Goal: Task Accomplishment & Management: Complete application form

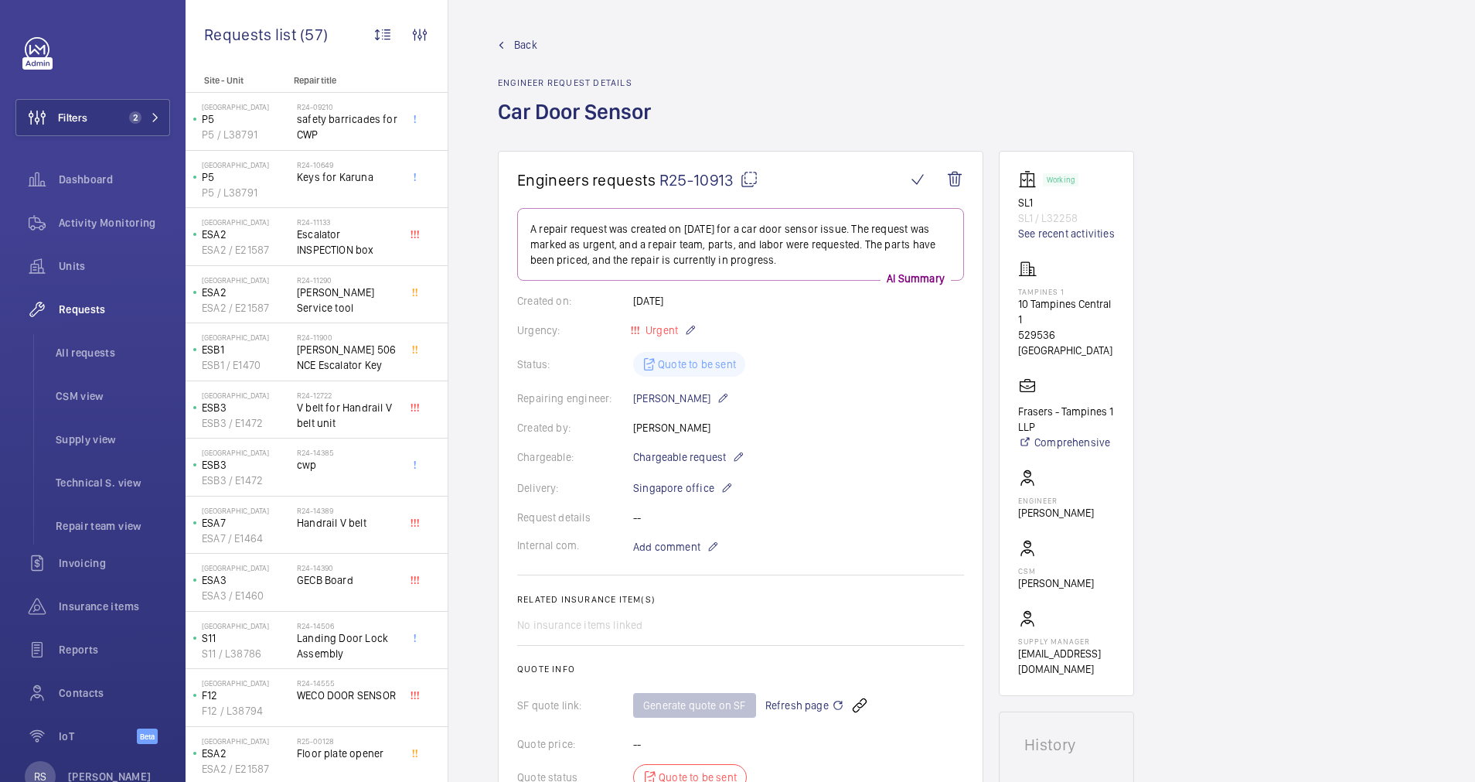
scroll to position [495, 0]
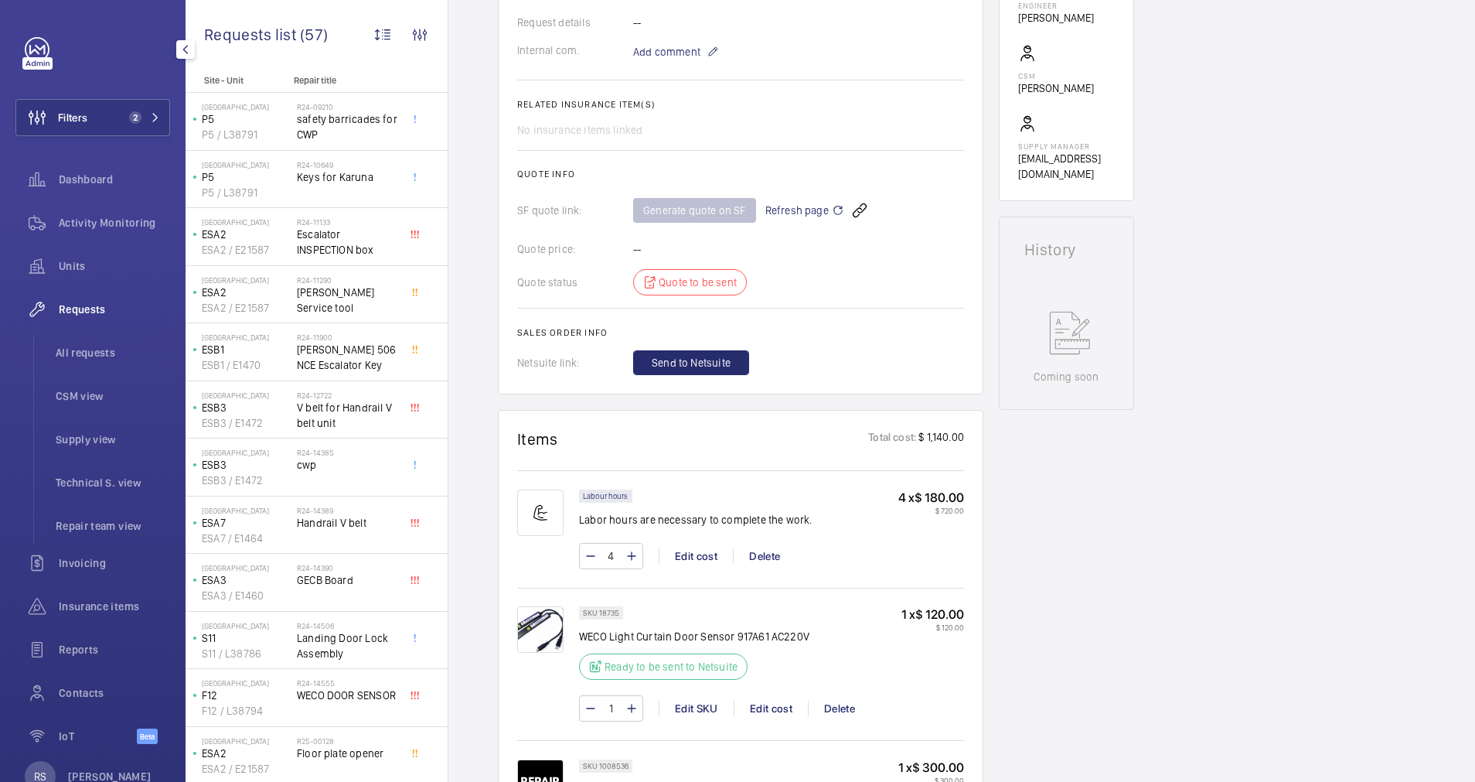
click at [87, 306] on span "Requests" at bounding box center [114, 308] width 111 height 15
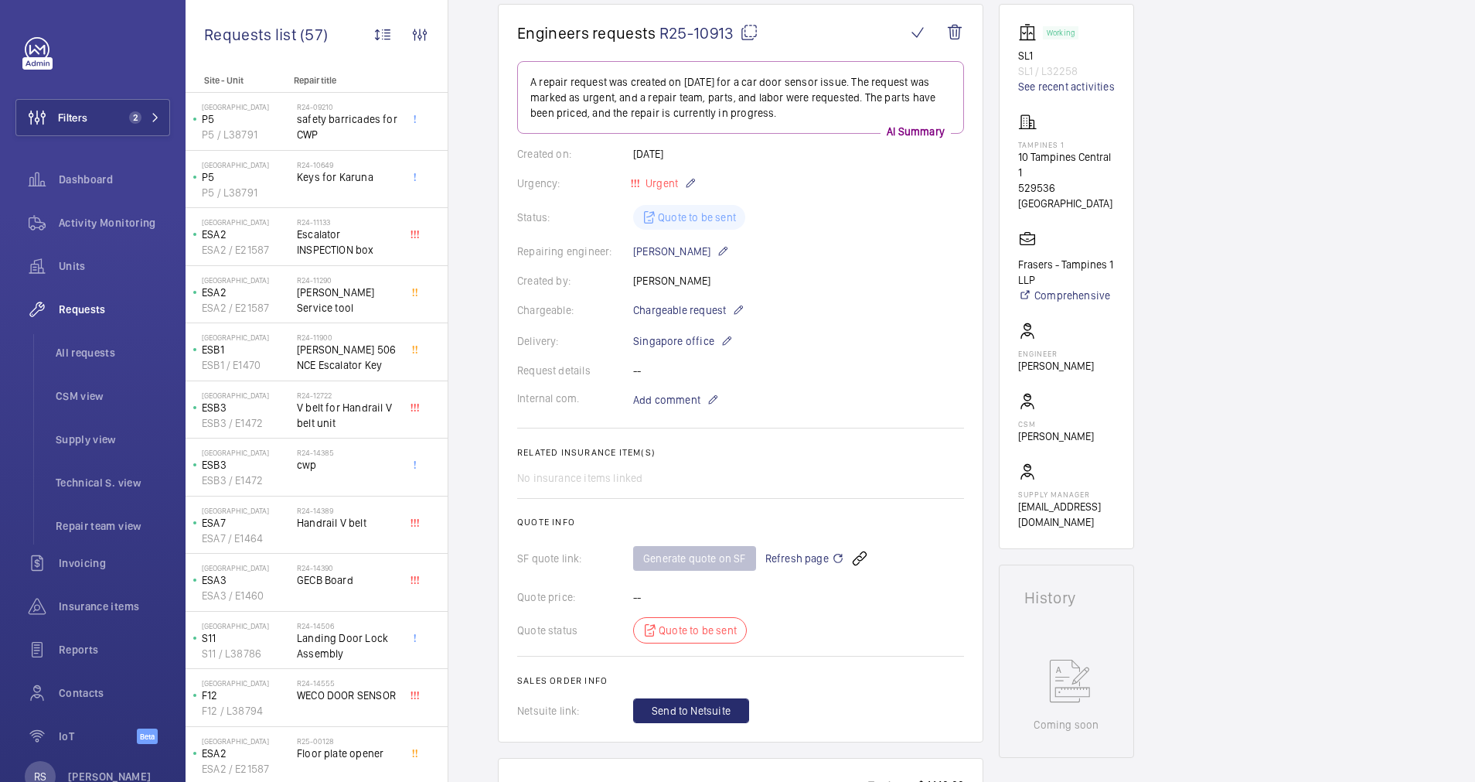
scroll to position [0, 0]
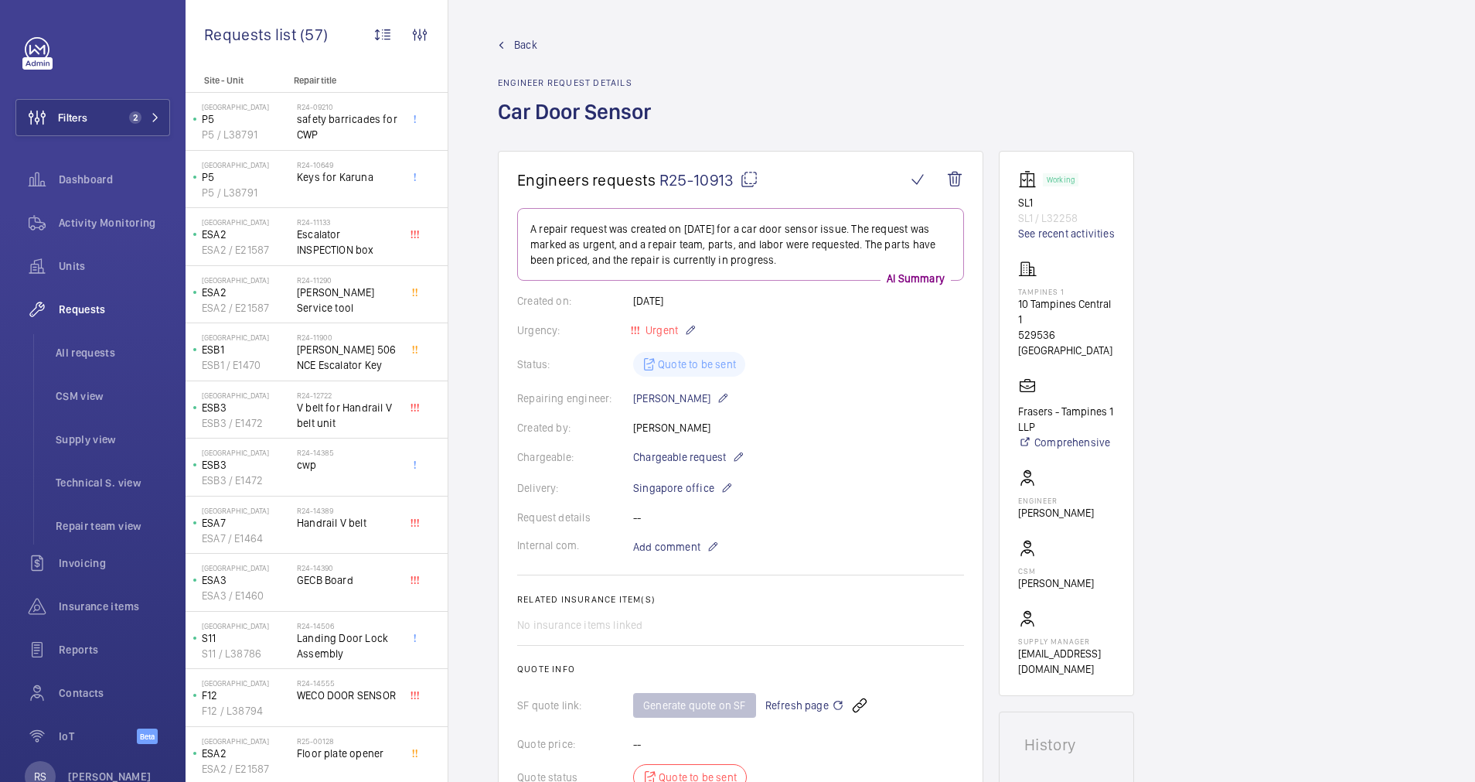
click at [539, 41] on link "Back" at bounding box center [579, 44] width 162 height 15
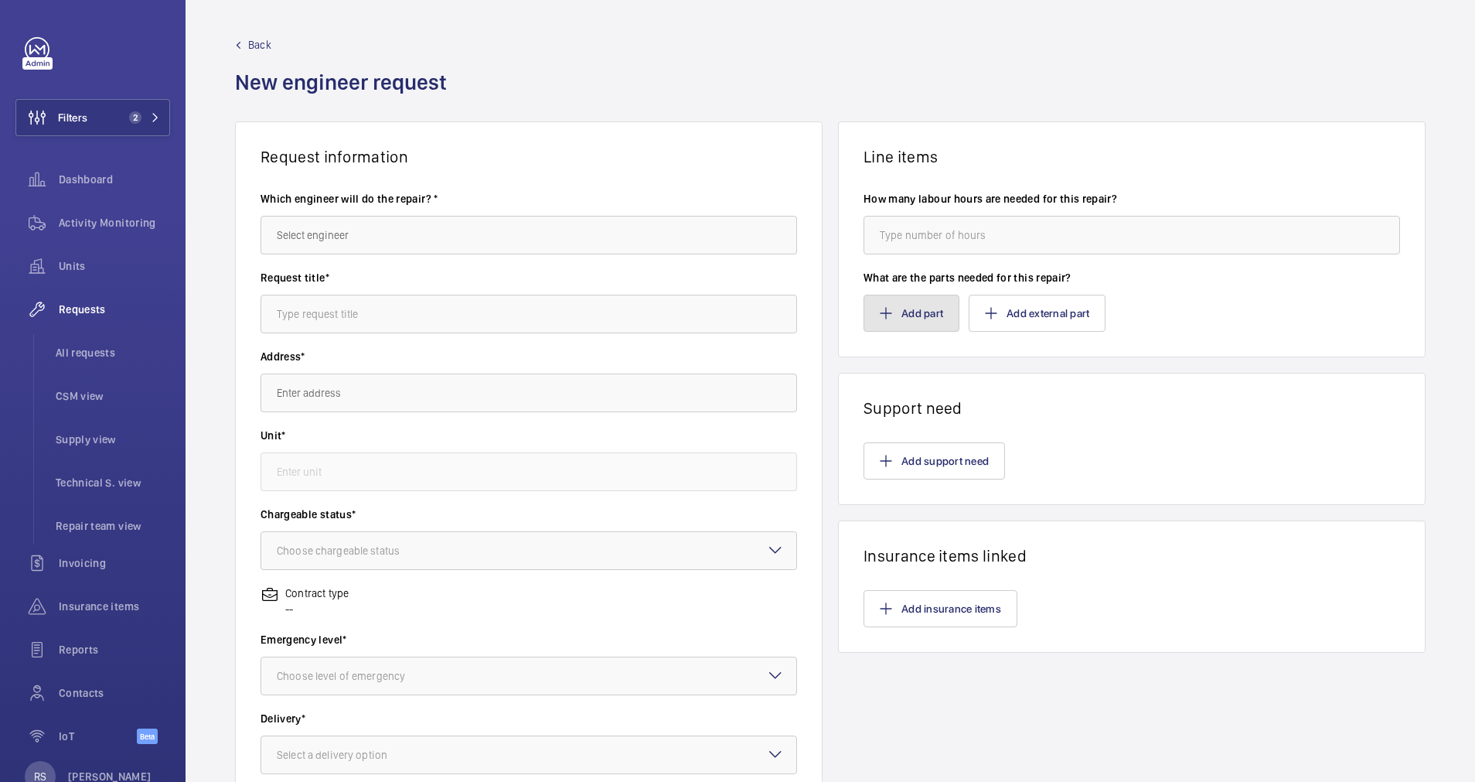
click at [916, 311] on button "Add part" at bounding box center [912, 313] width 96 height 37
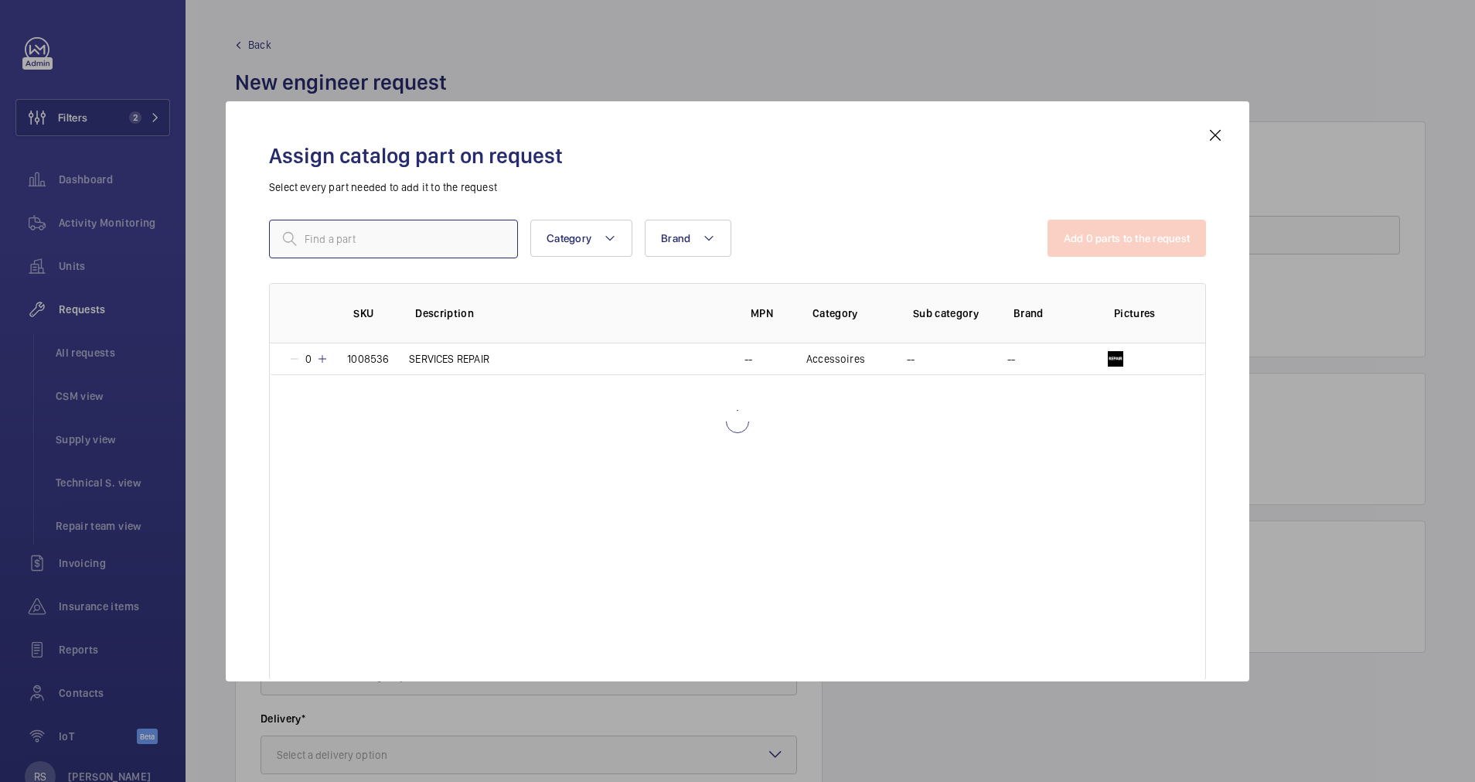
click at [396, 230] on input "text" at bounding box center [393, 239] width 249 height 39
paste input "1006339"
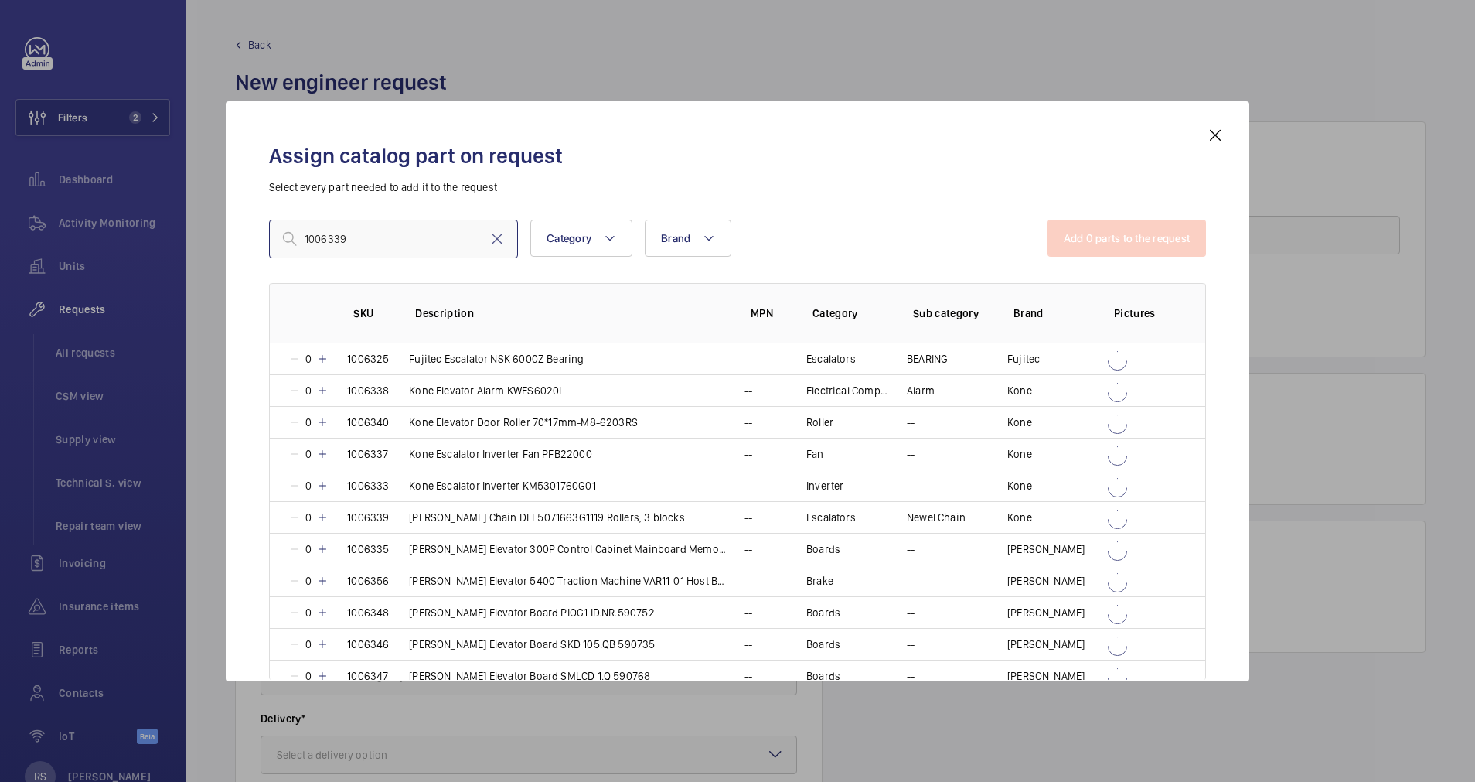
click at [396, 230] on input "1006339" at bounding box center [393, 239] width 249 height 39
type input "1006339"
click at [1090, 66] on div at bounding box center [737, 391] width 1475 height 782
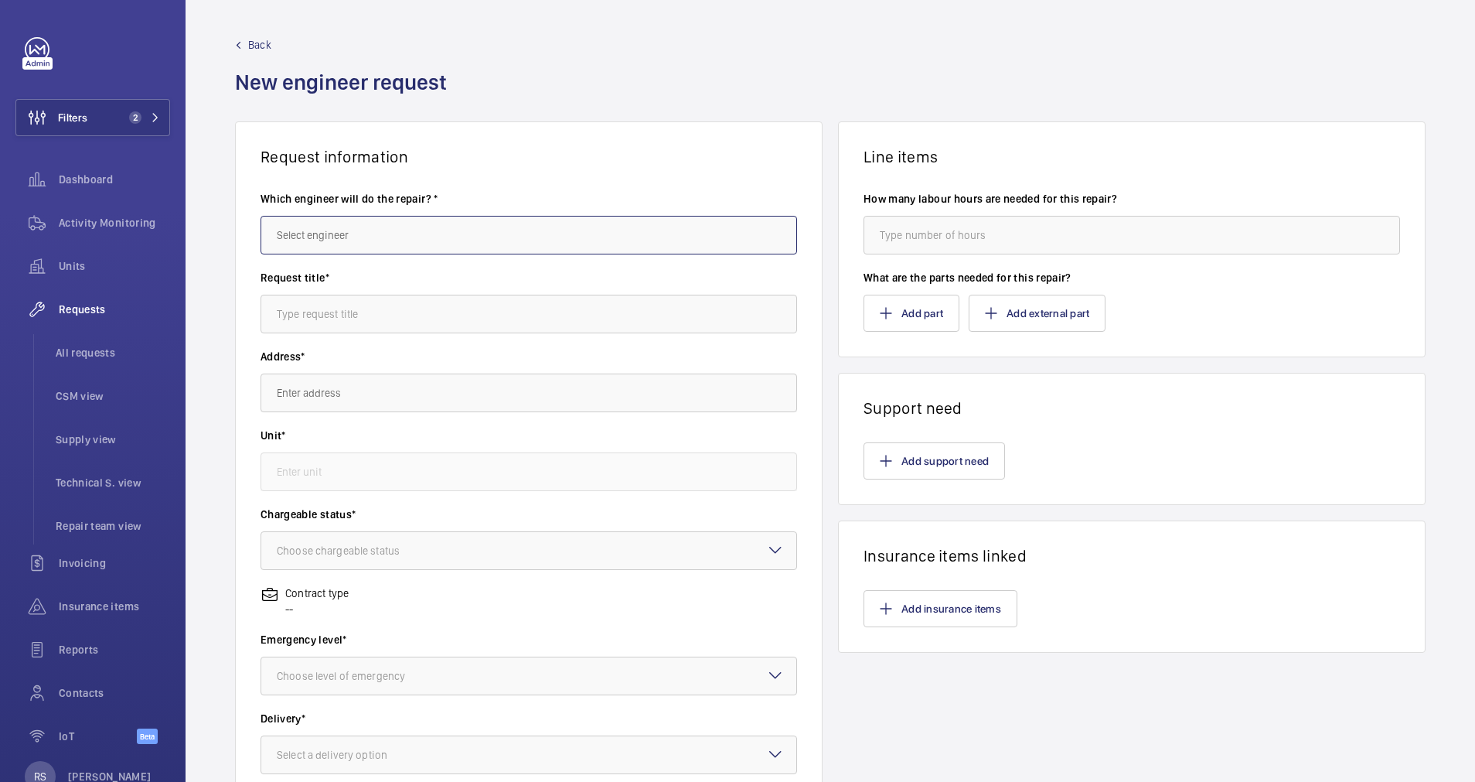
drag, startPoint x: 359, startPoint y: 250, endPoint x: 363, endPoint y: 235, distance: 15.0
click at [359, 250] on input "text" at bounding box center [529, 235] width 537 height 39
click at [363, 234] on input "text" at bounding box center [529, 235] width 537 height 39
click at [348, 285] on span "[PERSON_NAME]" at bounding box center [315, 281] width 77 height 15
type input "[PERSON_NAME]"
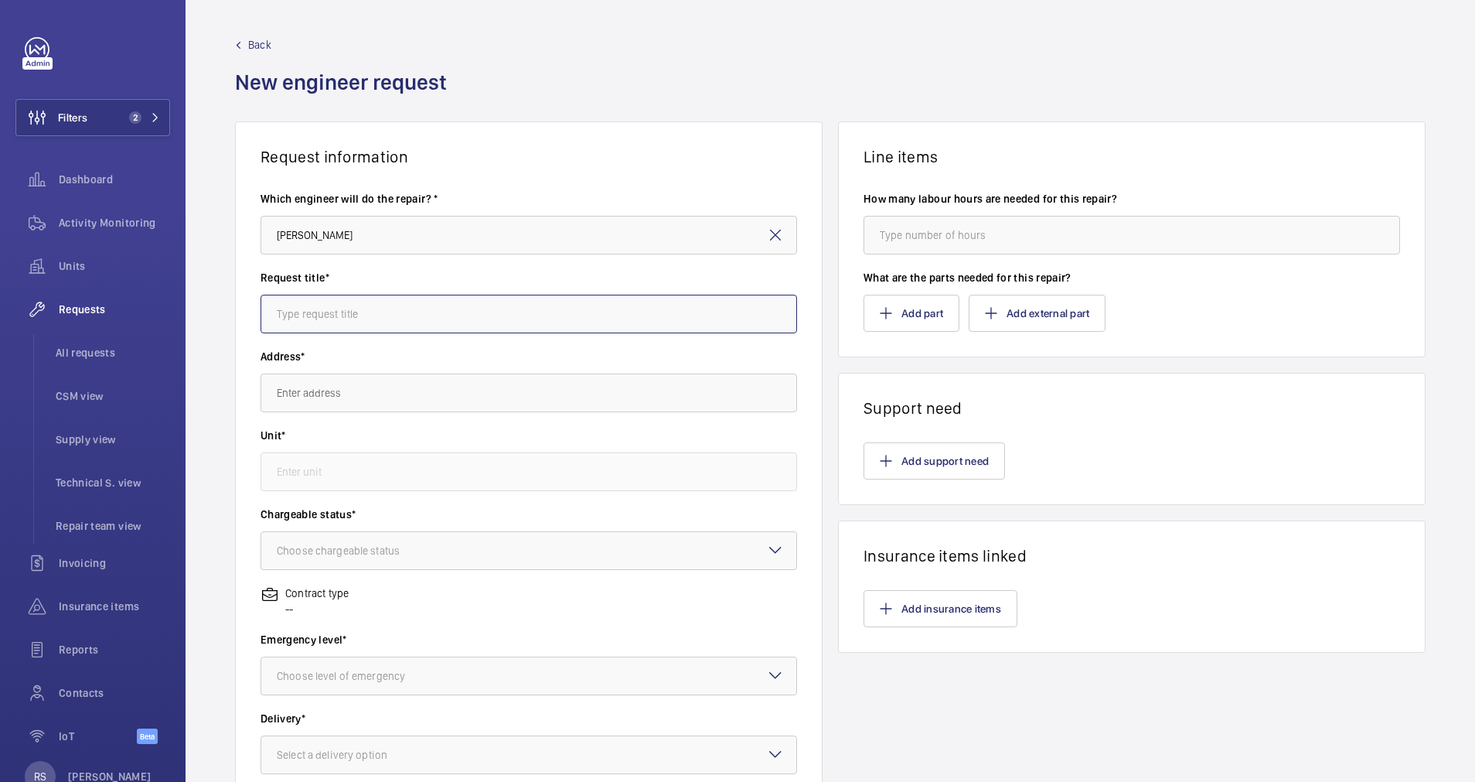
click at [361, 316] on input "text" at bounding box center [529, 314] width 537 height 39
type input "S"
type input "Escalator step chain"
click at [383, 385] on input "text" at bounding box center [529, 392] width 537 height 39
click at [360, 392] on input "text" at bounding box center [529, 392] width 537 height 39
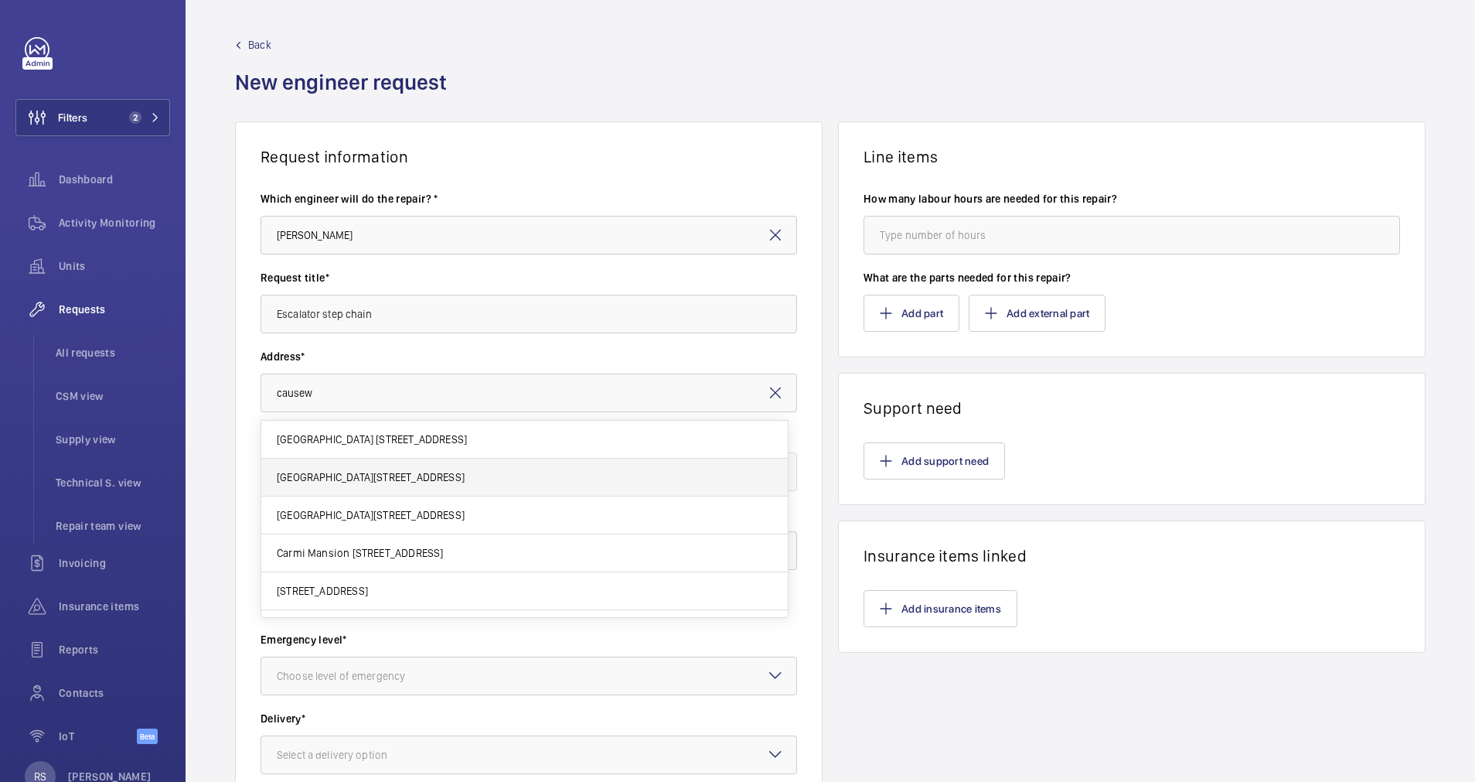
click at [372, 481] on body "Filters 2 Dashboard Activity Monitoring Units Requests All requests CSM view Su…" at bounding box center [737, 391] width 1475 height 782
click at [363, 392] on input "causew" at bounding box center [529, 392] width 537 height 39
click at [373, 445] on span "[GEOGRAPHIC_DATA][STREET_ADDRESS]" at bounding box center [371, 438] width 188 height 15
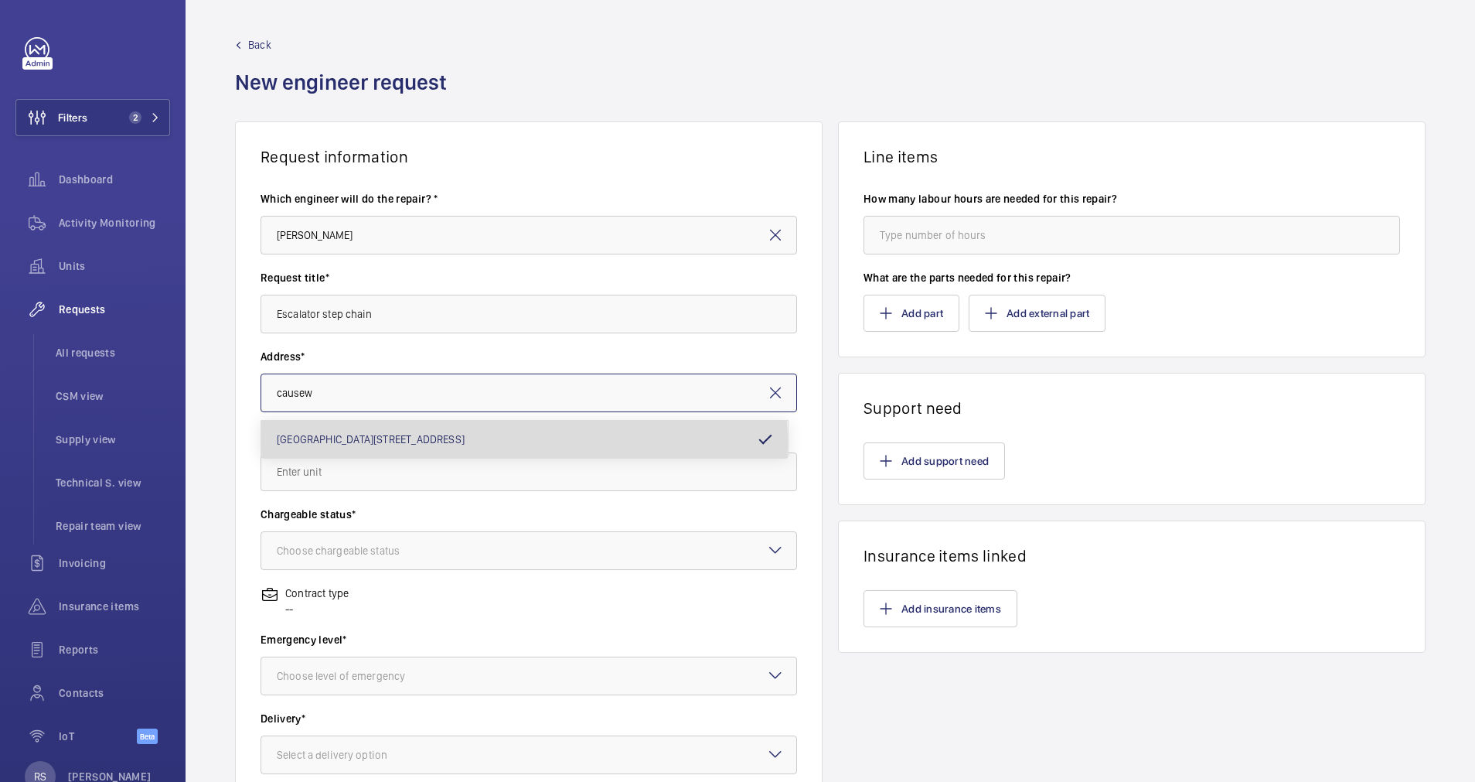
type input "[GEOGRAPHIC_DATA][STREET_ADDRESS]"
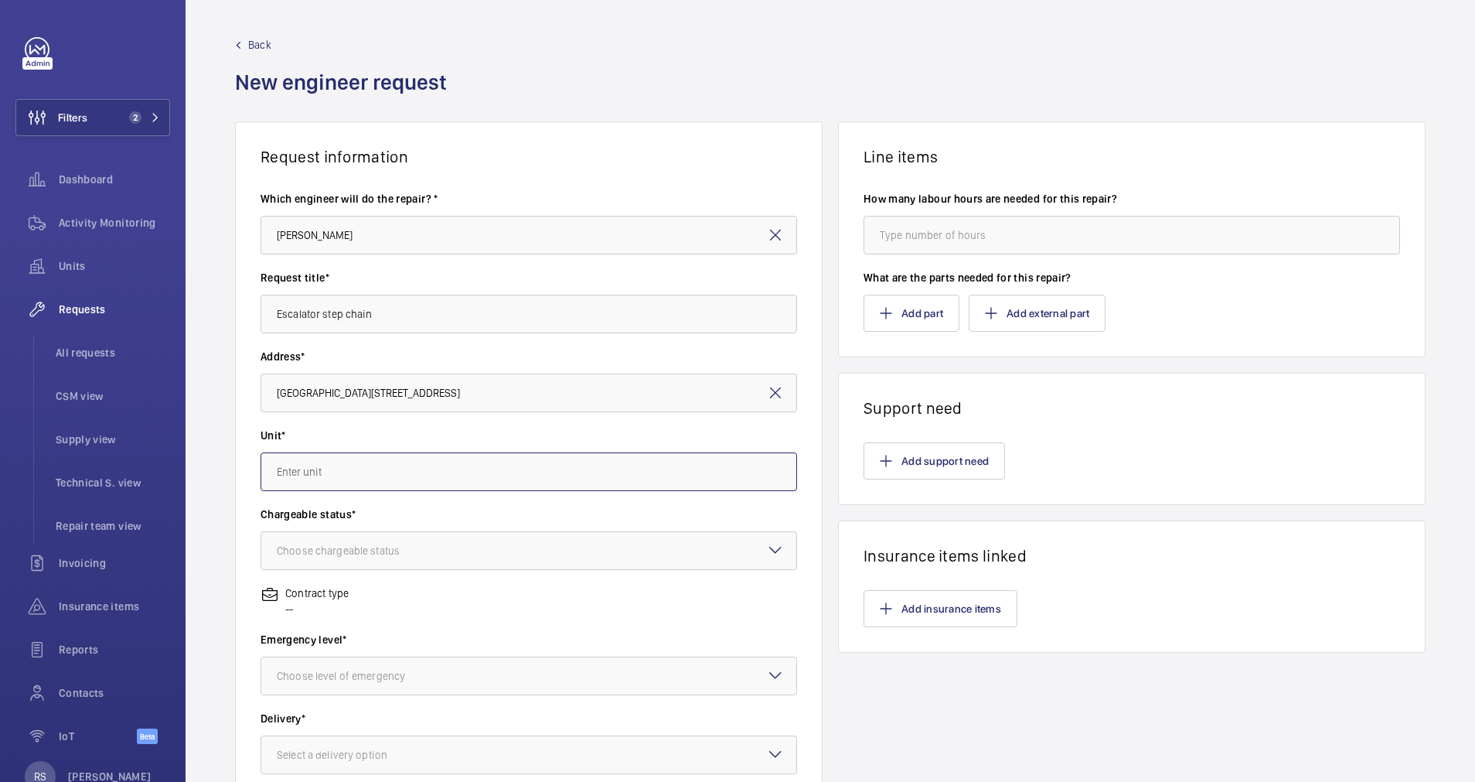
click at [359, 464] on input "text" at bounding box center [529, 471] width 537 height 39
click at [387, 522] on mat-option "ESC2 / E1480 - ESC2" at bounding box center [524, 517] width 526 height 37
type input "ESC2 / E1480 - ESC2"
click at [390, 551] on div "Choose chargeable status" at bounding box center [358, 550] width 162 height 15
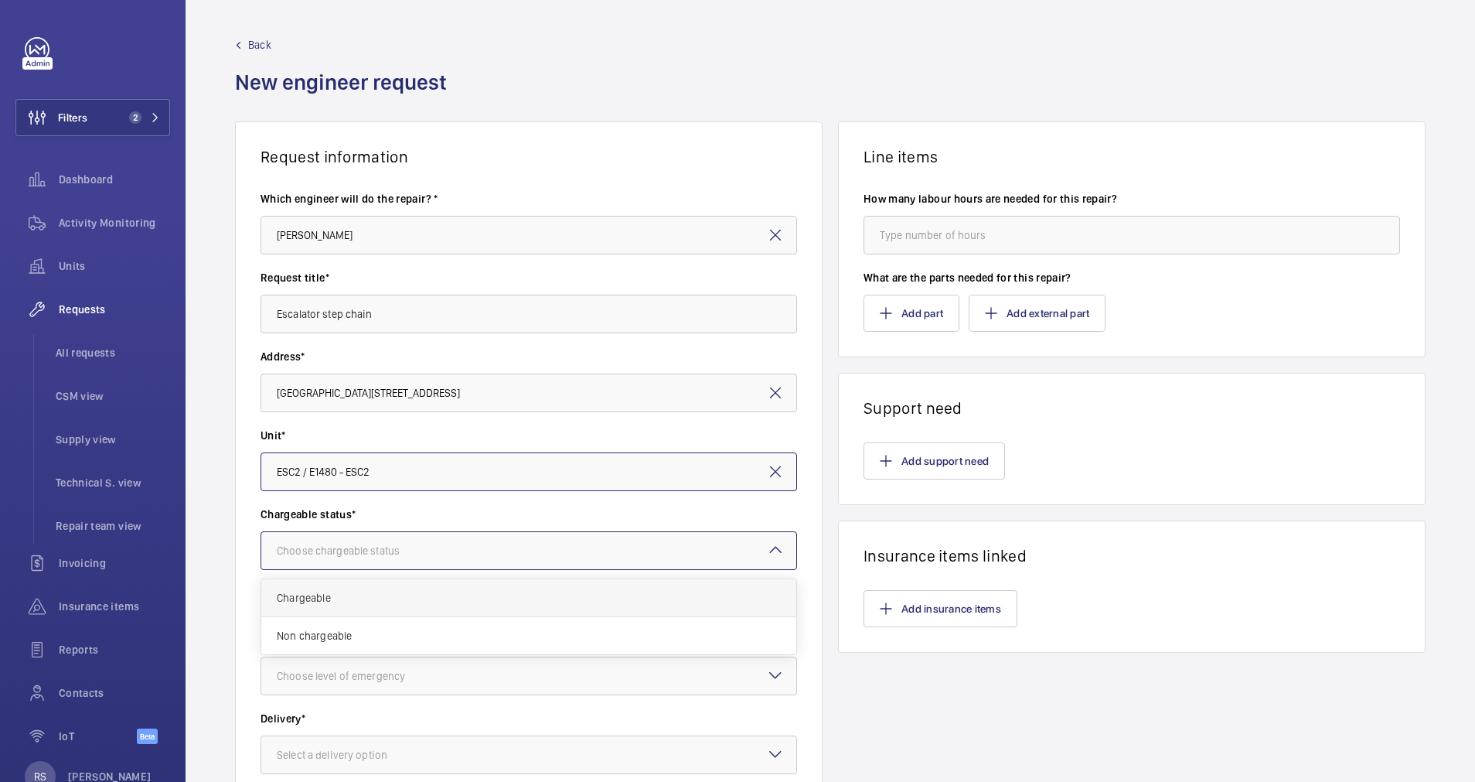
click at [365, 598] on span "Chargeable" at bounding box center [529, 597] width 504 height 15
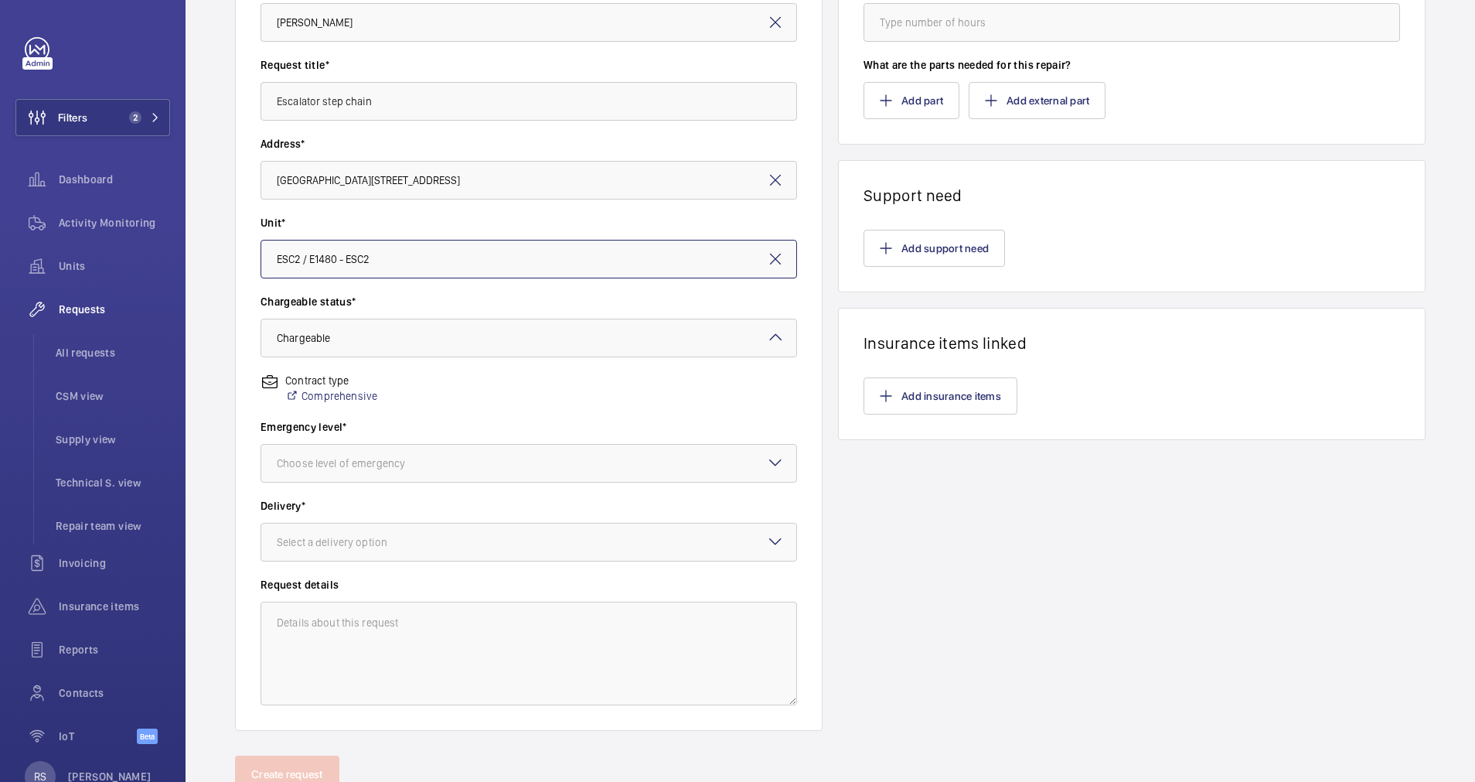
scroll to position [232, 0]
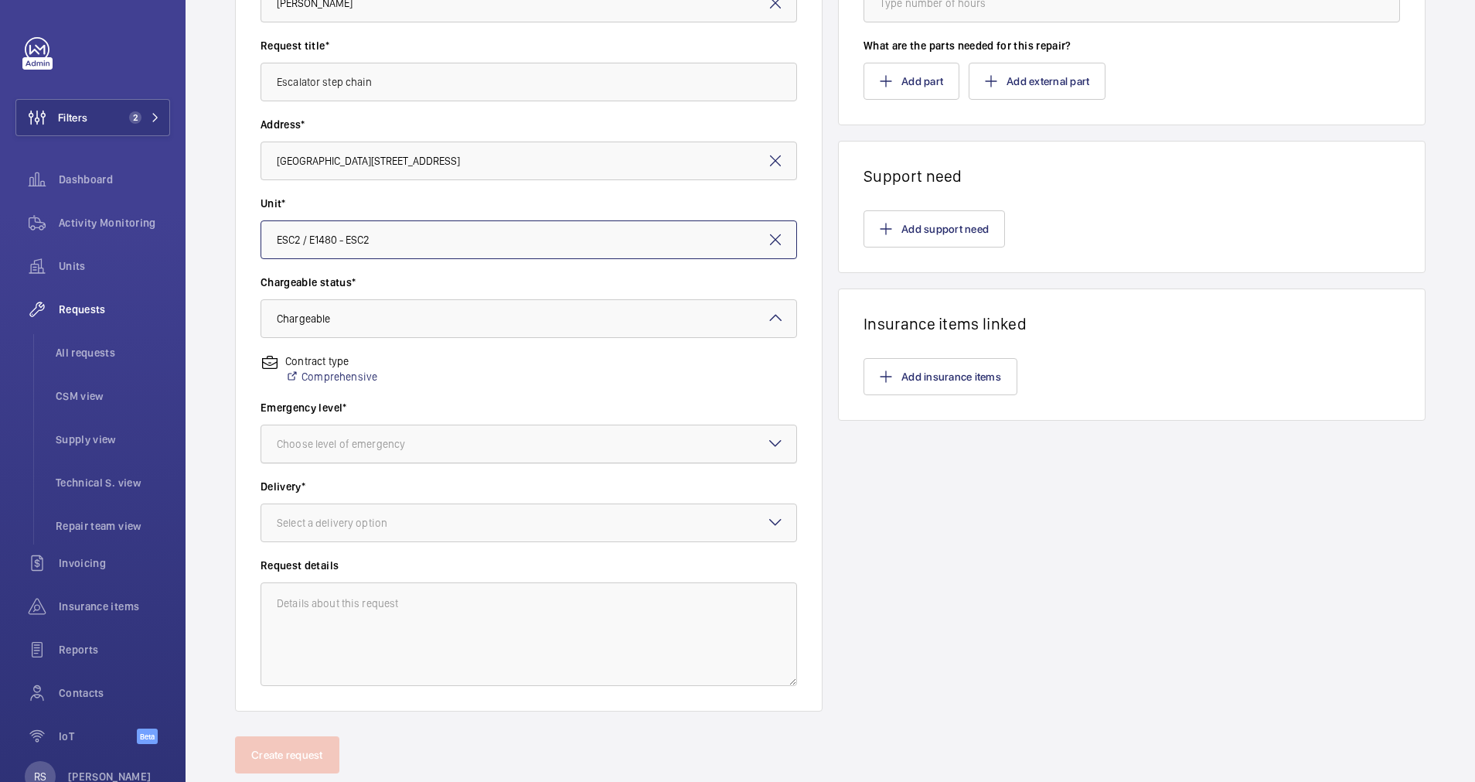
click at [410, 448] on div "Choose level of emergency" at bounding box center [360, 443] width 167 height 15
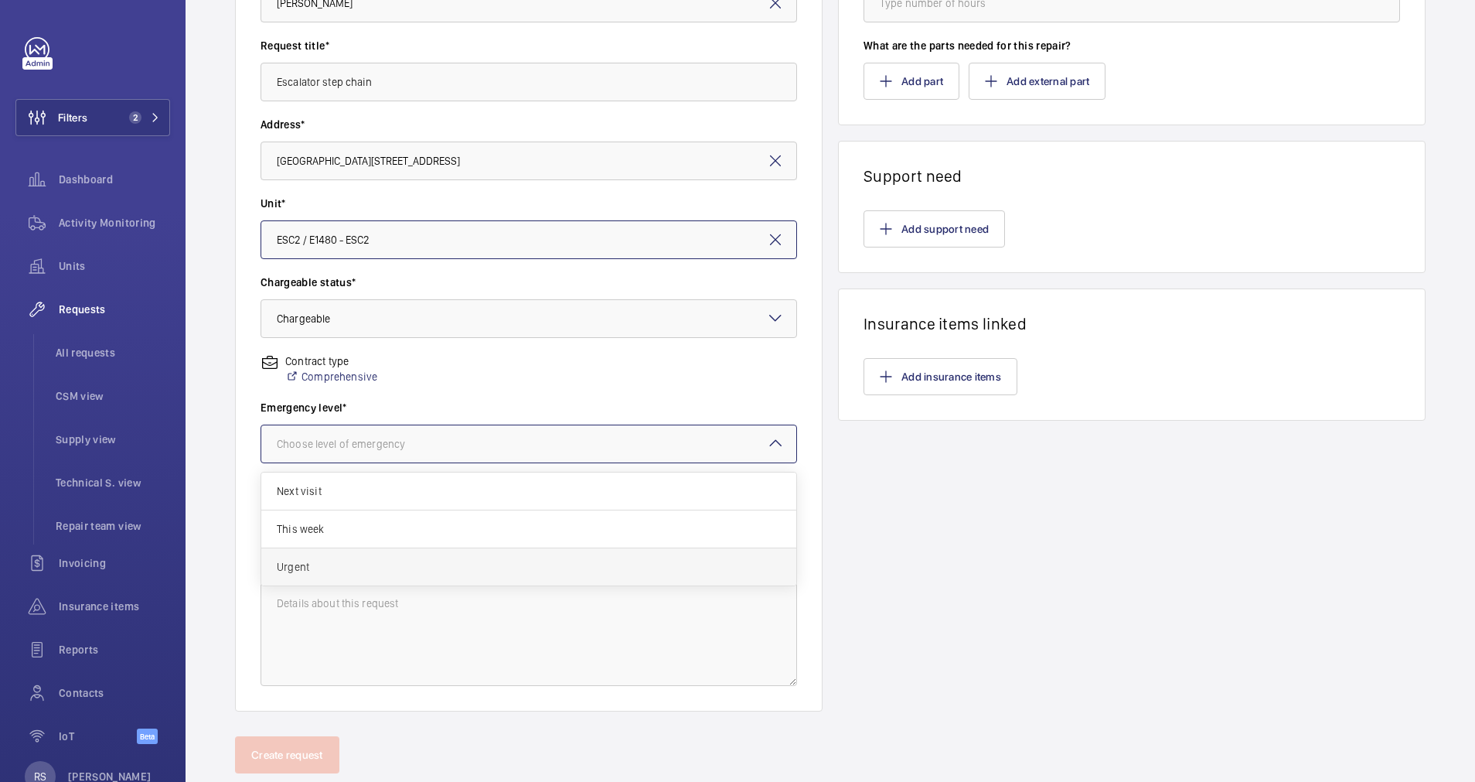
click at [339, 559] on span "Urgent" at bounding box center [529, 566] width 504 height 15
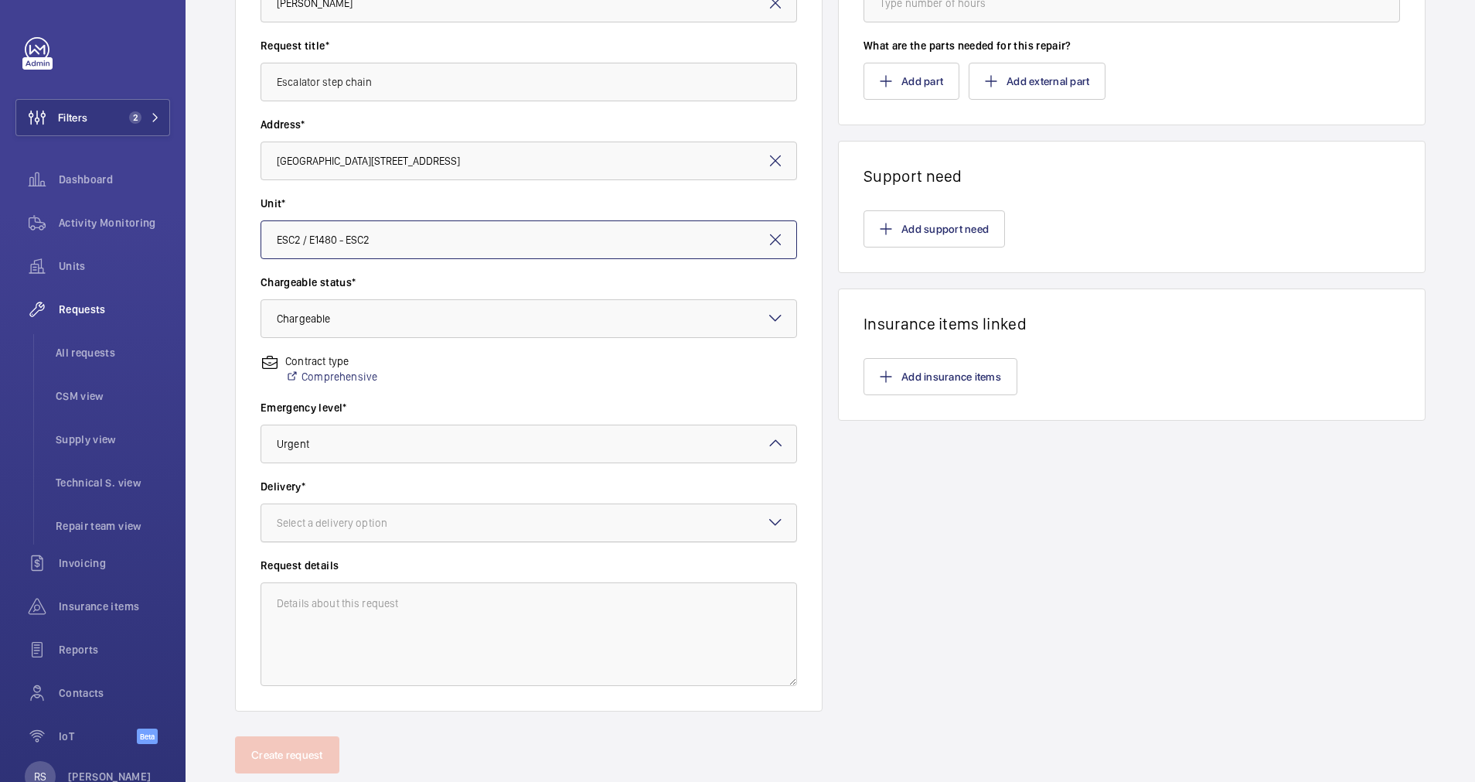
click at [385, 513] on div at bounding box center [528, 522] width 535 height 37
click at [305, 602] on span "On site" at bounding box center [529, 607] width 504 height 15
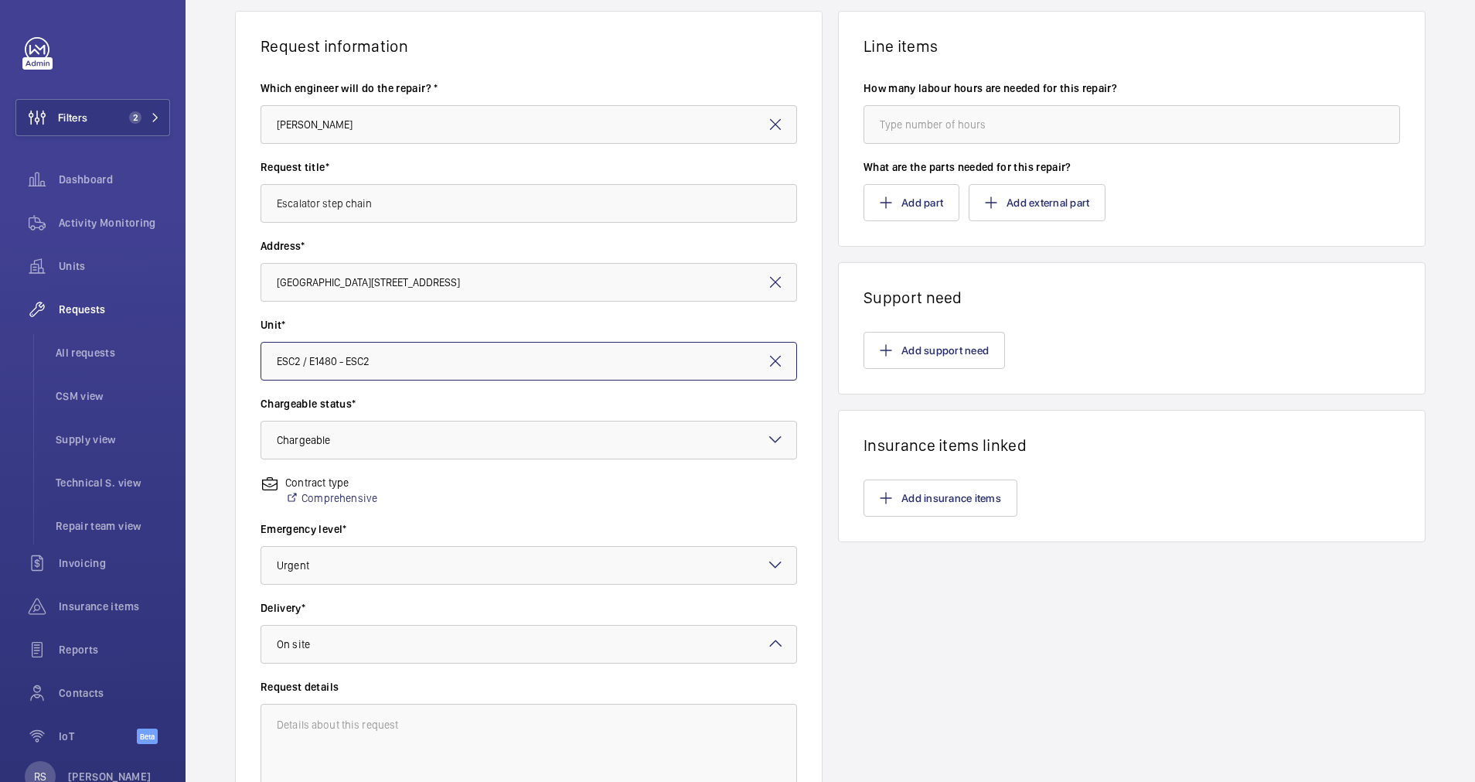
scroll to position [0, 0]
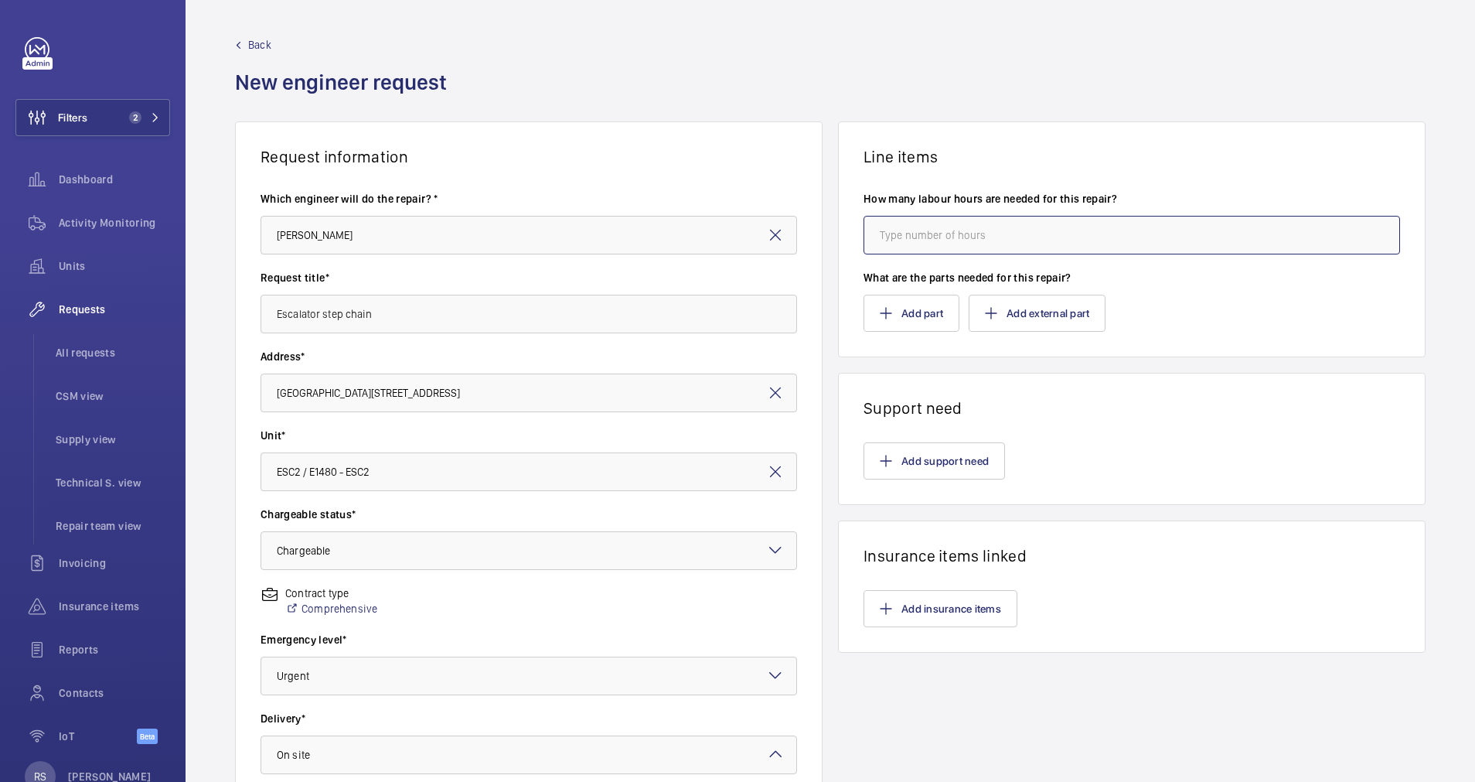
click at [929, 230] on input "number" at bounding box center [1132, 235] width 537 height 39
type input "0"
click at [880, 309] on mat-icon "button" at bounding box center [886, 313] width 12 height 12
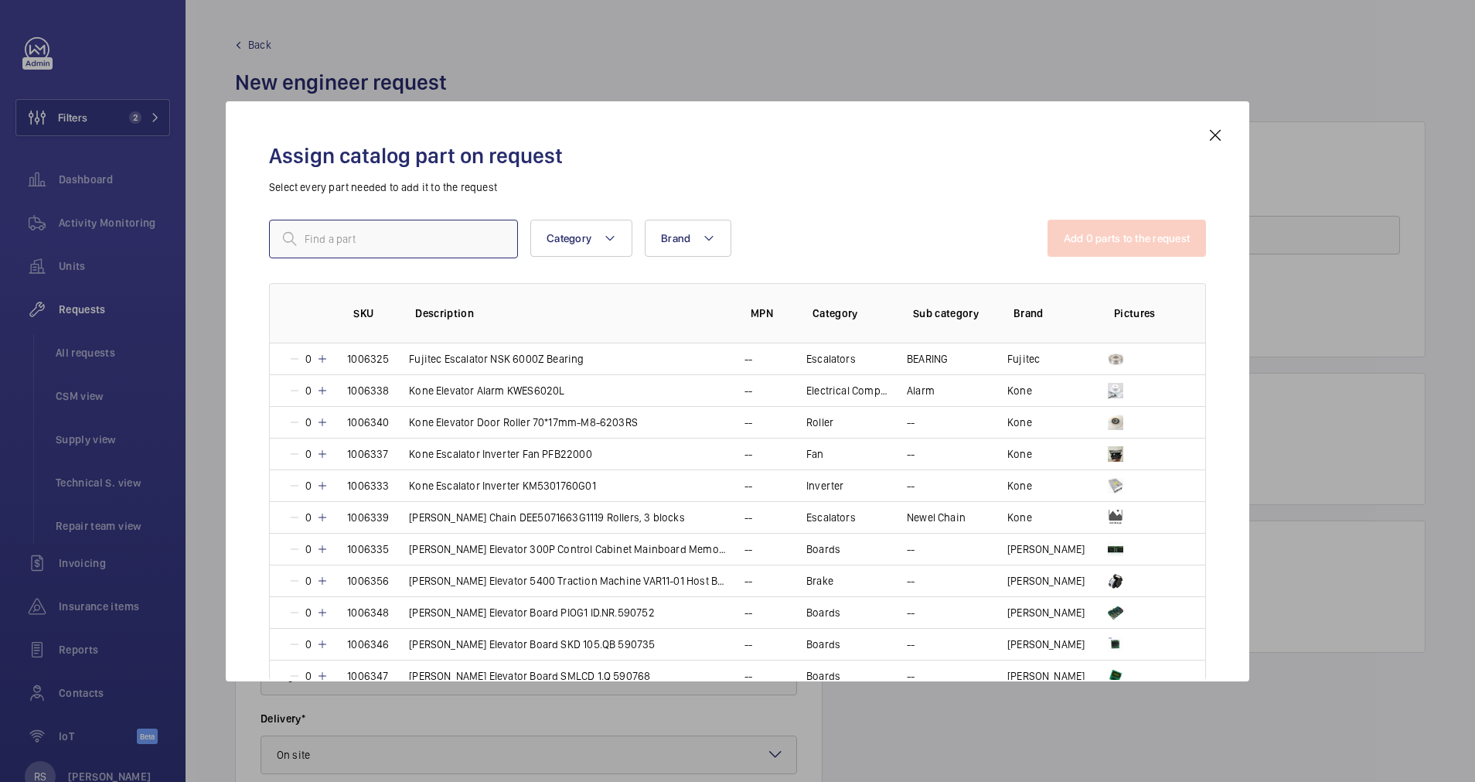
click at [377, 239] on input "text" at bounding box center [393, 239] width 249 height 39
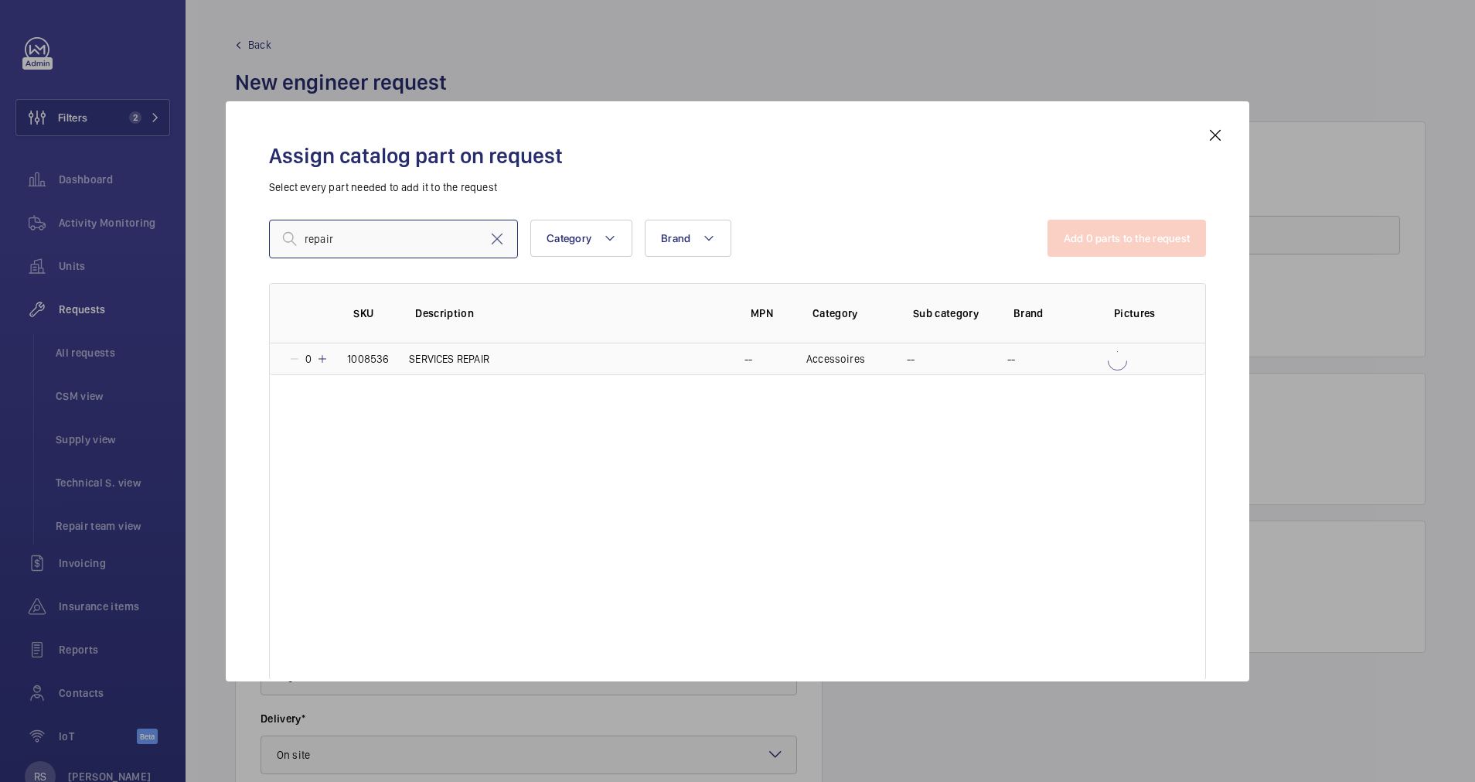
type input "repair"
click at [384, 357] on p "1008536" at bounding box center [368, 358] width 42 height 15
click at [1105, 247] on button "Add 1 parts to the request" at bounding box center [1128, 238] width 157 height 37
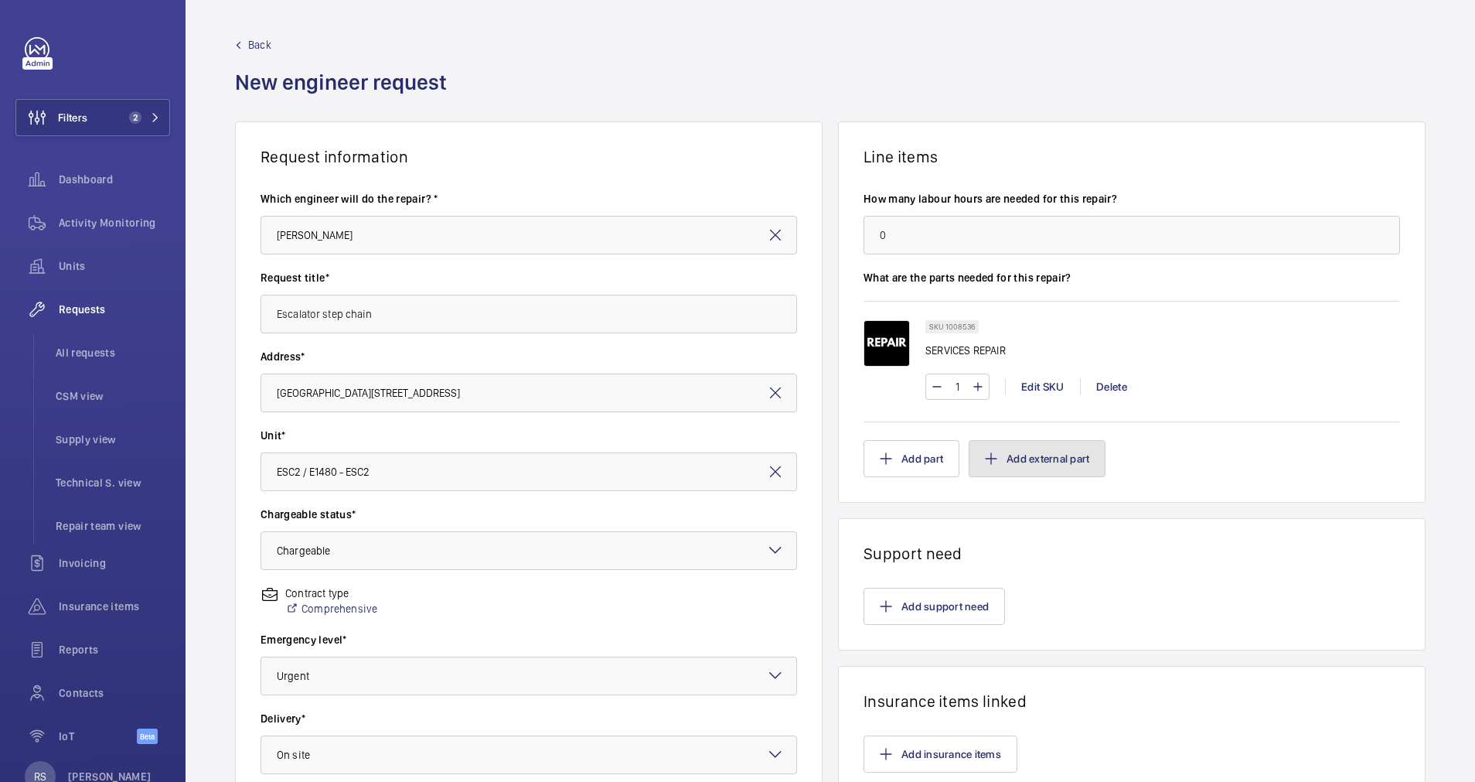
click at [1045, 465] on button "Add external part" at bounding box center [1037, 458] width 137 height 37
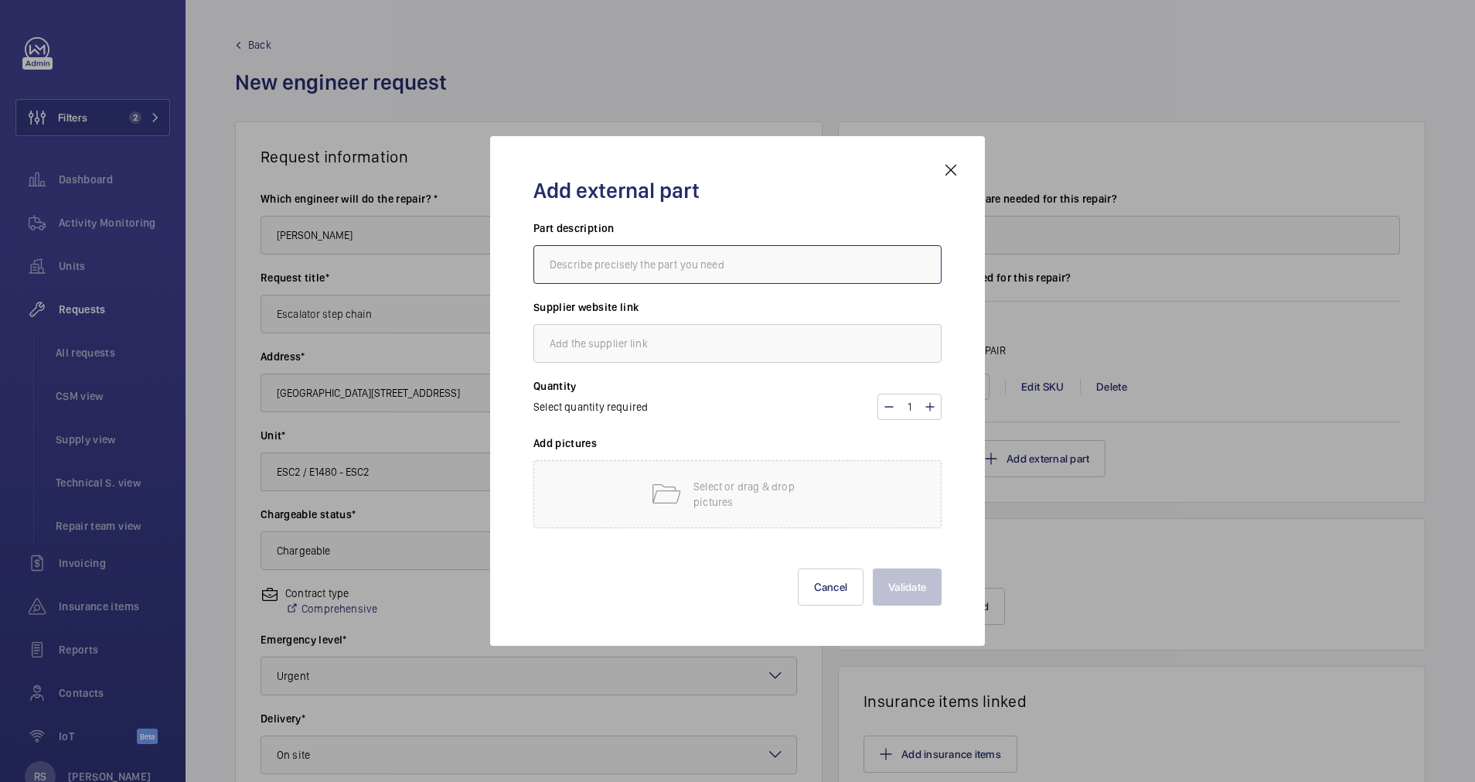
click at [737, 250] on input "text" at bounding box center [737, 264] width 408 height 39
click at [686, 268] on input "text" at bounding box center [737, 264] width 408 height 39
type input "s"
type input "Escalator Step chain"
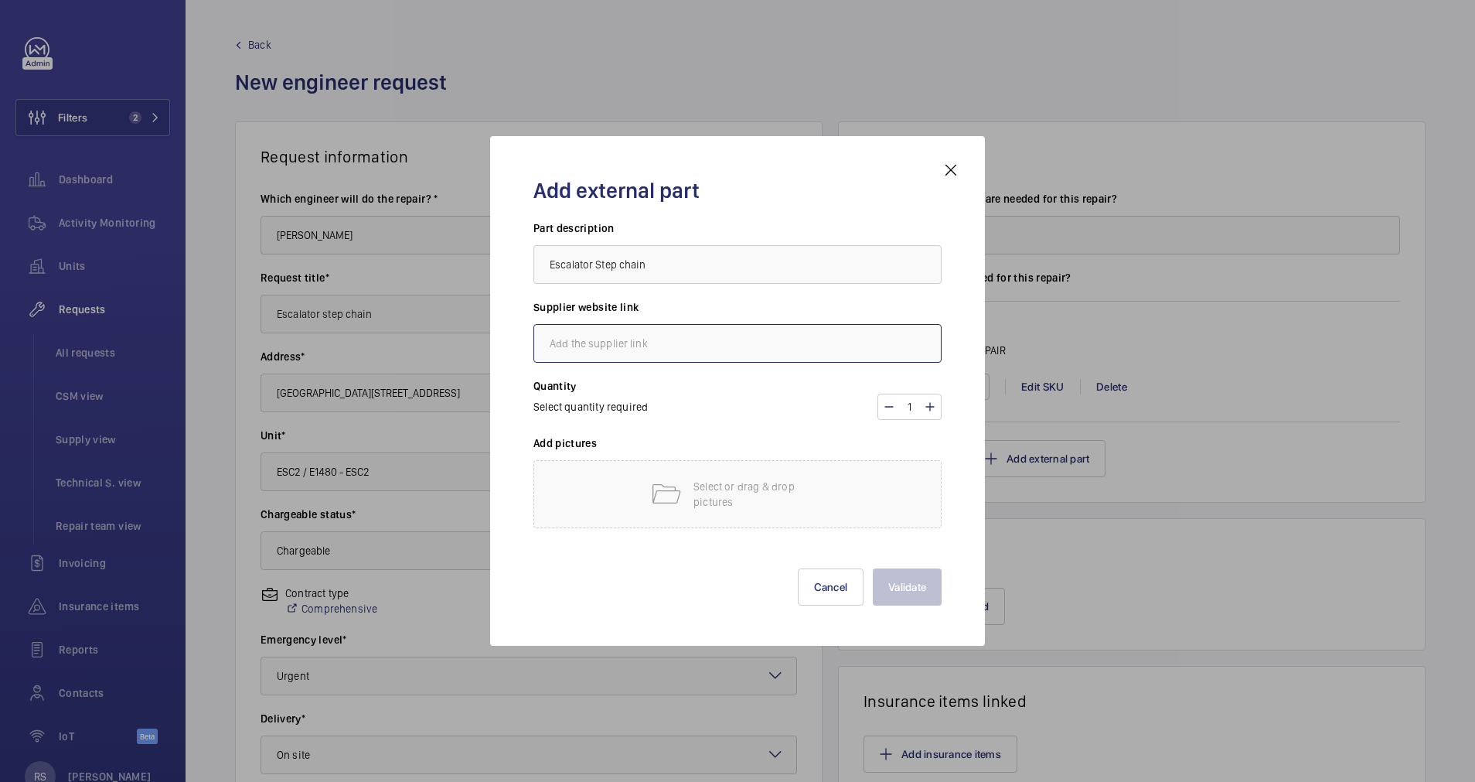
click at [700, 351] on input "text" at bounding box center [737, 343] width 408 height 39
type input "e"
type input "[DOMAIN_NAME]"
drag, startPoint x: 935, startPoint y: 411, endPoint x: 944, endPoint y: 414, distance: 9.8
click at [940, 414] on wm-front-input-numeric-stepper "1" at bounding box center [909, 406] width 64 height 26
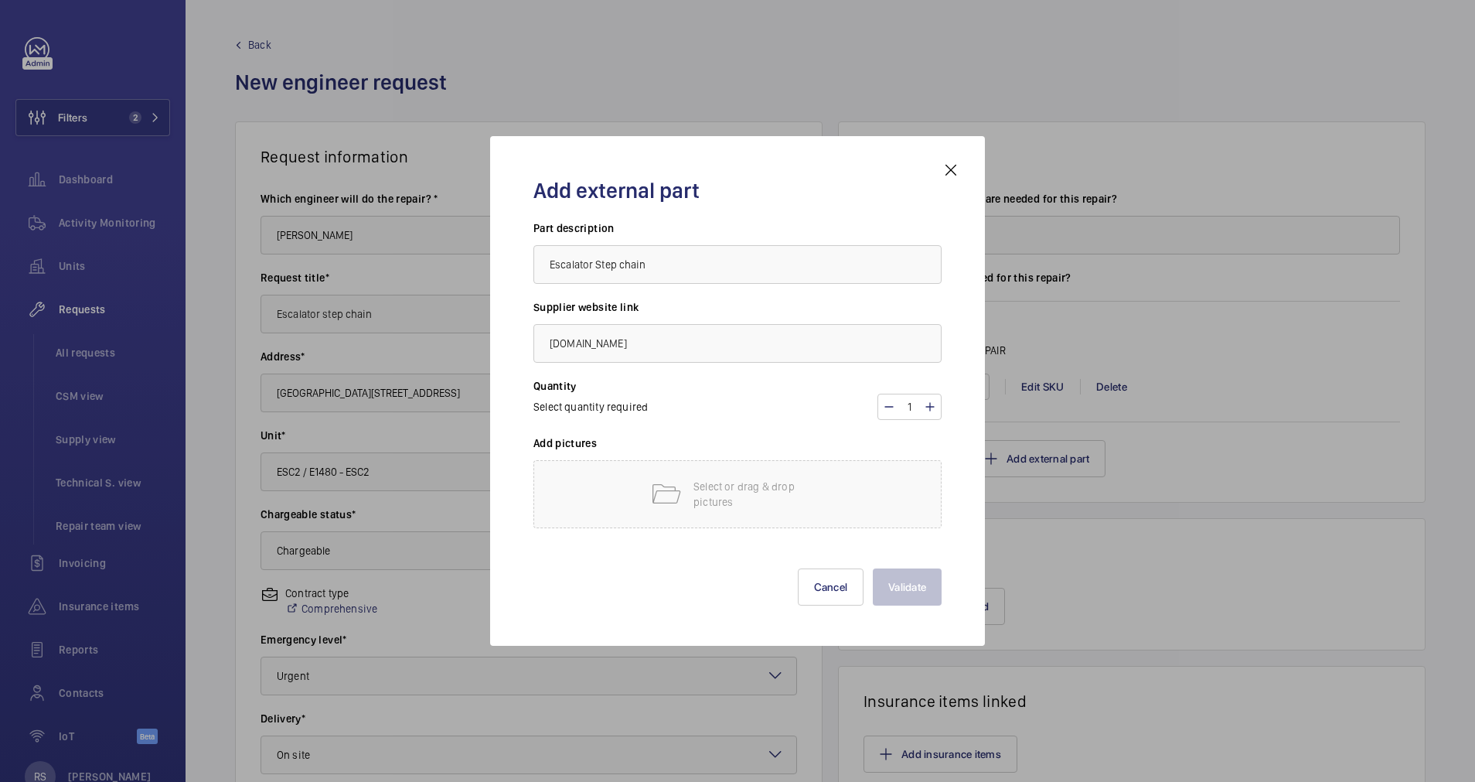
click at [939, 407] on wm-front-input-numeric-stepper "1" at bounding box center [909, 406] width 64 height 26
click at [930, 400] on mat-icon at bounding box center [930, 406] width 12 height 19
click at [891, 404] on mat-icon at bounding box center [889, 406] width 12 height 19
type input "1"
click at [768, 485] on p "Select or drag & drop pictures" at bounding box center [758, 494] width 131 height 31
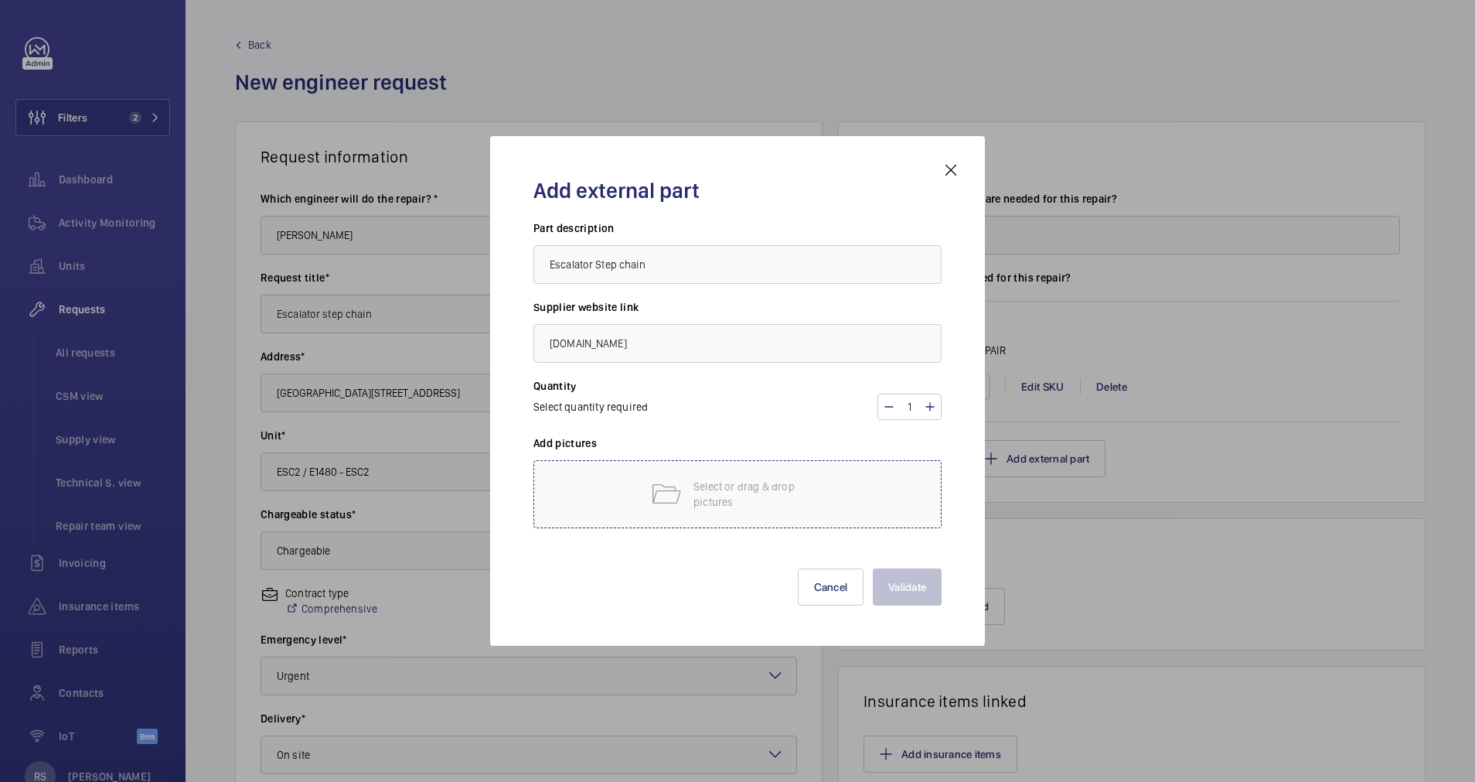
click at [829, 500] on div "Select or drag & drop pictures" at bounding box center [737, 494] width 408 height 68
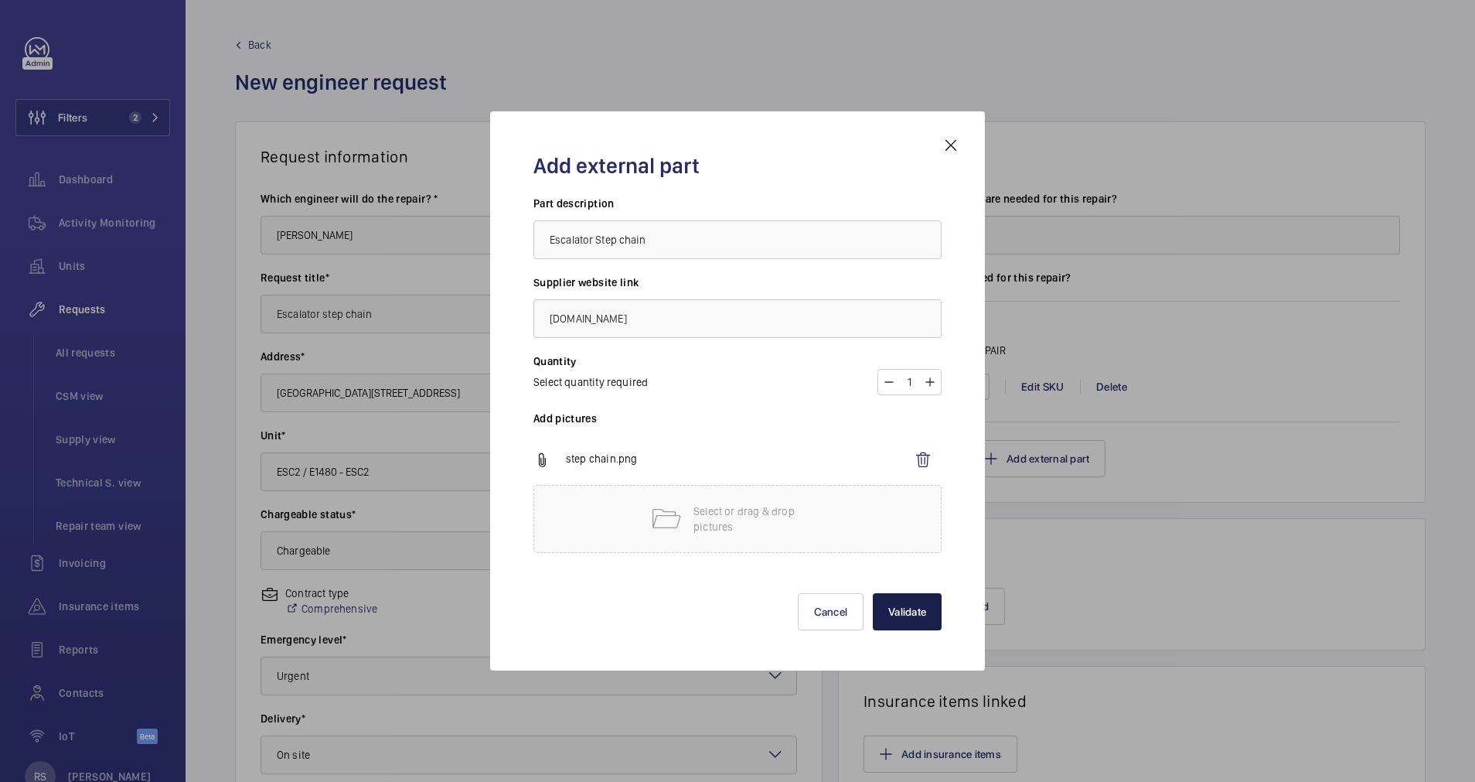
click at [911, 620] on button "Validate" at bounding box center [907, 611] width 69 height 37
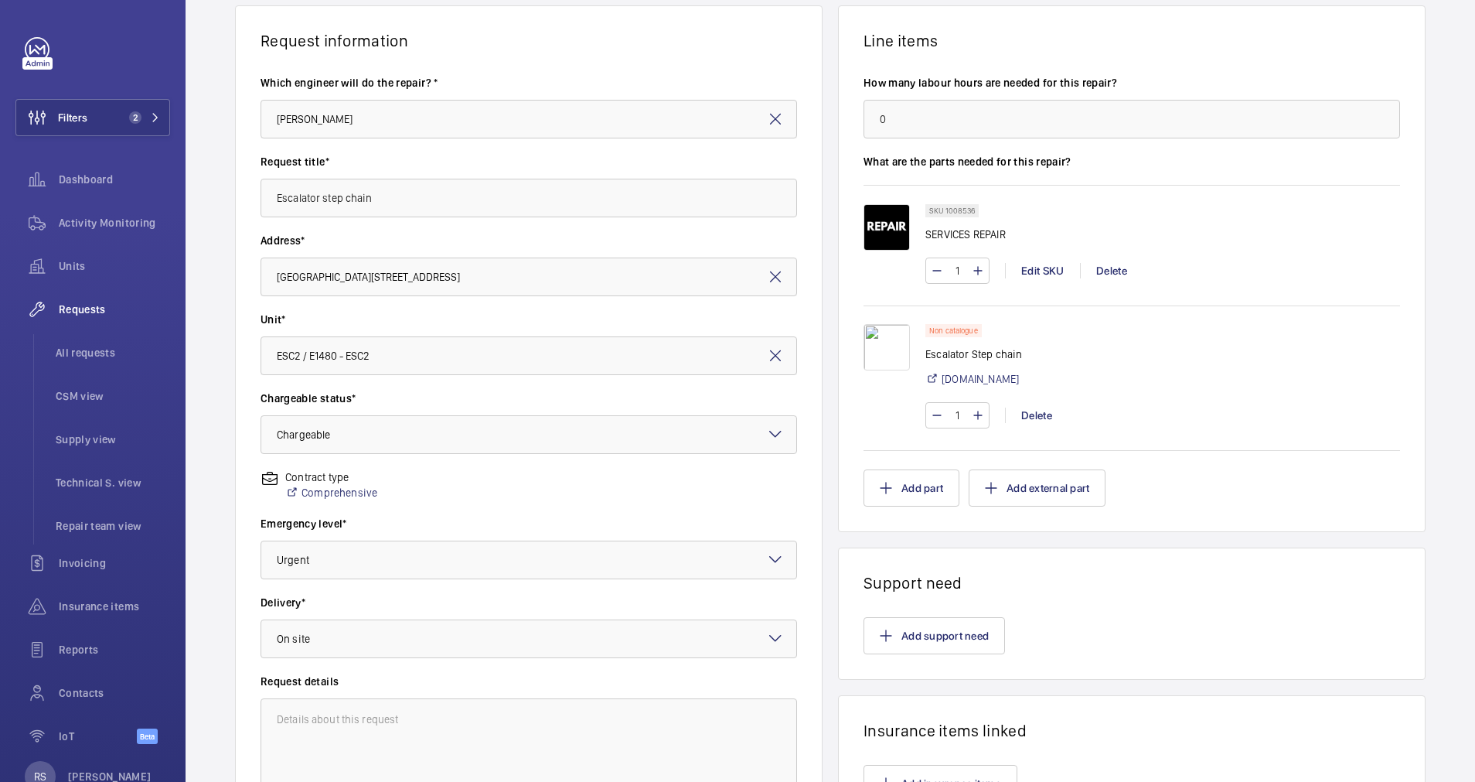
scroll to position [273, 0]
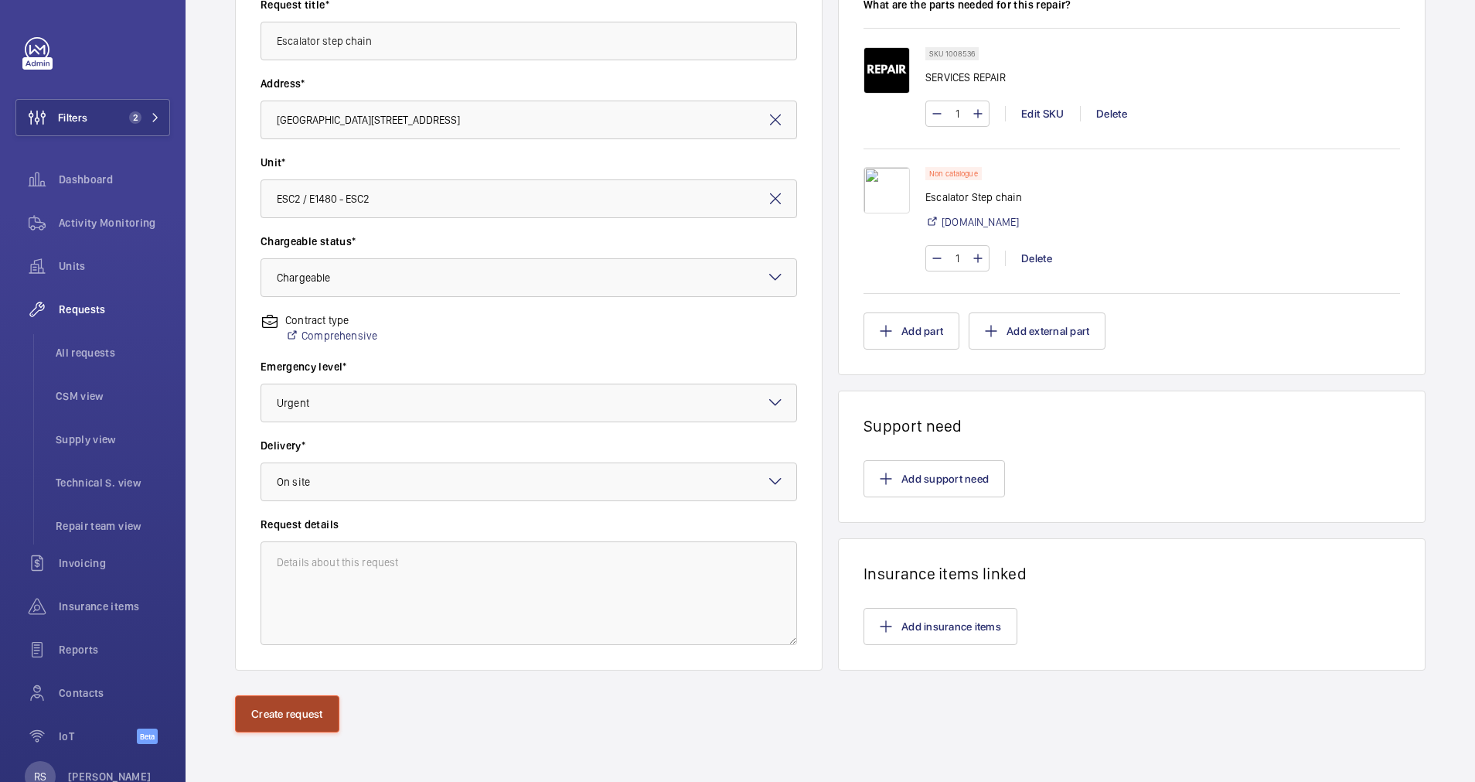
drag, startPoint x: 322, startPoint y: 716, endPoint x: 731, endPoint y: 102, distance: 737.6
click at [322, 716] on button "Create request" at bounding box center [287, 713] width 104 height 37
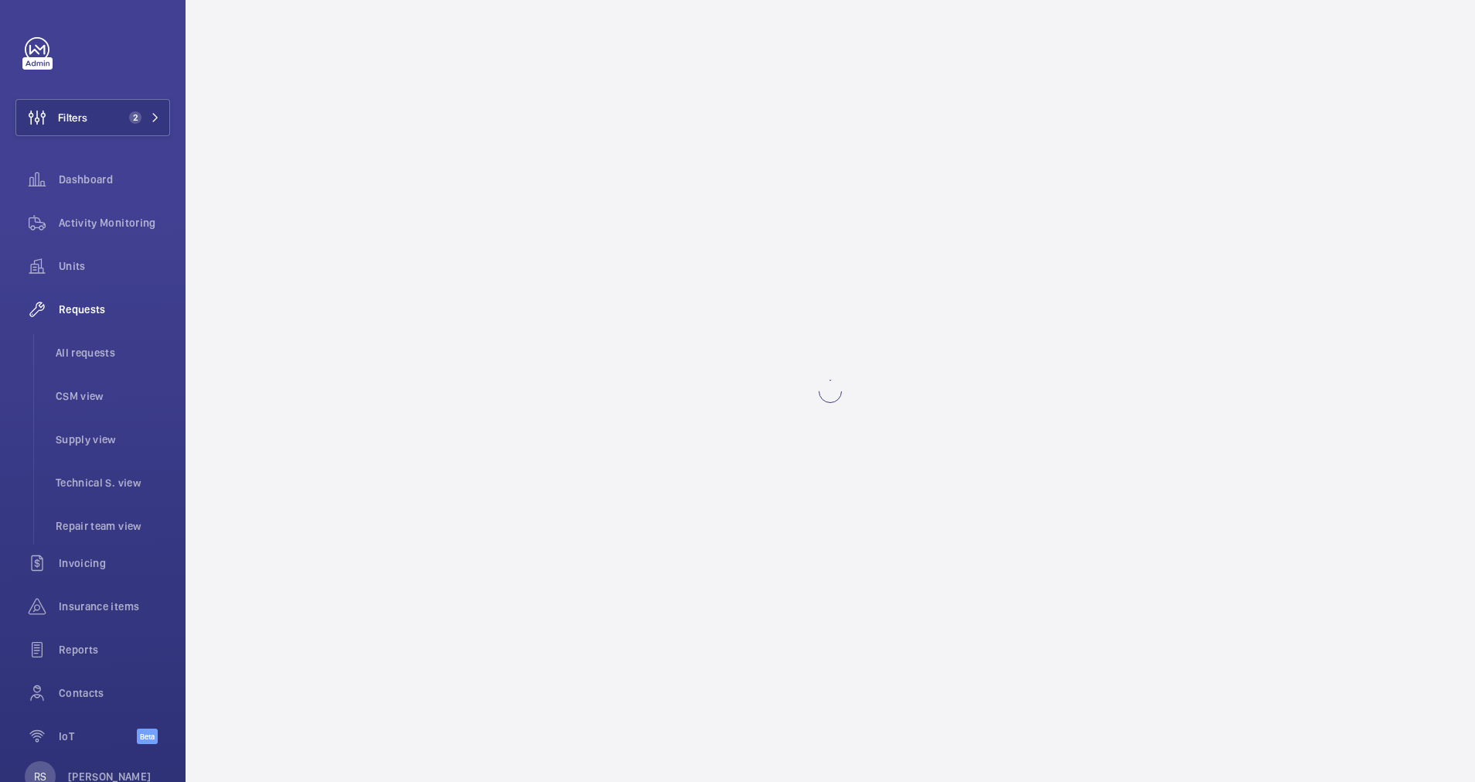
scroll to position [0, 0]
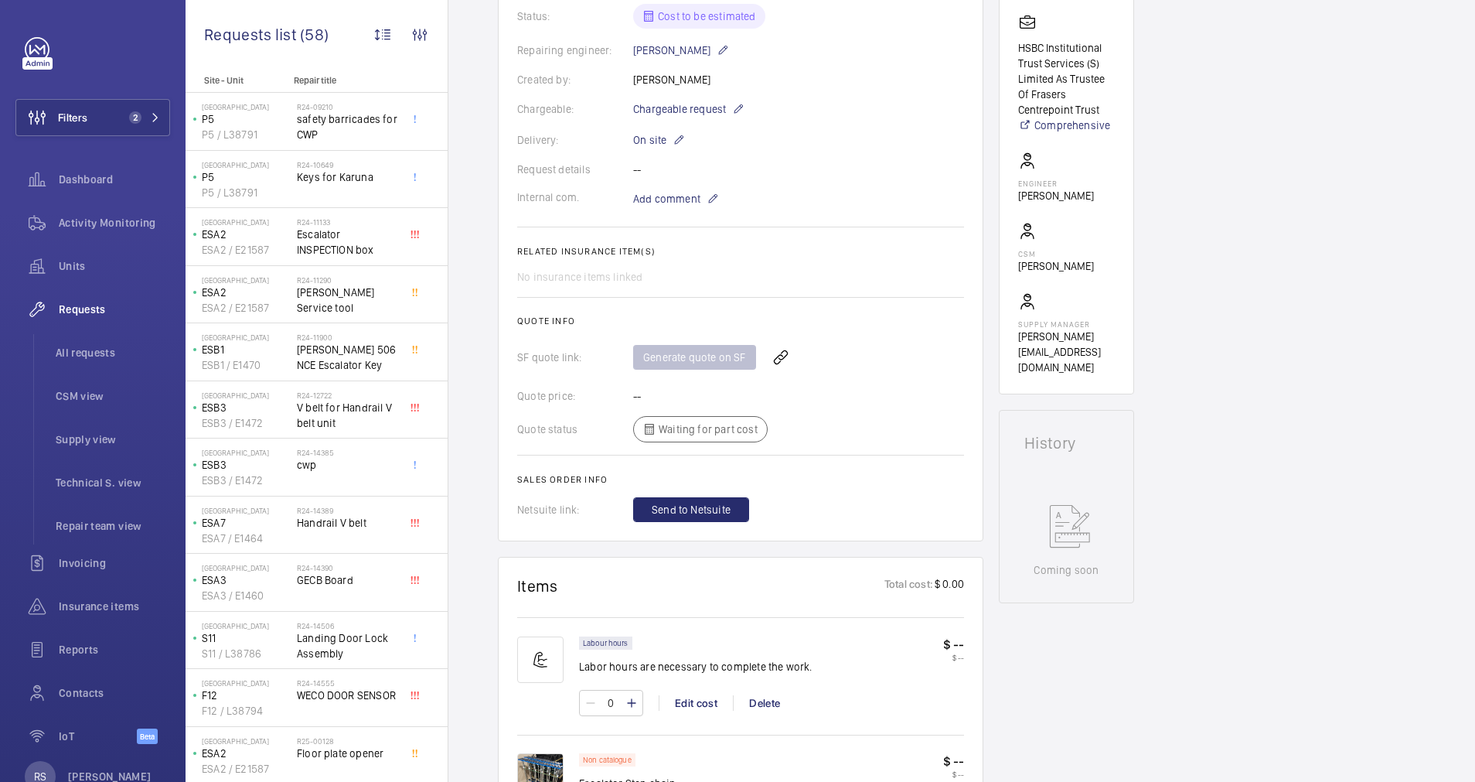
scroll to position [580, 0]
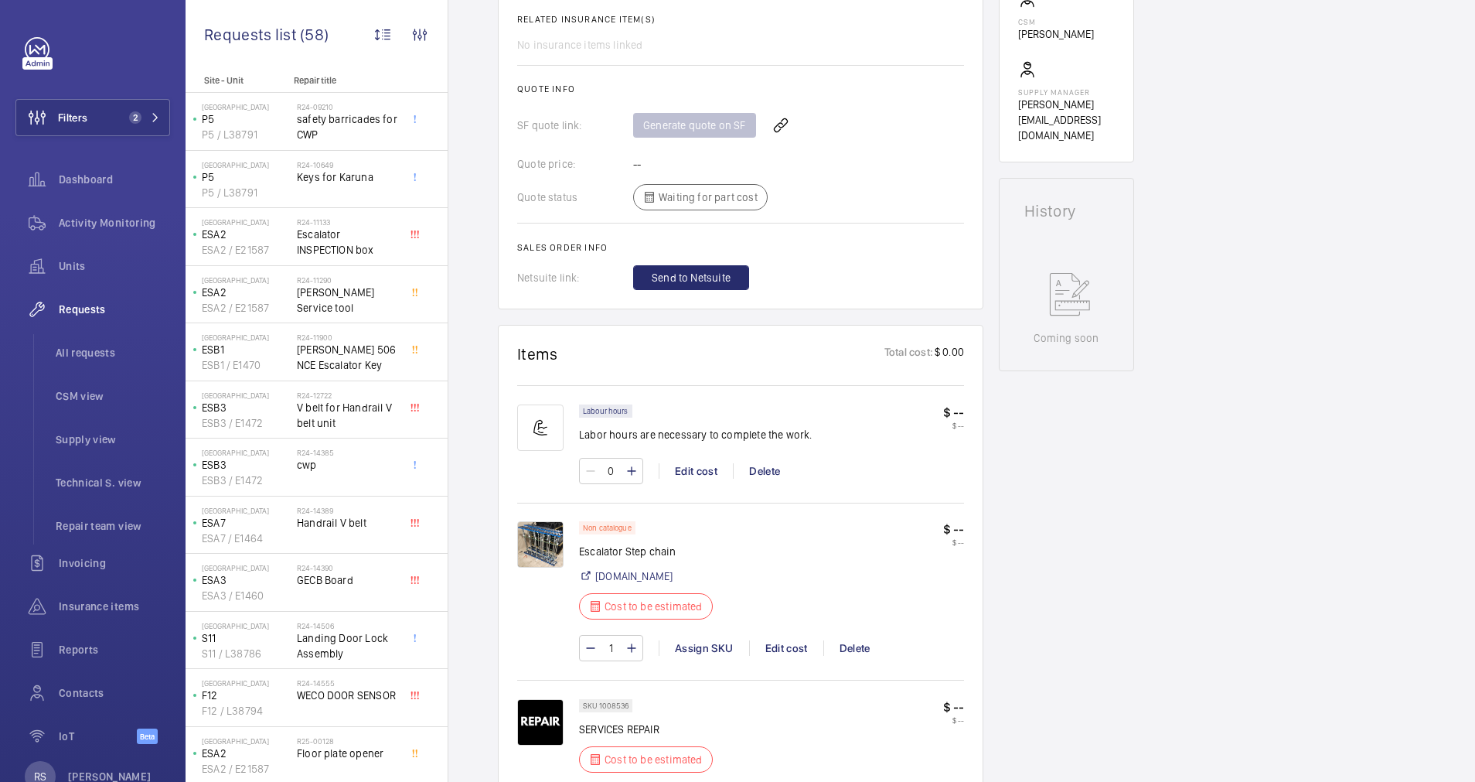
click at [957, 526] on p "$ --" at bounding box center [953, 529] width 21 height 16
click at [802, 649] on div "Edit cost" at bounding box center [786, 647] width 74 height 15
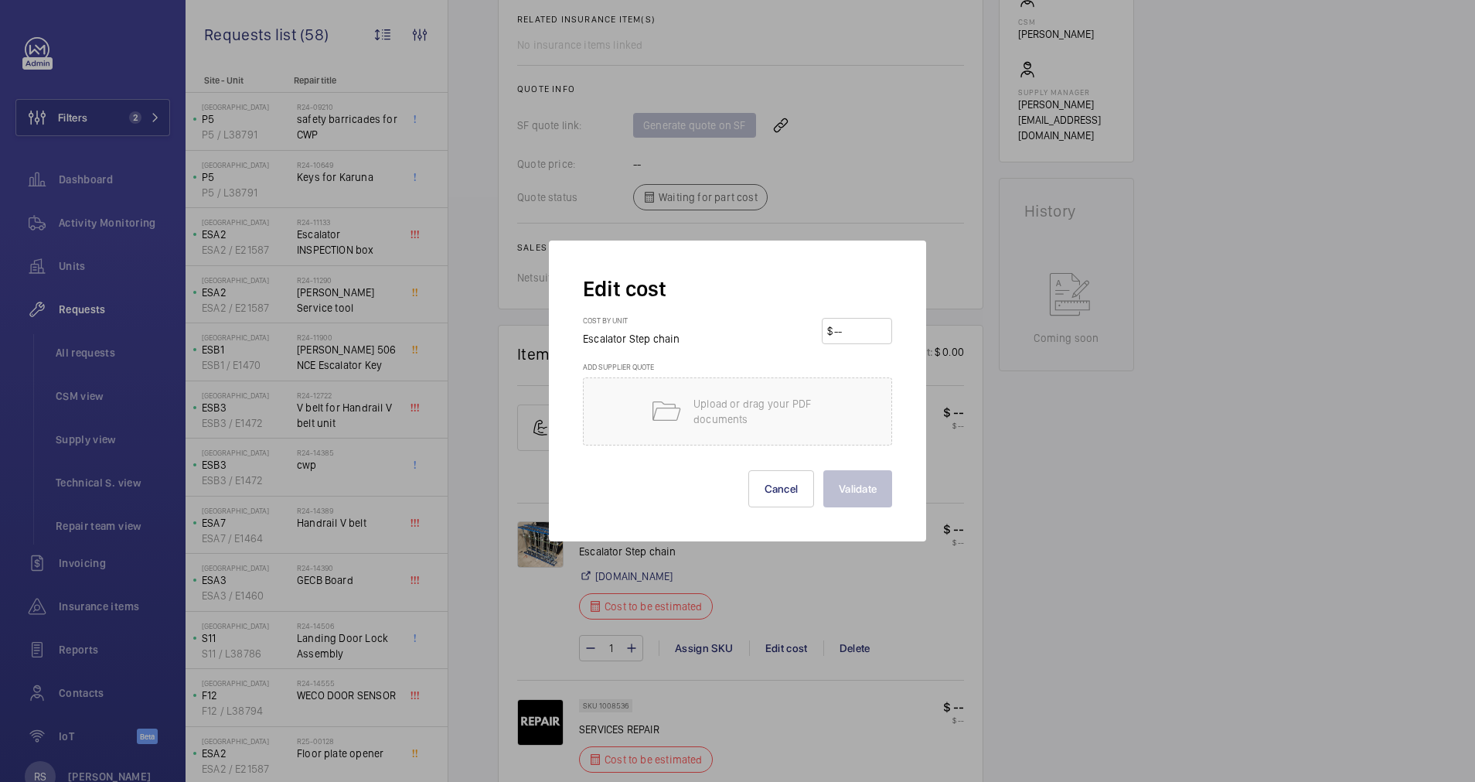
click at [857, 327] on input "number" at bounding box center [860, 331] width 54 height 25
click at [772, 492] on button "Cancel" at bounding box center [781, 488] width 66 height 37
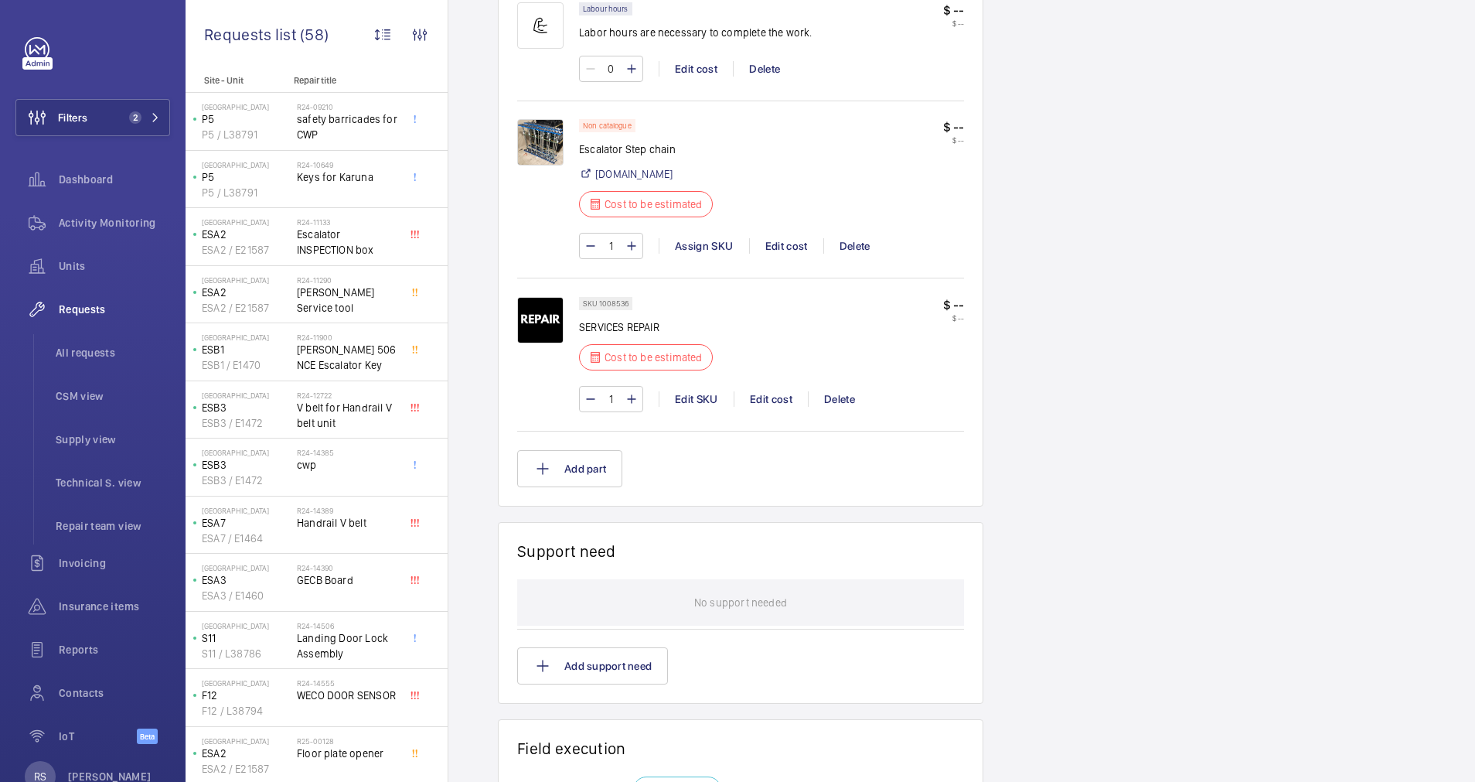
scroll to position [750, 0]
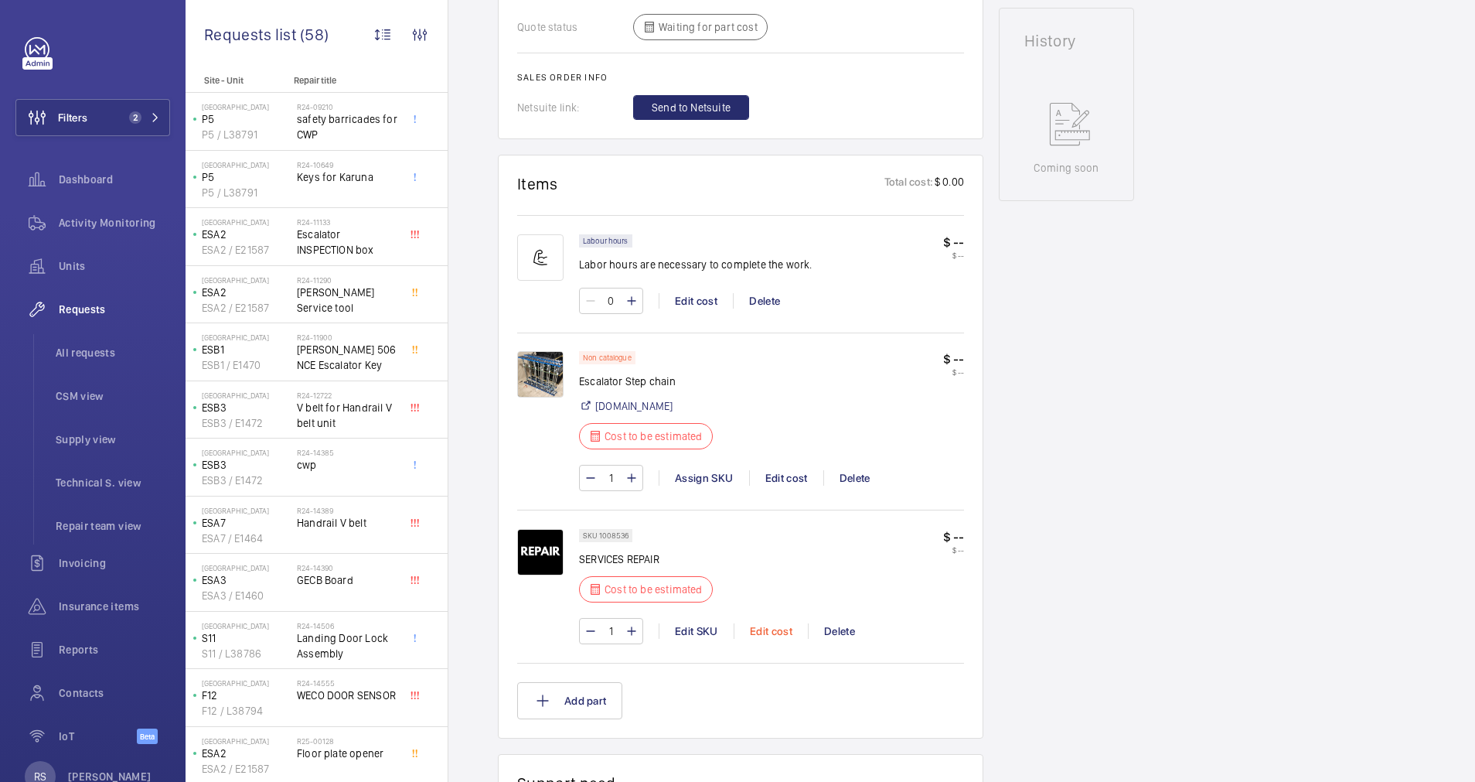
click at [768, 632] on div "Edit cost" at bounding box center [771, 630] width 74 height 15
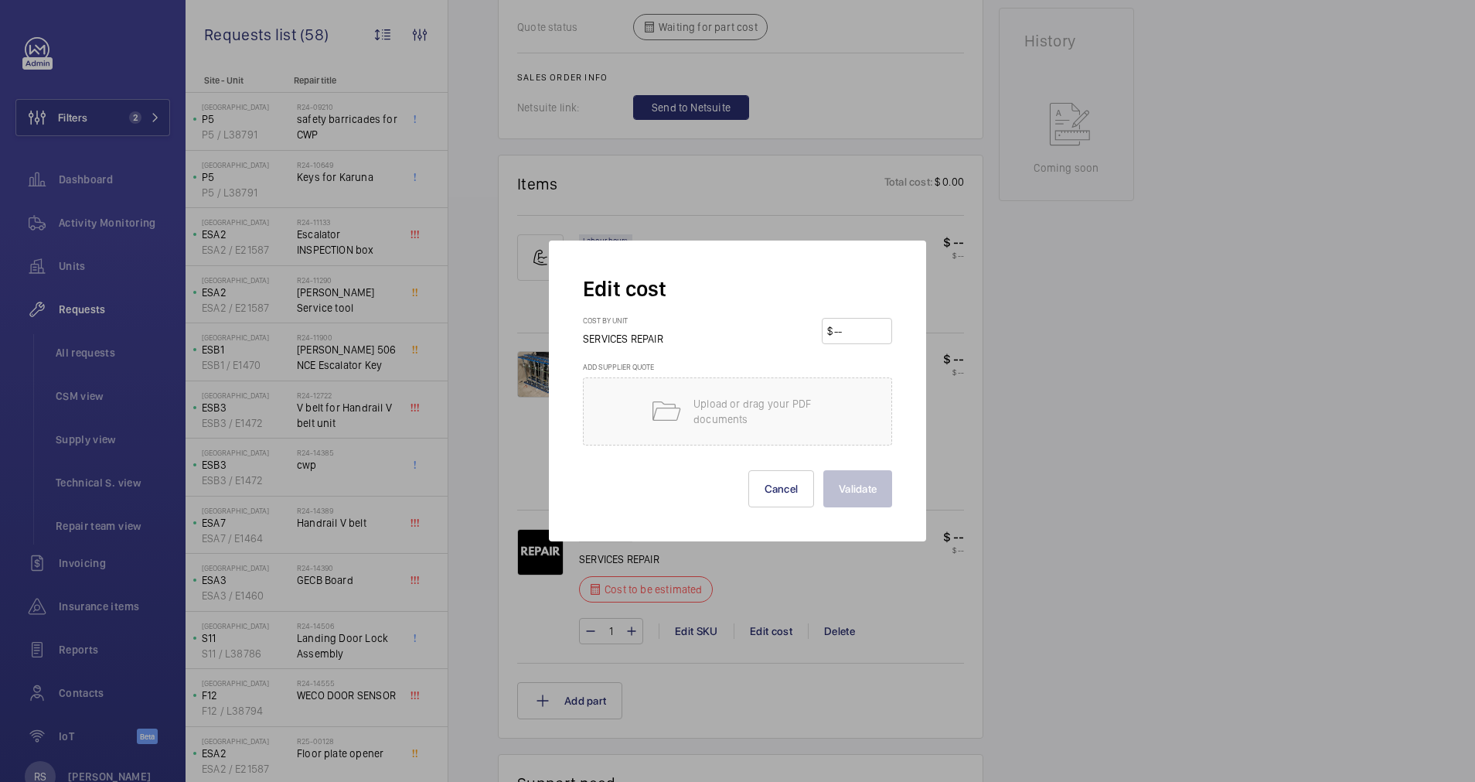
click at [867, 323] on input "number" at bounding box center [860, 331] width 54 height 25
type input "17319"
click at [880, 489] on button "Validate" at bounding box center [857, 488] width 69 height 37
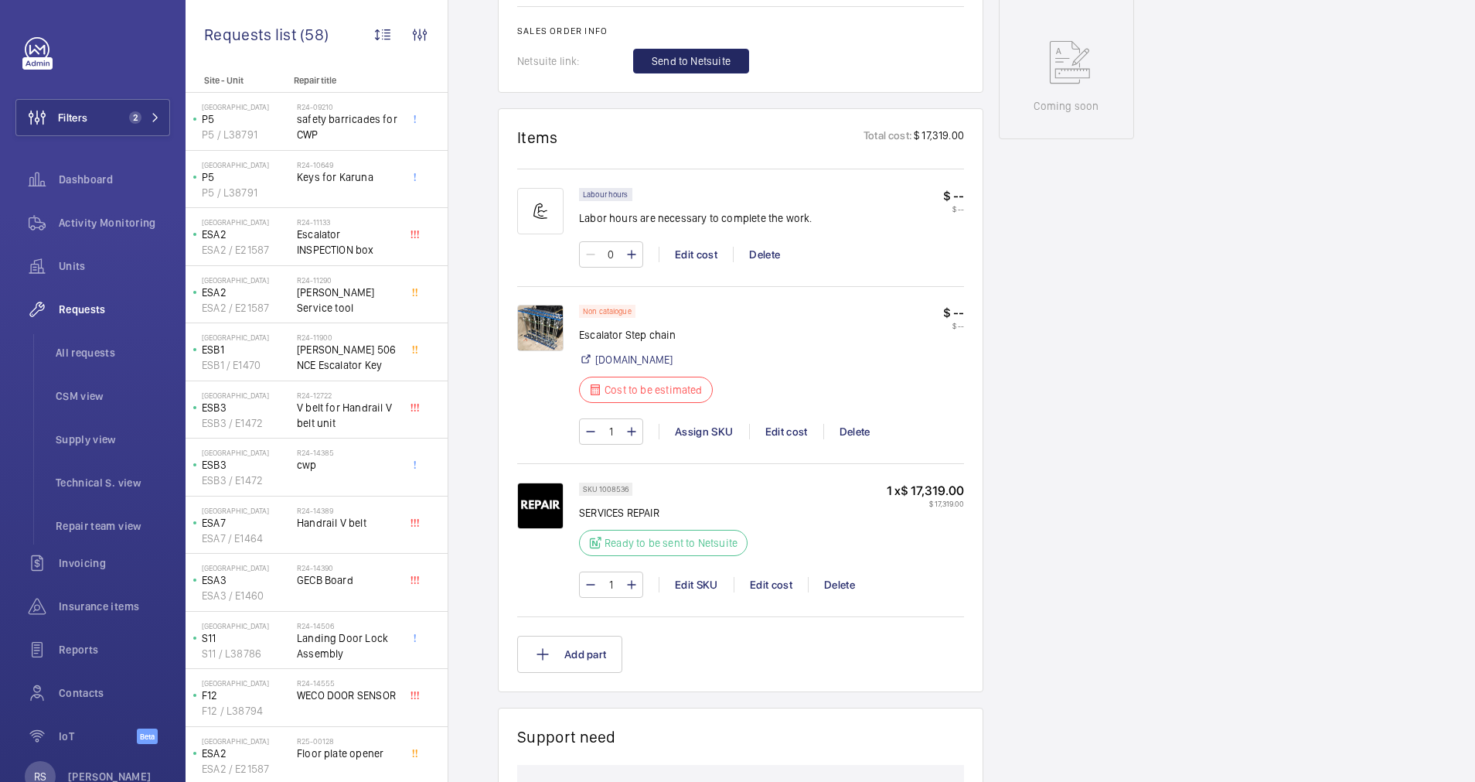
scroll to position [464, 0]
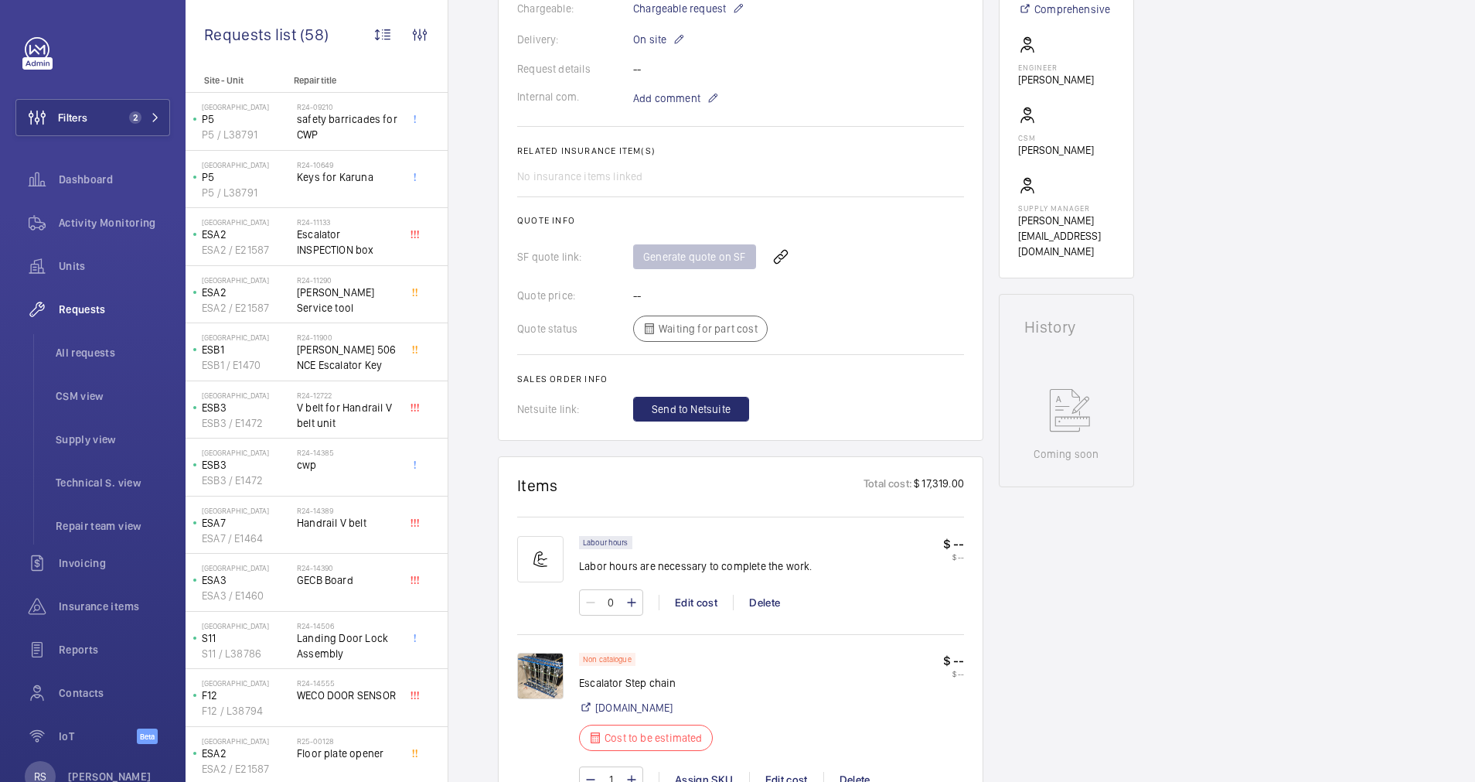
click at [733, 257] on div "Generate quote on SF" at bounding box center [798, 256] width 331 height 37
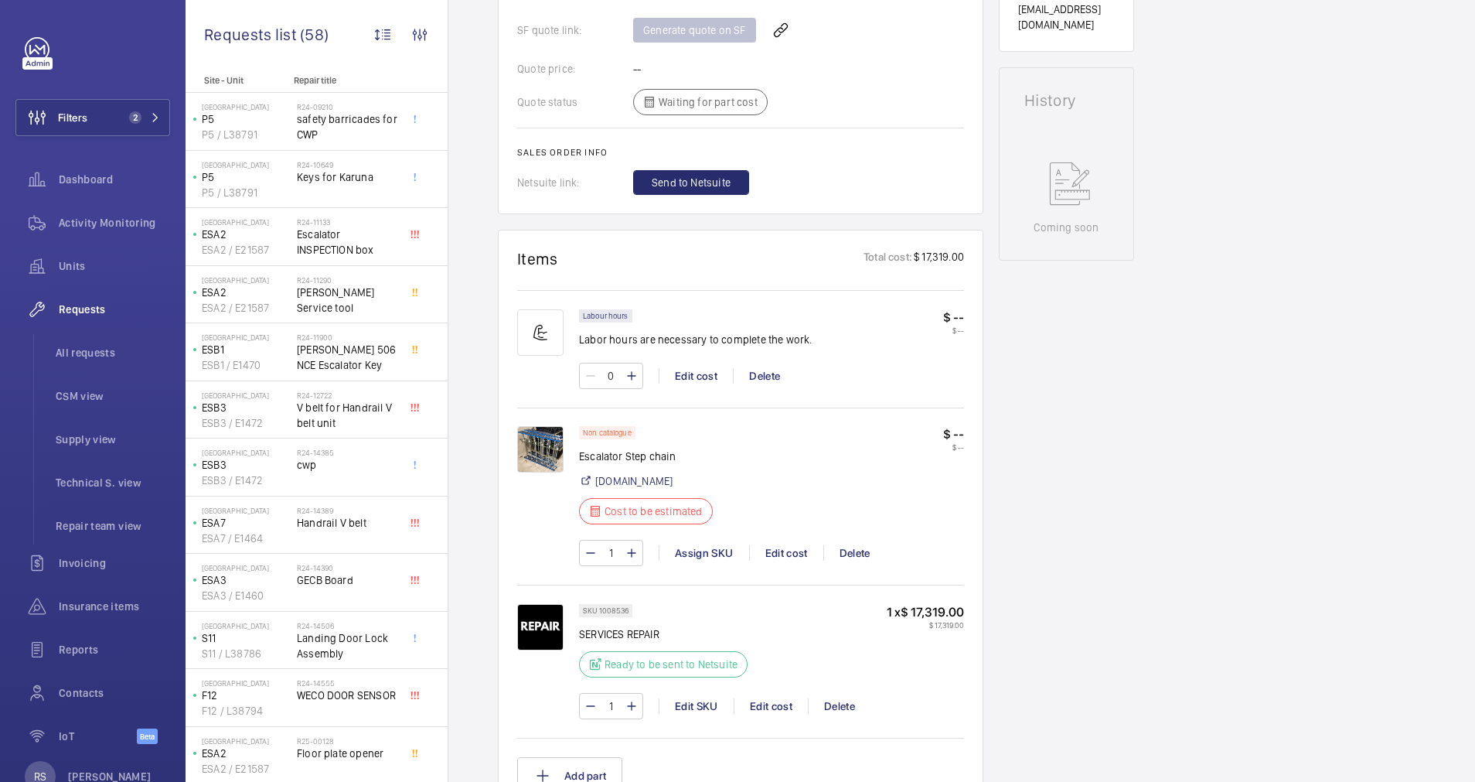
scroll to position [812, 0]
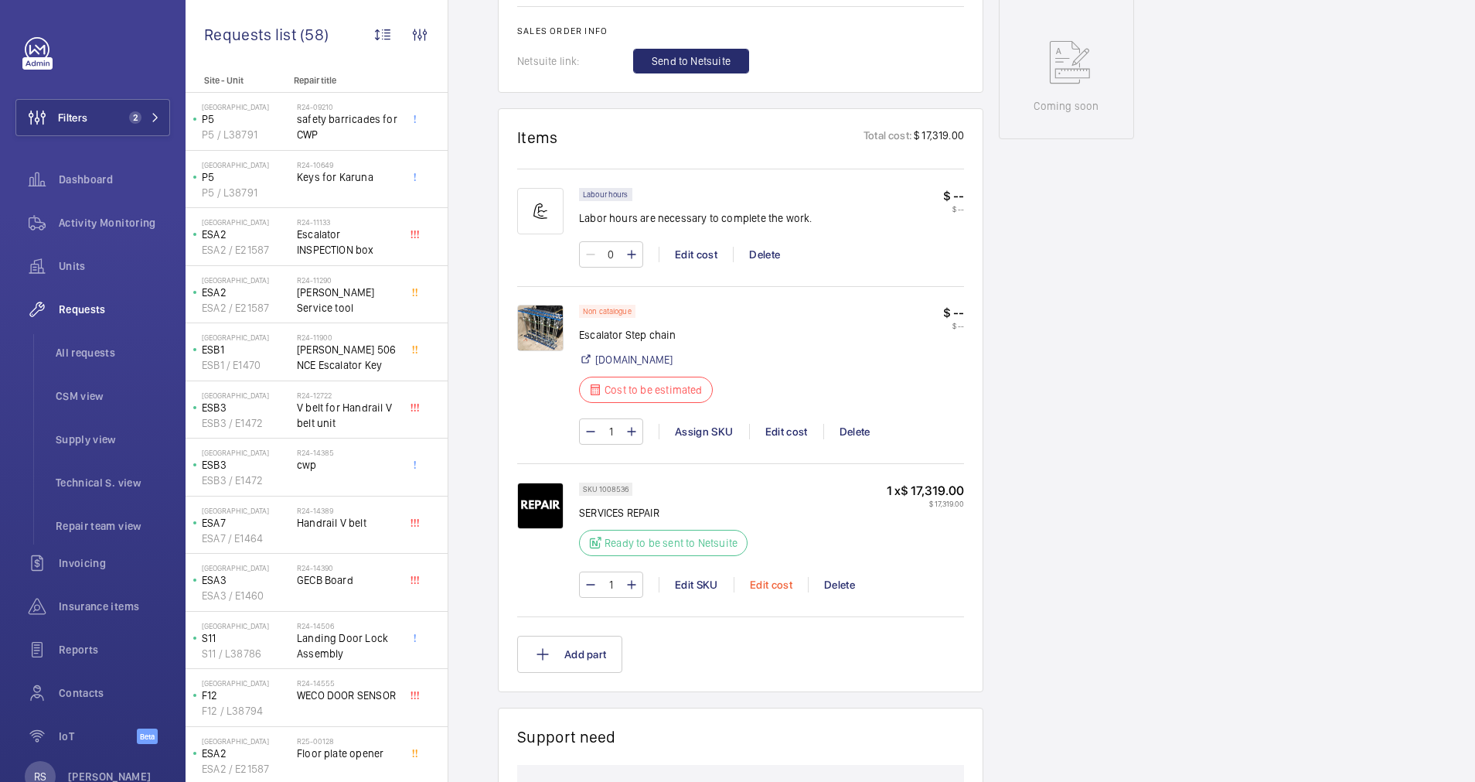
click at [787, 588] on div "Edit cost" at bounding box center [771, 584] width 74 height 15
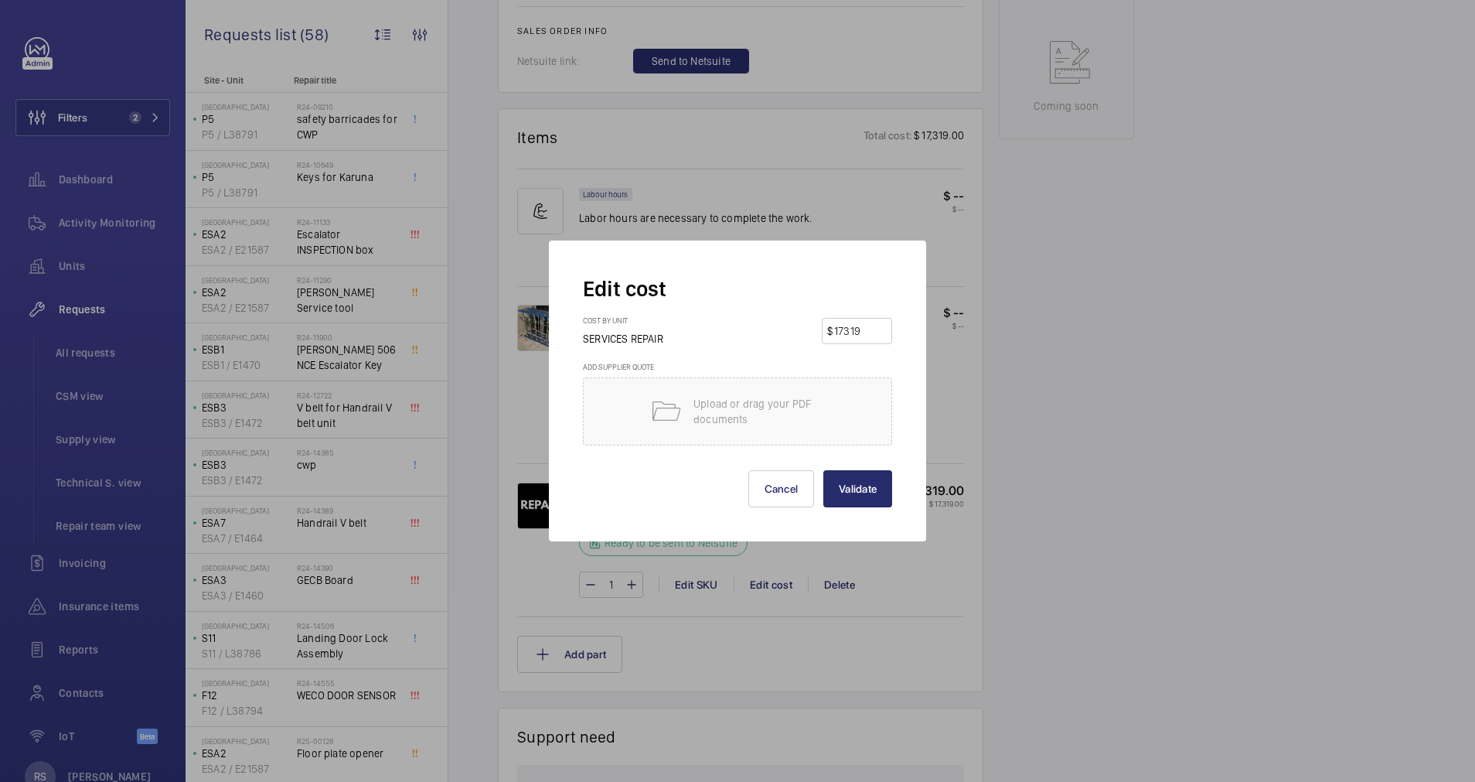
click at [857, 336] on input "17319" at bounding box center [860, 331] width 54 height 25
drag, startPoint x: 870, startPoint y: 330, endPoint x: 817, endPoint y: 330, distance: 53.3
click at [817, 330] on div "Cost by unit SERVICES REPAIR $ 17319" at bounding box center [737, 338] width 309 height 46
type input "0"
click at [746, 400] on p "Upload or drag your PDF documents" at bounding box center [758, 411] width 131 height 31
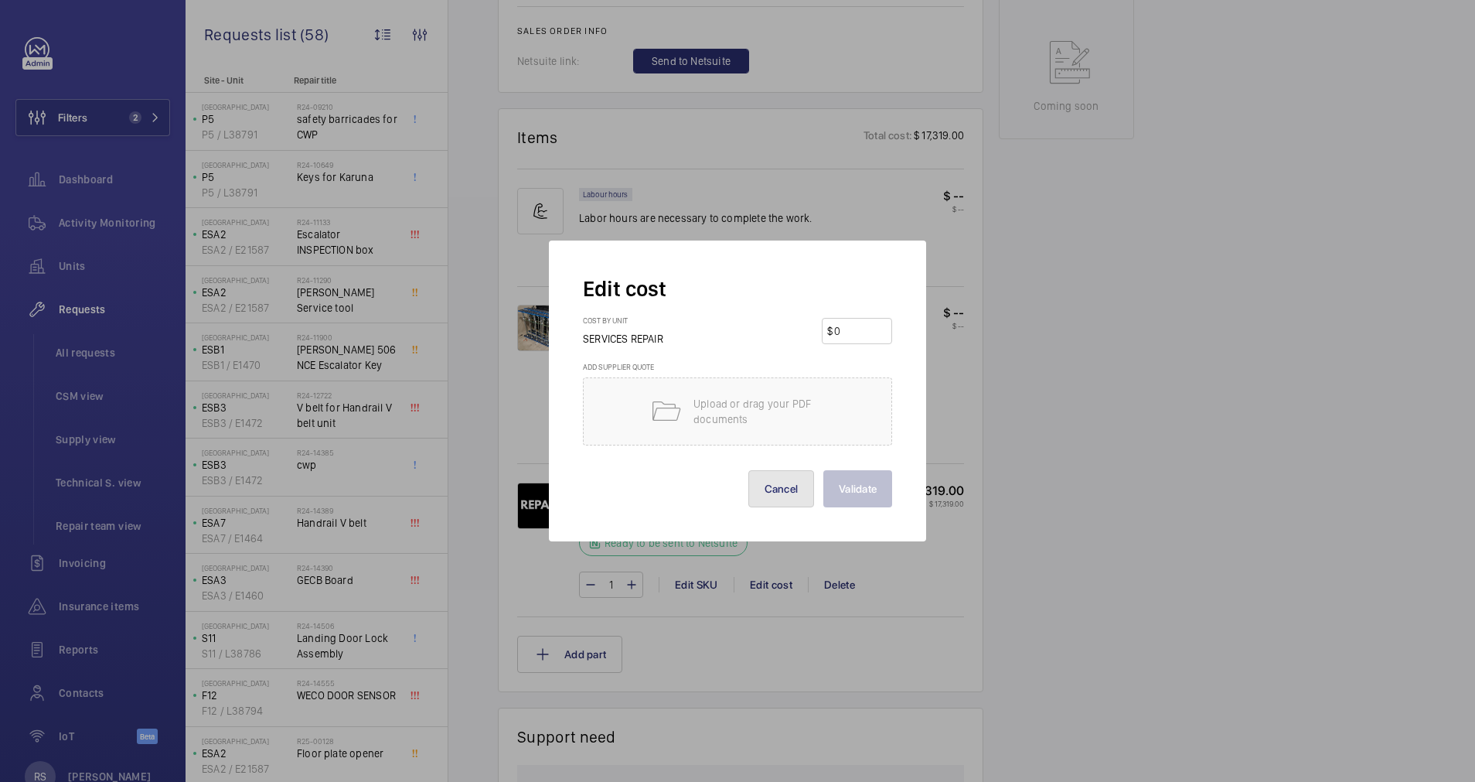
click at [785, 490] on button "Cancel" at bounding box center [781, 488] width 66 height 37
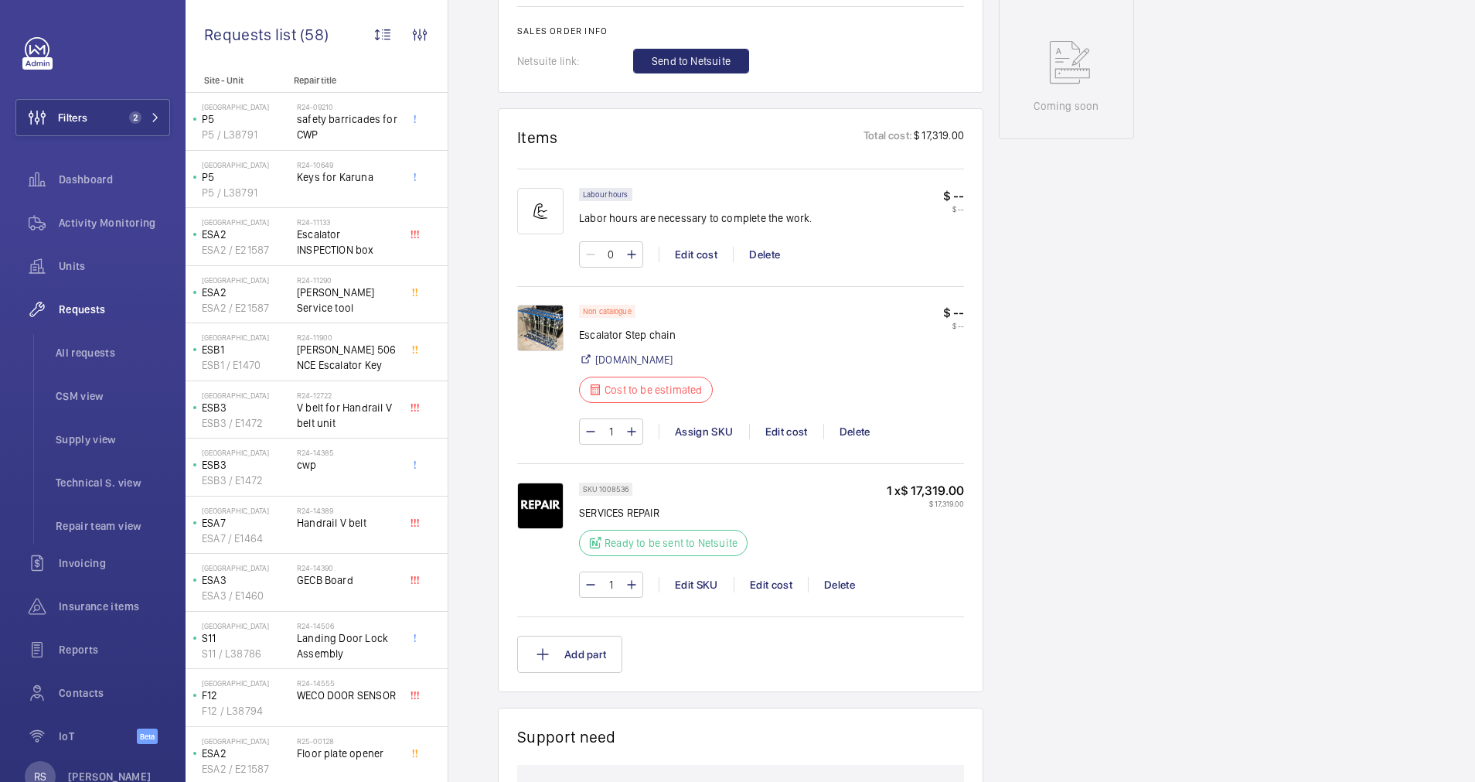
click at [1064, 499] on div "Working ESC2 ESC2 / E1480 See recent activities Causeway Point [STREET_ADDRESS]…" at bounding box center [1066, 302] width 135 height 1927
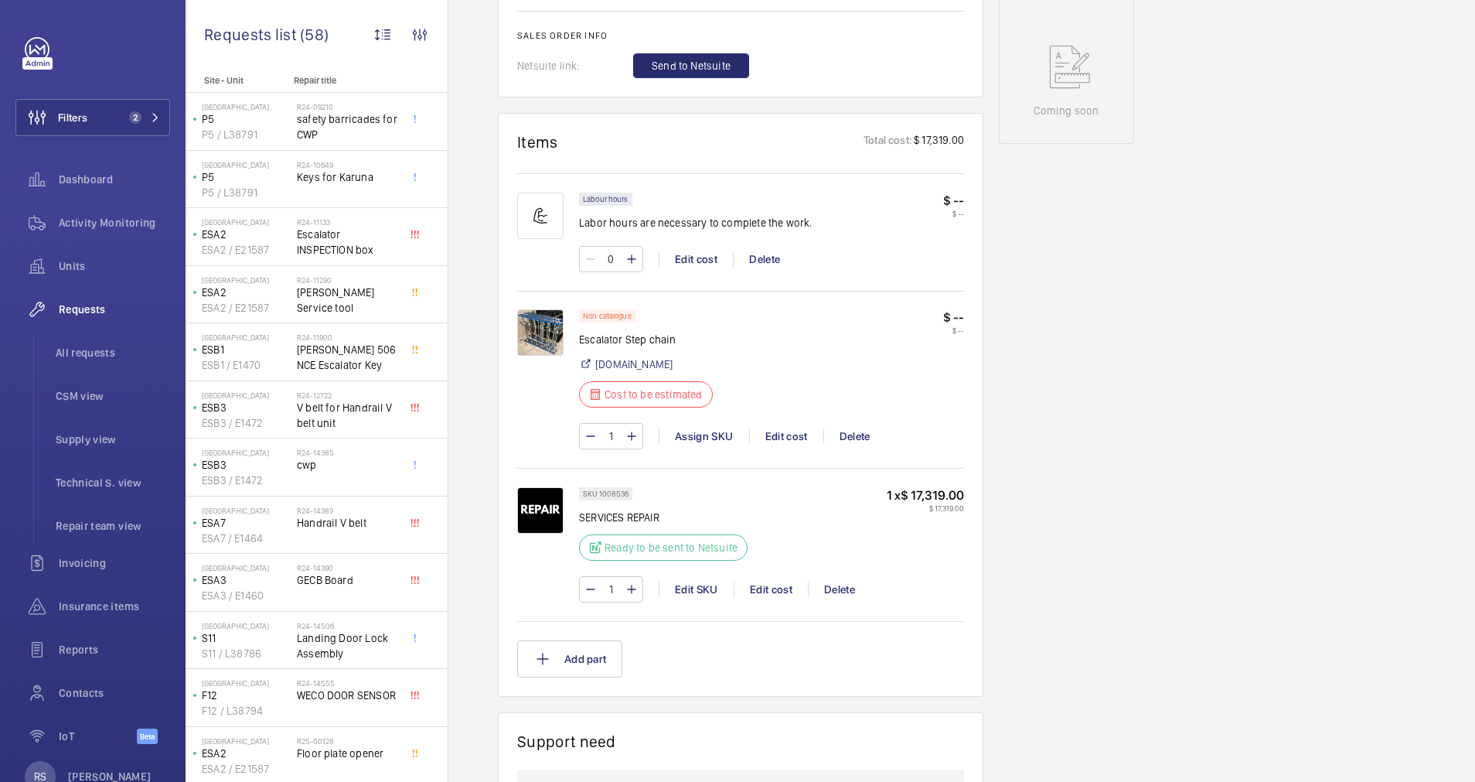
scroll to position [928, 0]
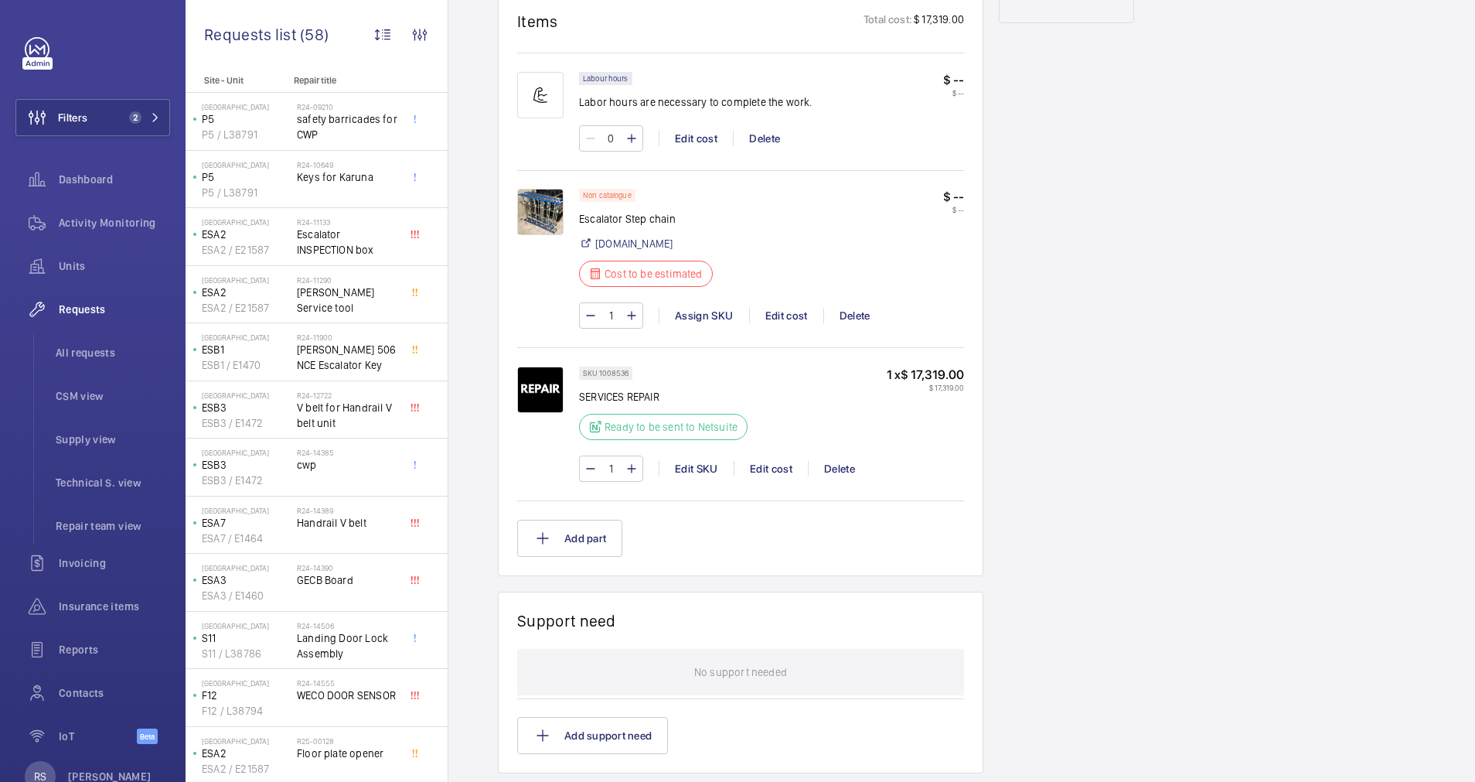
click at [786, 456] on div "1 Edit SKU Edit cost Delete" at bounding box center [771, 468] width 385 height 26
click at [779, 464] on div "Edit cost" at bounding box center [771, 468] width 74 height 15
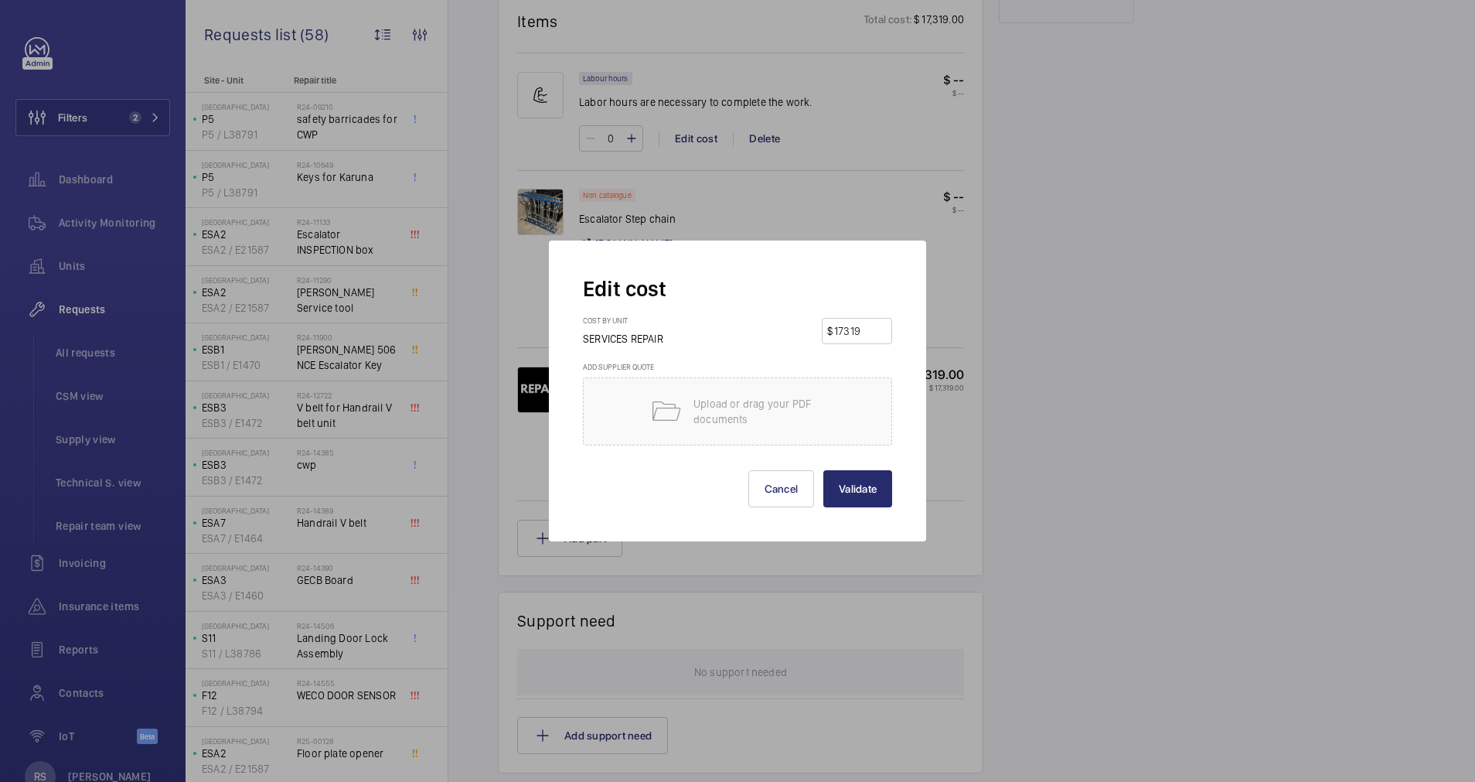
click at [860, 336] on input "17319" at bounding box center [860, 331] width 54 height 25
type input "1"
click at [864, 500] on button "Validate" at bounding box center [857, 488] width 69 height 37
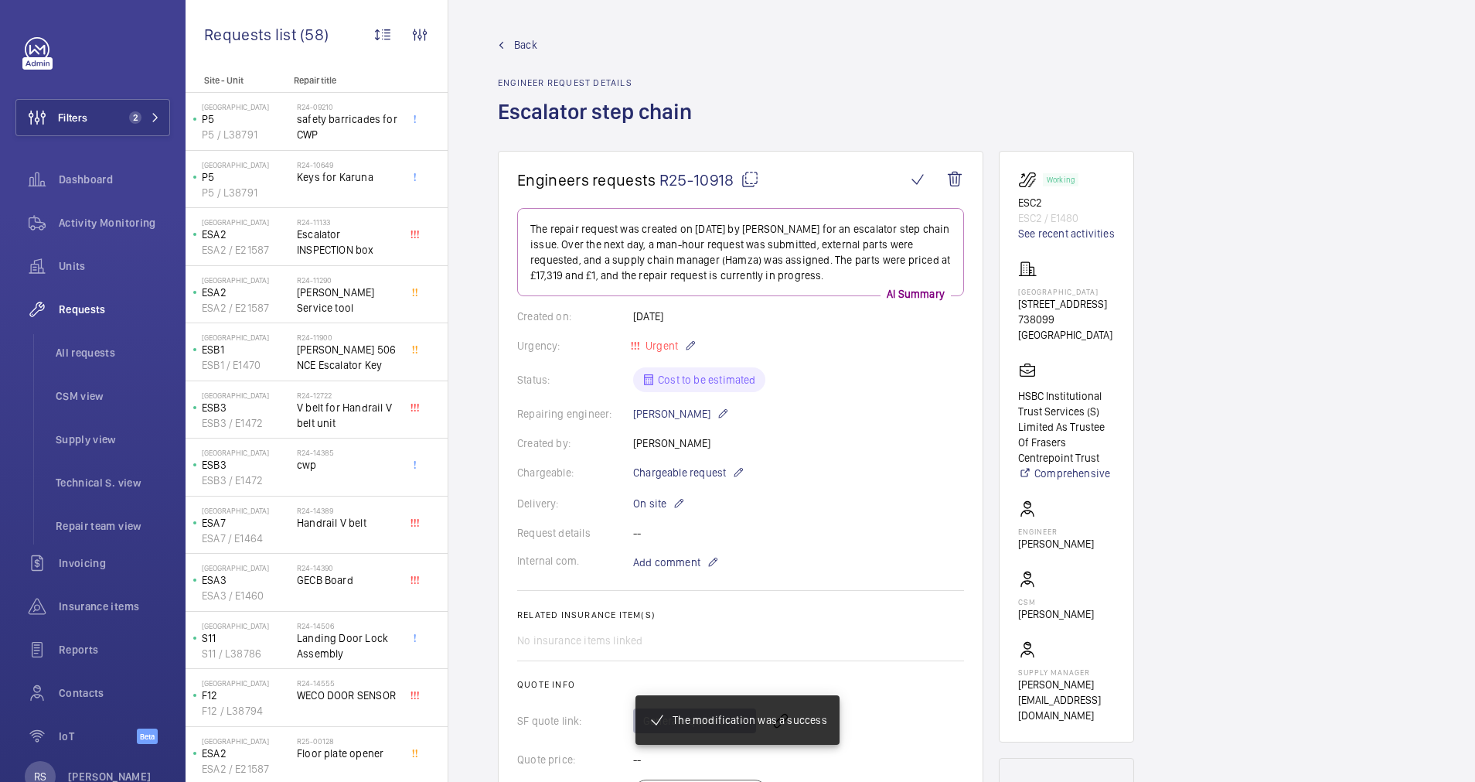
scroll to position [696, 0]
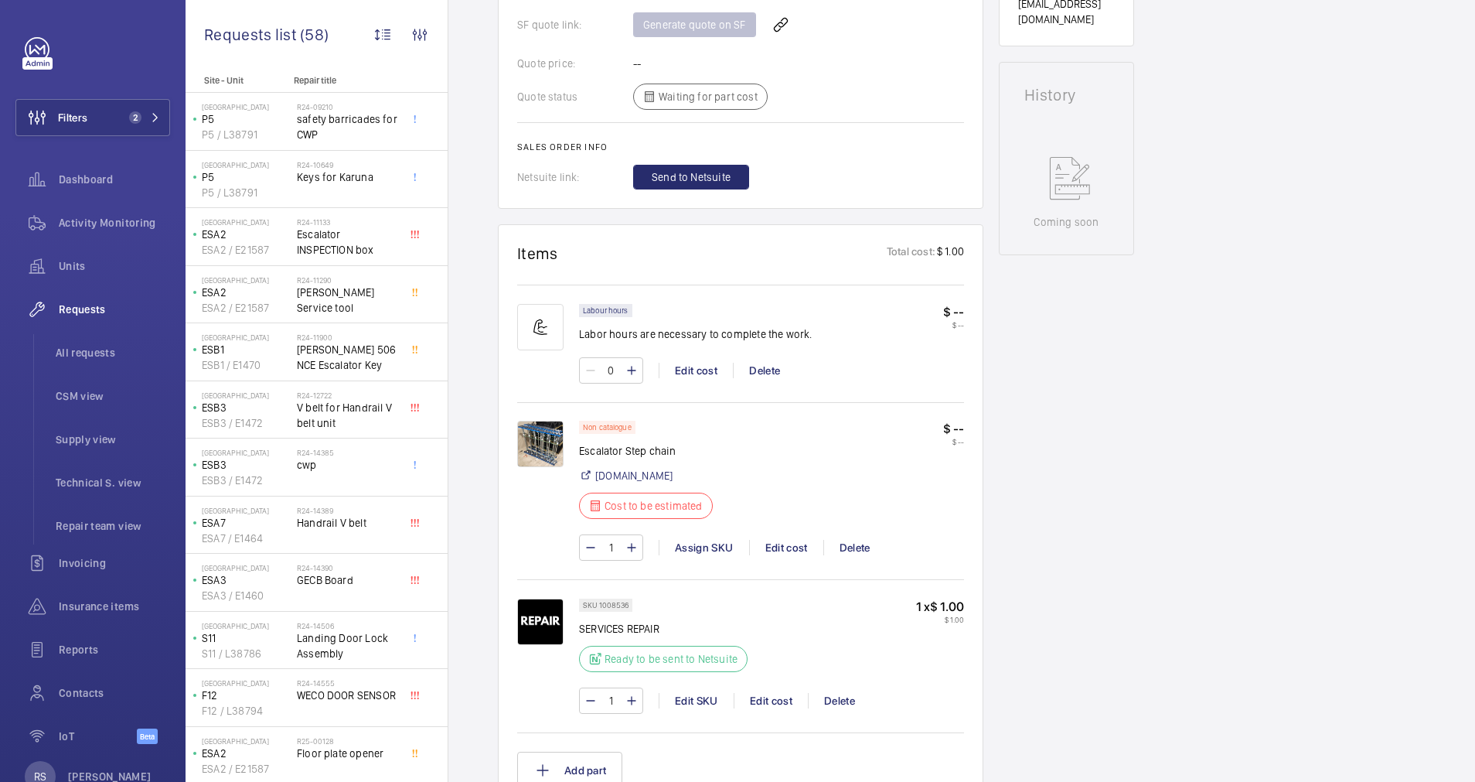
click at [776, 539] on div "1 Assign SKU Edit cost Delete" at bounding box center [771, 547] width 385 height 26
click at [781, 545] on div "Edit cost" at bounding box center [786, 547] width 74 height 15
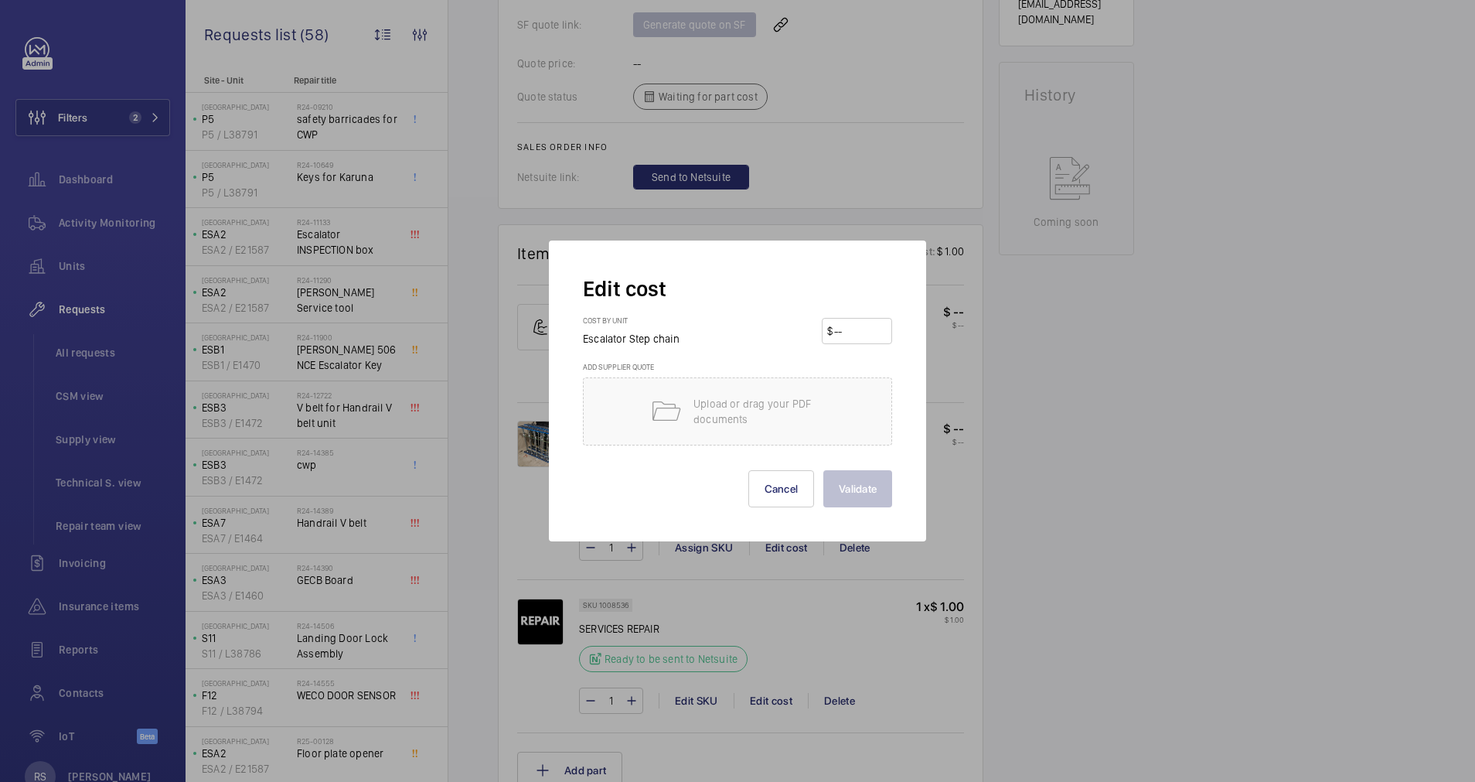
click at [857, 326] on input "number" at bounding box center [860, 331] width 54 height 25
type input "17319"
click at [864, 476] on button "Validate" at bounding box center [857, 488] width 69 height 37
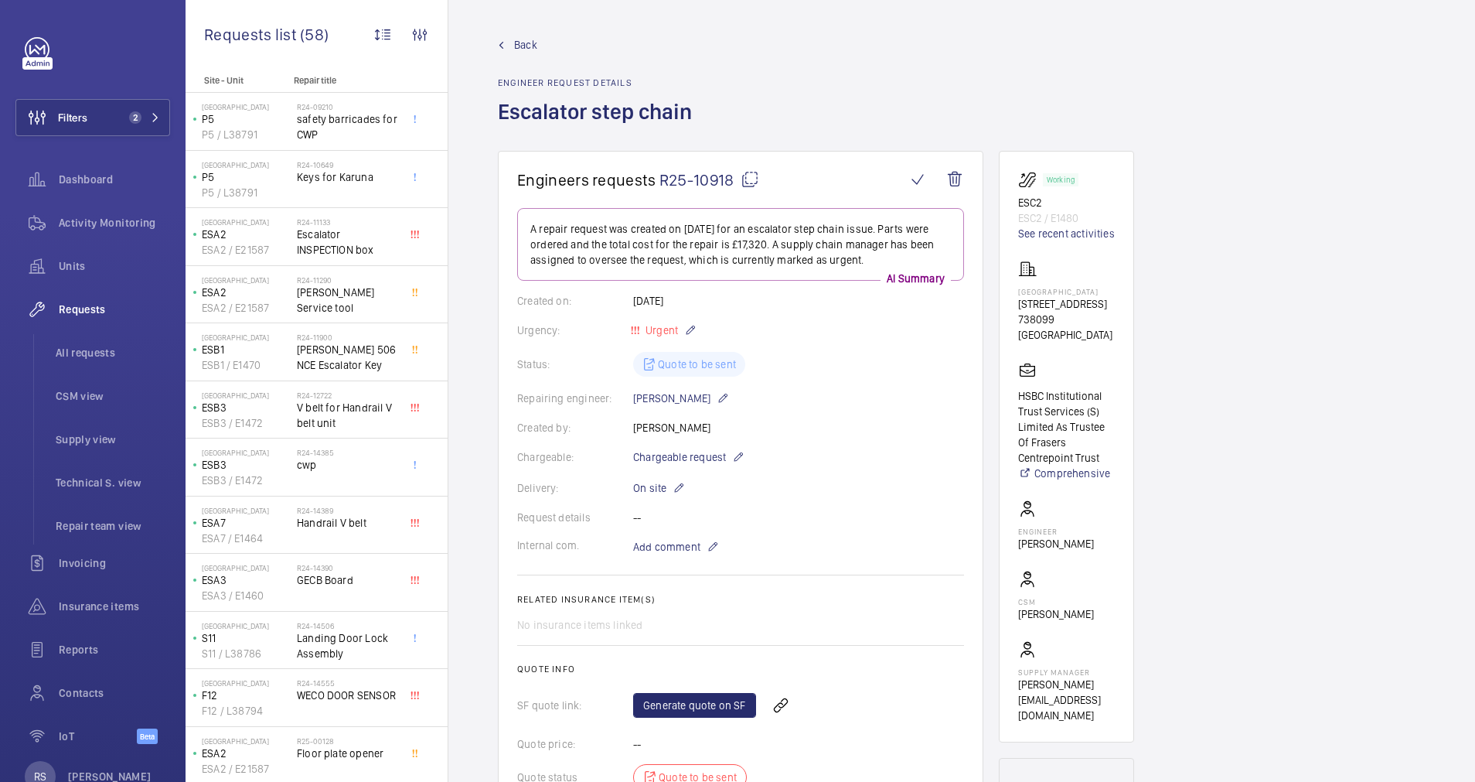
scroll to position [580, 0]
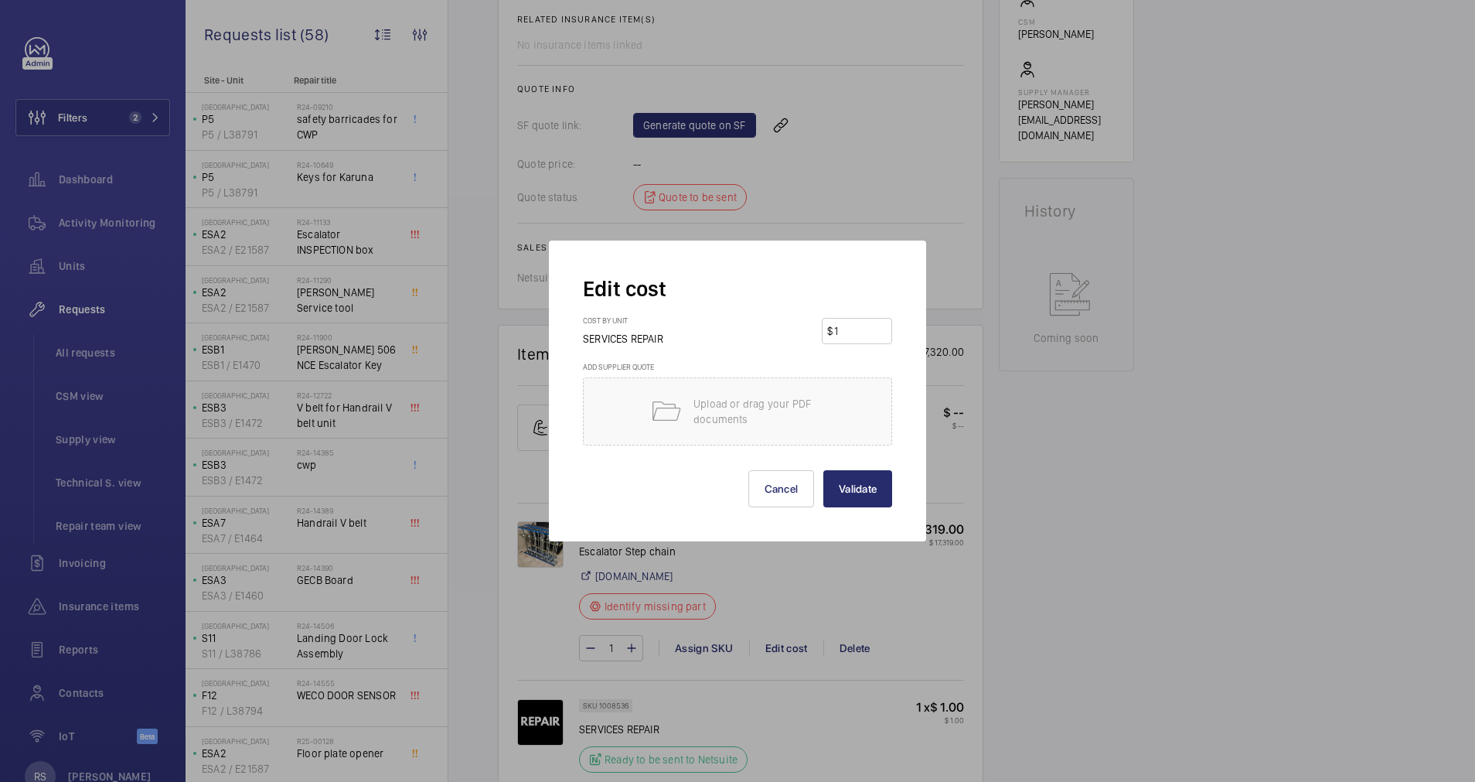
scroll to position [696, 0]
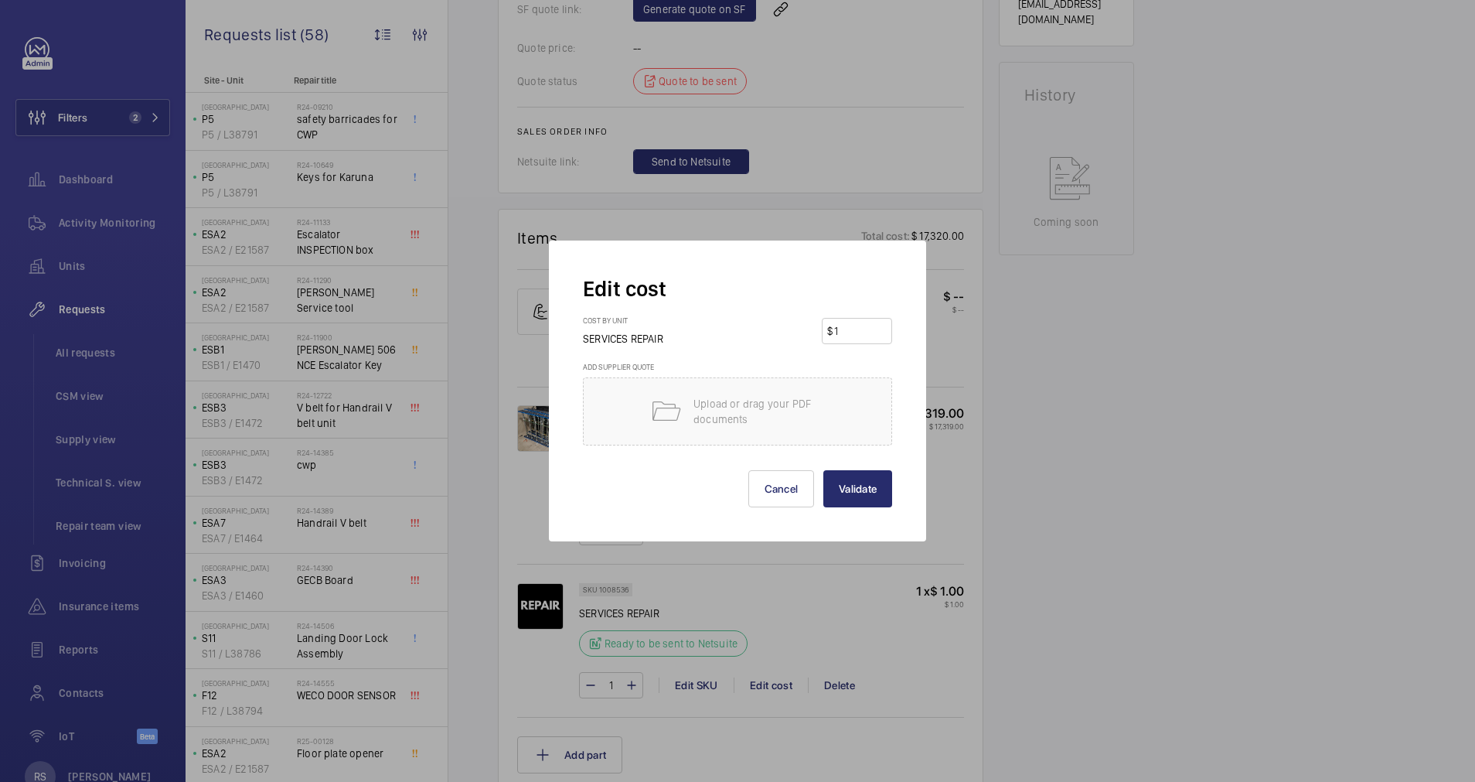
click at [858, 335] on input "1" at bounding box center [860, 331] width 54 height 25
type input "001"
click at [874, 497] on button "Validate" at bounding box center [857, 488] width 69 height 37
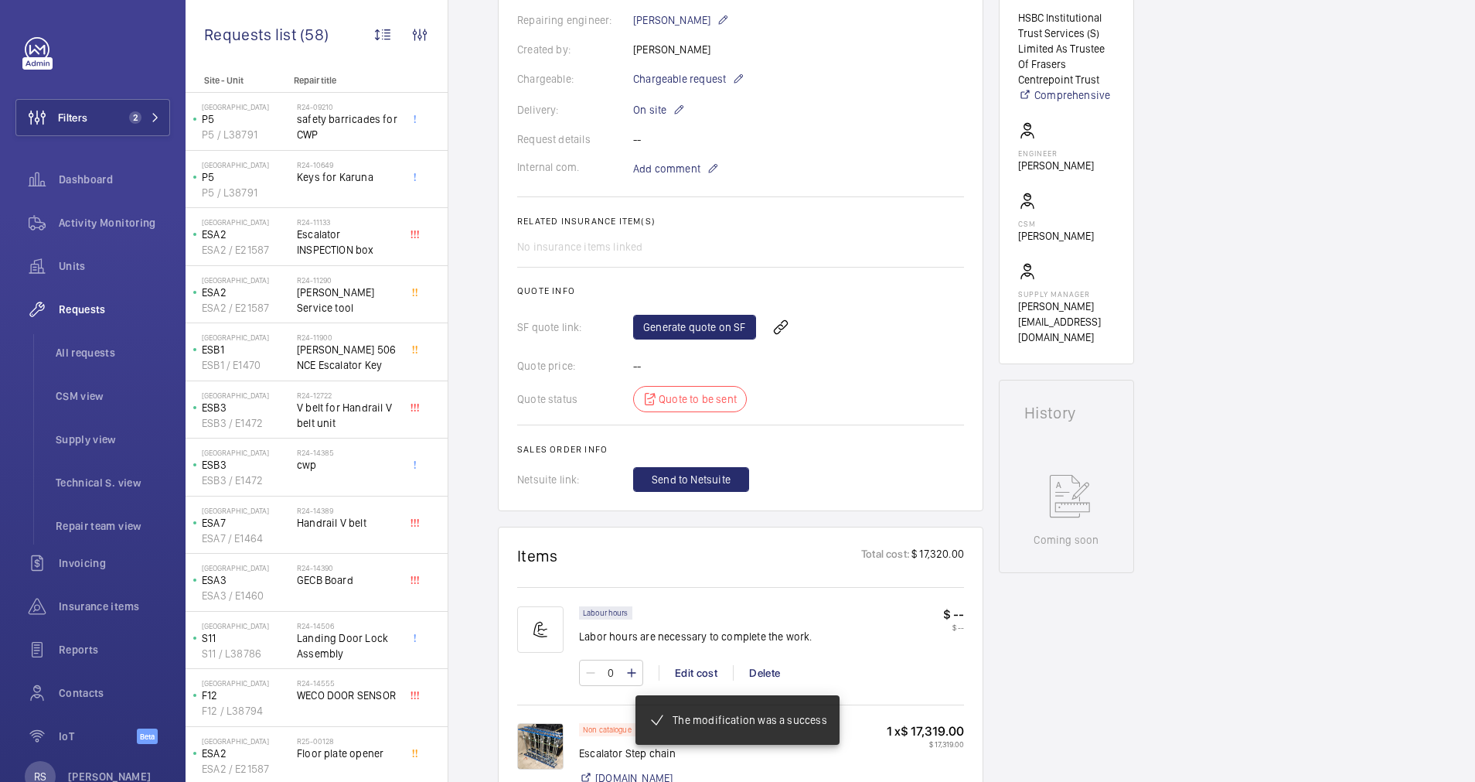
scroll to position [943, 0]
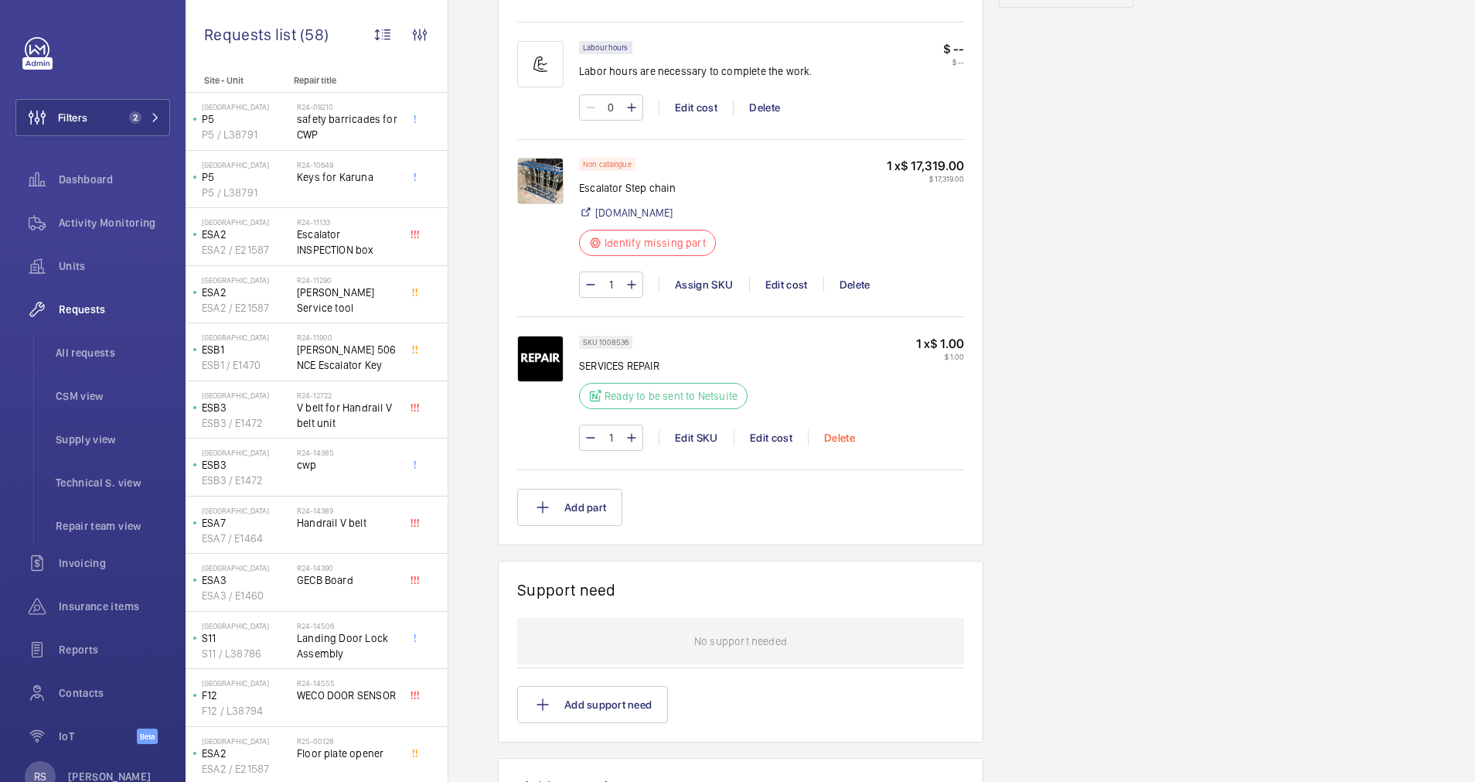
click at [836, 439] on div "Delete" at bounding box center [839, 437] width 63 height 15
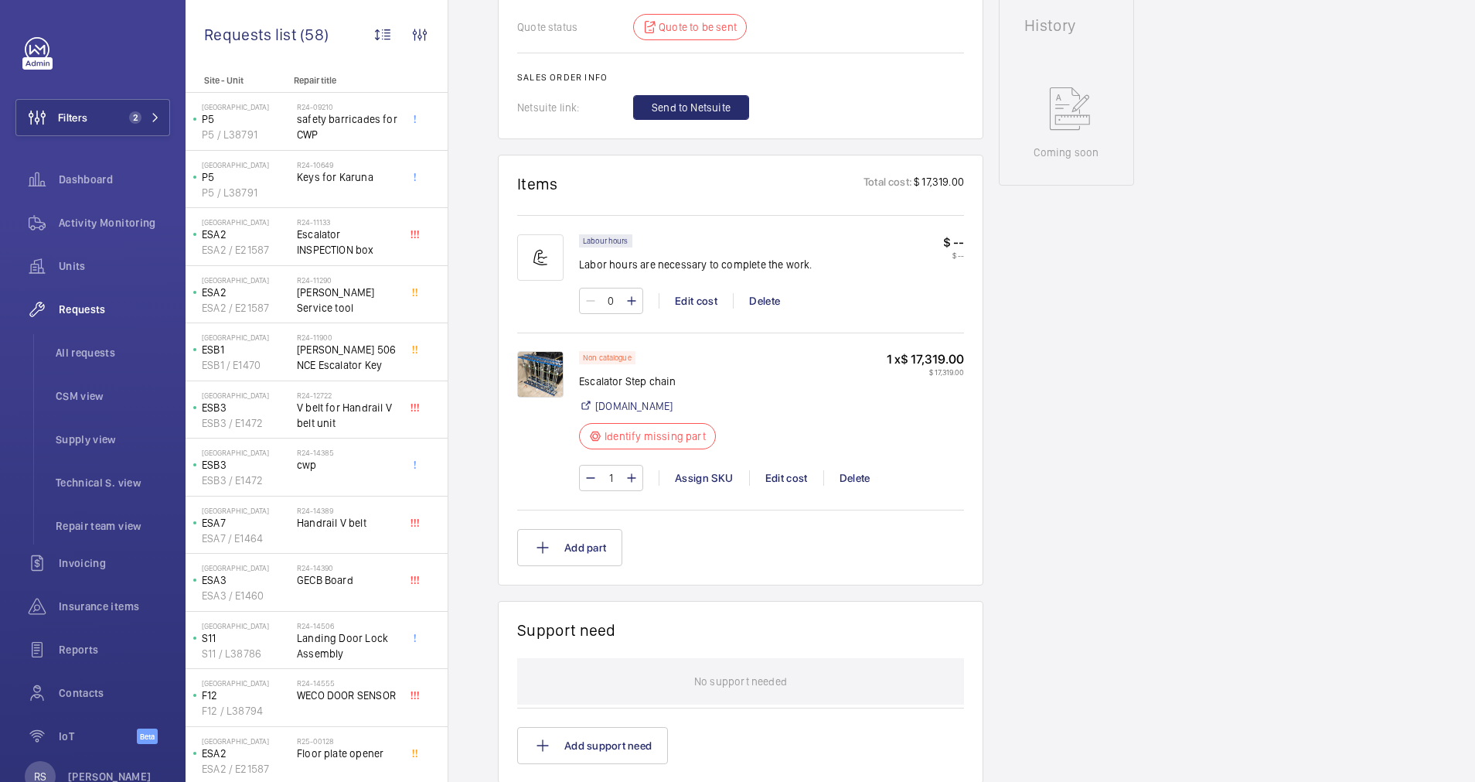
scroll to position [812, 0]
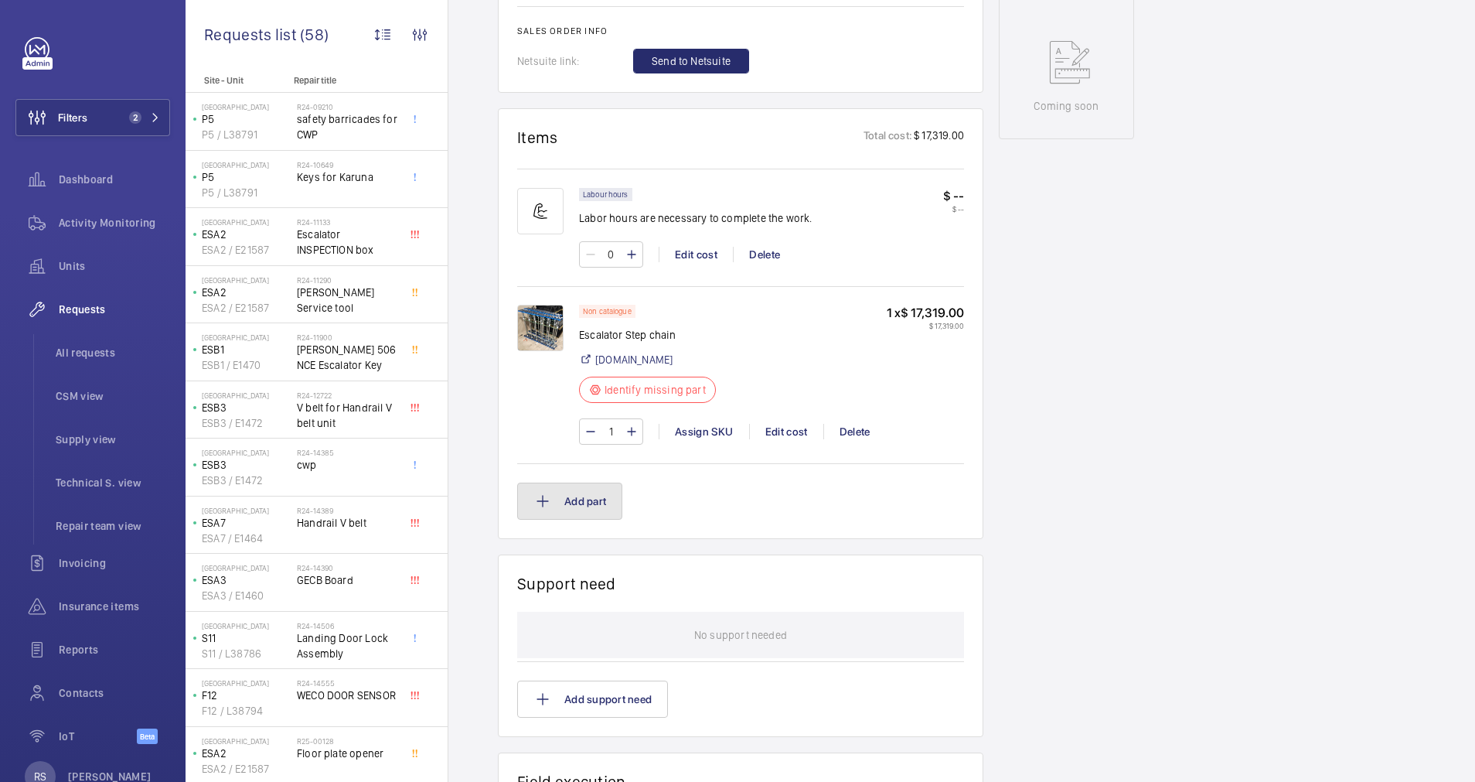
click at [591, 506] on button "Add part" at bounding box center [569, 500] width 105 height 37
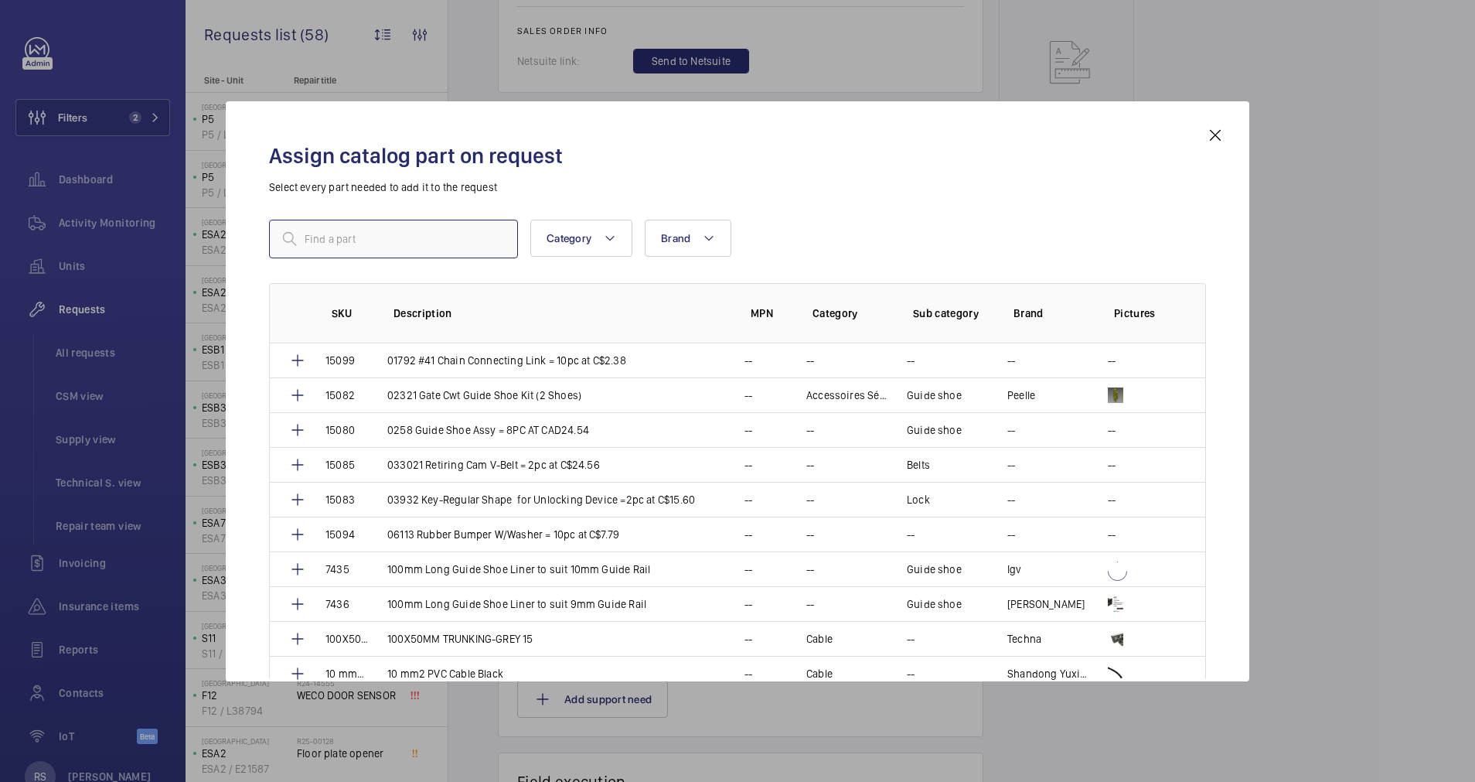
click at [452, 237] on input "text" at bounding box center [393, 239] width 249 height 39
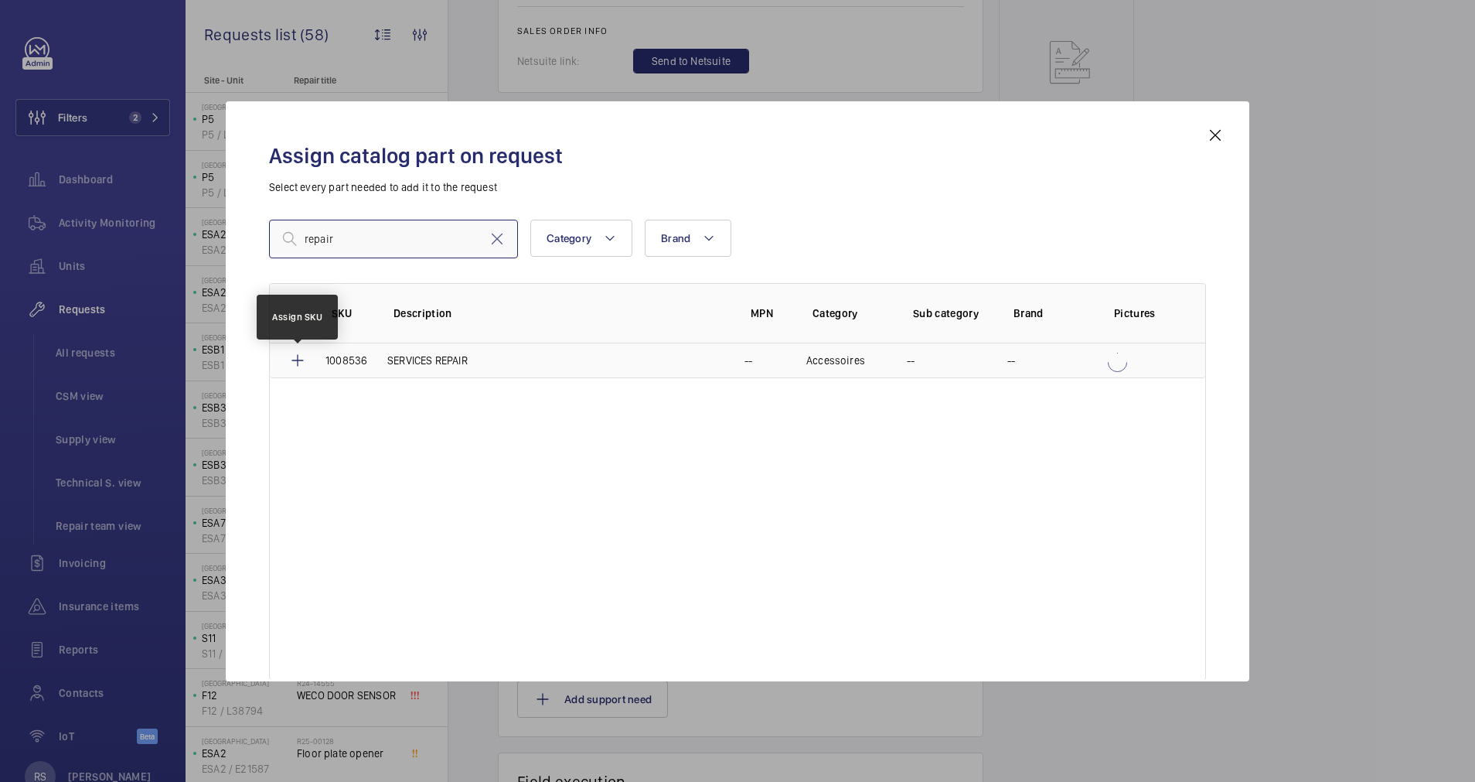
type input "repair"
click at [293, 356] on mat-icon at bounding box center [297, 360] width 19 height 19
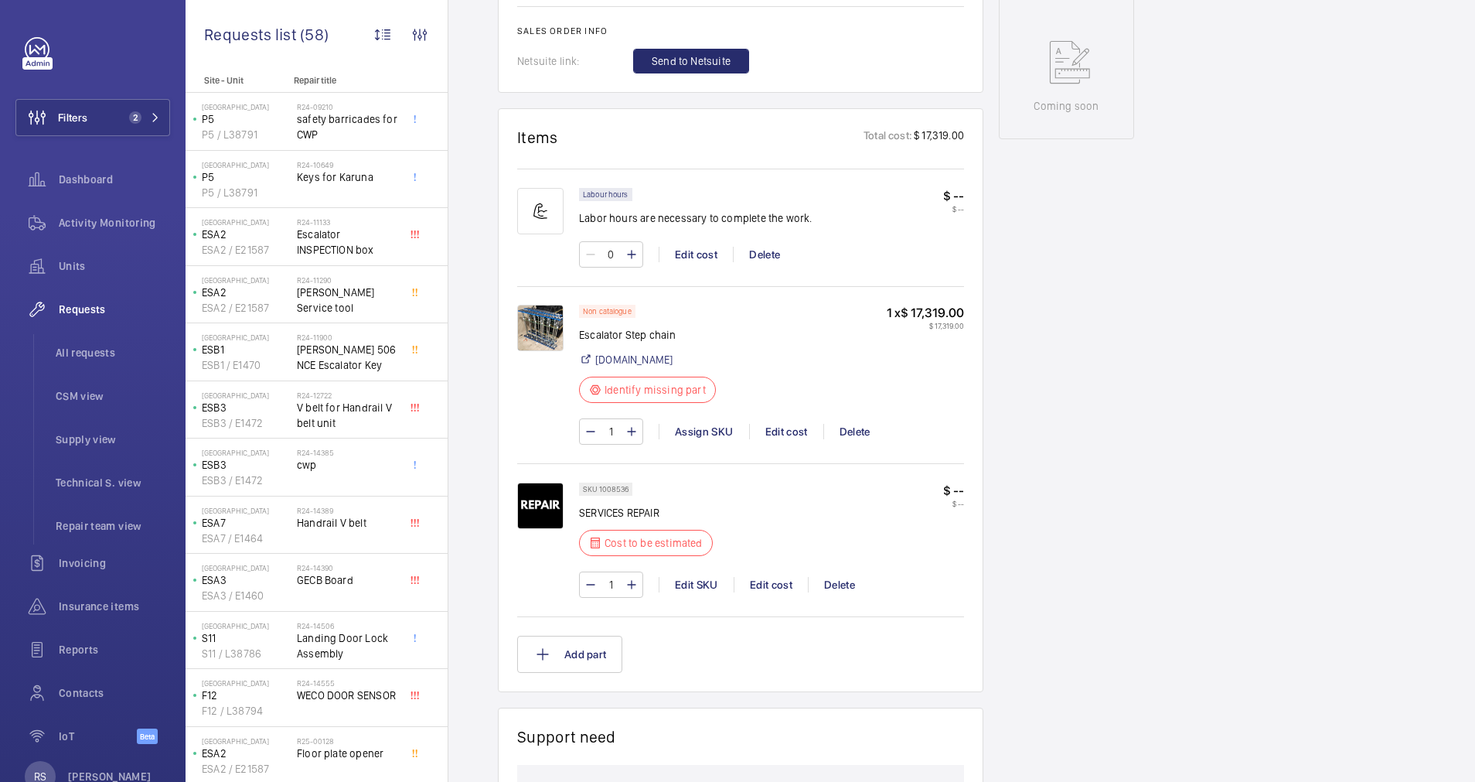
scroll to position [812, 0]
click at [761, 583] on div "Edit cost" at bounding box center [771, 584] width 74 height 15
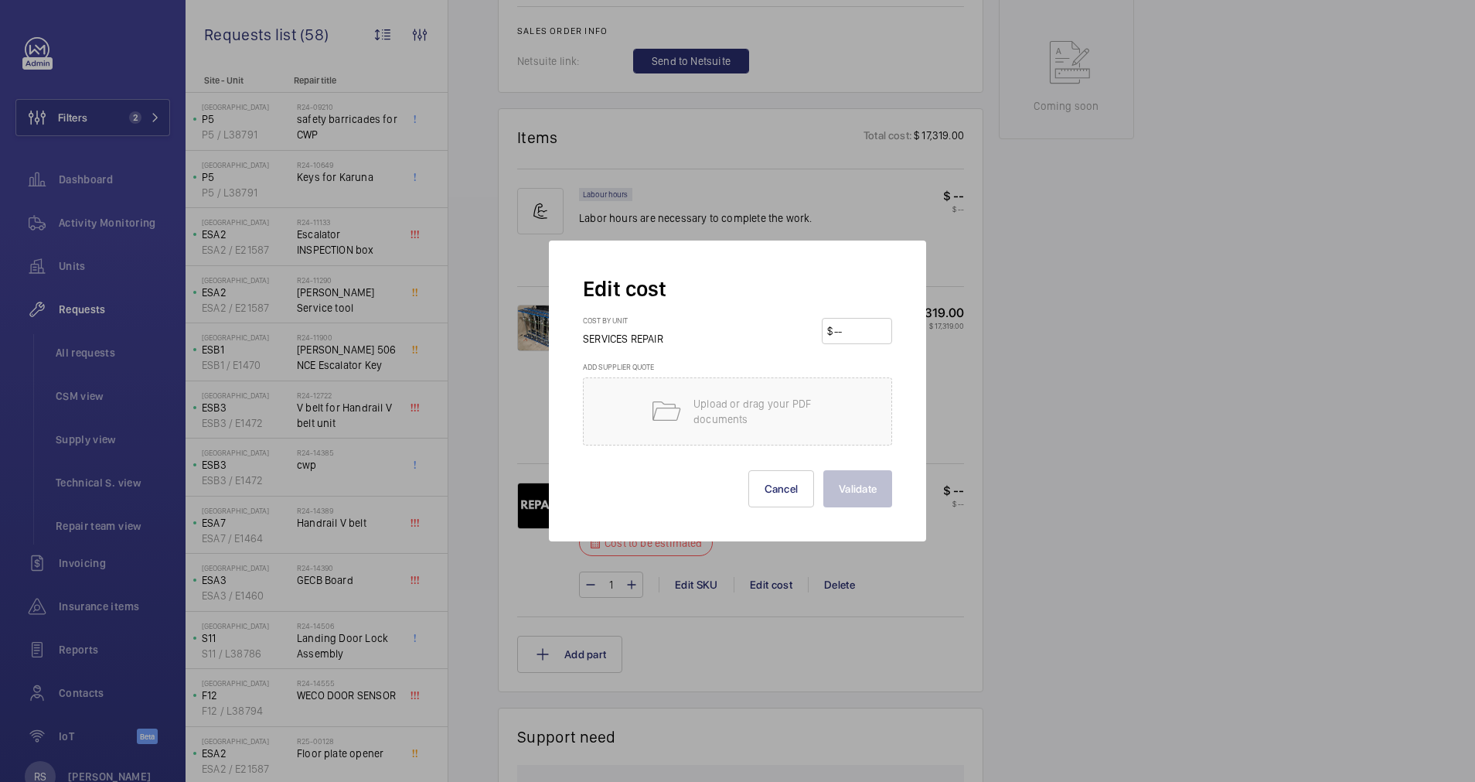
click at [865, 336] on input "number" at bounding box center [860, 331] width 54 height 25
type input "001"
click at [854, 485] on button "Validate" at bounding box center [857, 488] width 69 height 37
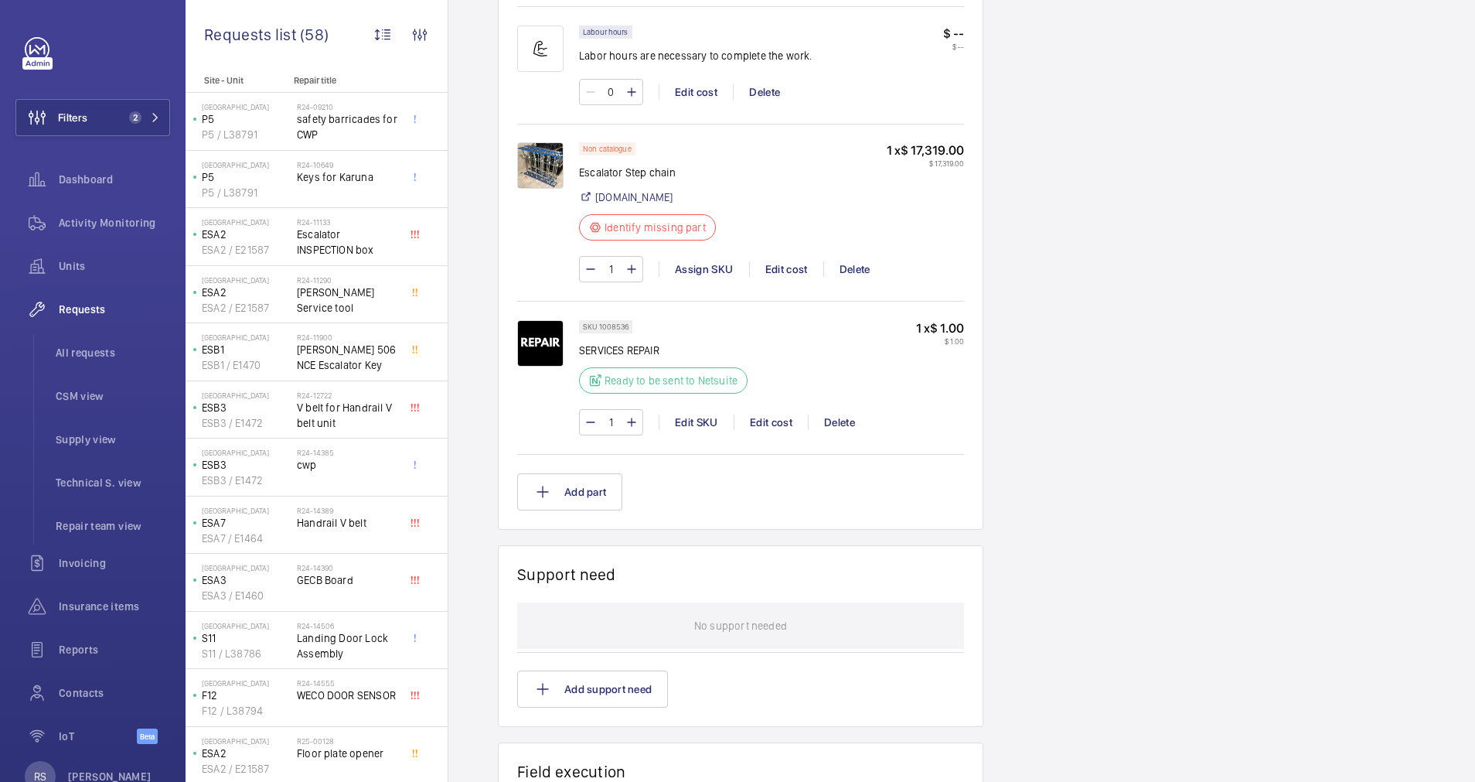
scroll to position [727, 0]
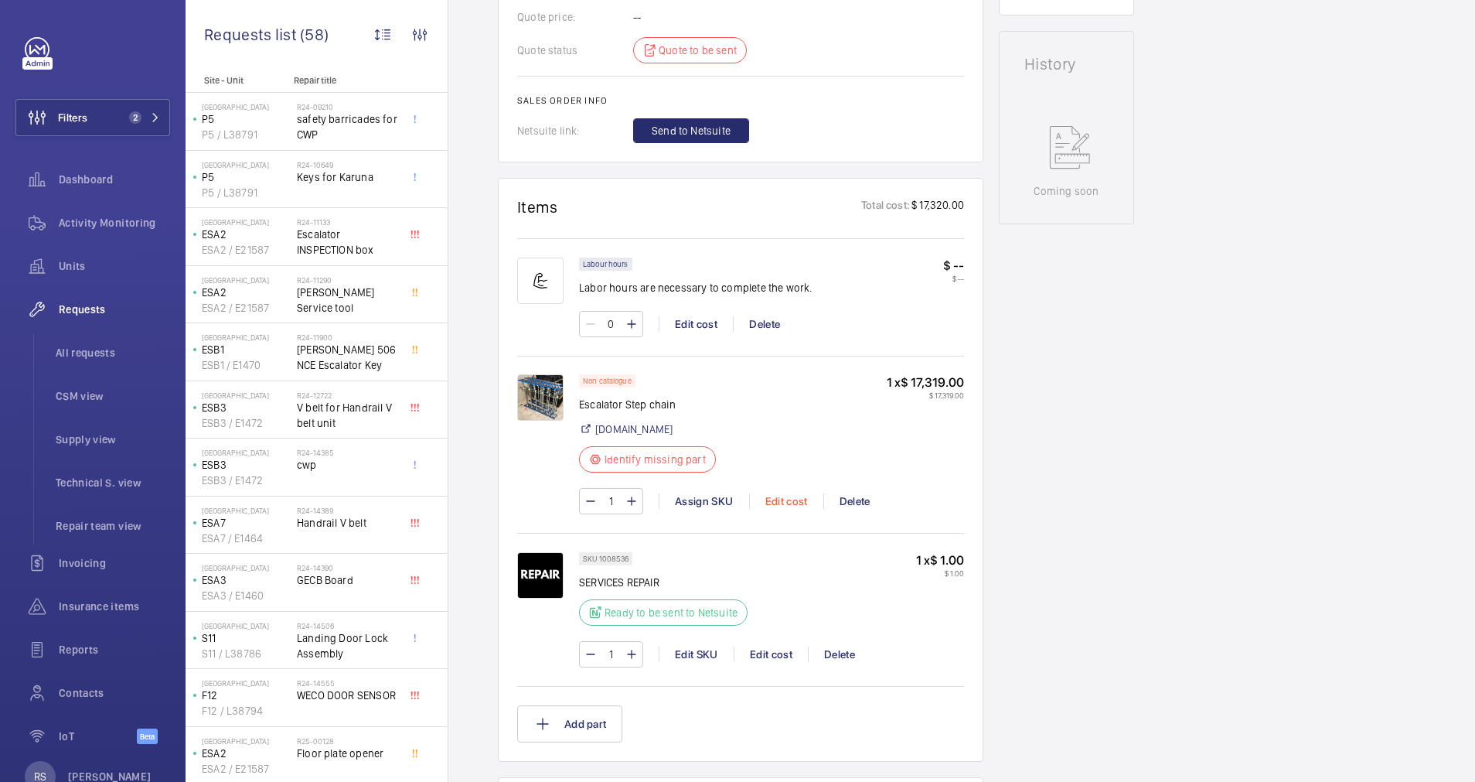
click at [779, 499] on div "Edit cost" at bounding box center [786, 500] width 74 height 15
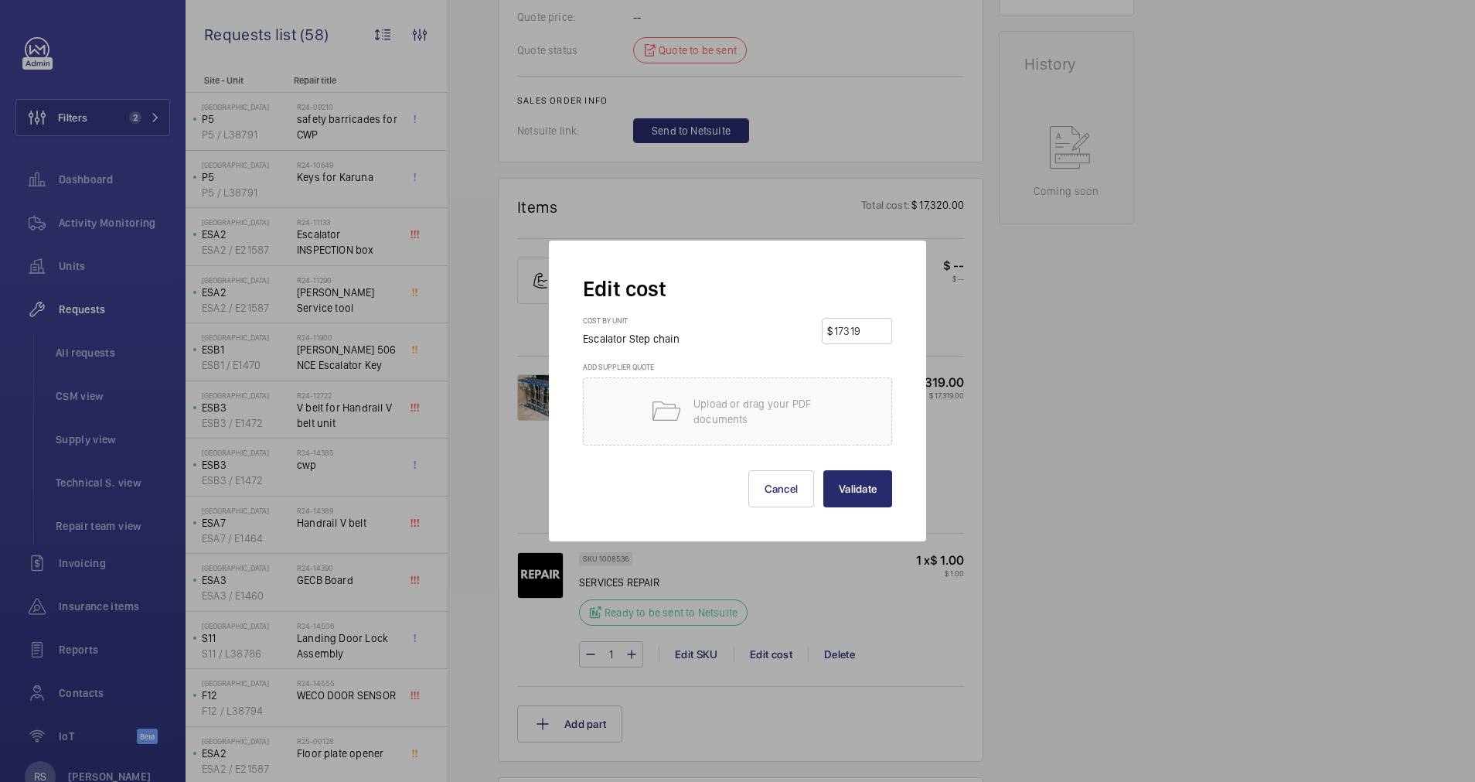
click at [881, 329] on input "17319" at bounding box center [860, 331] width 54 height 25
type input "1"
type input "0"
drag, startPoint x: 980, startPoint y: 494, endPoint x: 850, endPoint y: 503, distance: 131.0
click at [980, 495] on div at bounding box center [737, 391] width 1475 height 782
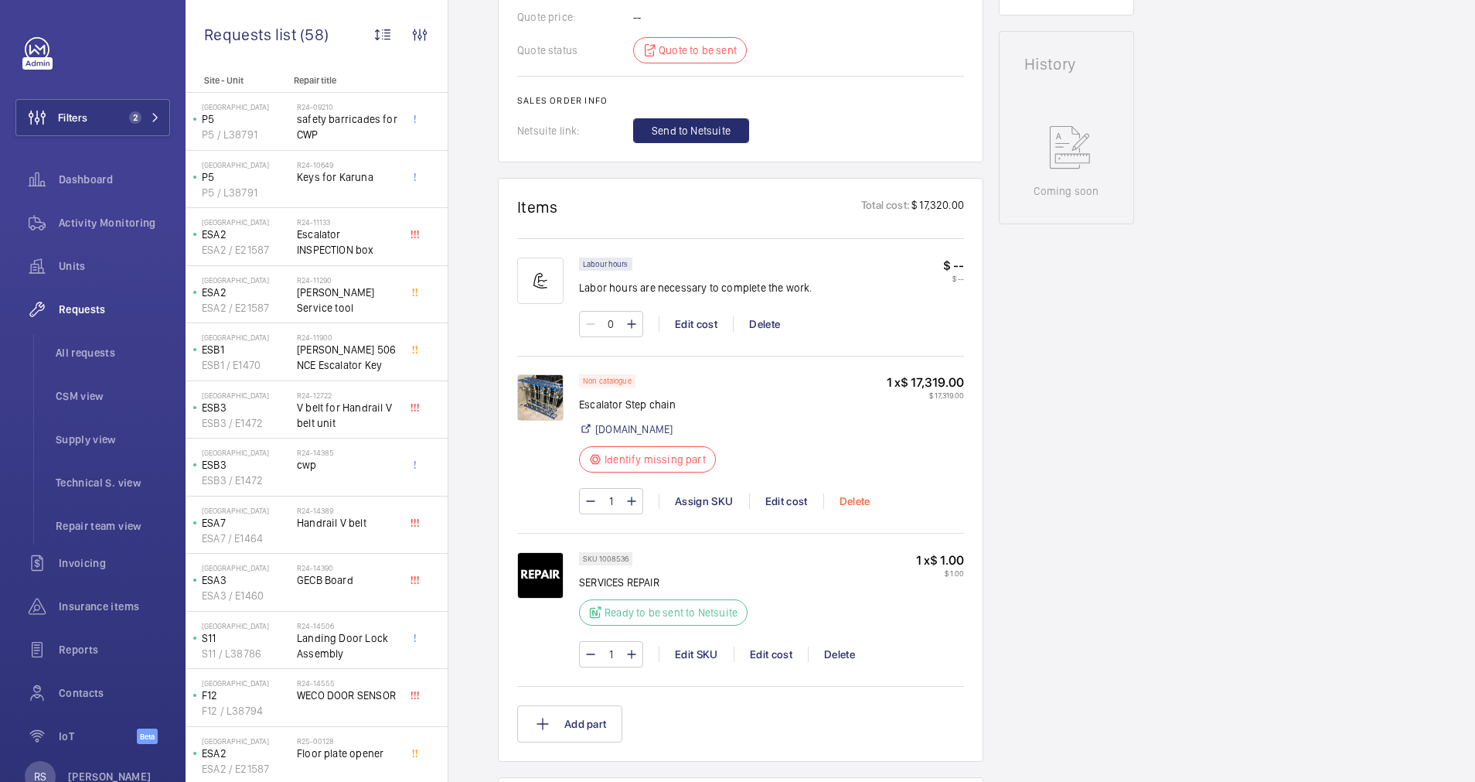
click at [850, 503] on div "Delete" at bounding box center [854, 500] width 63 height 15
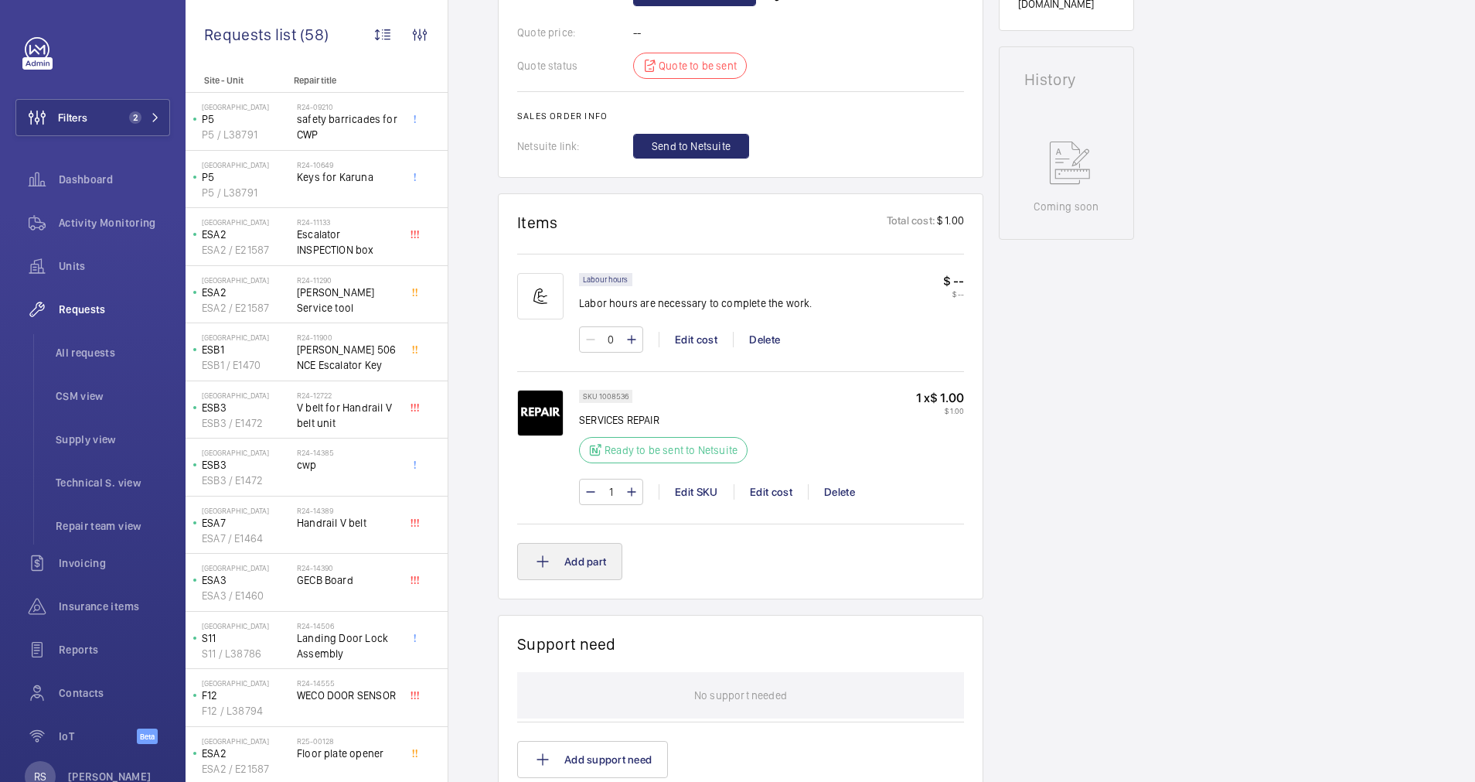
scroll to position [843, 0]
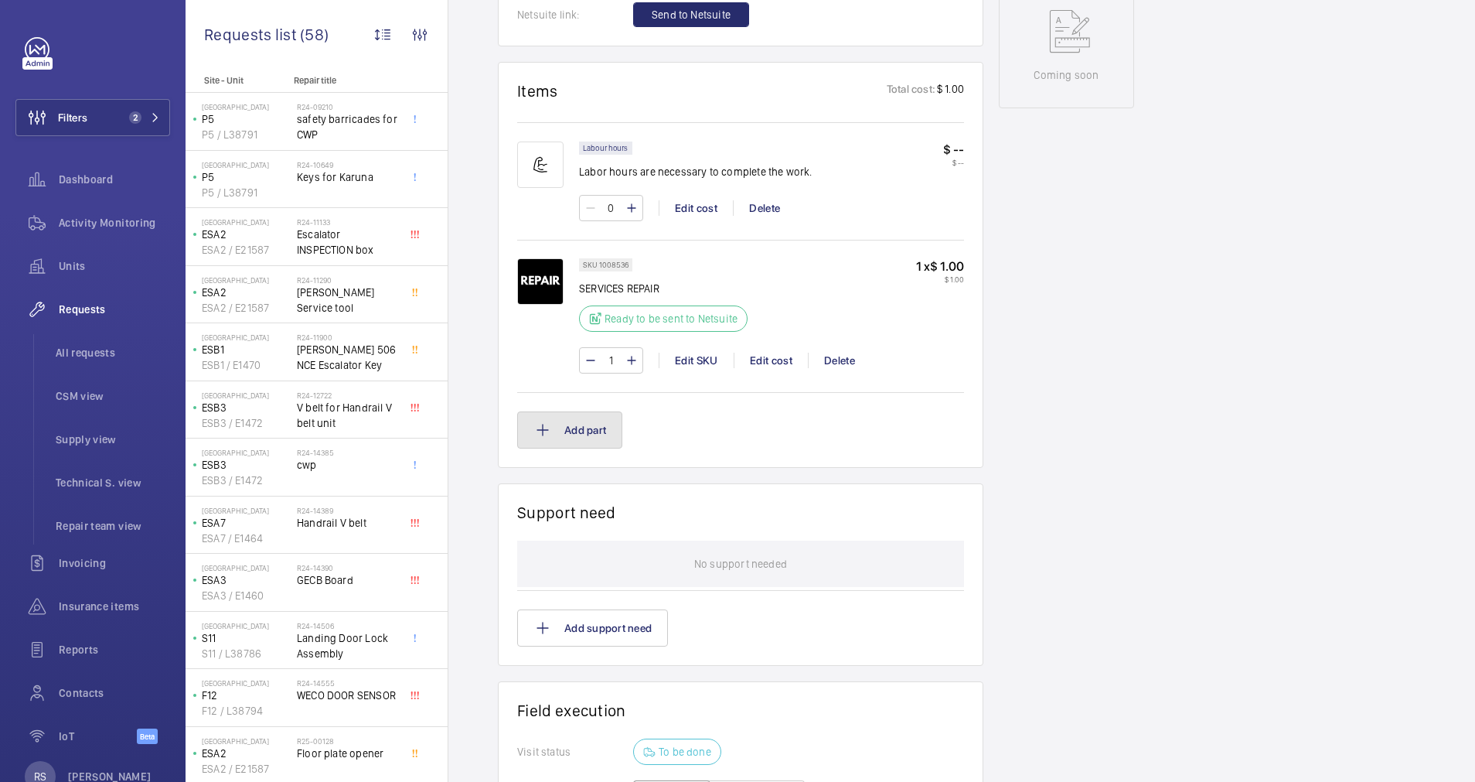
click at [564, 440] on button "Add part" at bounding box center [569, 429] width 105 height 37
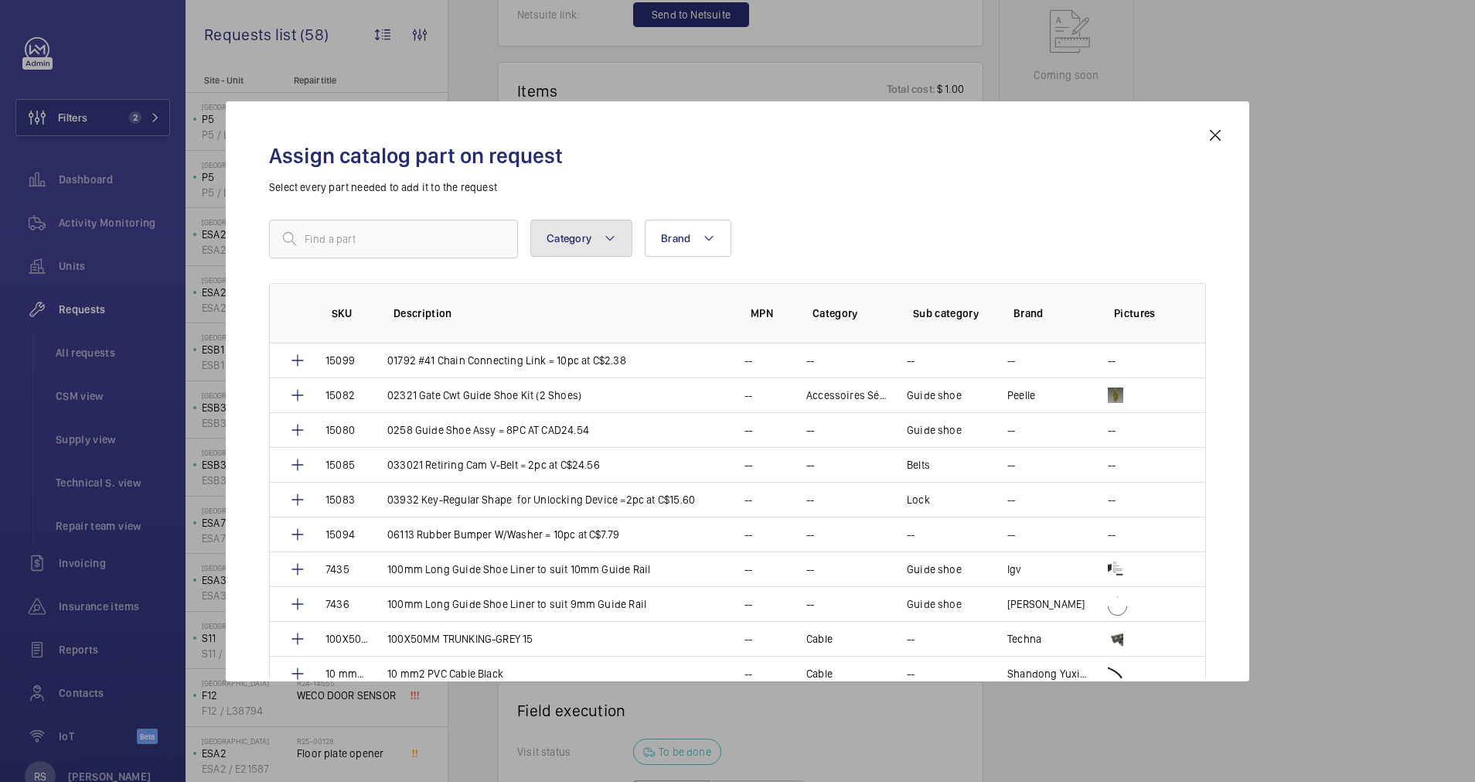
click at [619, 240] on button "Category" at bounding box center [581, 238] width 102 height 37
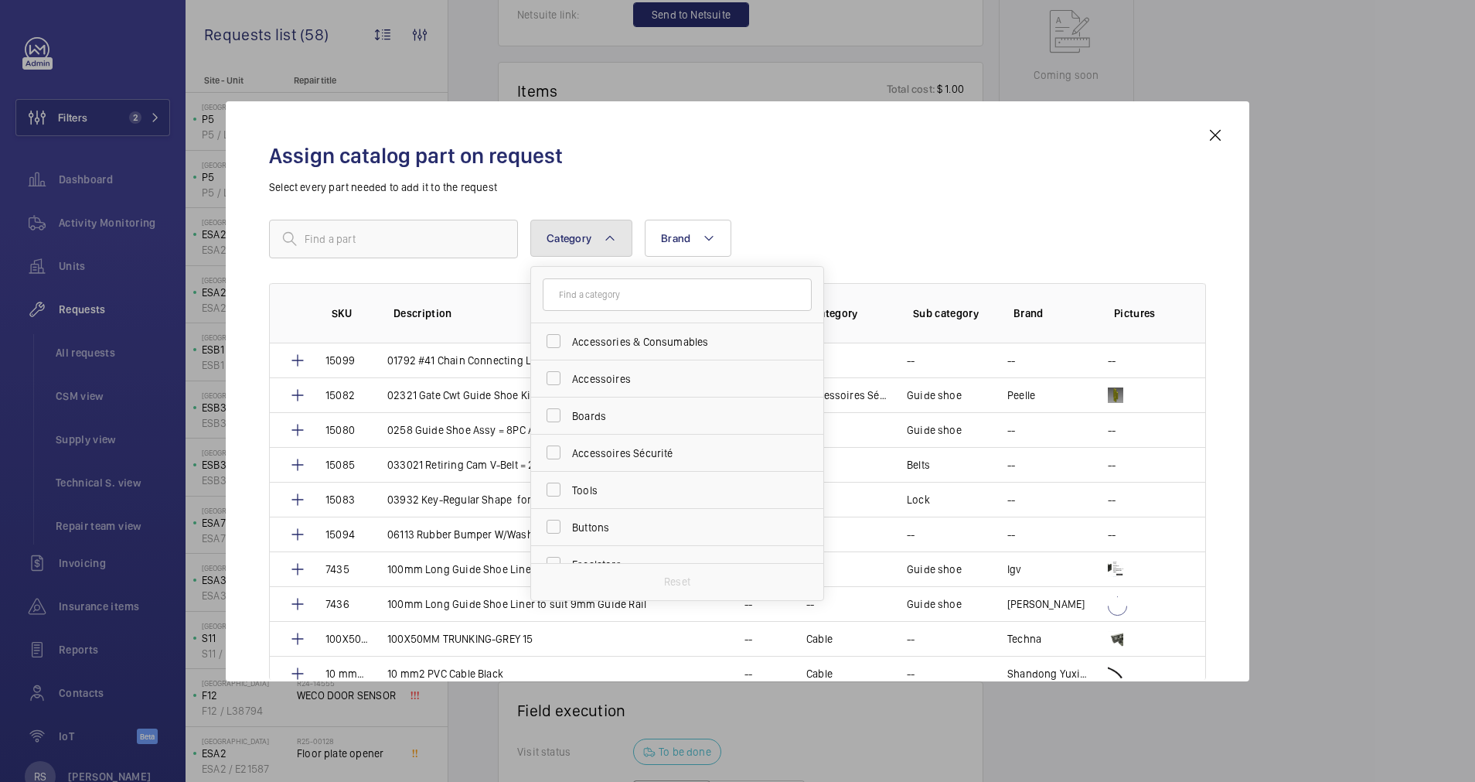
click at [619, 240] on button "Category" at bounding box center [581, 238] width 102 height 37
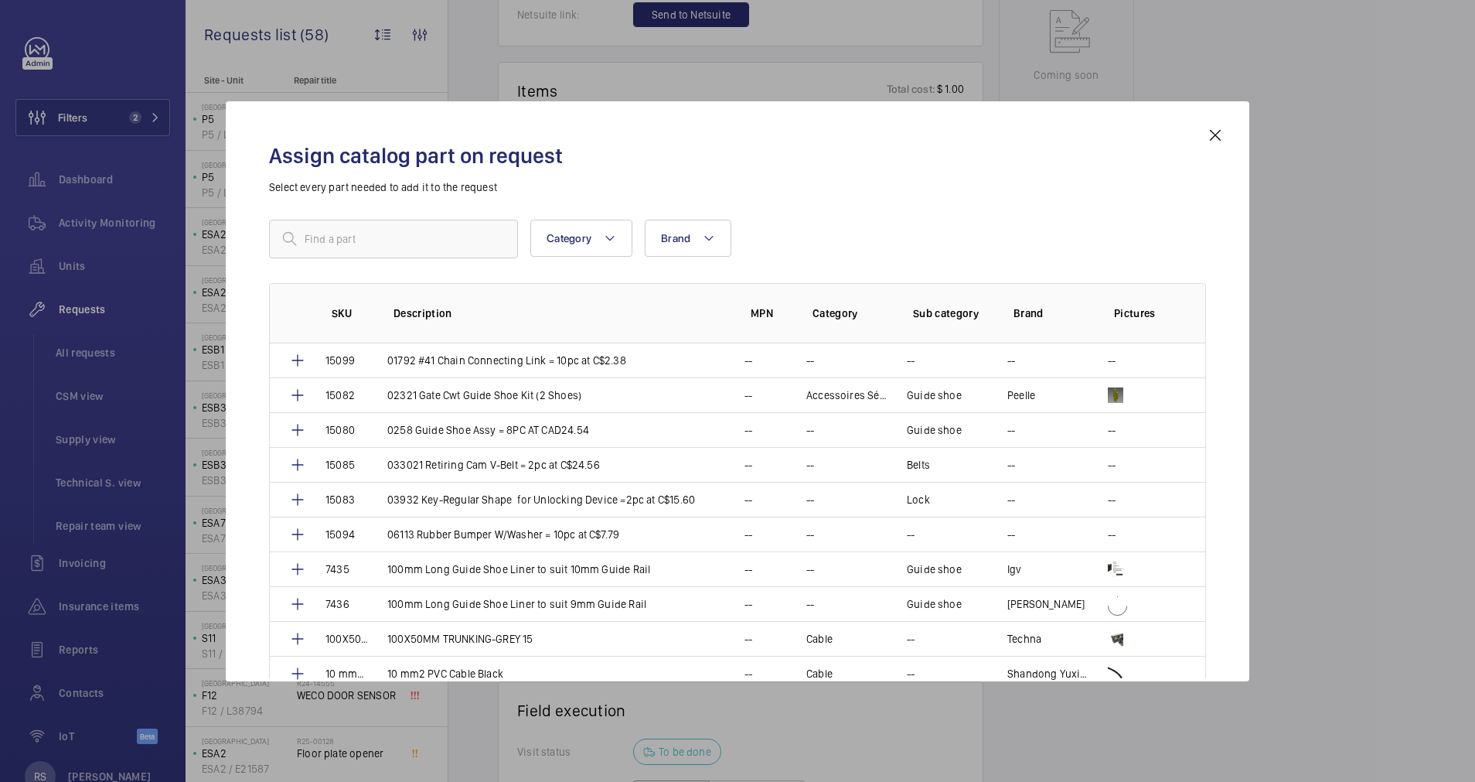
click at [1211, 142] on mat-icon at bounding box center [1215, 135] width 19 height 19
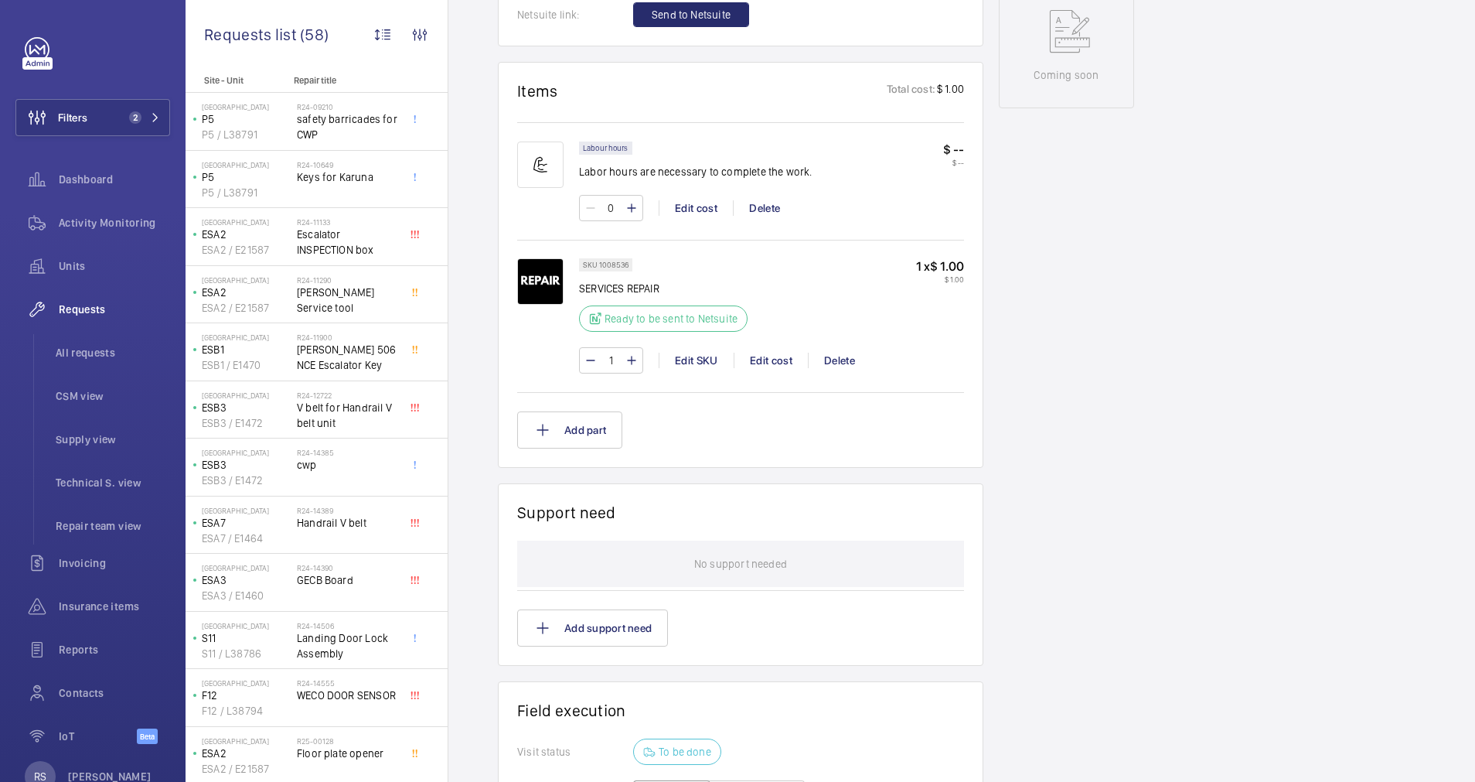
scroll to position [727, 0]
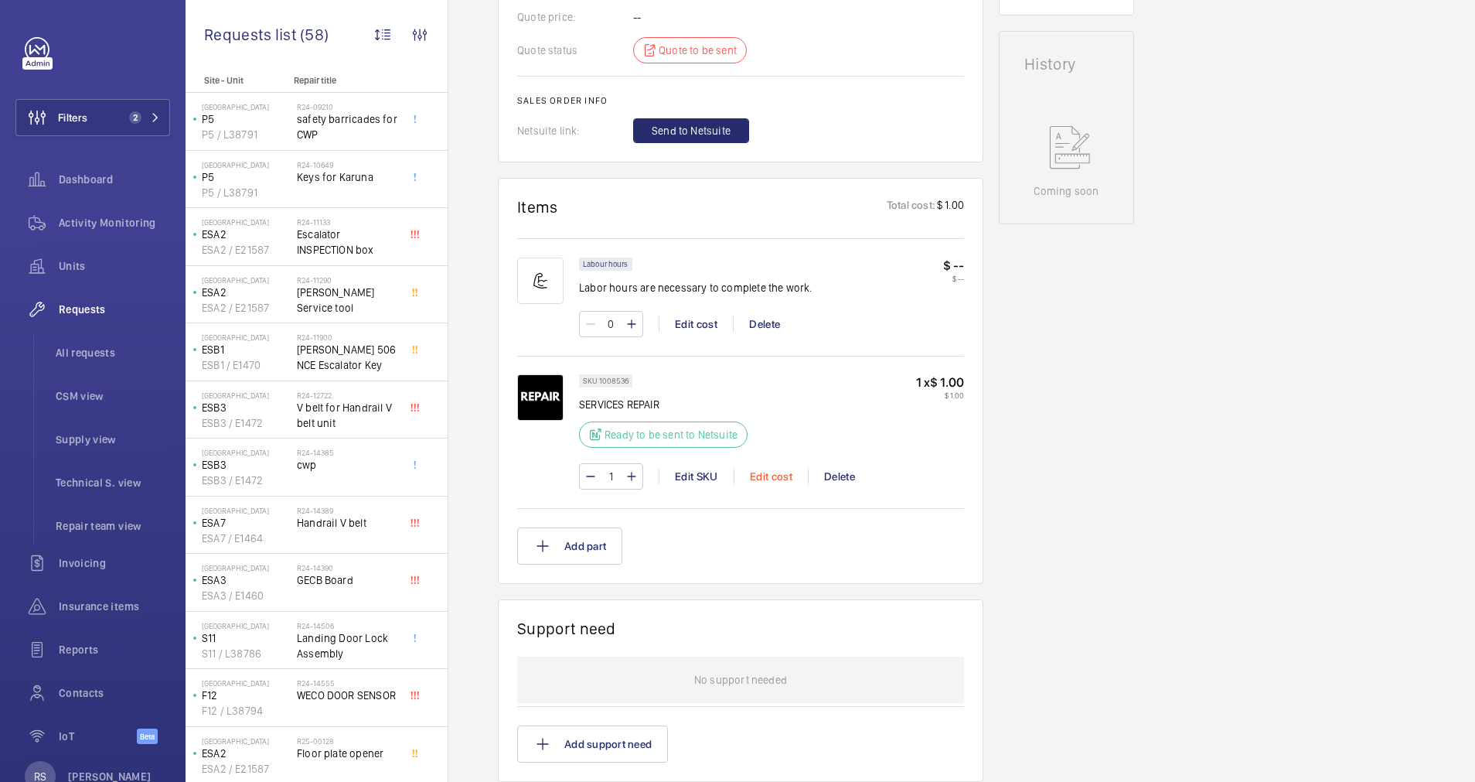
click at [765, 475] on div "Edit cost" at bounding box center [771, 475] width 74 height 15
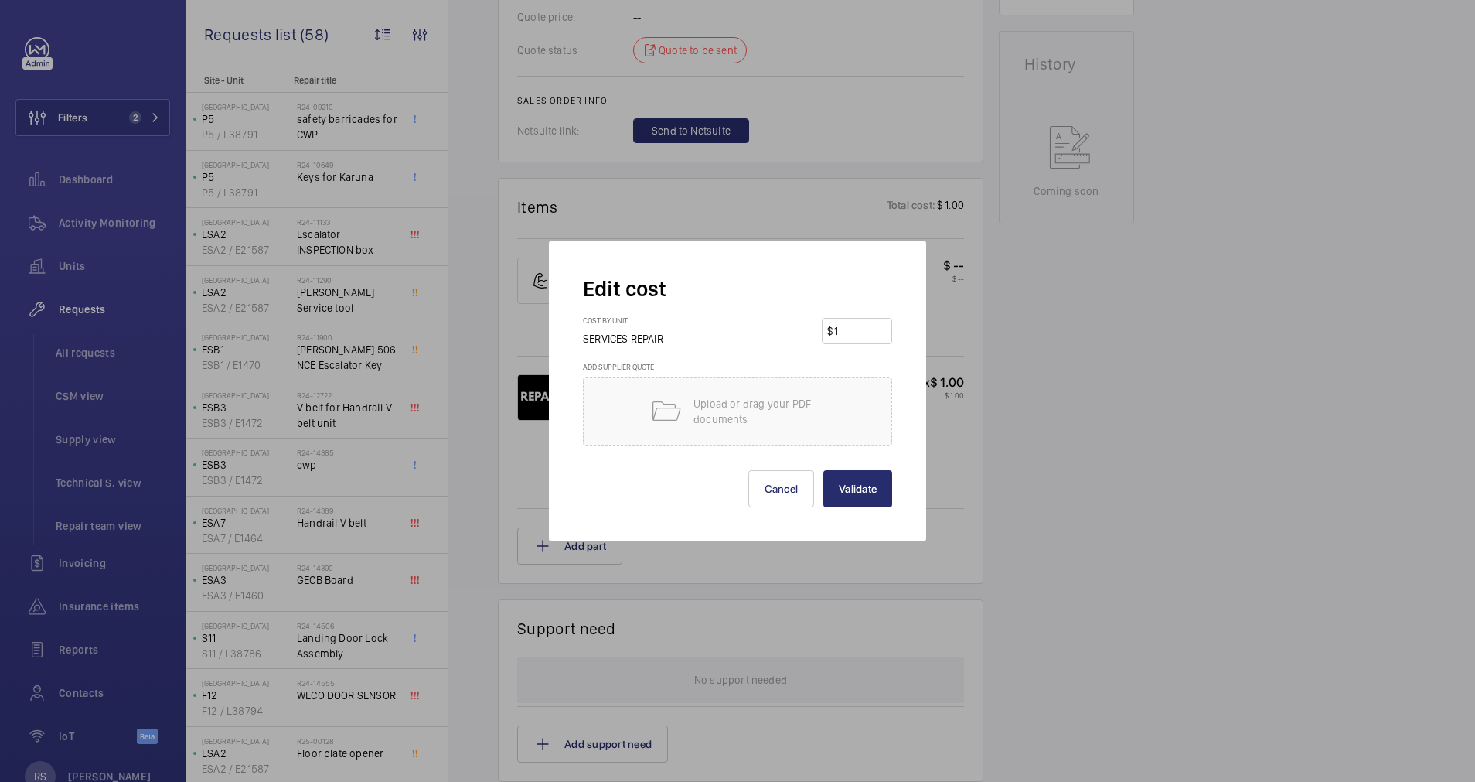
click at [868, 334] on input "1" at bounding box center [860, 331] width 54 height 25
type input "17319"
click at [864, 490] on button "Validate" at bounding box center [857, 488] width 69 height 37
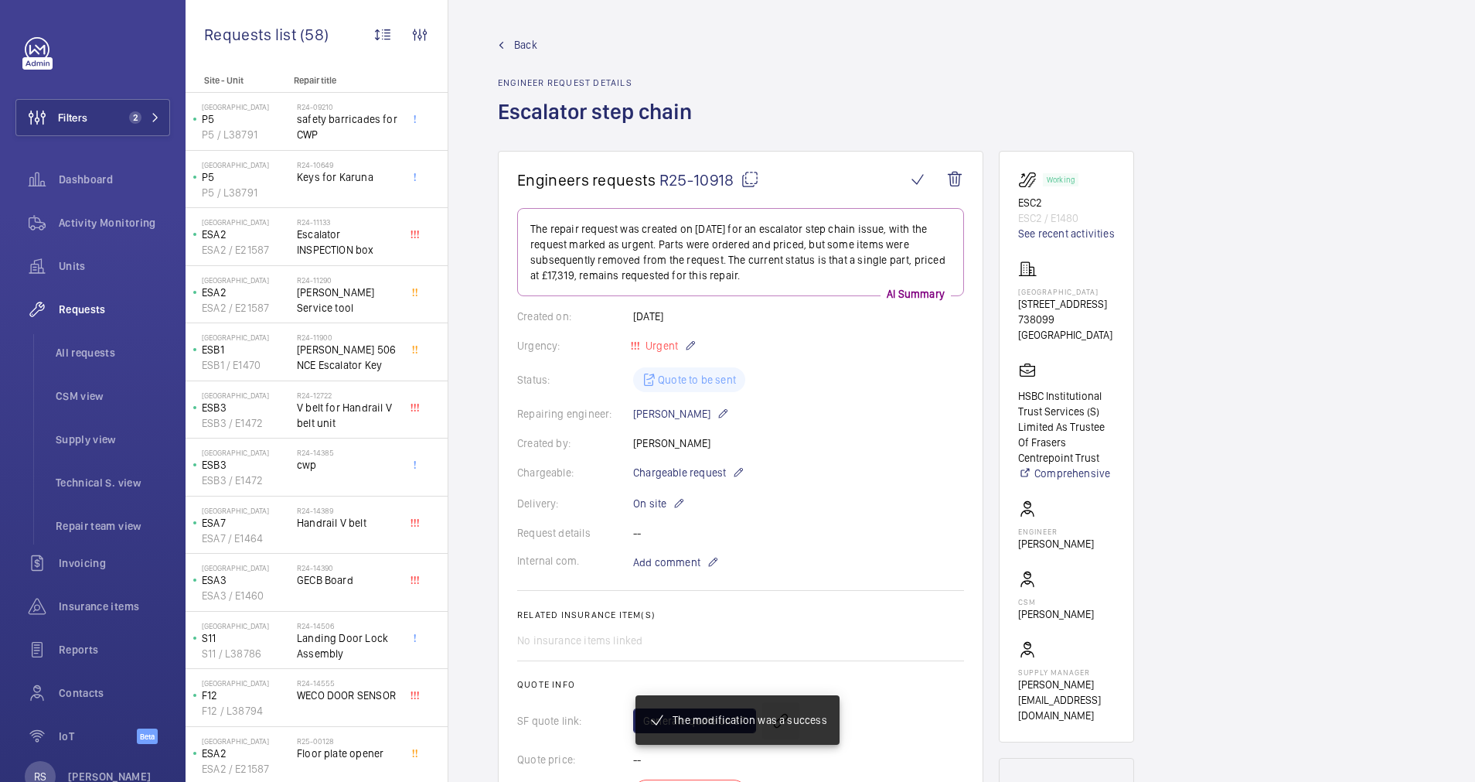
scroll to position [464, 0]
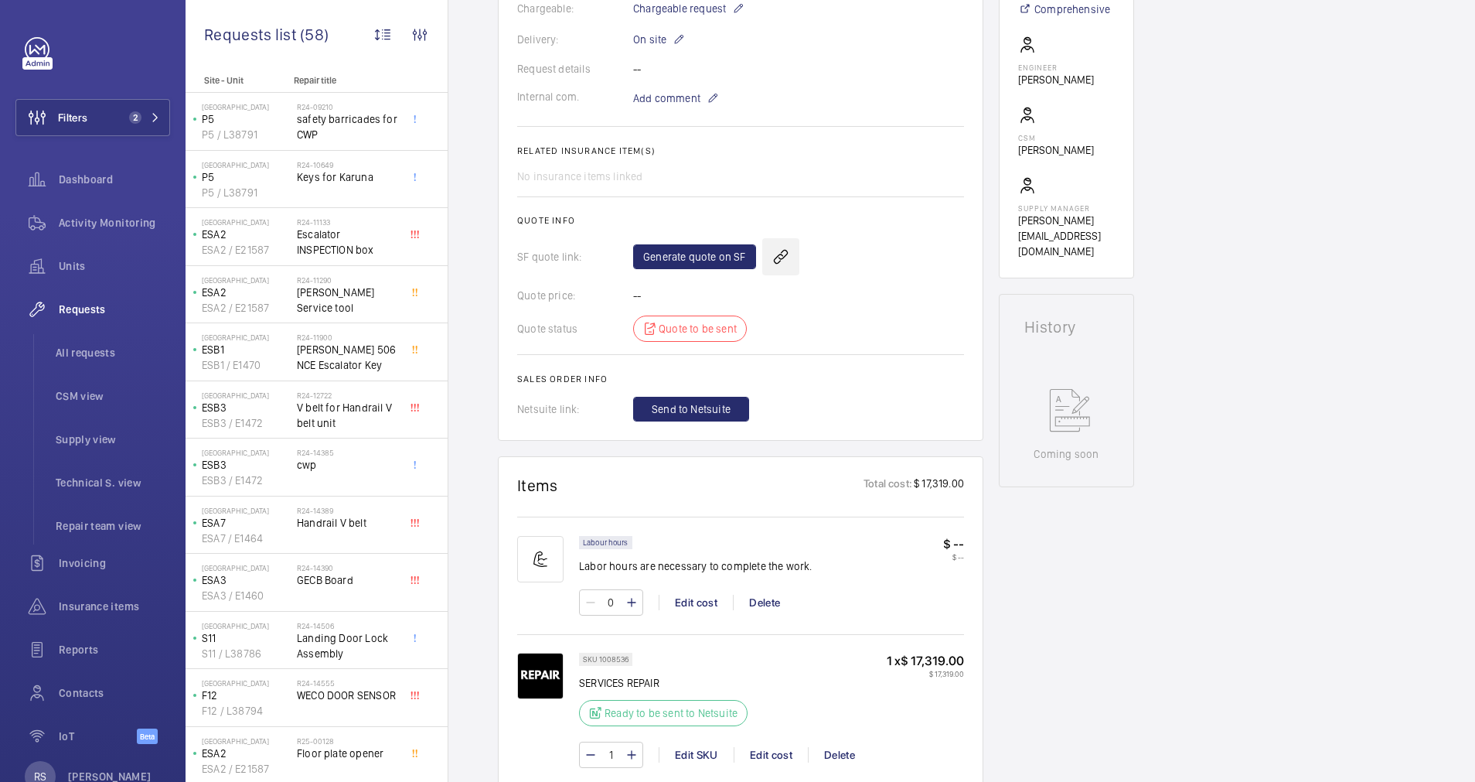
click at [778, 258] on wm-front-icon-button at bounding box center [780, 256] width 37 height 37
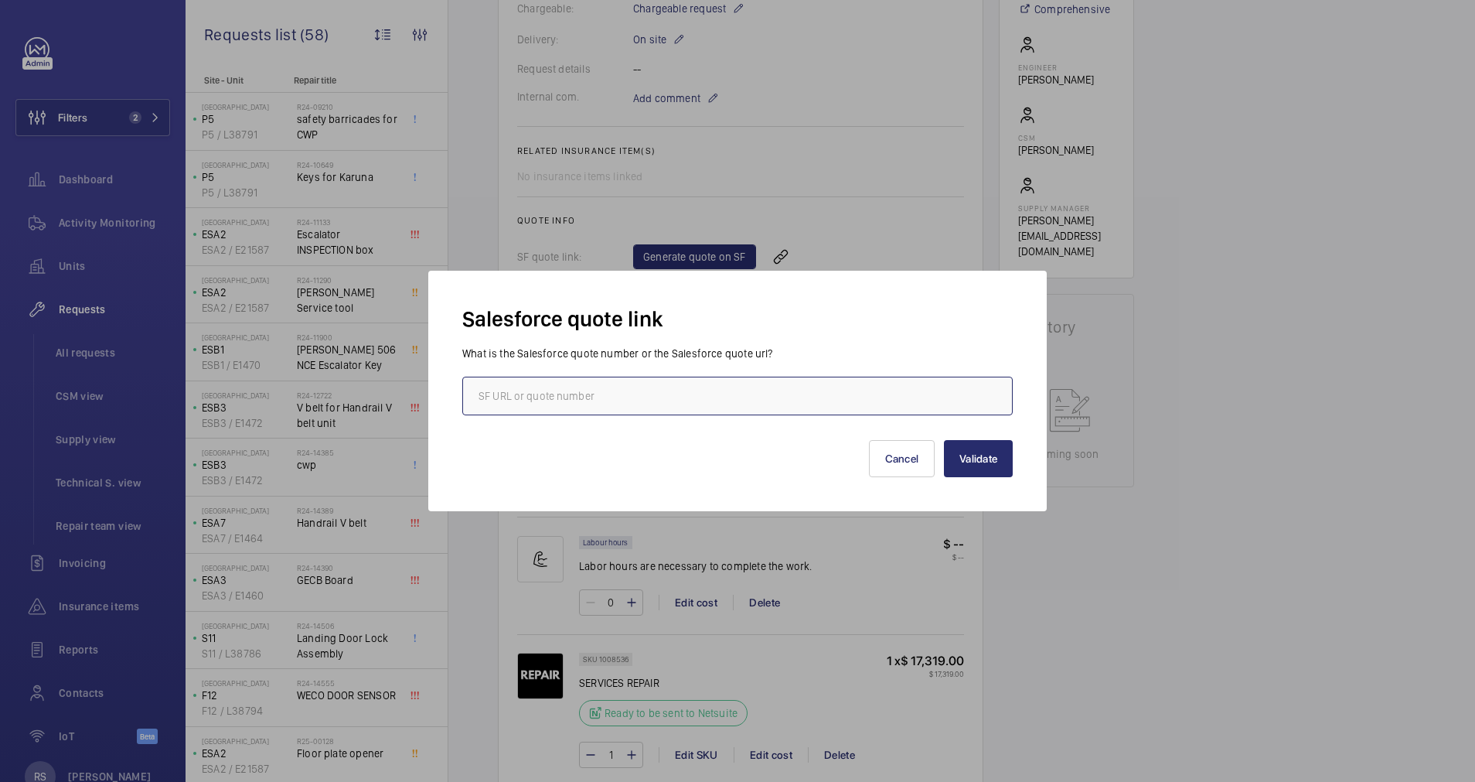
click at [612, 390] on input "text" at bounding box center [737, 395] width 550 height 39
type input "00015515"
click at [961, 452] on button "Validate" at bounding box center [978, 458] width 69 height 37
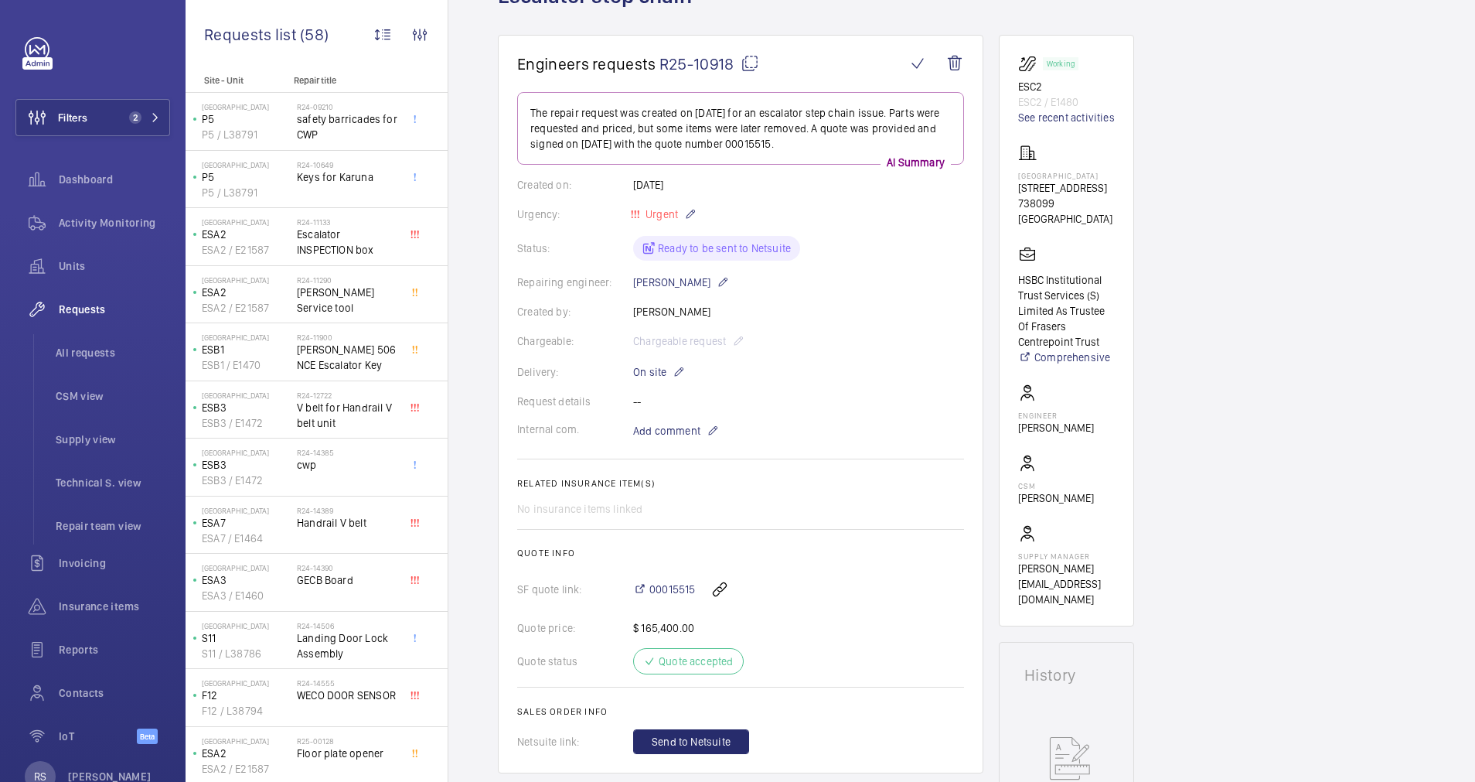
scroll to position [0, 0]
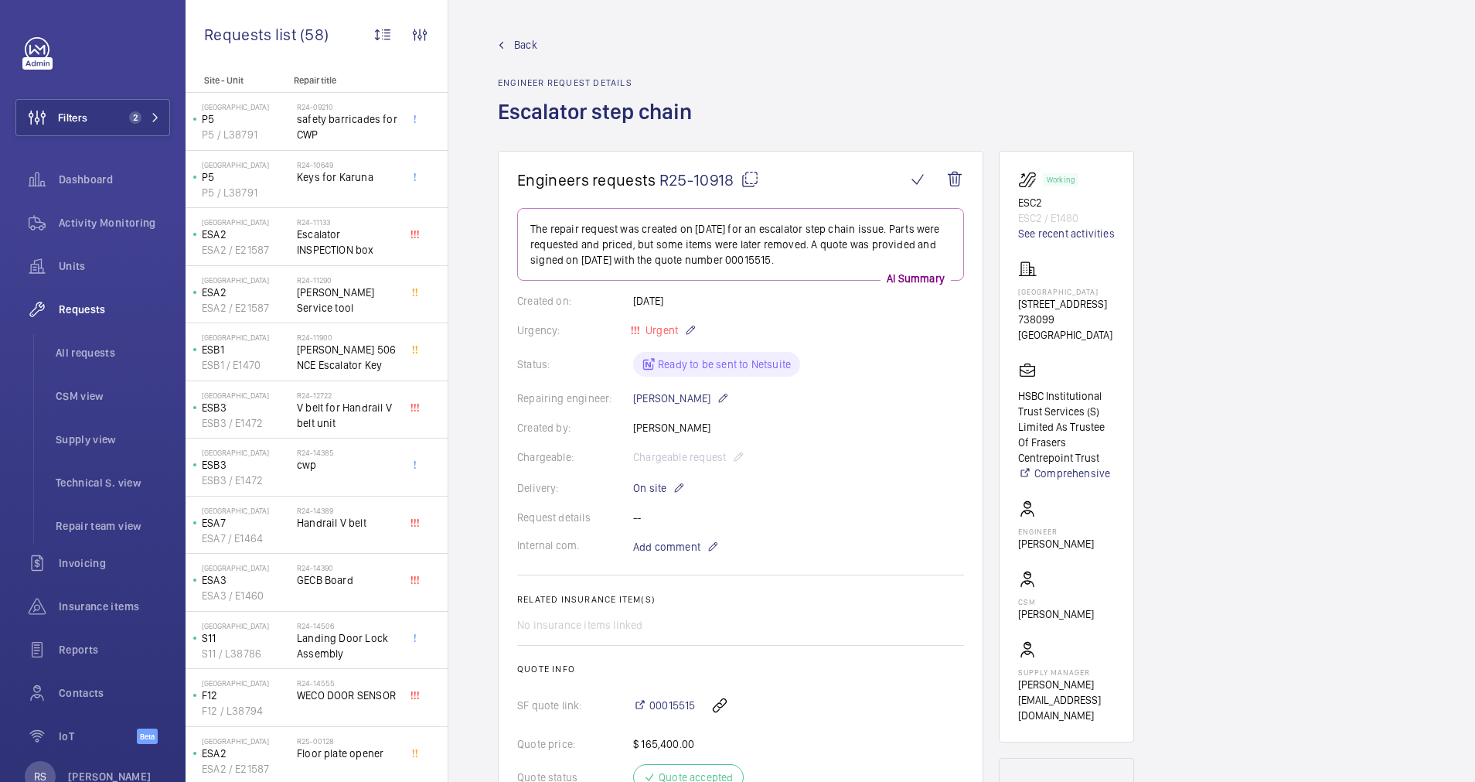
click at [519, 46] on span "Back" at bounding box center [525, 44] width 23 height 15
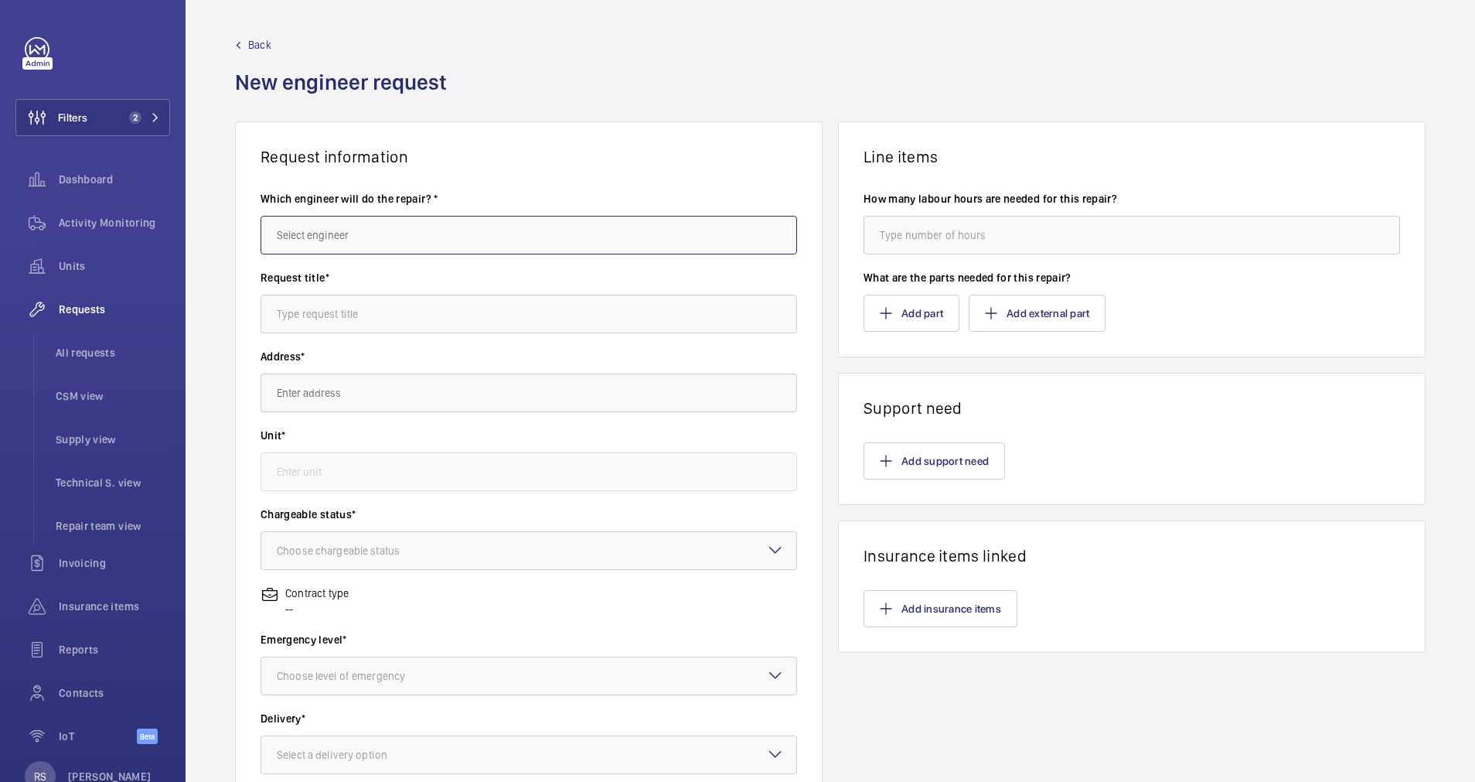
click at [467, 234] on input "text" at bounding box center [529, 235] width 537 height 39
type input "h"
click at [430, 276] on mat-option "Meow Ling Hon" at bounding box center [524, 281] width 526 height 37
type input "Meow Ling Hon"
click at [424, 326] on input "text" at bounding box center [529, 314] width 537 height 39
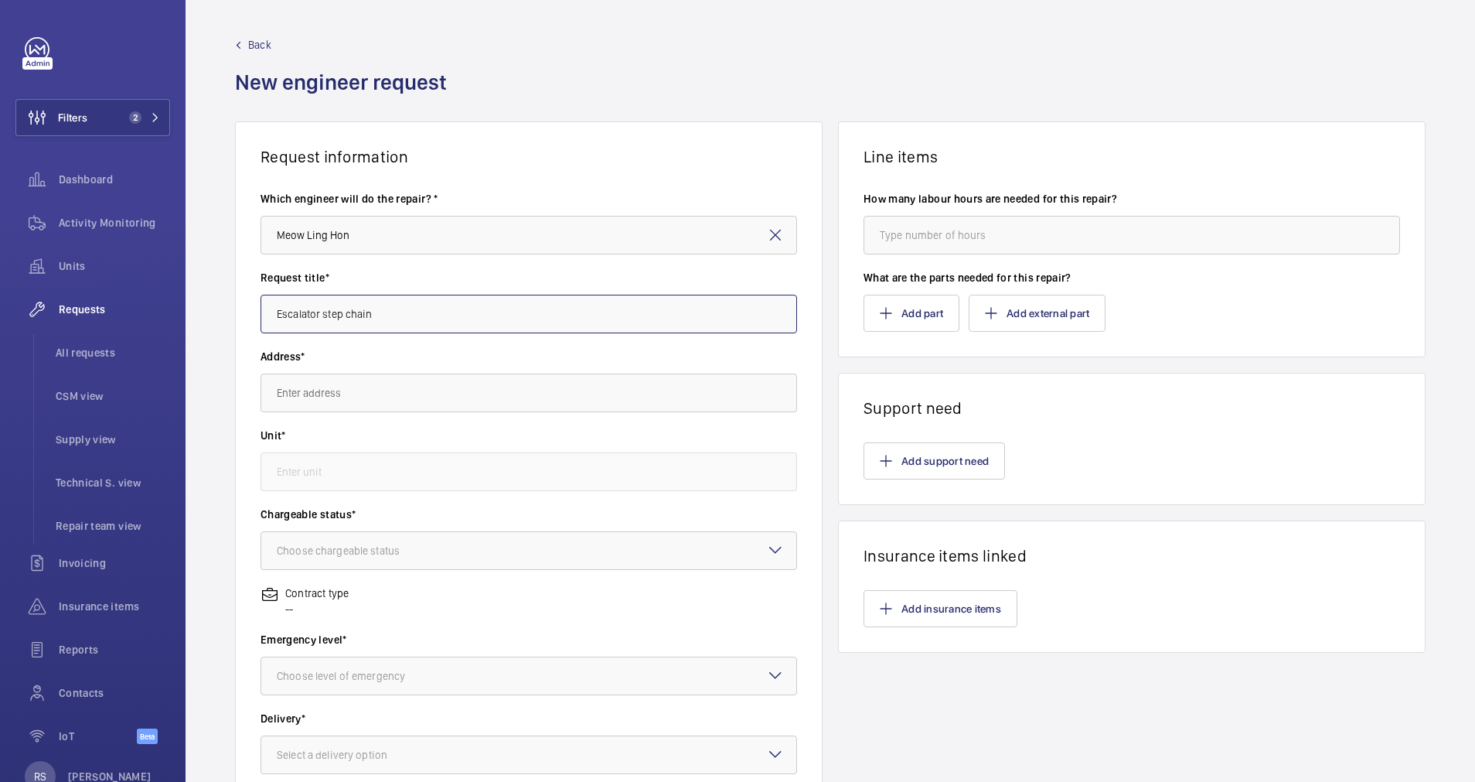
type input "Escalator step chain"
click at [429, 380] on input "text" at bounding box center [529, 392] width 537 height 39
click at [438, 441] on span "[GEOGRAPHIC_DATA] [STREET_ADDRESS]" at bounding box center [372, 438] width 190 height 15
type input "[GEOGRAPHIC_DATA] [STREET_ADDRESS]"
click at [420, 479] on input "text" at bounding box center [529, 471] width 537 height 39
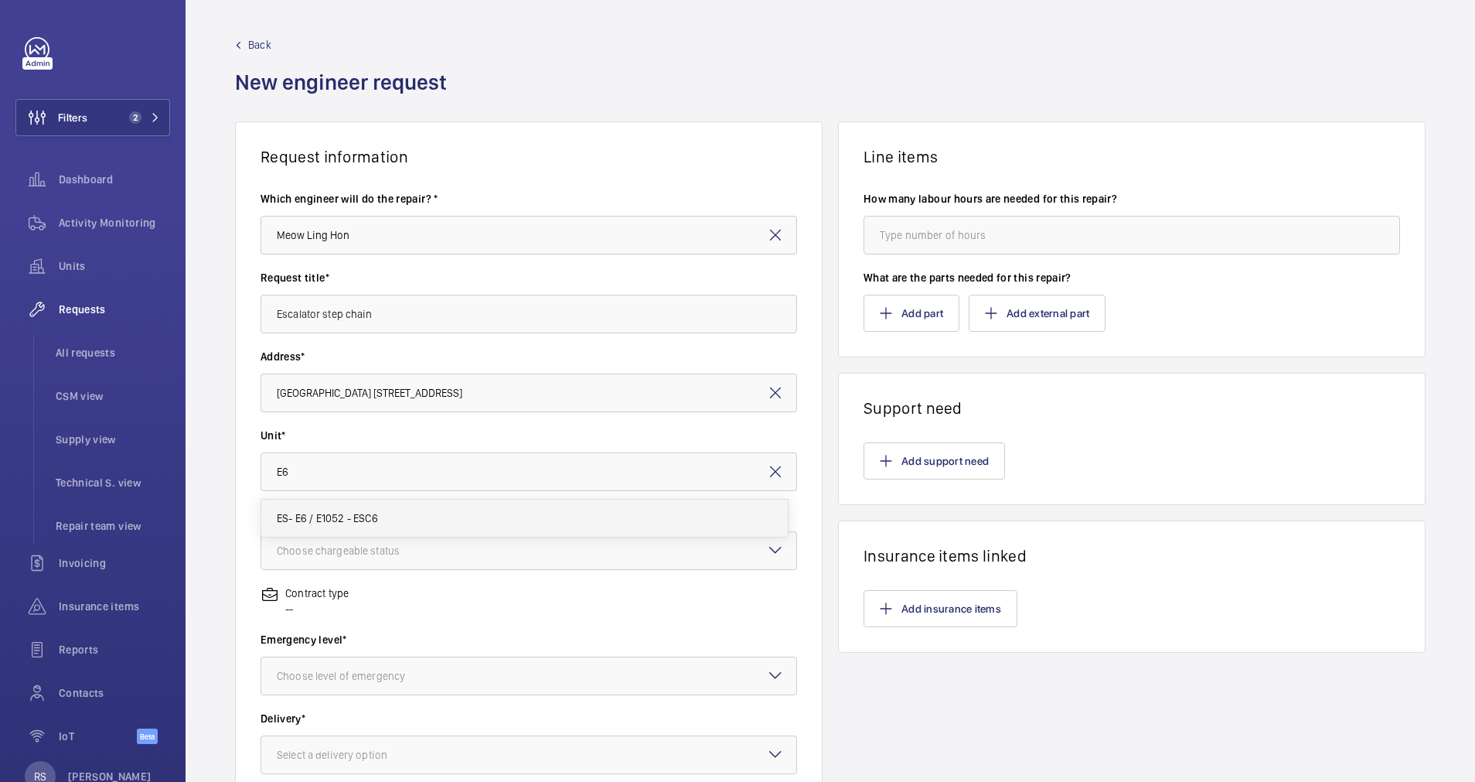
click at [347, 514] on span "ES- E6 / E1052 - ESC6" at bounding box center [327, 517] width 101 height 15
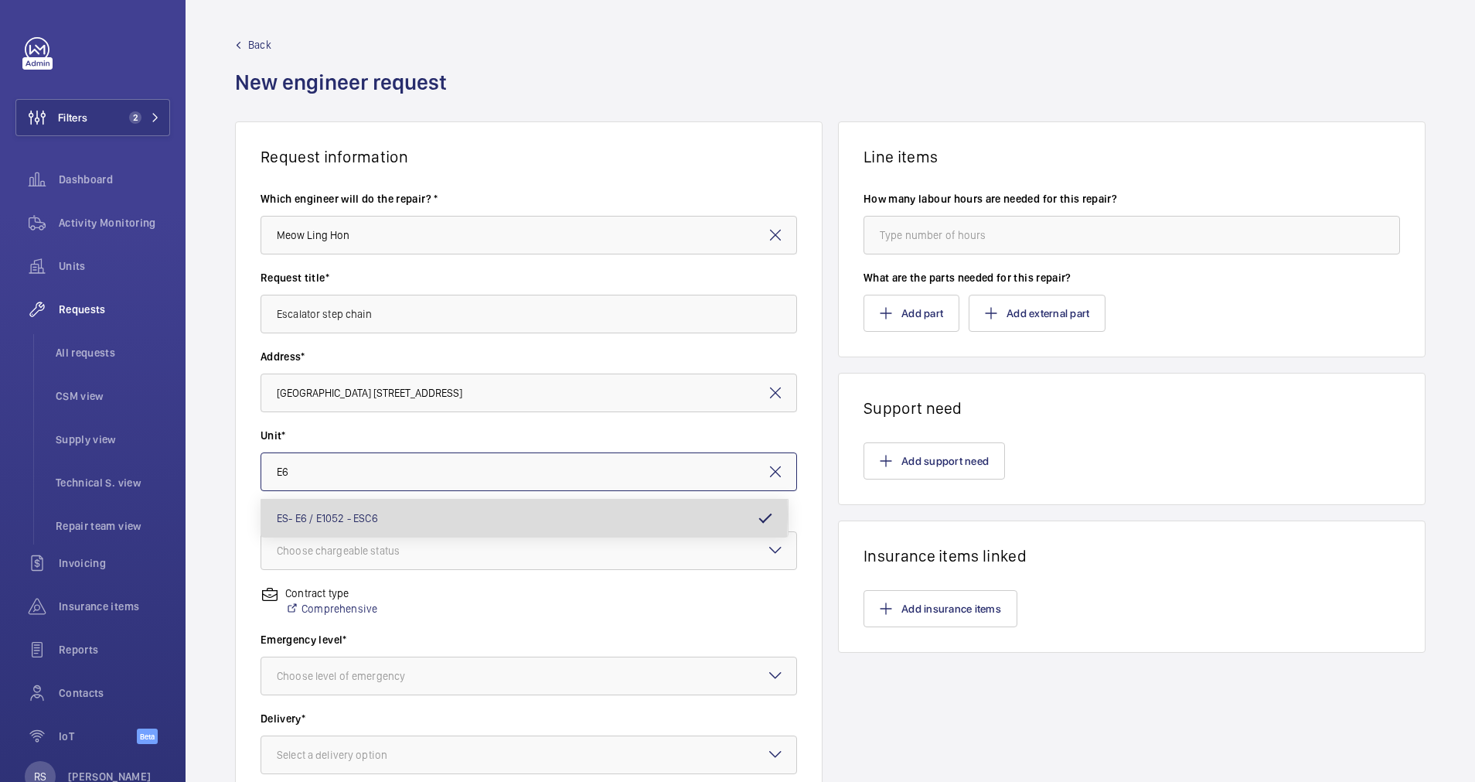
type input "ES- E6 / E1052 - ESC6"
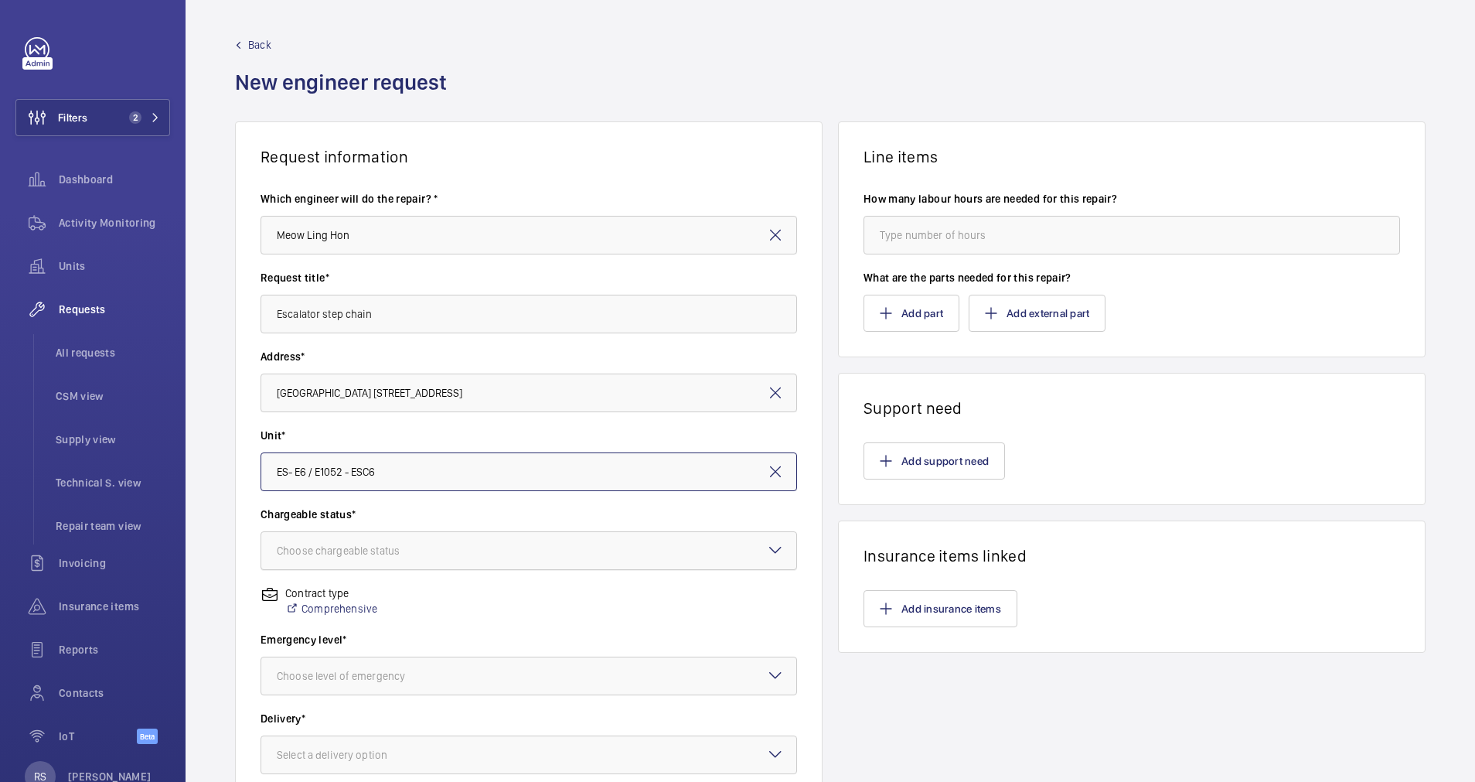
click at [358, 542] on div at bounding box center [528, 550] width 535 height 37
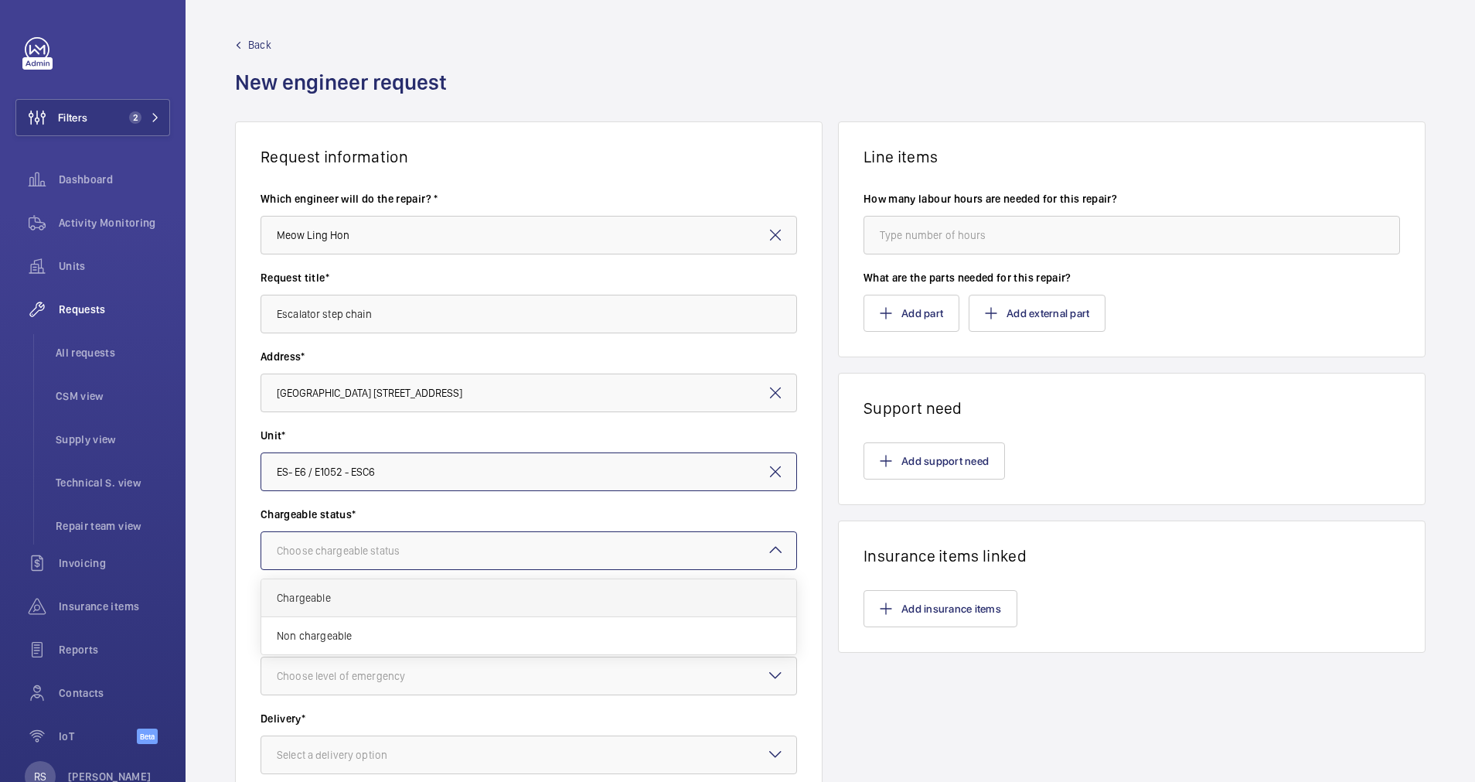
click at [380, 588] on div "Chargeable" at bounding box center [528, 598] width 535 height 38
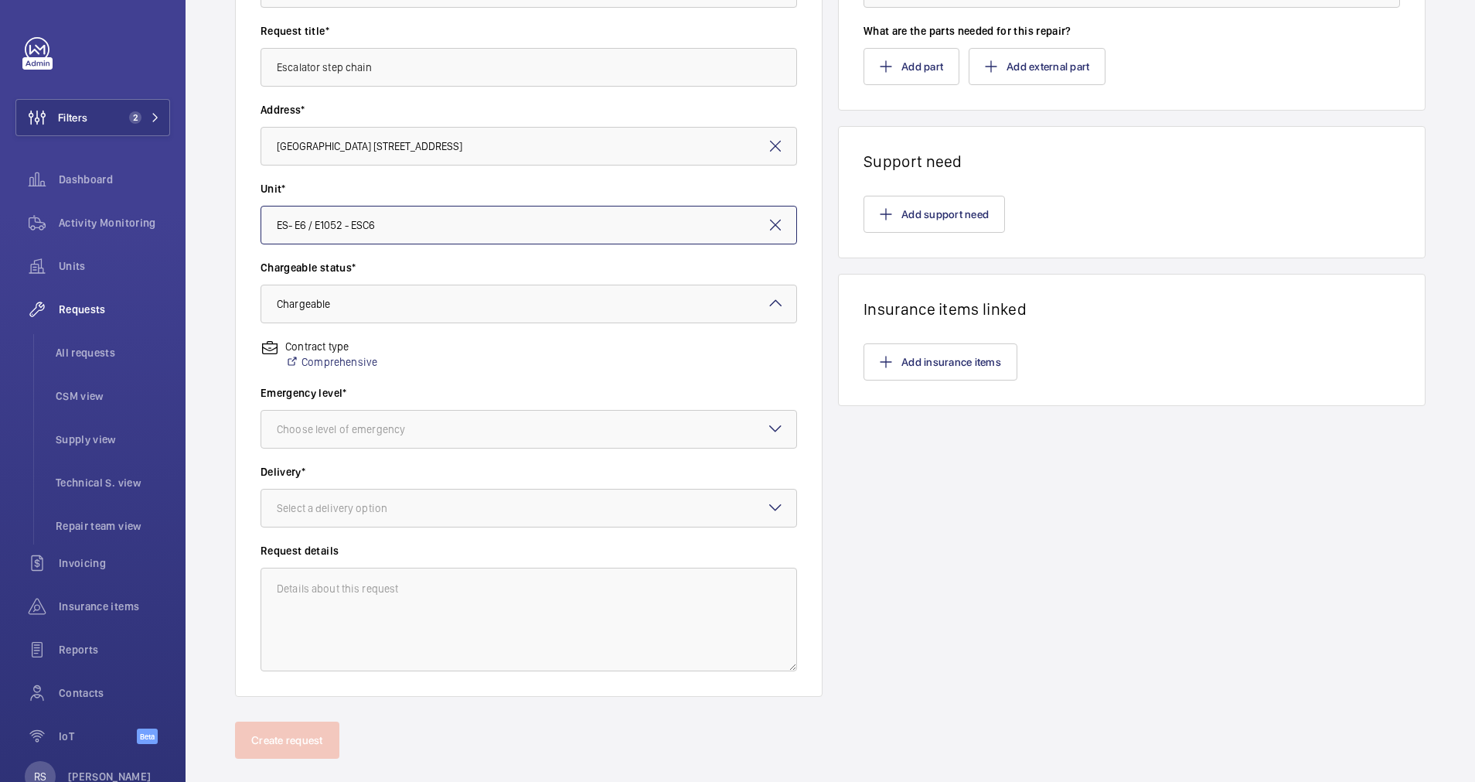
scroll to position [273, 0]
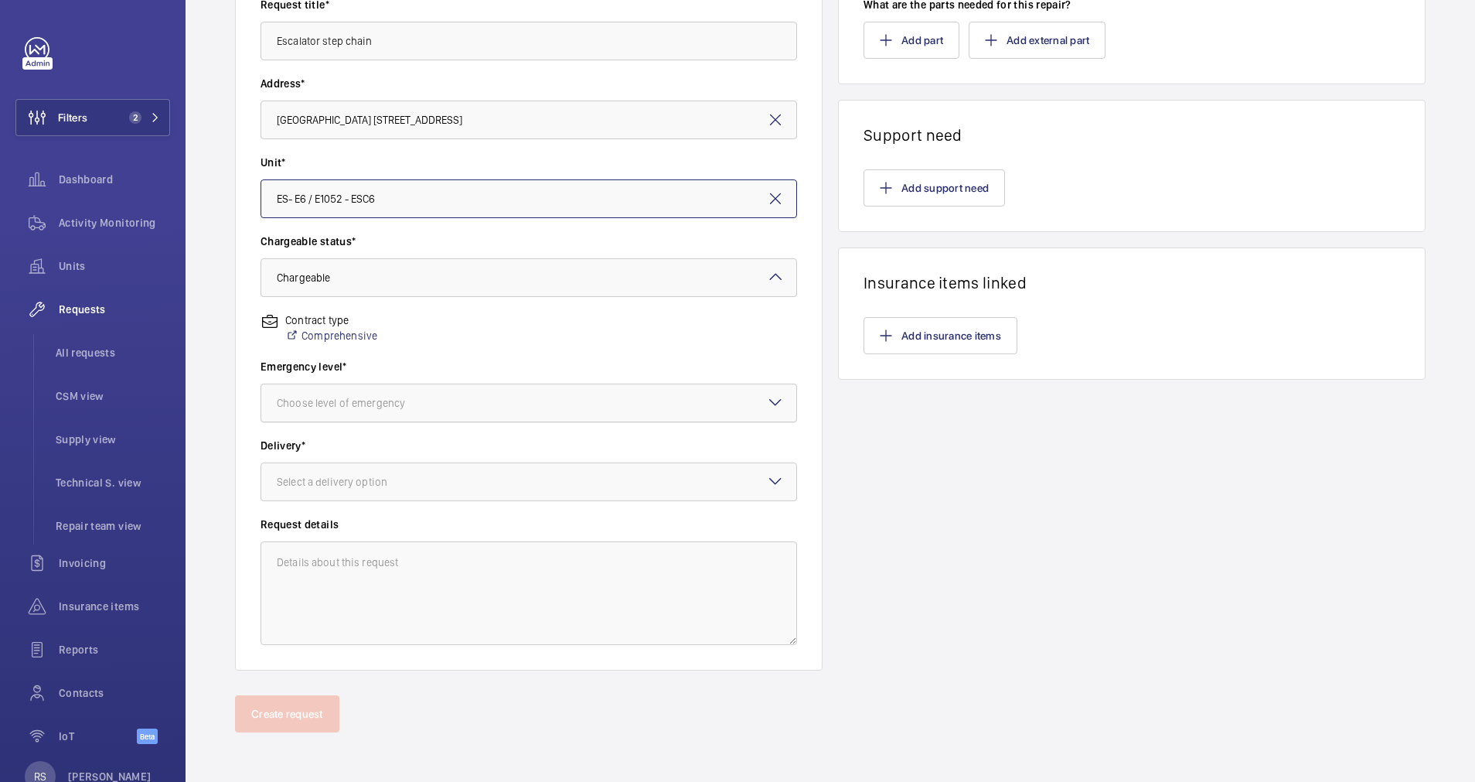
click at [509, 396] on div at bounding box center [528, 402] width 535 height 37
click at [434, 535] on div "Urgent" at bounding box center [528, 525] width 535 height 37
click at [454, 477] on div at bounding box center [528, 481] width 535 height 37
click at [356, 578] on div "On site" at bounding box center [528, 567] width 535 height 38
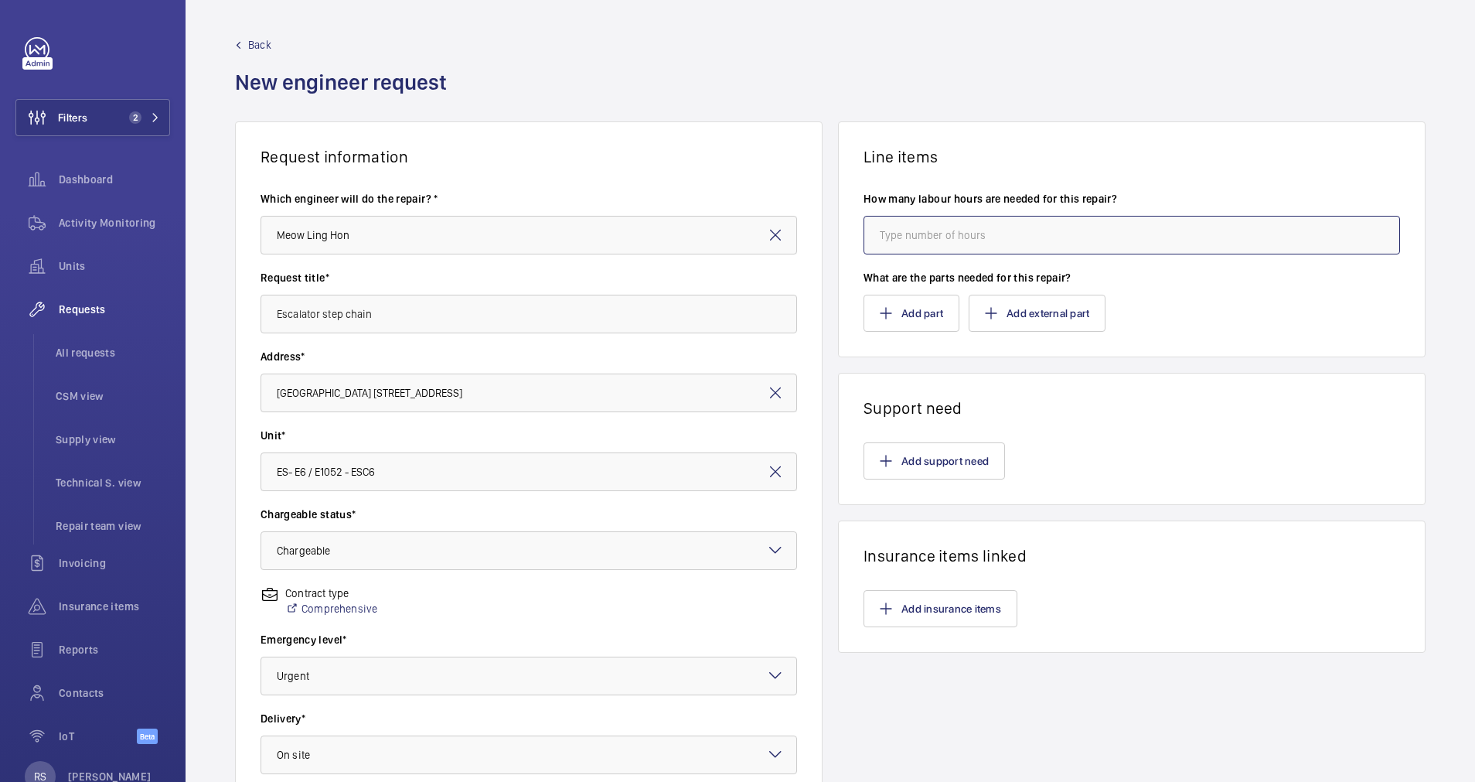
click at [969, 229] on input "number" at bounding box center [1132, 235] width 537 height 39
type input "0"
click at [935, 309] on button "Add part" at bounding box center [912, 313] width 96 height 37
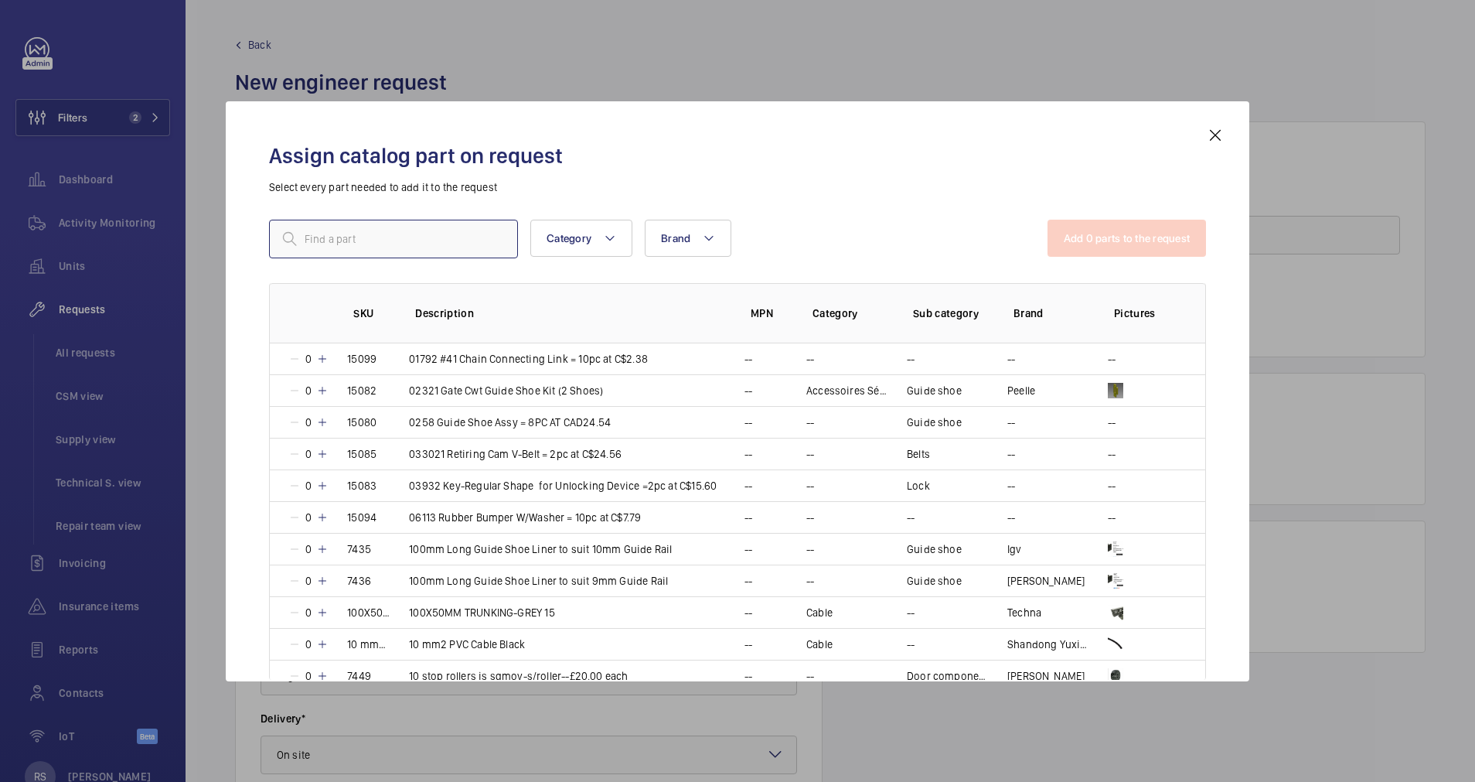
click at [418, 236] on input "text" at bounding box center [393, 239] width 249 height 39
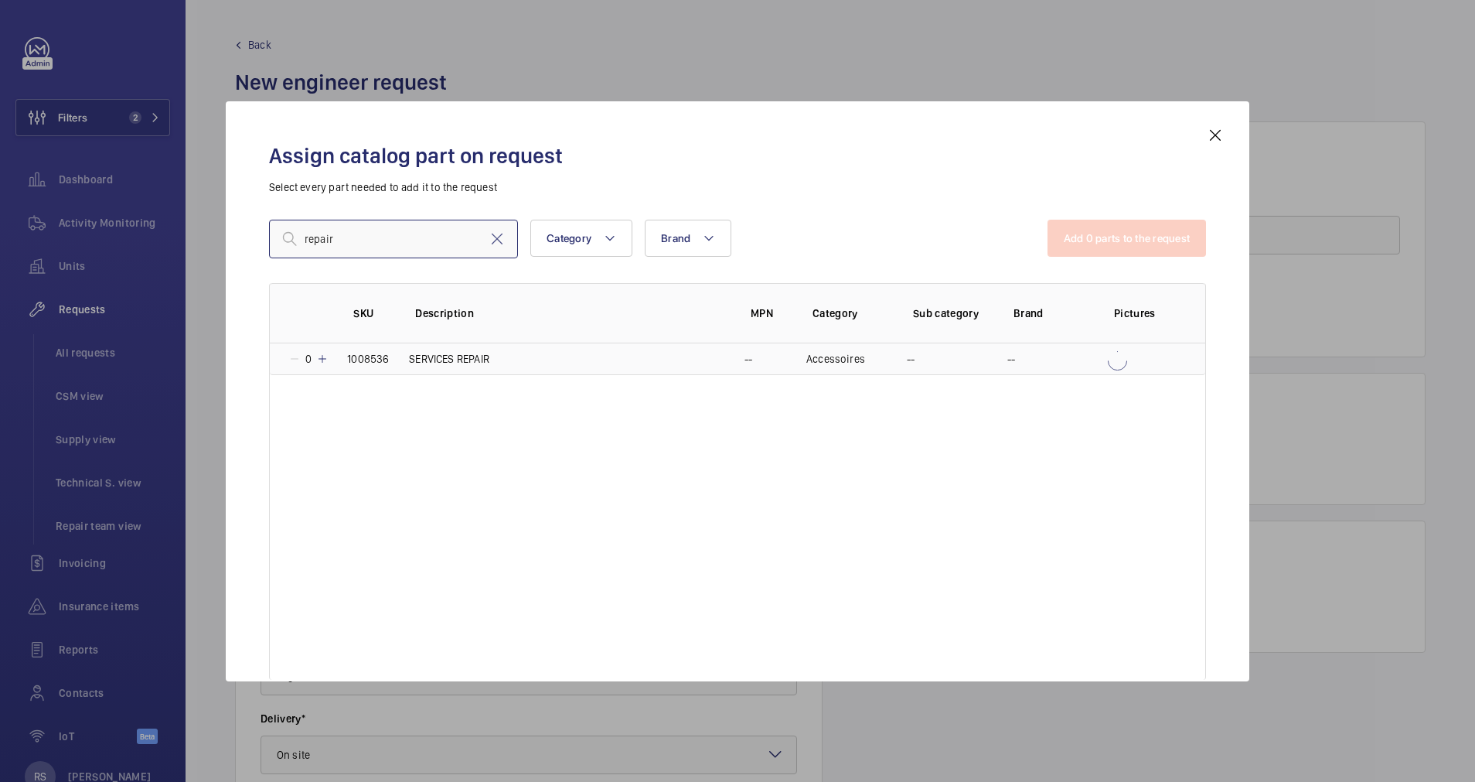
type input "repair"
click at [322, 361] on mat-icon at bounding box center [322, 359] width 12 height 12
click at [1095, 243] on button "Add 1 parts to the request" at bounding box center [1128, 238] width 157 height 37
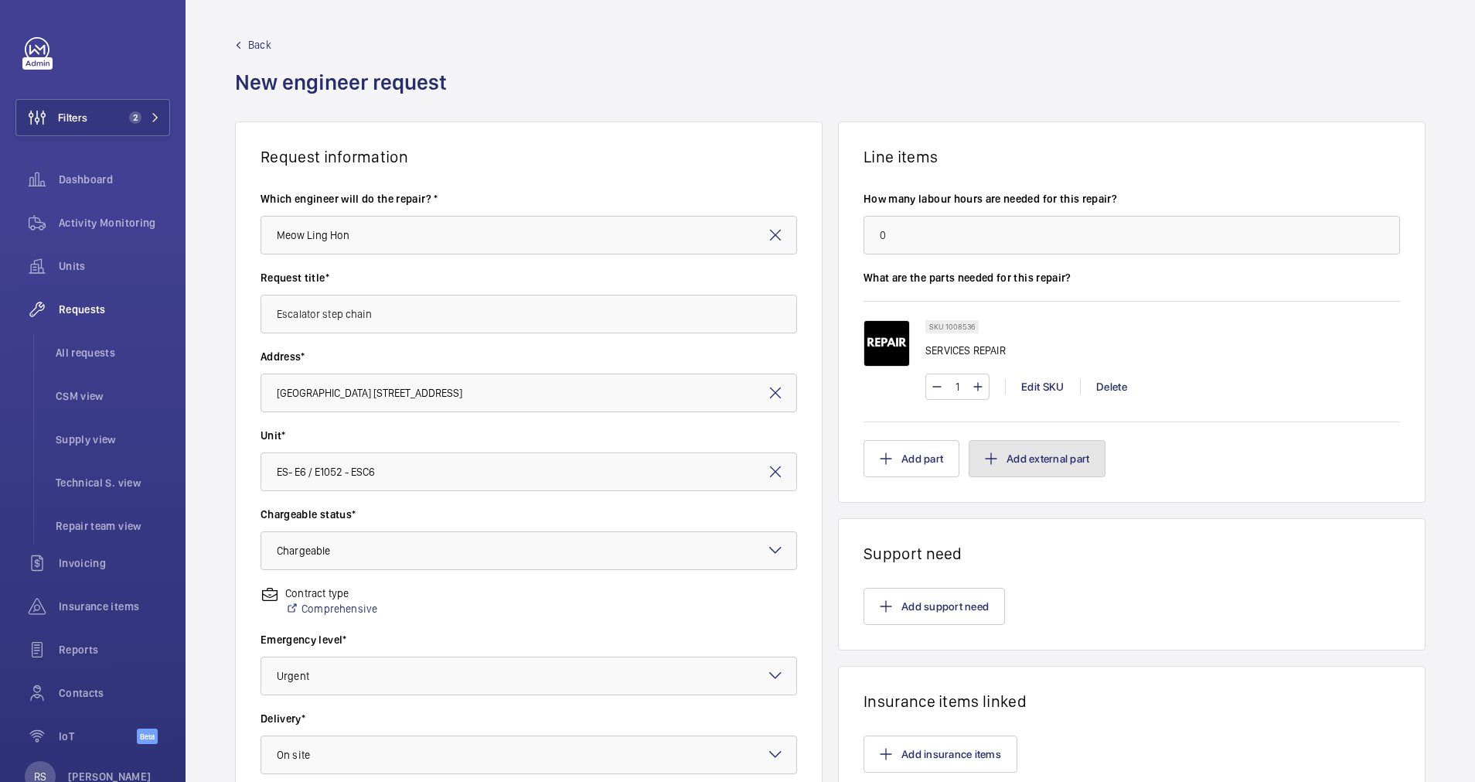
click at [988, 448] on button "Add external part" at bounding box center [1037, 458] width 137 height 37
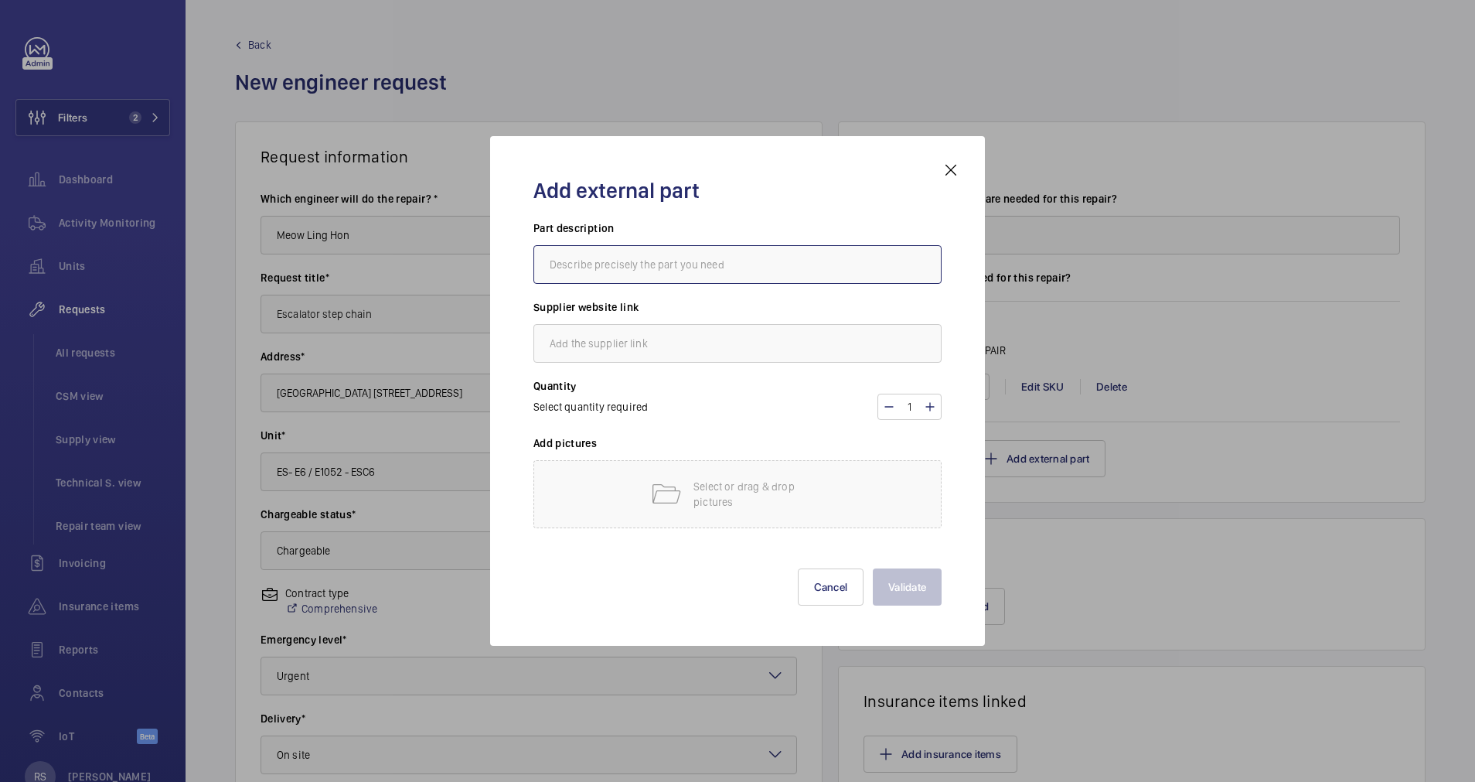
click at [643, 283] on input "text" at bounding box center [737, 264] width 408 height 39
type input "escalator step chain"
click at [628, 341] on input "text" at bounding box center [737, 343] width 408 height 39
type input "[DOMAIN_NAME]"
click at [794, 490] on p "Select or drag & drop pictures" at bounding box center [758, 494] width 131 height 31
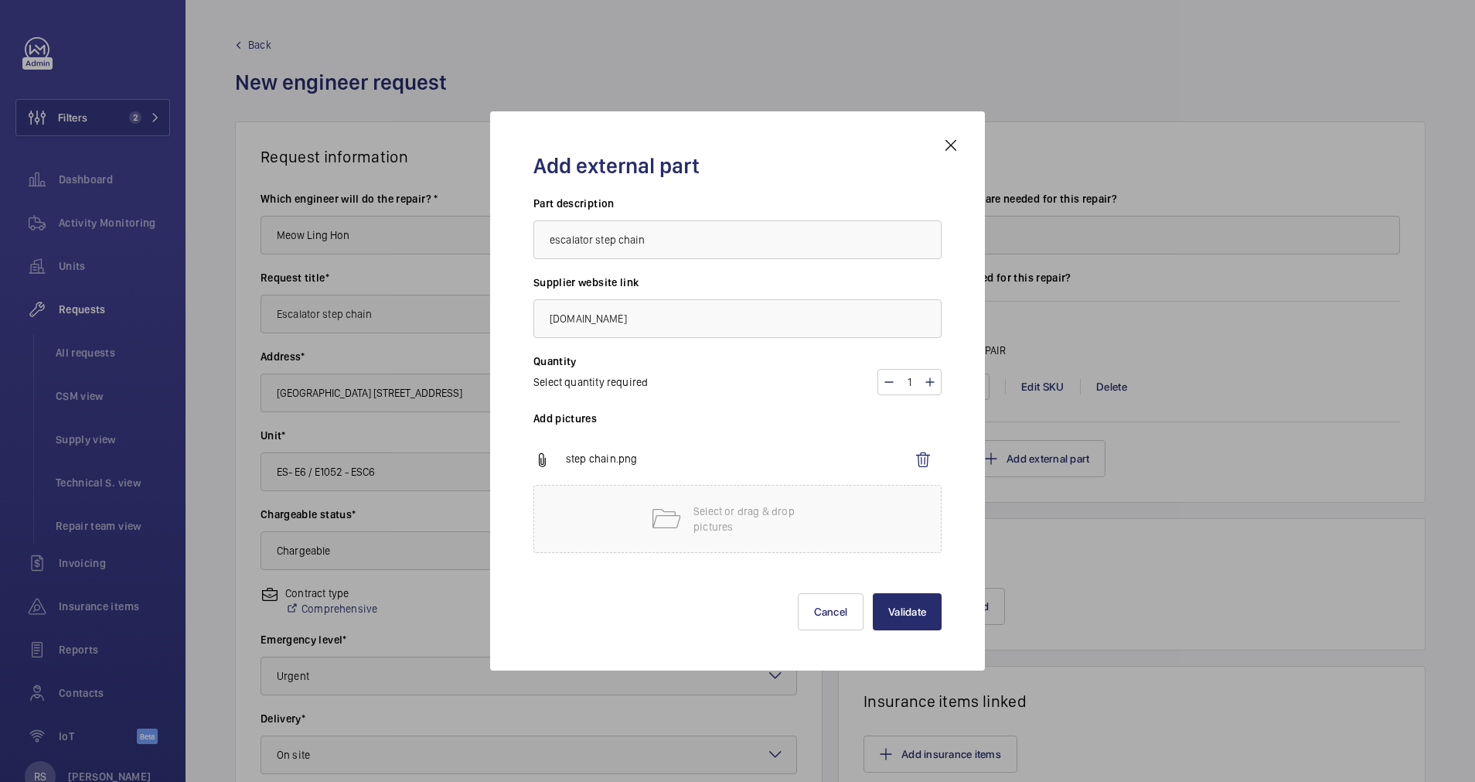
click at [939, 632] on div "Add external part Part description escalator step chain Supplier website link […" at bounding box center [737, 390] width 445 height 509
click at [925, 619] on button "Validate" at bounding box center [907, 611] width 69 height 37
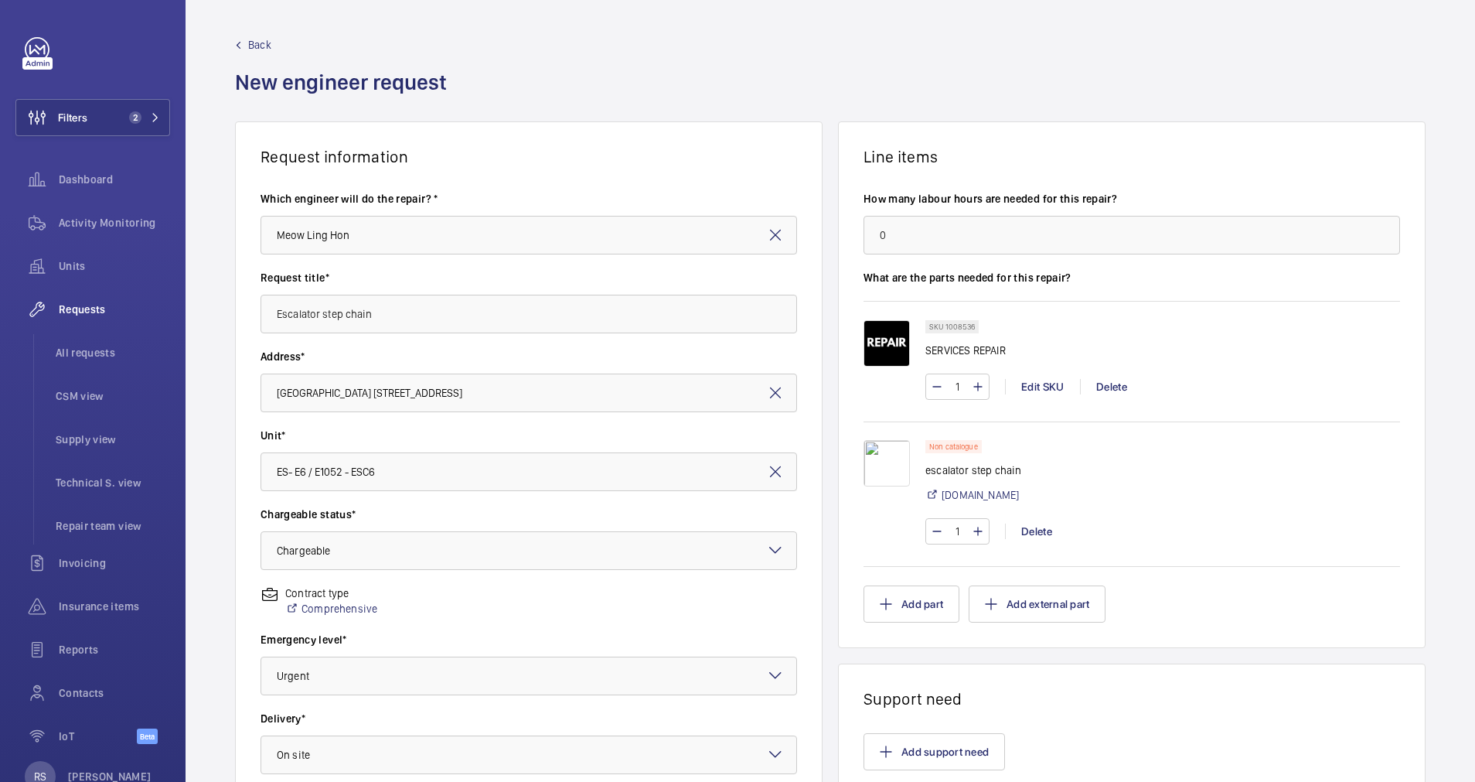
click at [261, 717] on wm-front-async-data-loader "Back New engineer request Request information Which engineer will do the repair…" at bounding box center [830, 527] width 1289 height 1054
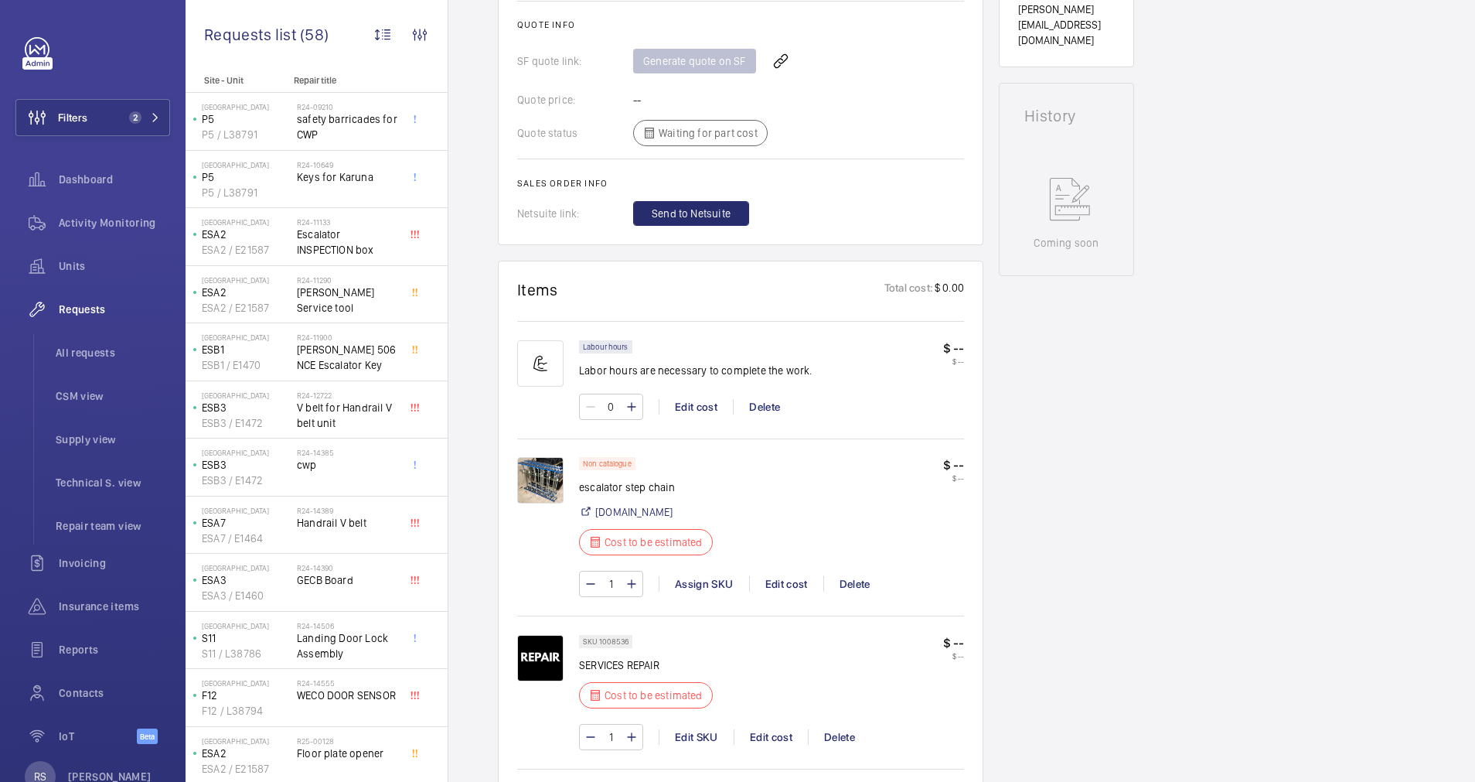
scroll to position [696, 0]
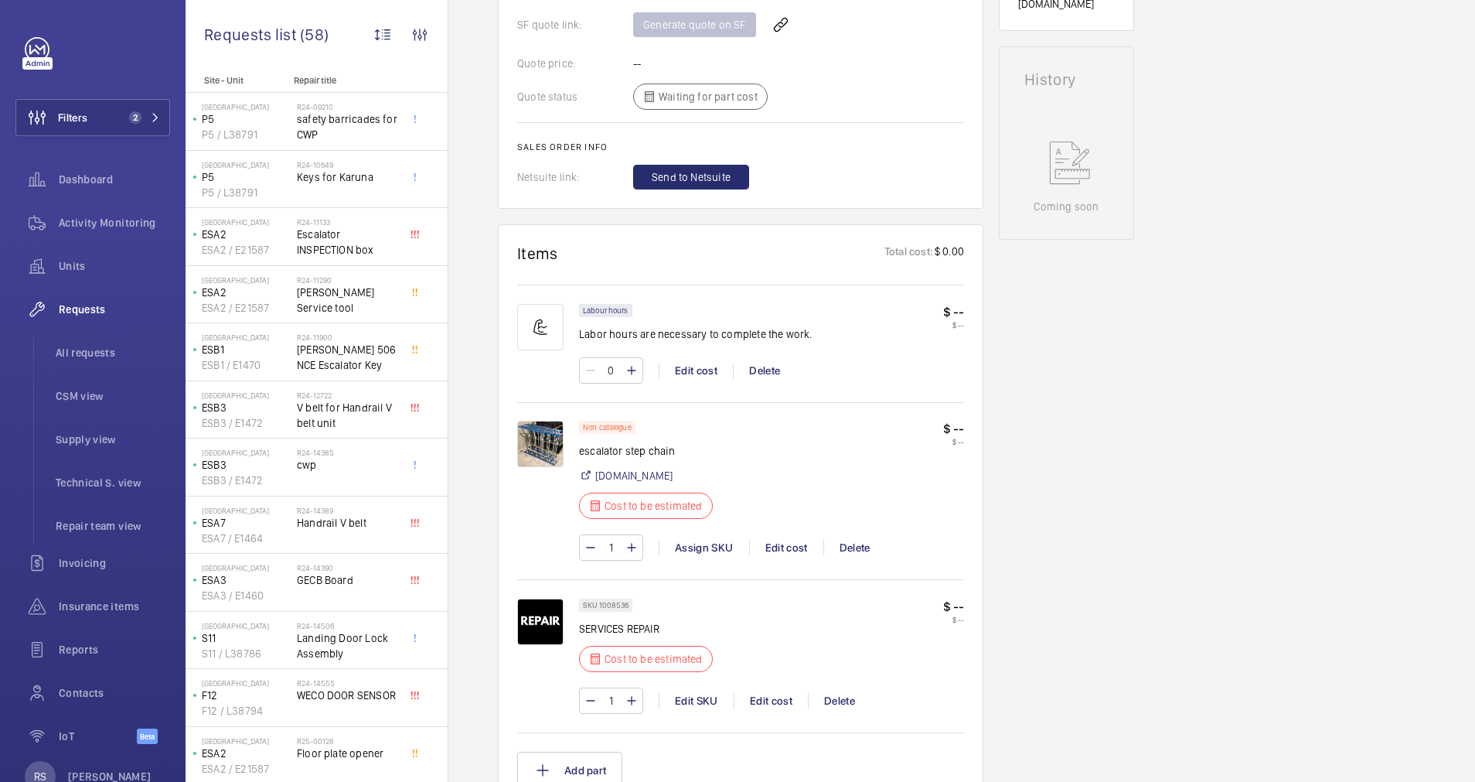
click at [960, 434] on p "$ --" at bounding box center [953, 429] width 21 height 16
click at [783, 552] on div "Edit cost" at bounding box center [786, 547] width 74 height 15
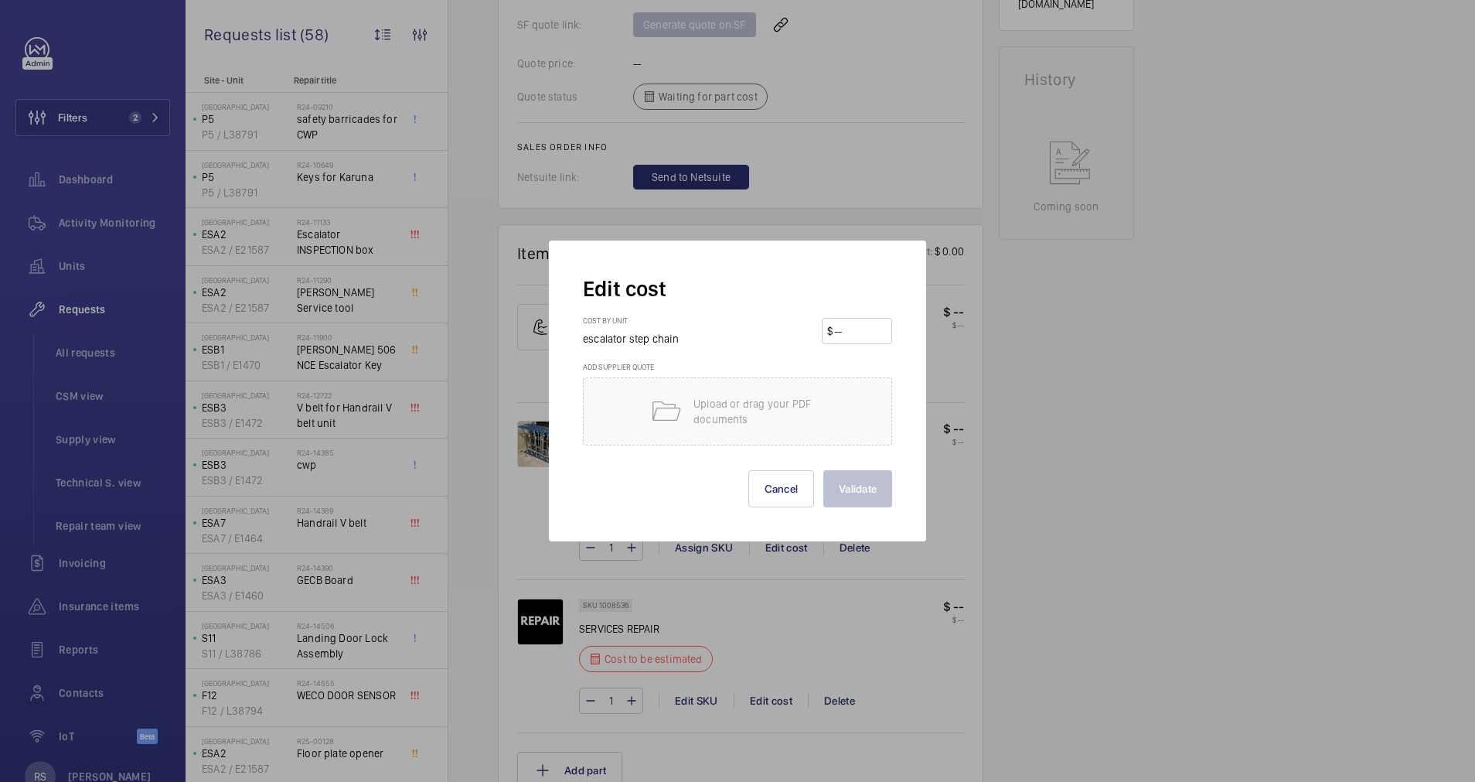
click at [850, 329] on input "number" at bounding box center [860, 331] width 54 height 25
type input "14520"
click at [863, 492] on button "Validate" at bounding box center [857, 488] width 69 height 37
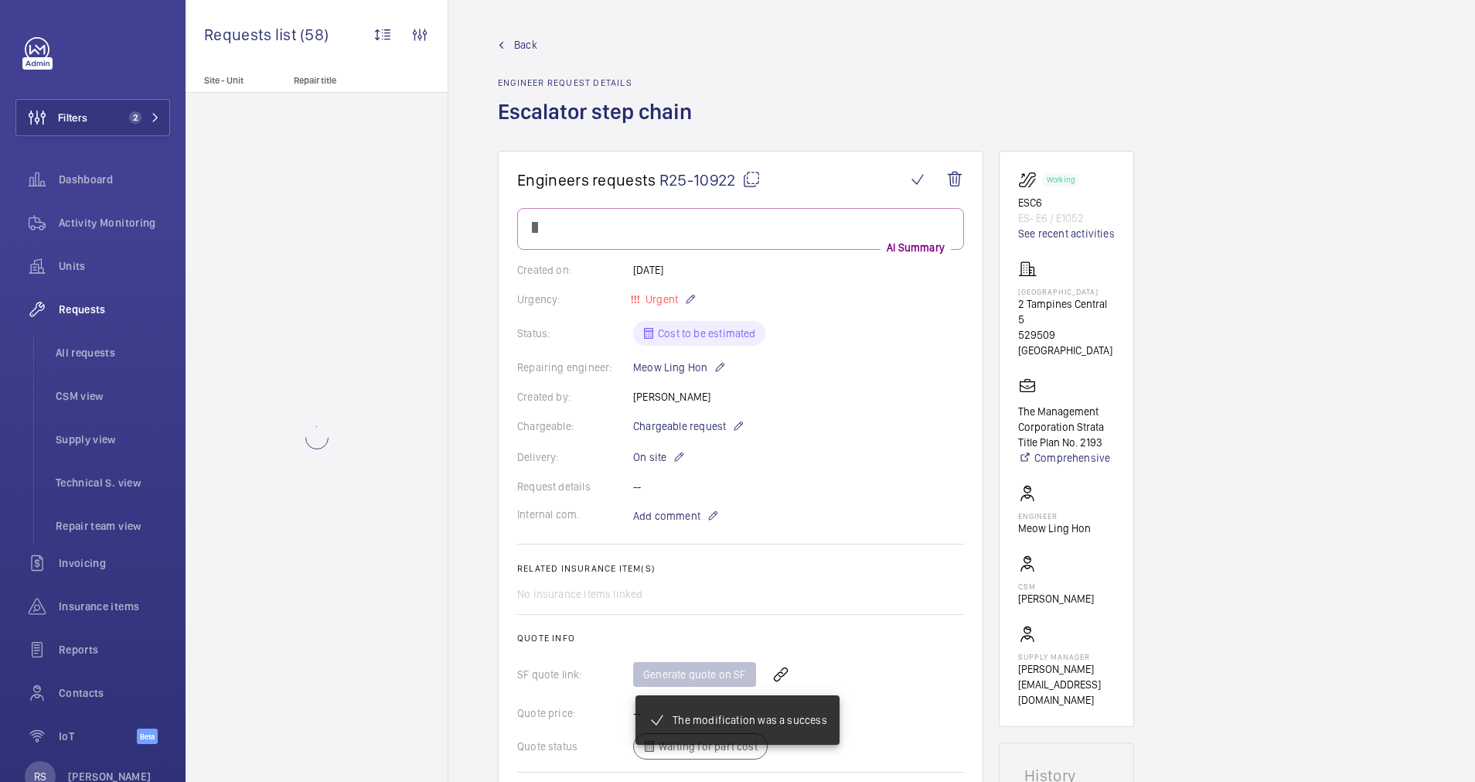
click at [848, 519] on div "Internal com. Add comment" at bounding box center [740, 515] width 447 height 19
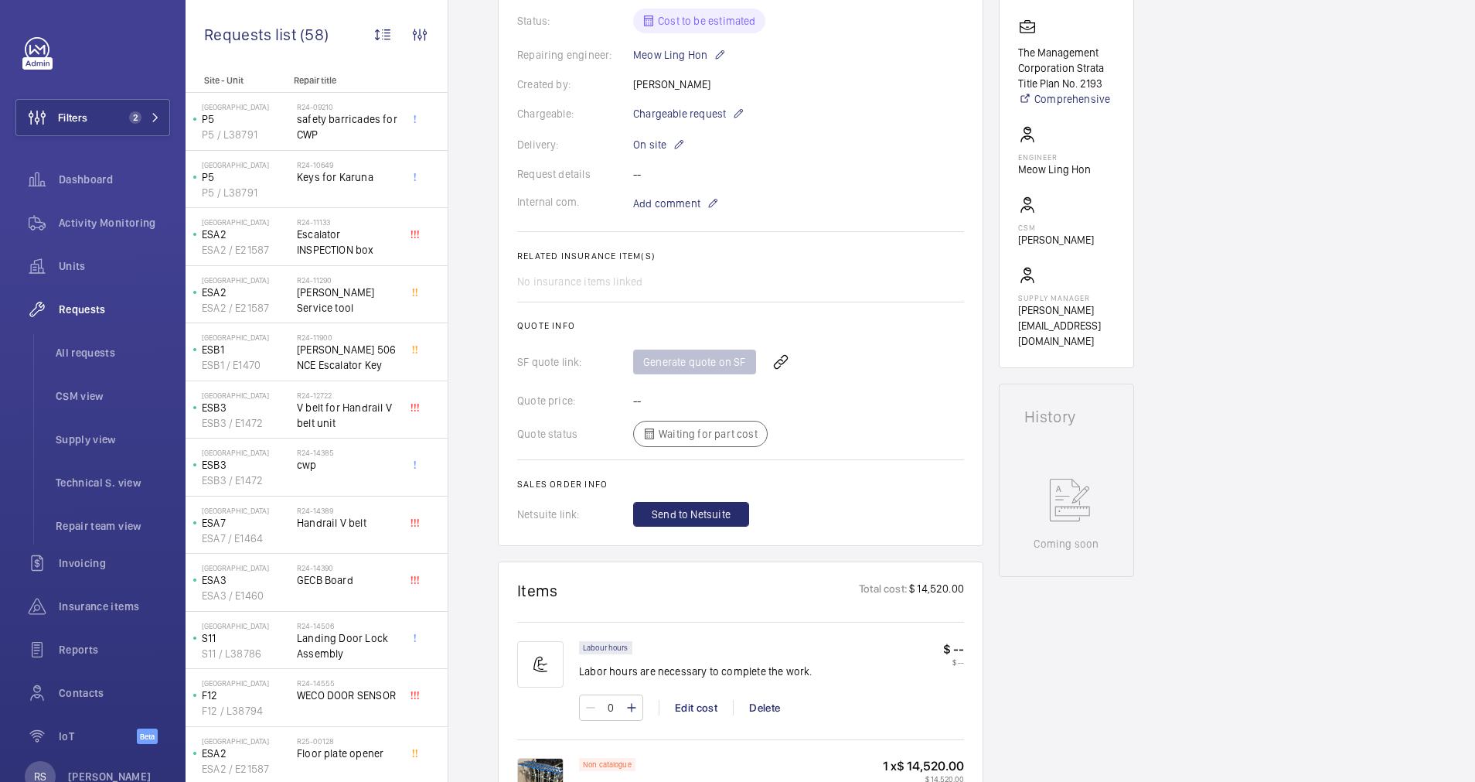
scroll to position [348, 0]
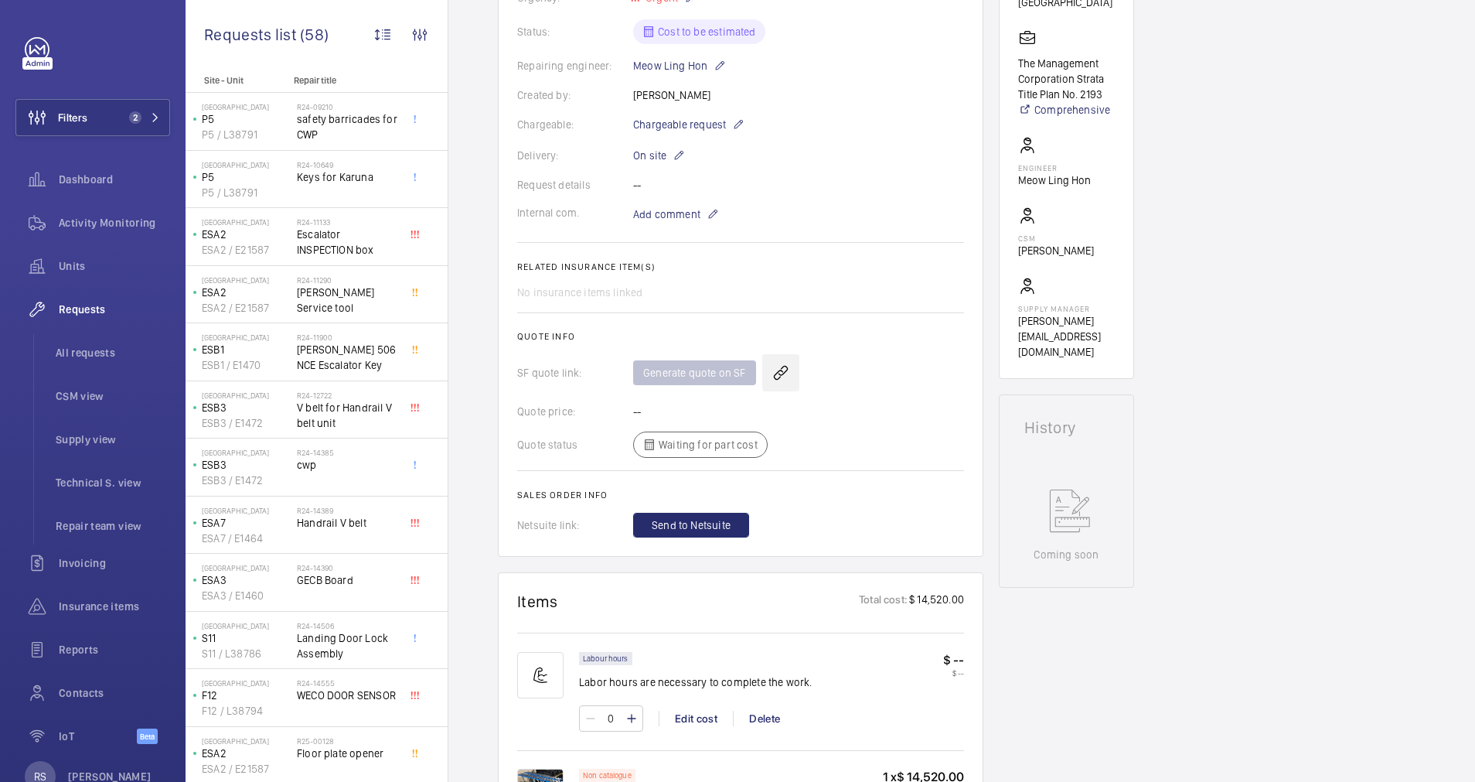
click at [779, 380] on wm-front-icon-button at bounding box center [780, 372] width 37 height 37
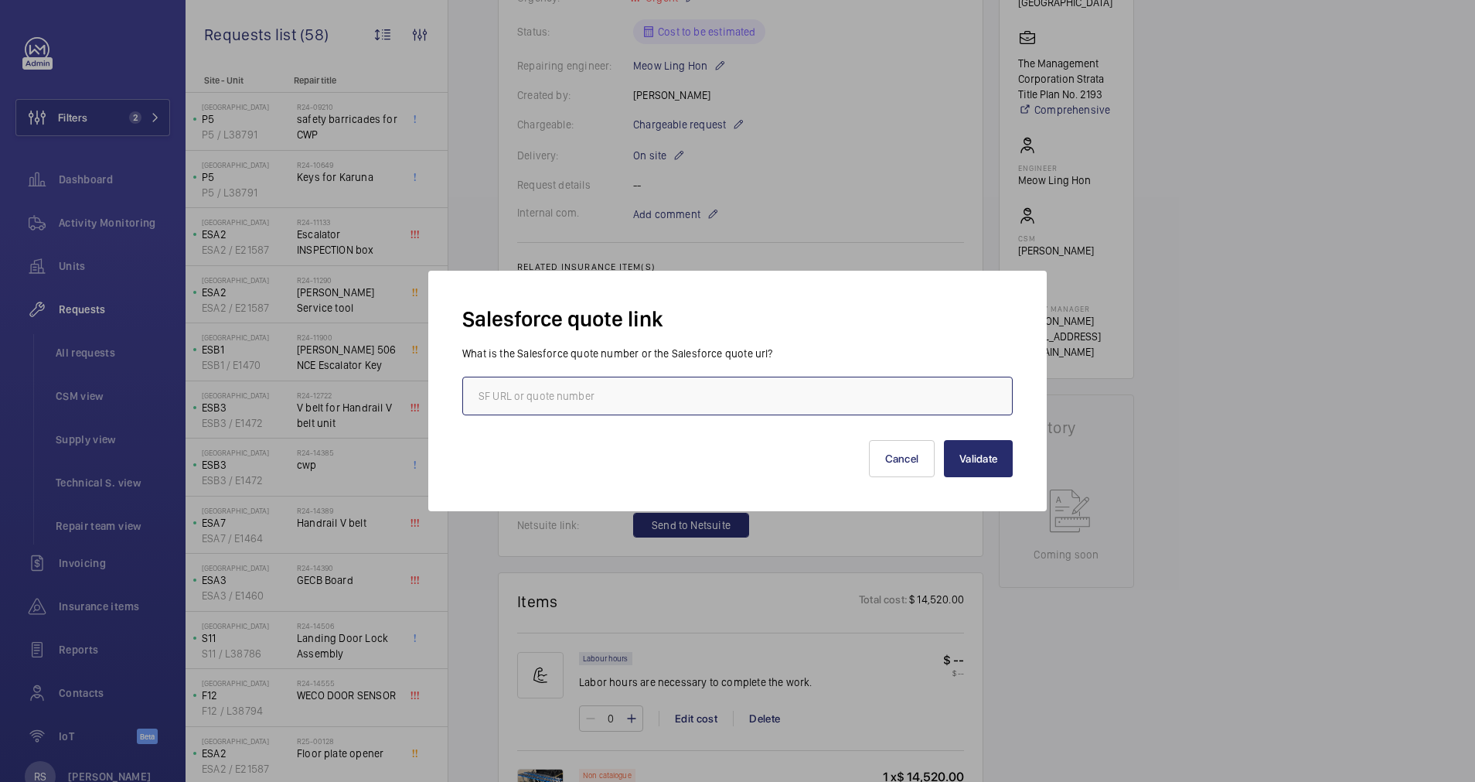
click at [760, 400] on input "text" at bounding box center [737, 395] width 550 height 39
click at [780, 404] on input "text" at bounding box center [737, 395] width 550 height 39
type input "00013711"
click at [991, 452] on button "Validate" at bounding box center [978, 458] width 69 height 37
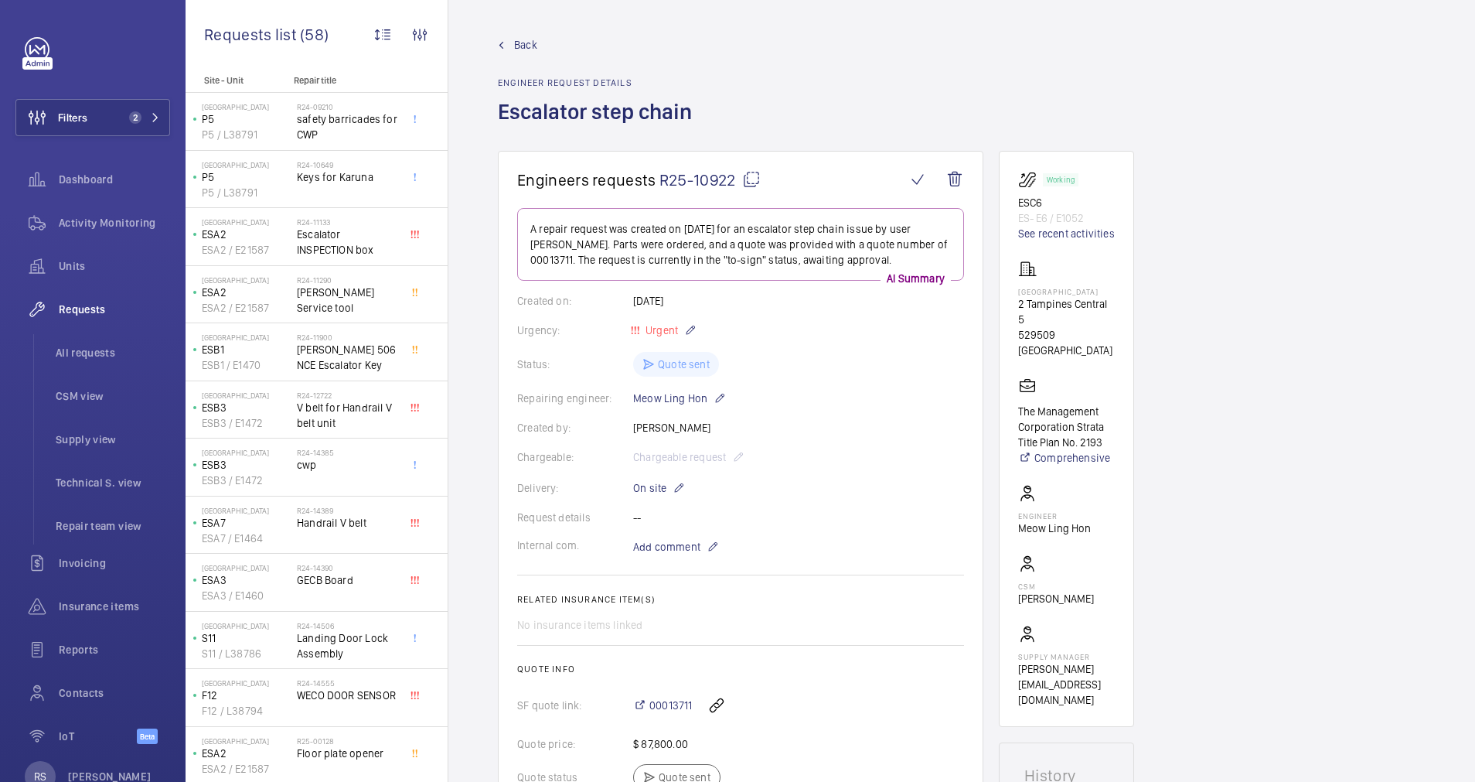
click at [526, 54] on div "Back Engineer request details Escalator step chain" at bounding box center [599, 94] width 203 height 114
click at [526, 47] on span "Back" at bounding box center [525, 44] width 23 height 15
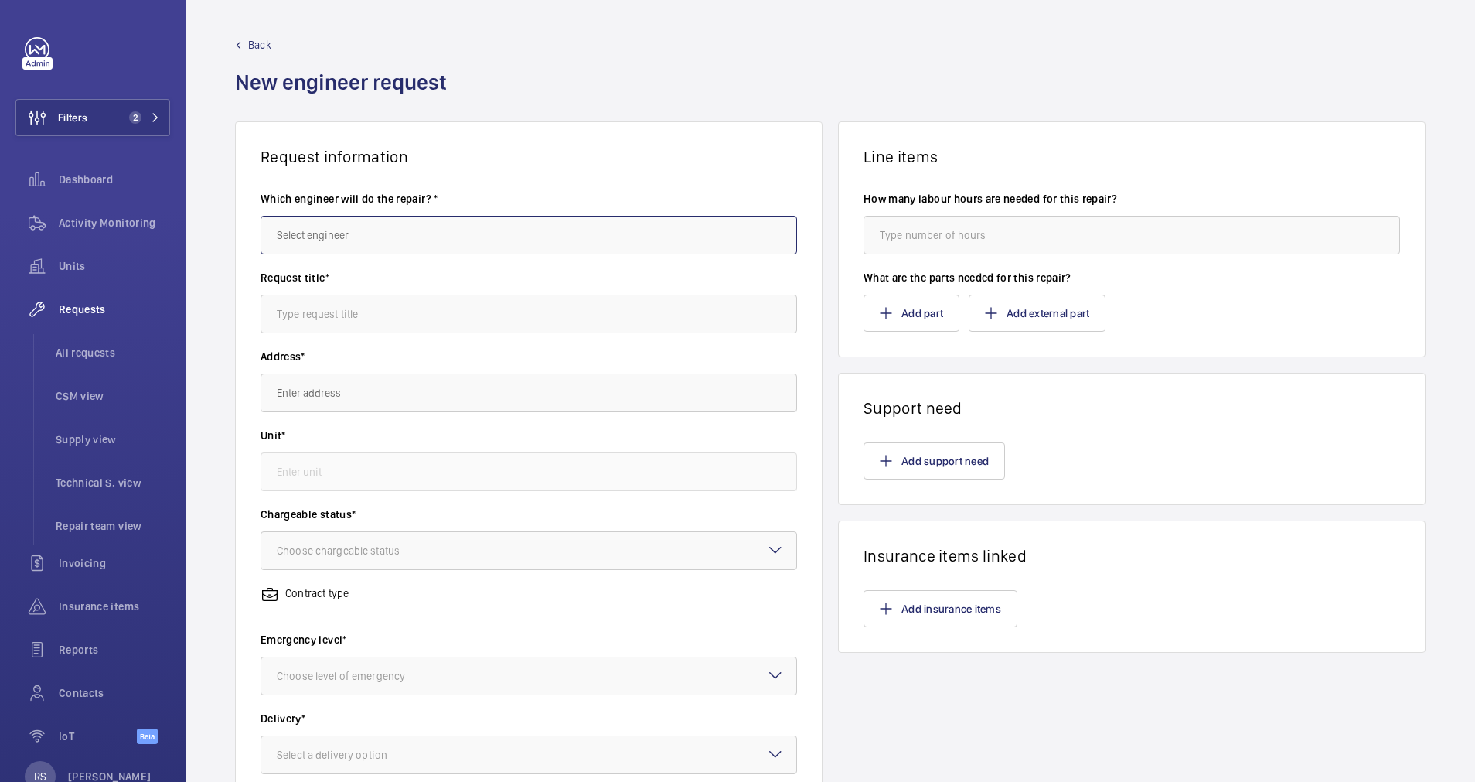
click at [473, 238] on input "text" at bounding box center [529, 235] width 537 height 39
click at [366, 230] on input "text" at bounding box center [529, 235] width 537 height 39
click at [349, 284] on span "[PERSON_NAME]" at bounding box center [315, 281] width 77 height 15
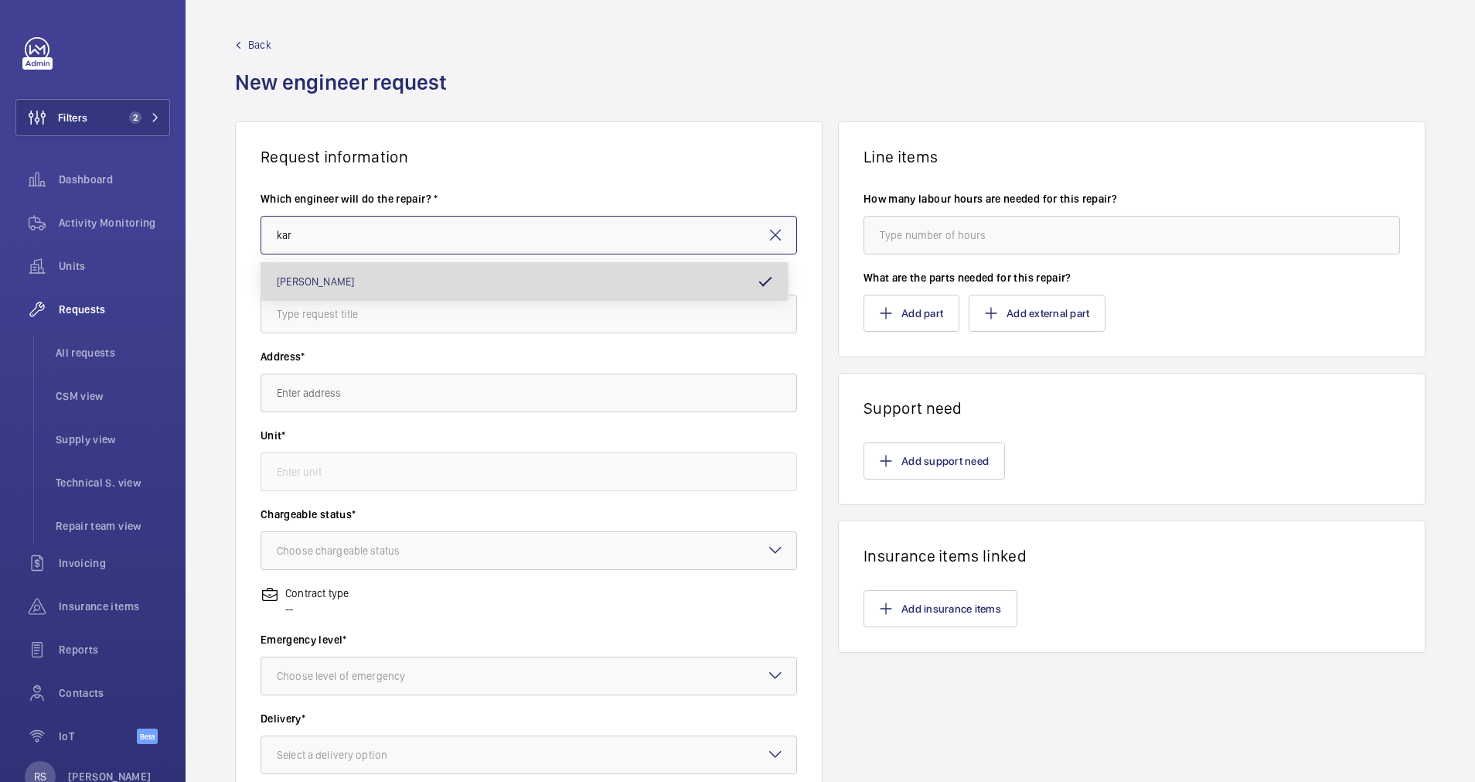
type input "[PERSON_NAME]"
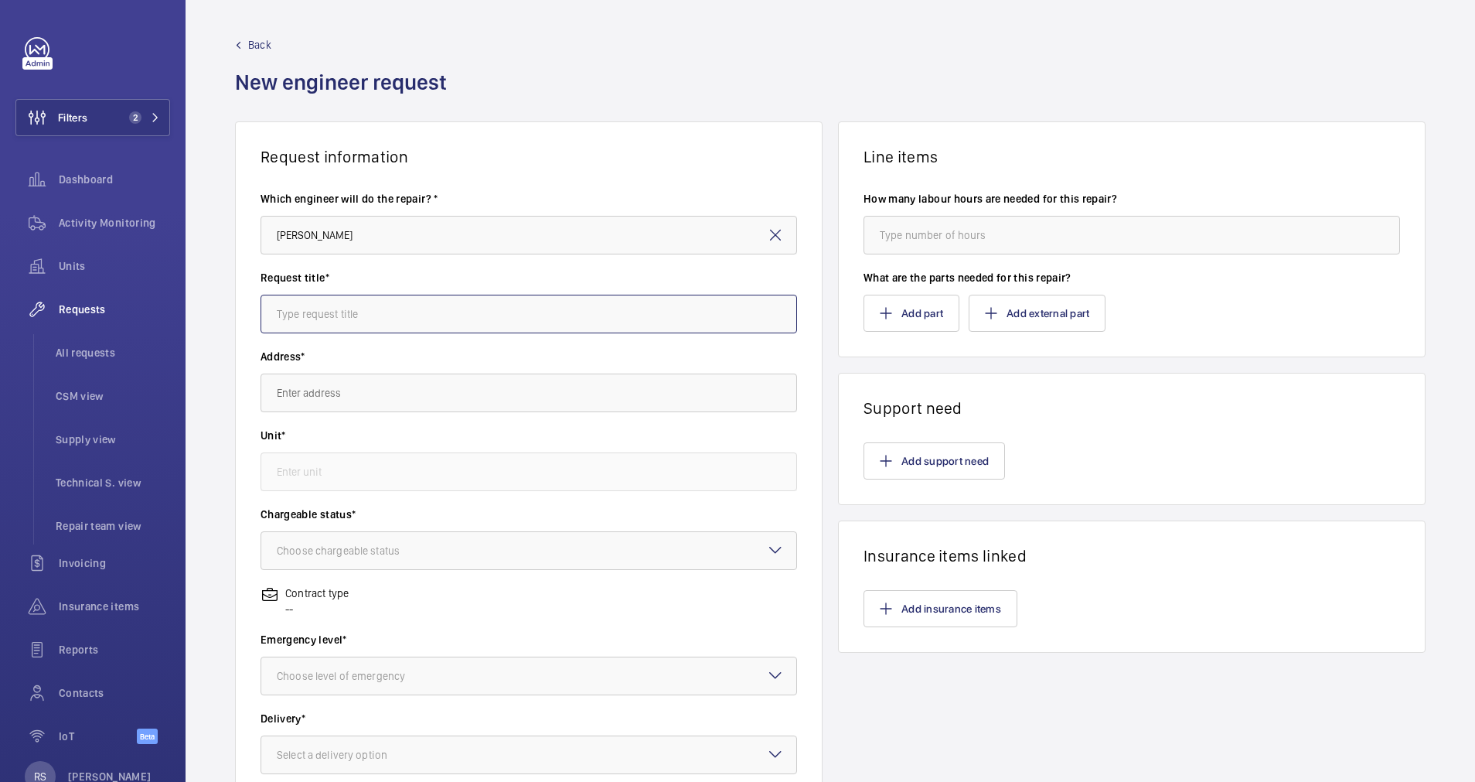
click at [353, 319] on input "text" at bounding box center [529, 314] width 537 height 39
type input "step chain accessories"
click at [446, 393] on input "text" at bounding box center [529, 392] width 537 height 39
type input "w"
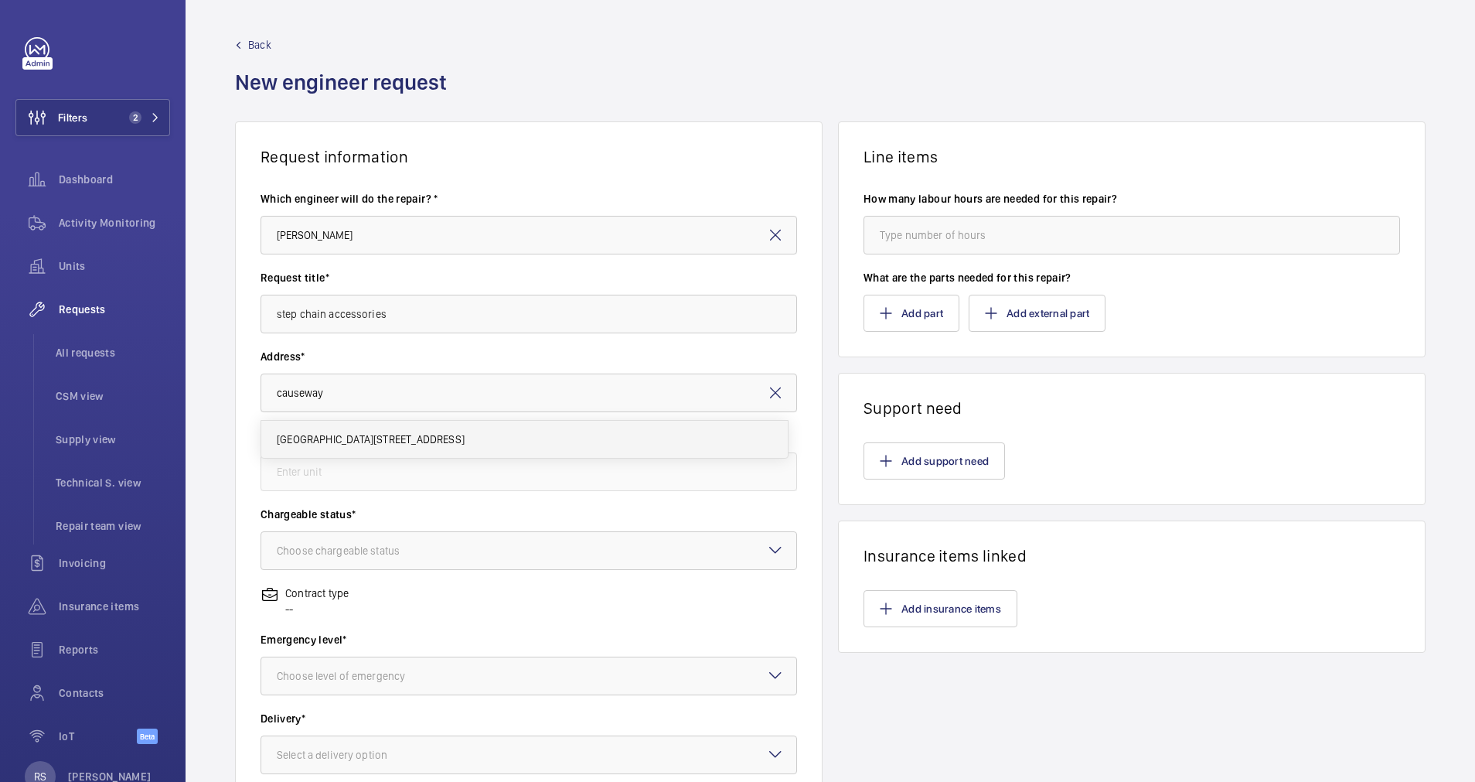
click at [369, 432] on span "[GEOGRAPHIC_DATA][STREET_ADDRESS]" at bounding box center [371, 438] width 188 height 15
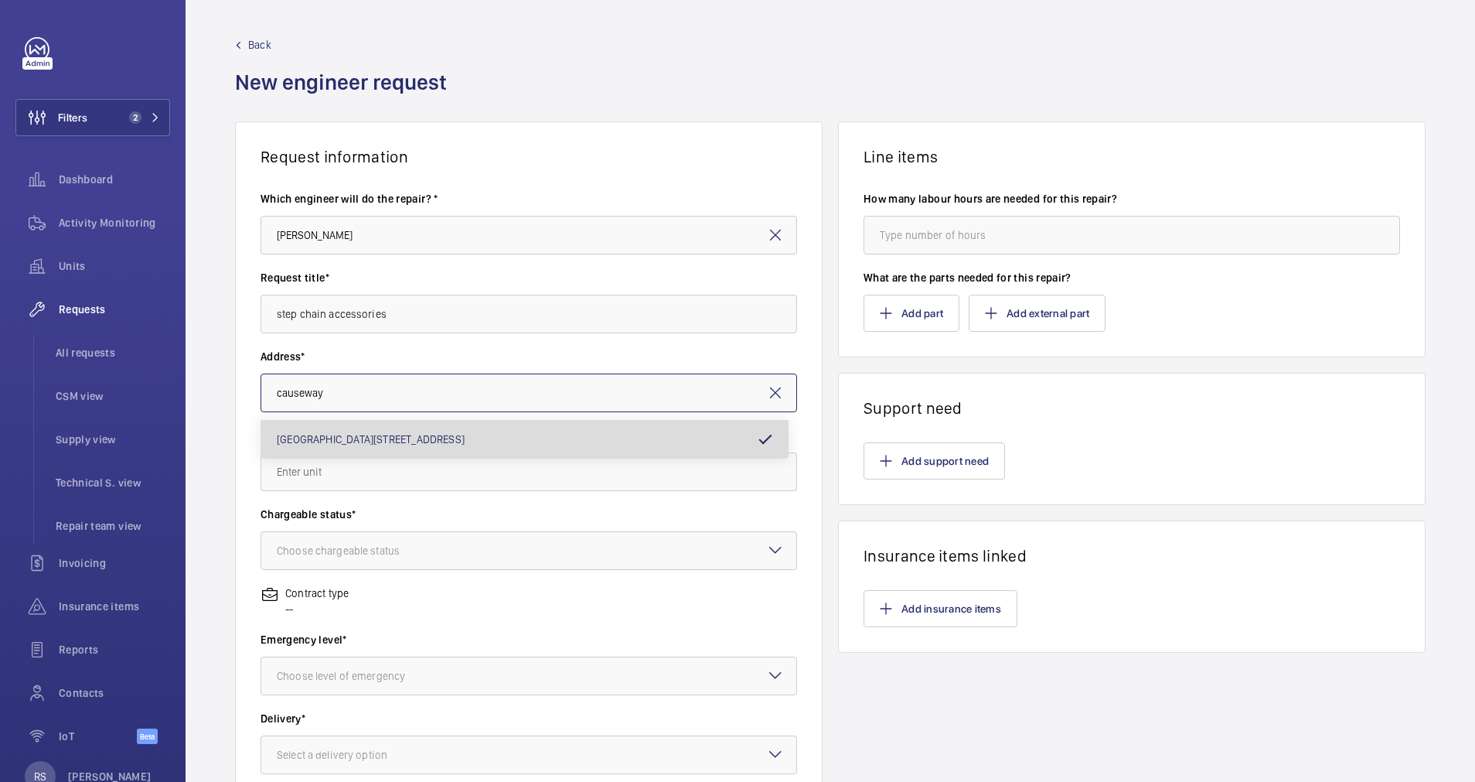
type input "[GEOGRAPHIC_DATA][STREET_ADDRESS]"
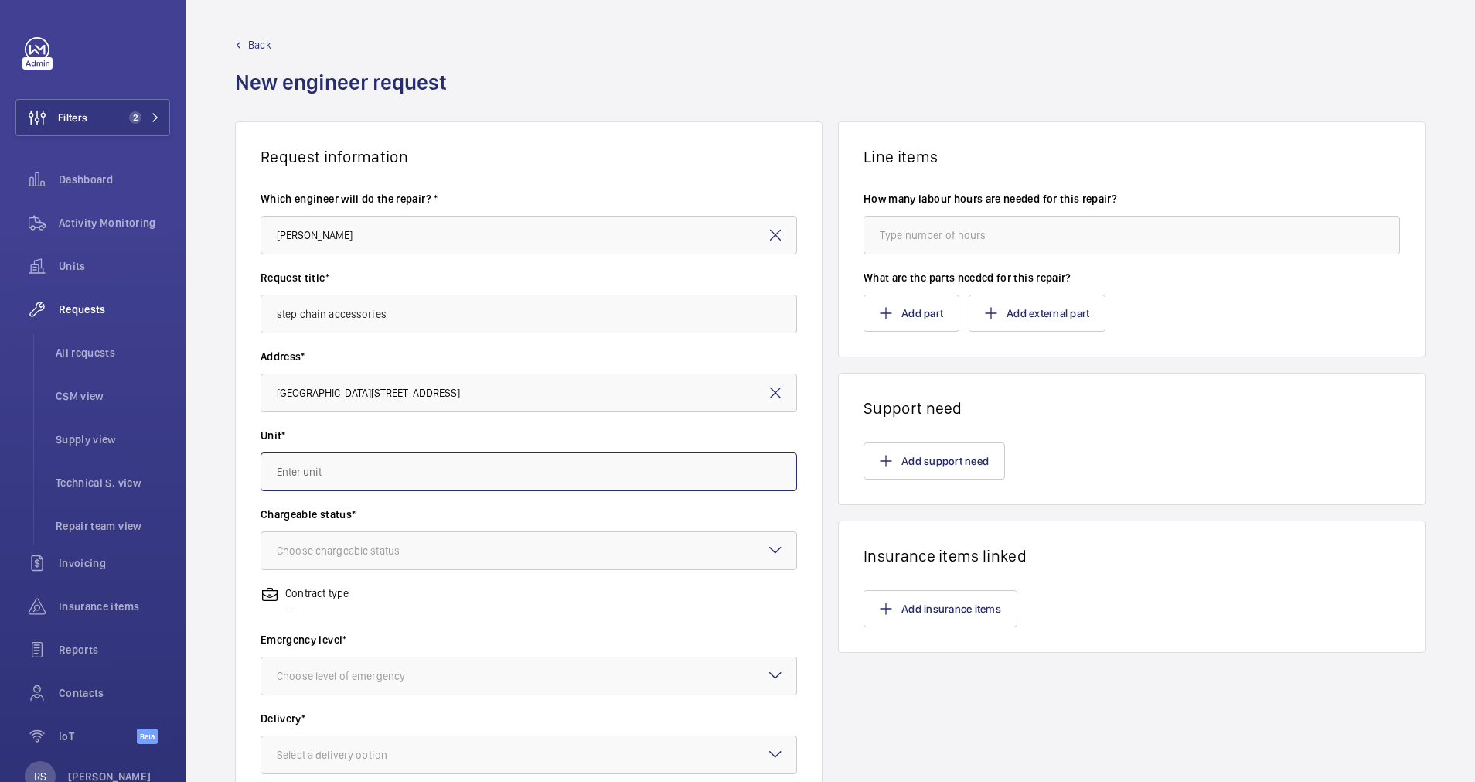
click at [391, 472] on input "text" at bounding box center [529, 471] width 537 height 39
click at [356, 634] on span "PCITV2 / E1485 - T2" at bounding box center [322, 631] width 91 height 15
type input "PCITV2 / E1485 - T2"
click at [313, 563] on div at bounding box center [528, 550] width 535 height 37
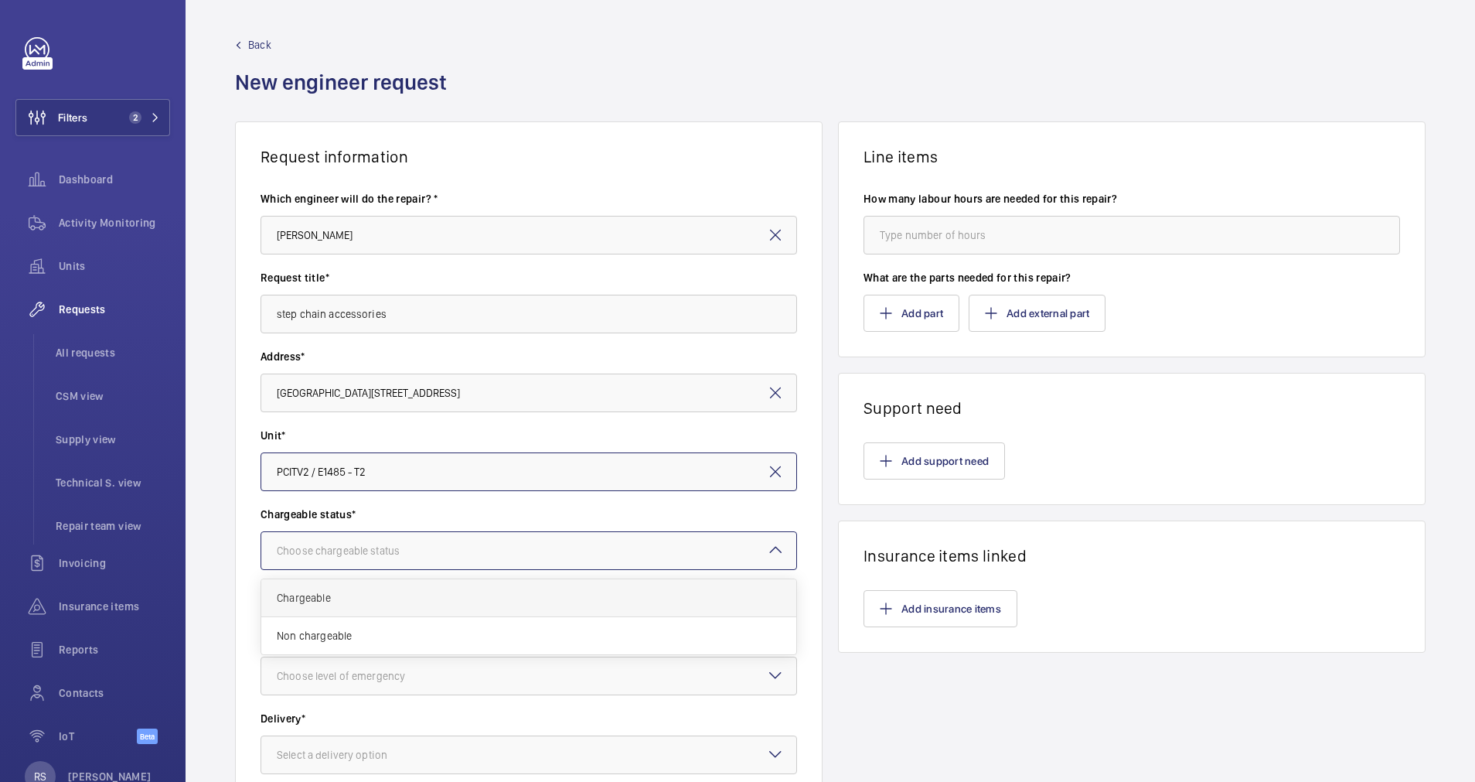
click at [325, 605] on div "Chargeable" at bounding box center [528, 598] width 535 height 38
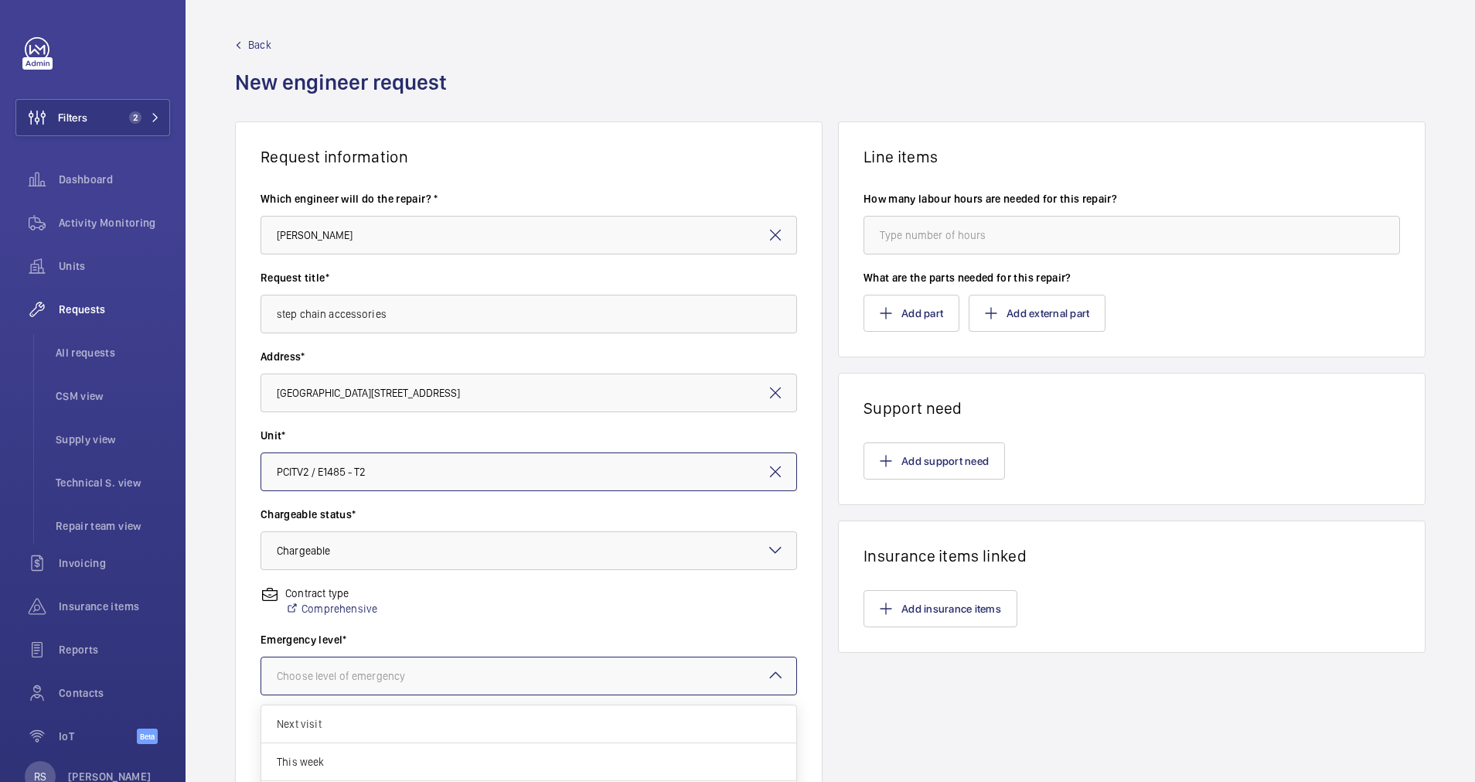
click at [374, 680] on div "Choose level of emergency" at bounding box center [360, 675] width 167 height 15
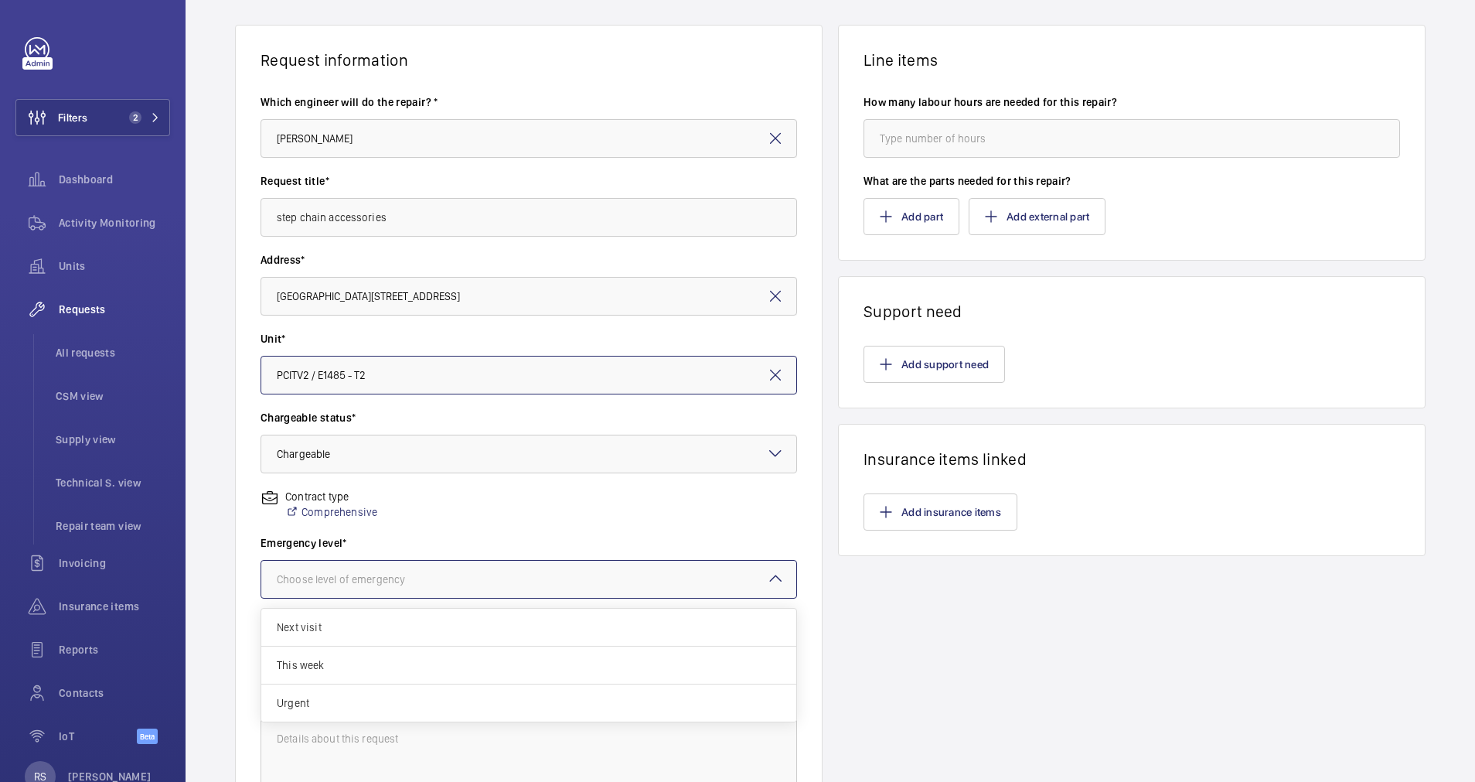
scroll to position [232, 0]
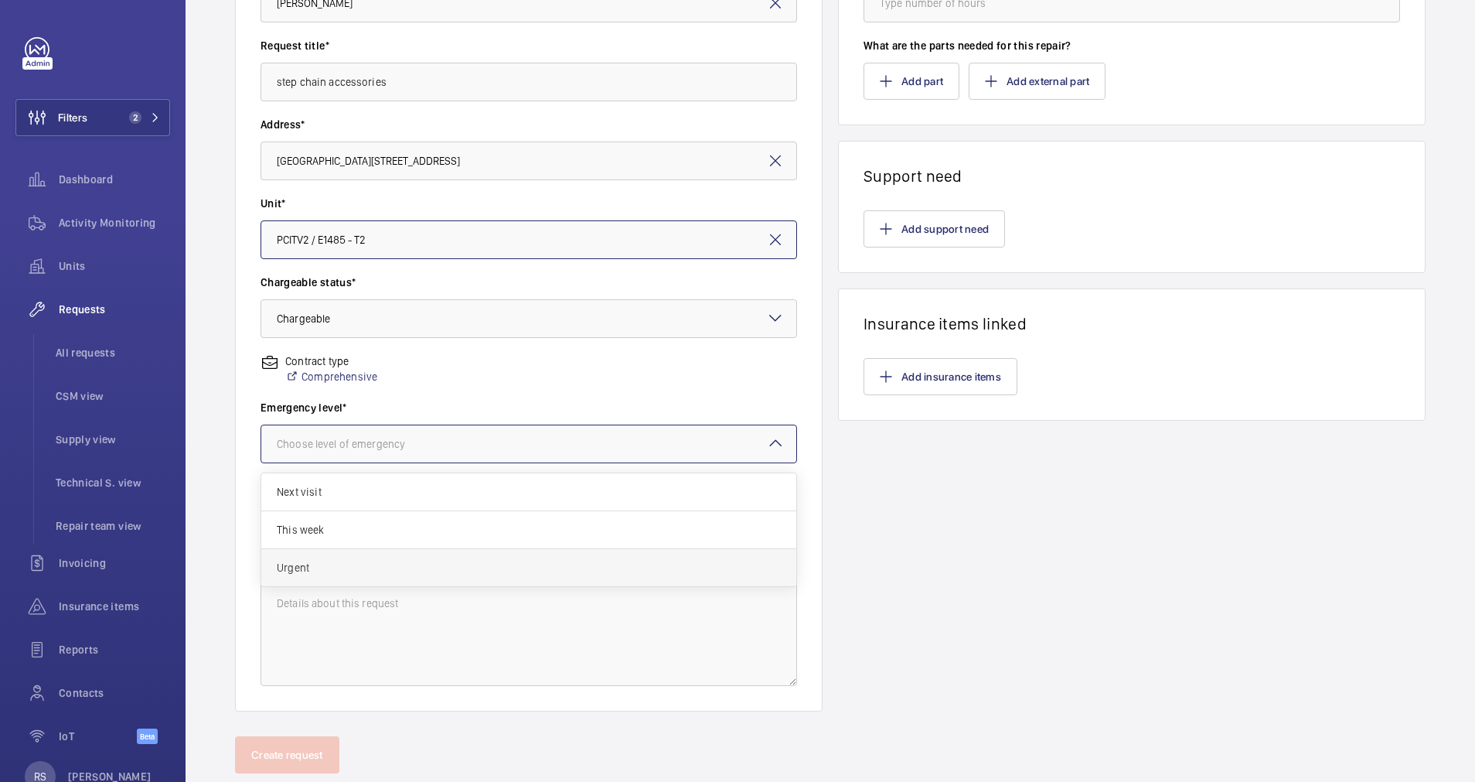
click at [375, 572] on span "Urgent" at bounding box center [529, 567] width 504 height 15
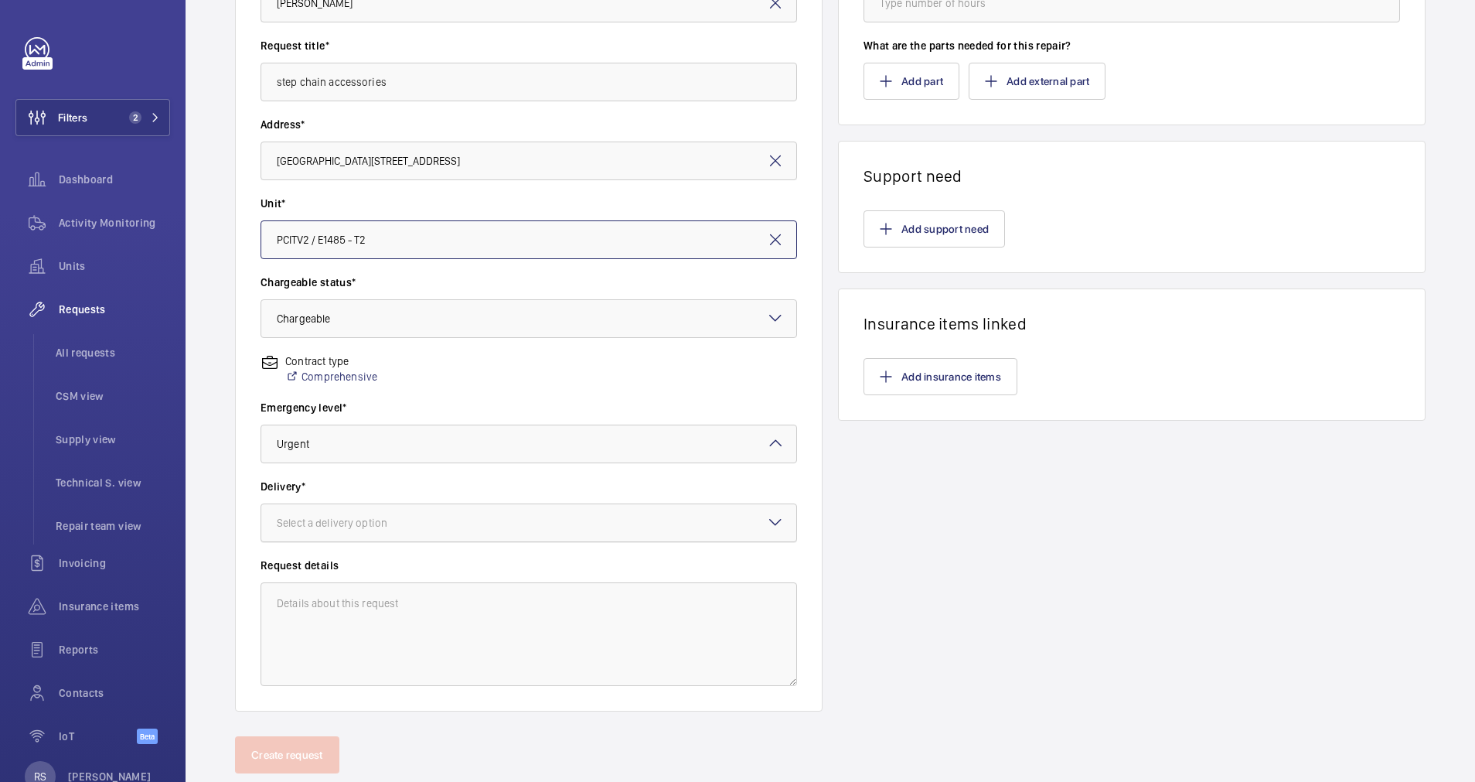
click at [410, 533] on div at bounding box center [528, 522] width 535 height 37
click at [370, 606] on span "On site" at bounding box center [529, 607] width 504 height 15
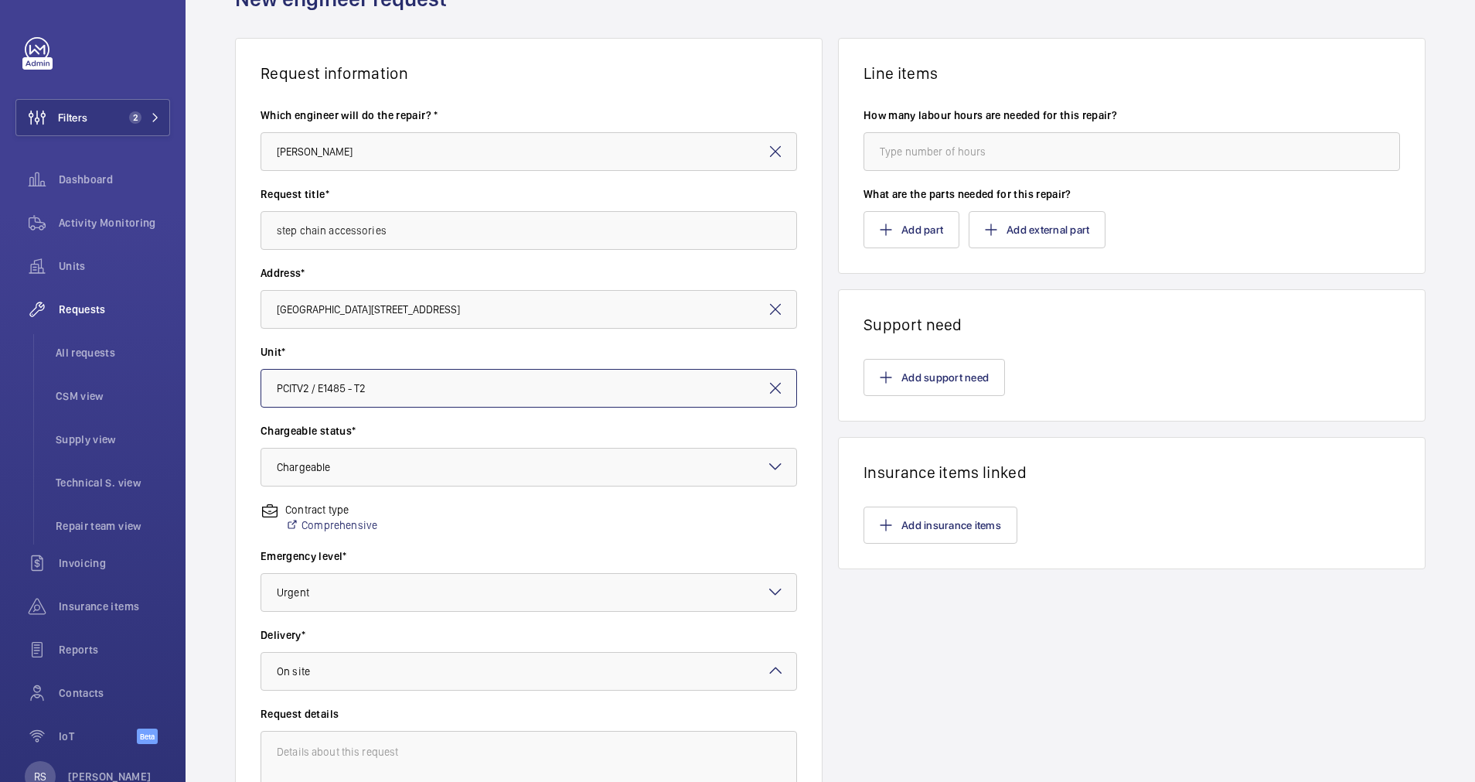
scroll to position [0, 0]
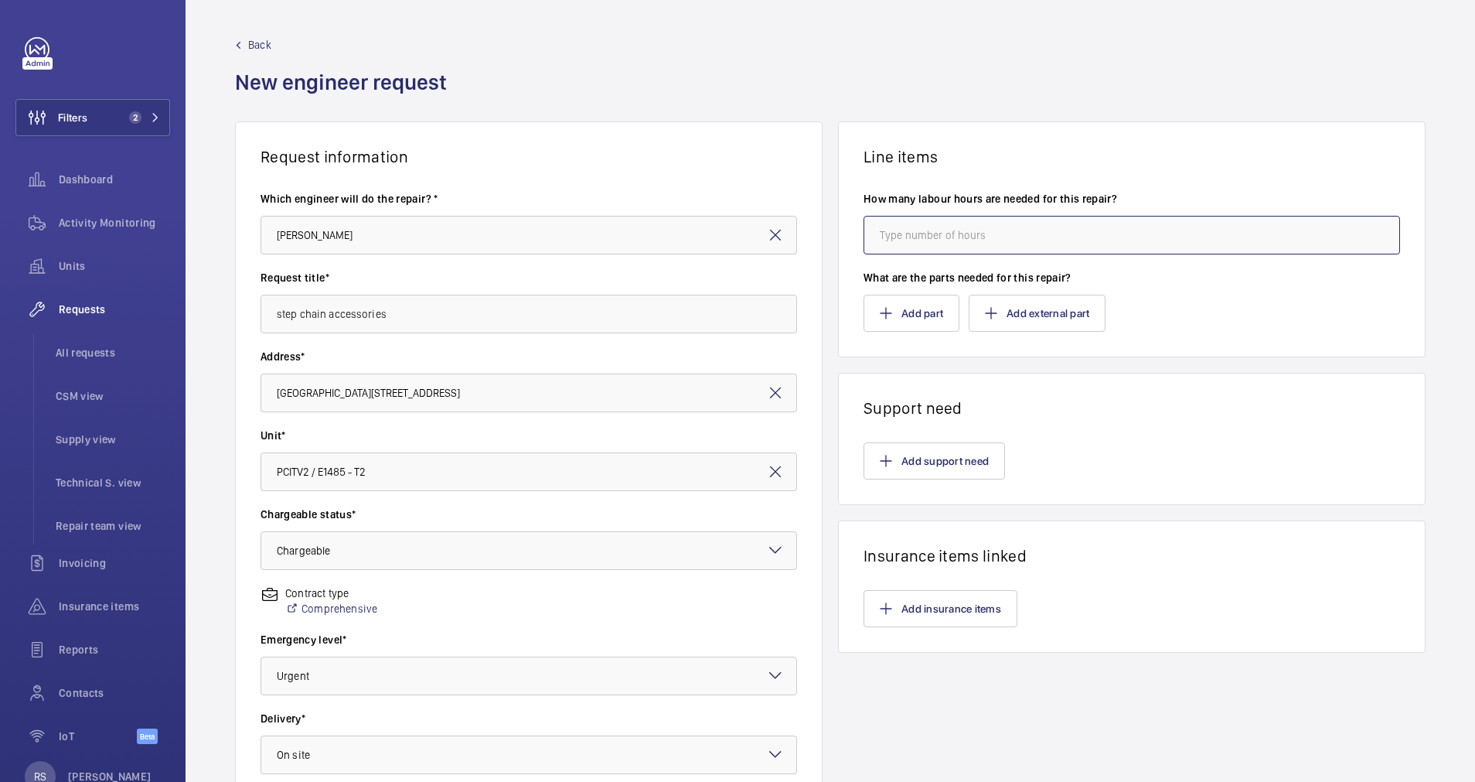
click at [996, 240] on input "number" at bounding box center [1132, 235] width 537 height 39
type input "0"
click at [892, 322] on button "Add part" at bounding box center [912, 313] width 96 height 37
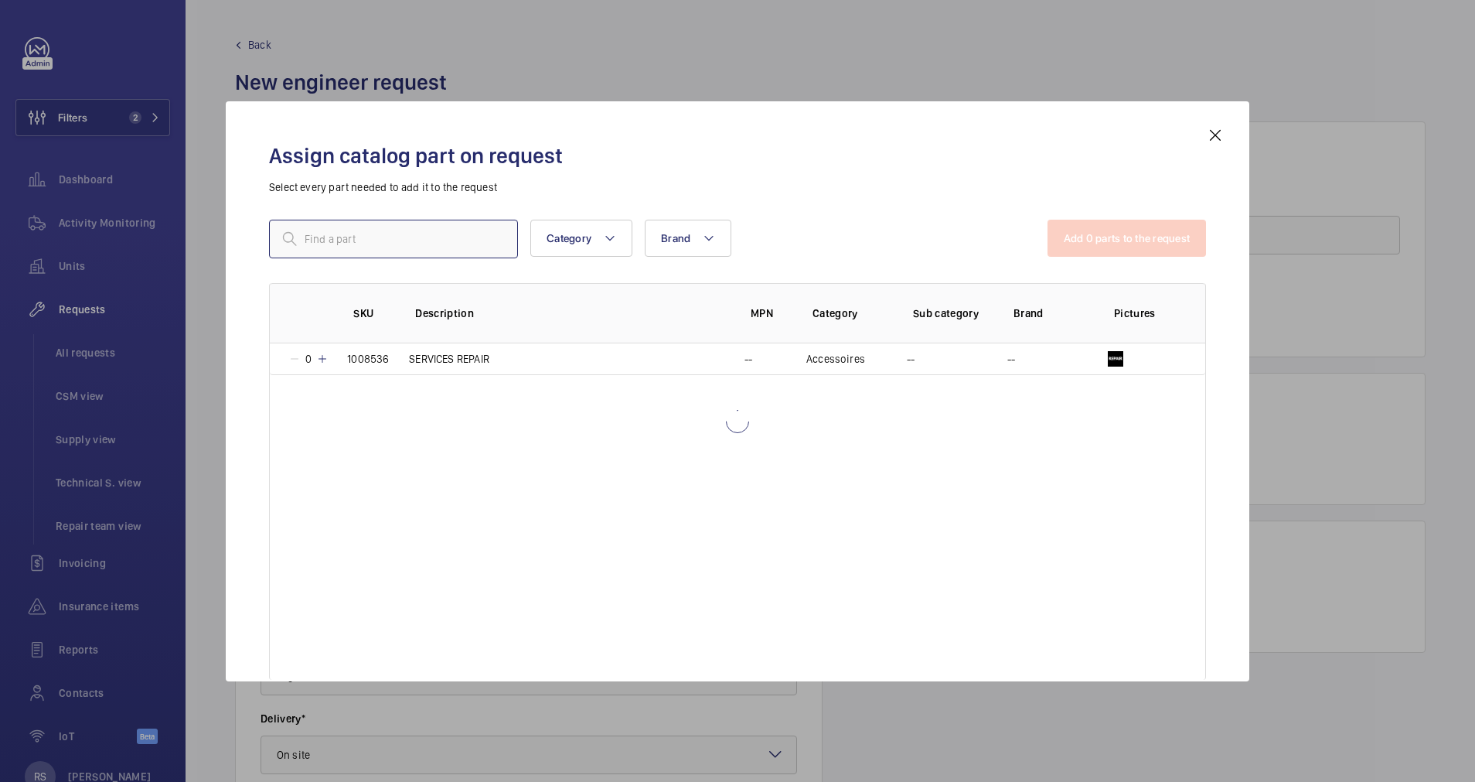
click at [345, 237] on input "text" at bounding box center [393, 239] width 249 height 39
type input "repair"
click at [329, 358] on td "1008536" at bounding box center [360, 359] width 62 height 32
click at [1137, 243] on button "Add 1 parts to the request" at bounding box center [1128, 238] width 157 height 37
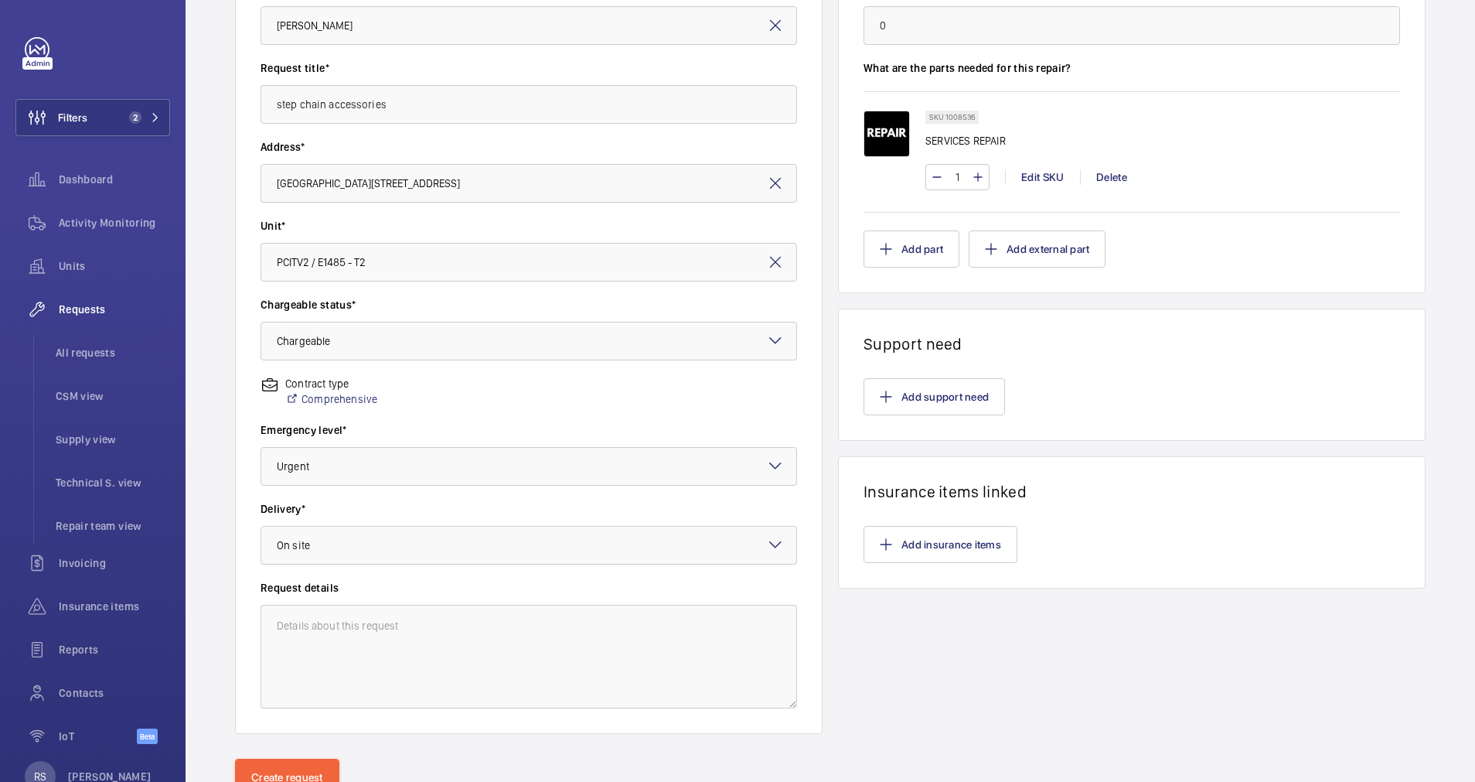
scroll to position [273, 0]
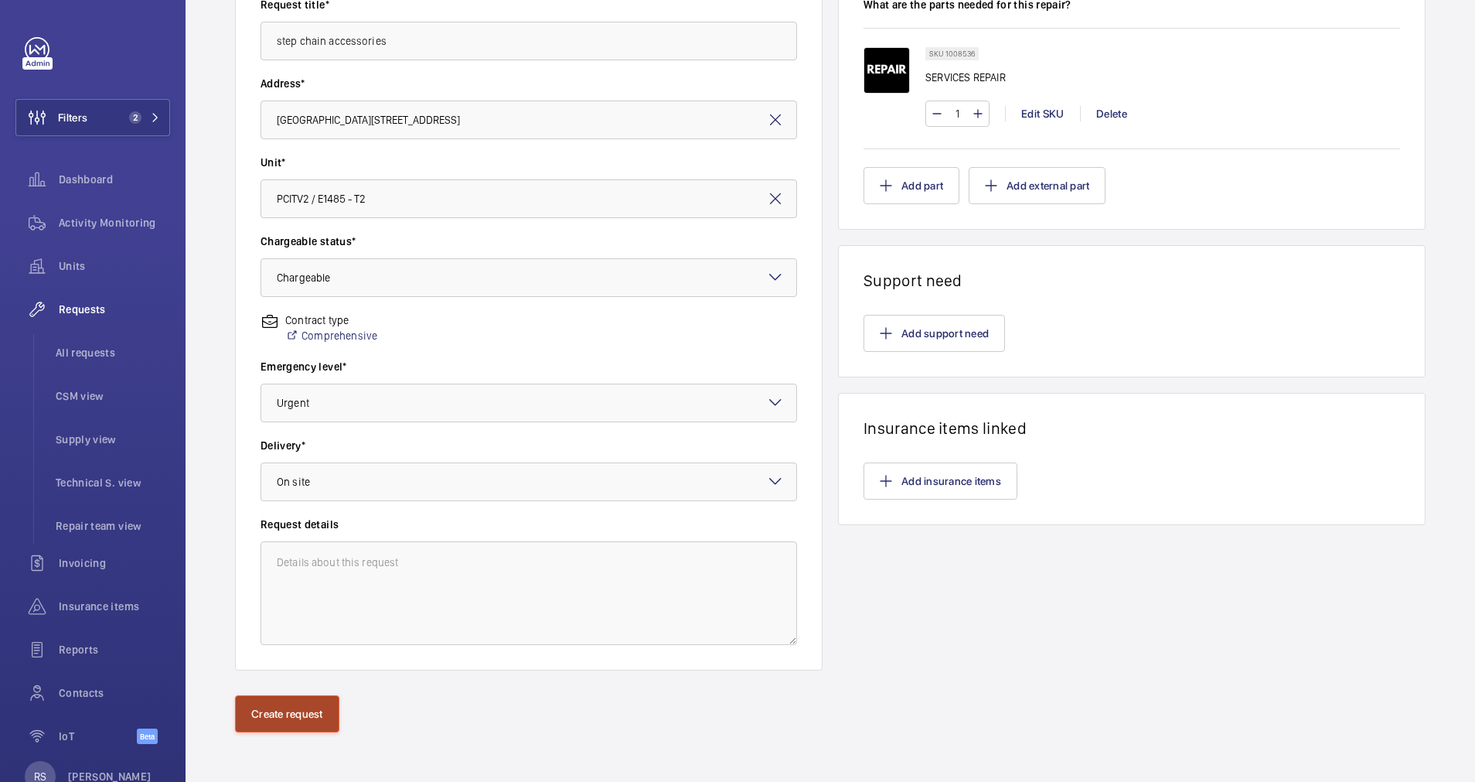
click at [267, 704] on button "Create request" at bounding box center [287, 713] width 104 height 37
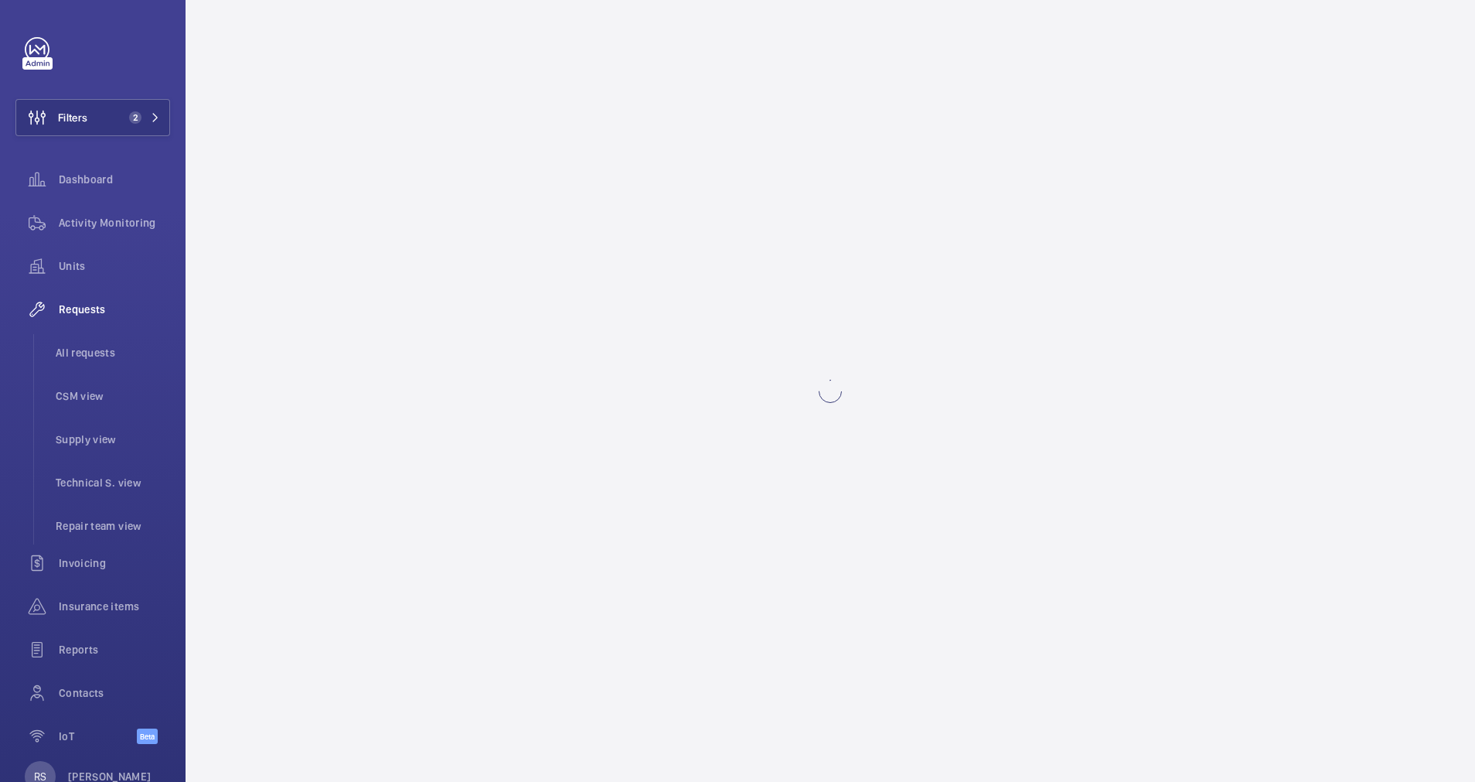
scroll to position [0, 0]
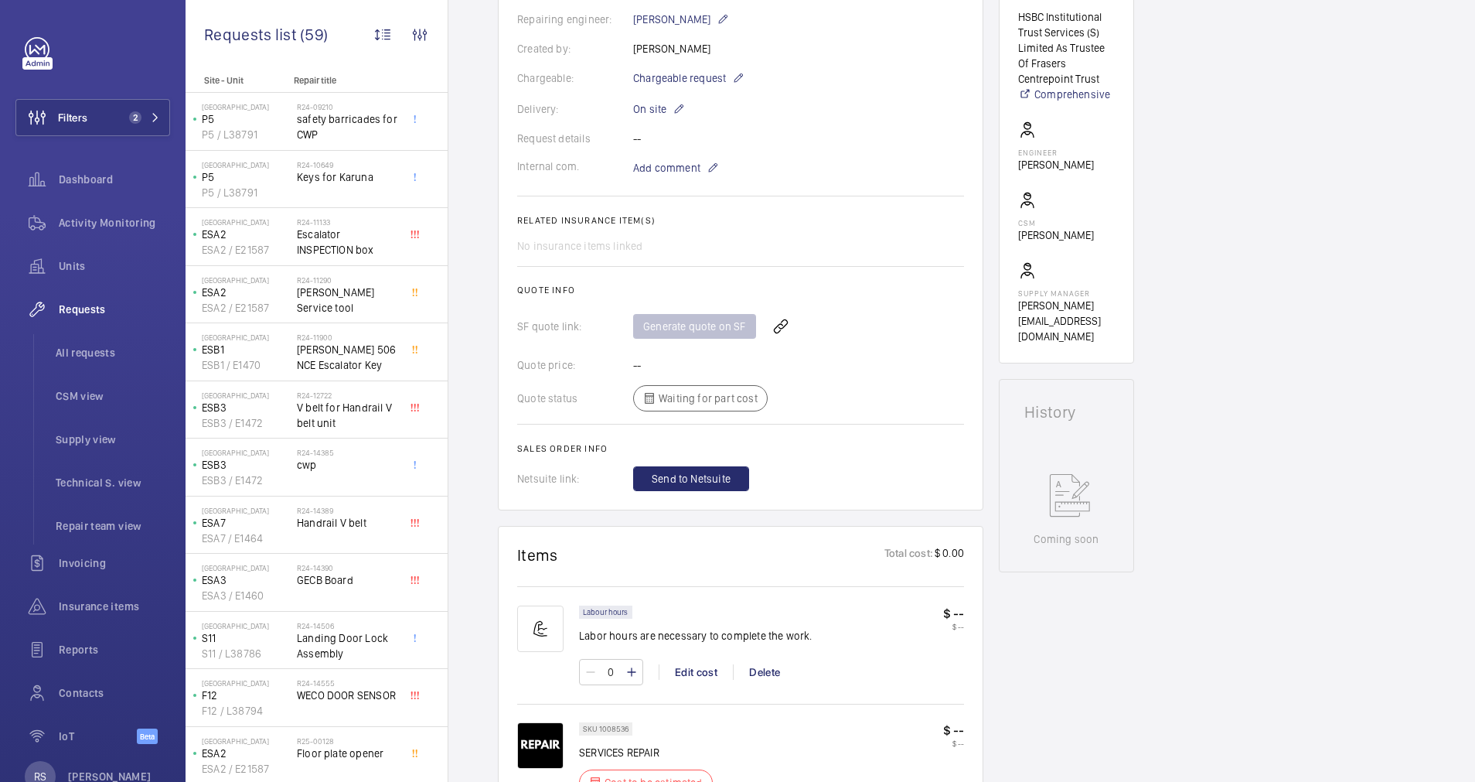
scroll to position [495, 0]
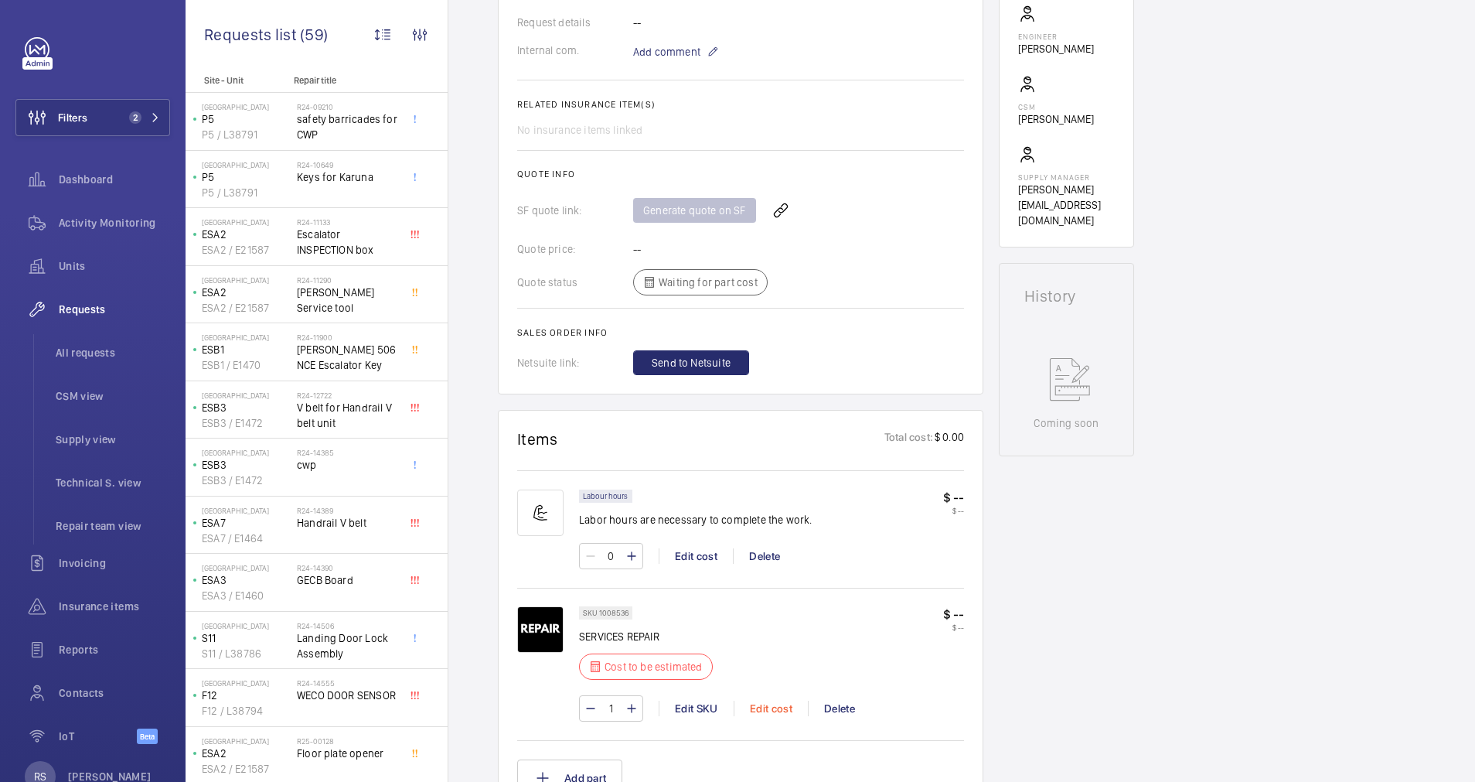
click at [782, 704] on div "Edit cost" at bounding box center [771, 707] width 74 height 15
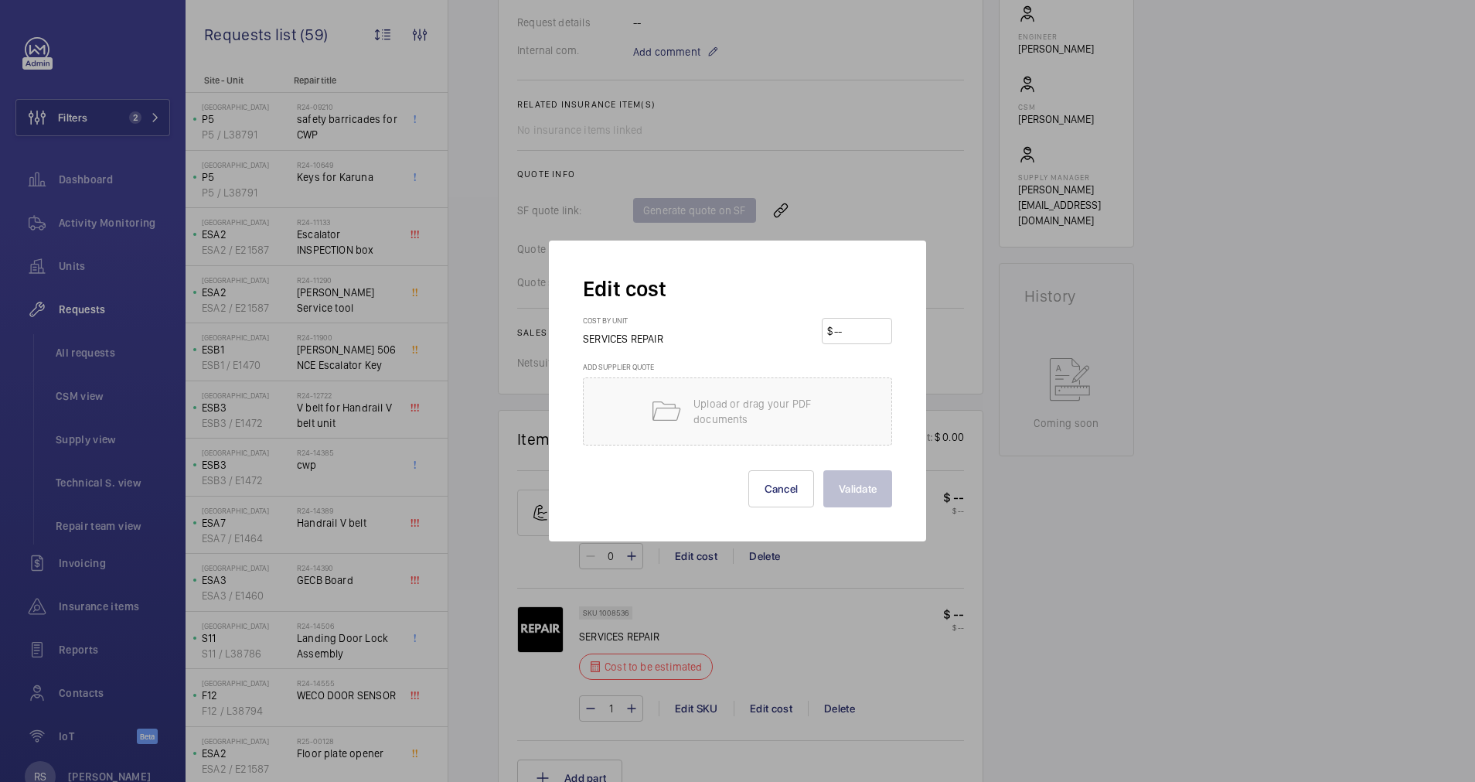
click at [856, 338] on input "number" at bounding box center [860, 331] width 54 height 25
type input "2400"
click at [863, 470] on button "Validate" at bounding box center [857, 488] width 69 height 37
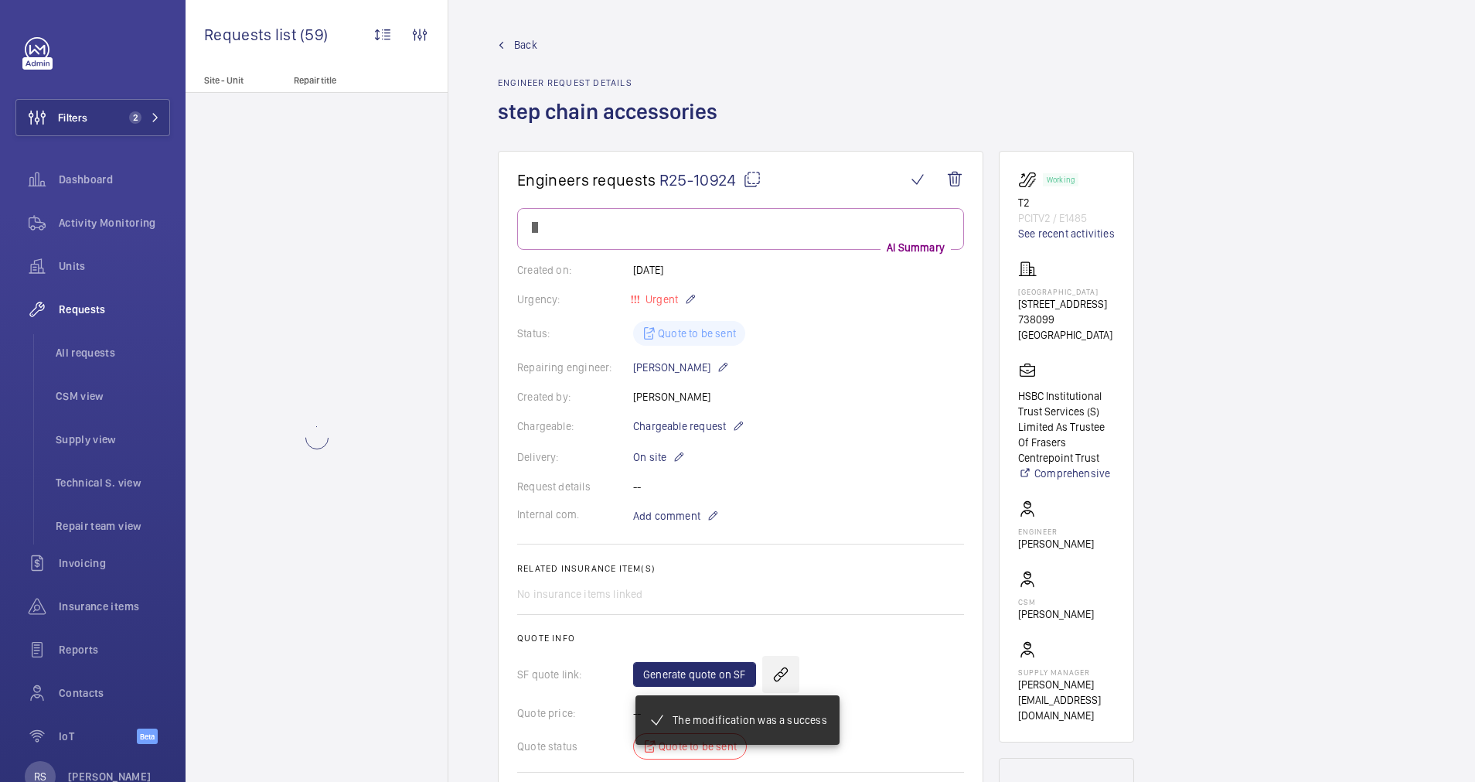
click at [776, 656] on wm-front-icon-button at bounding box center [780, 674] width 37 height 37
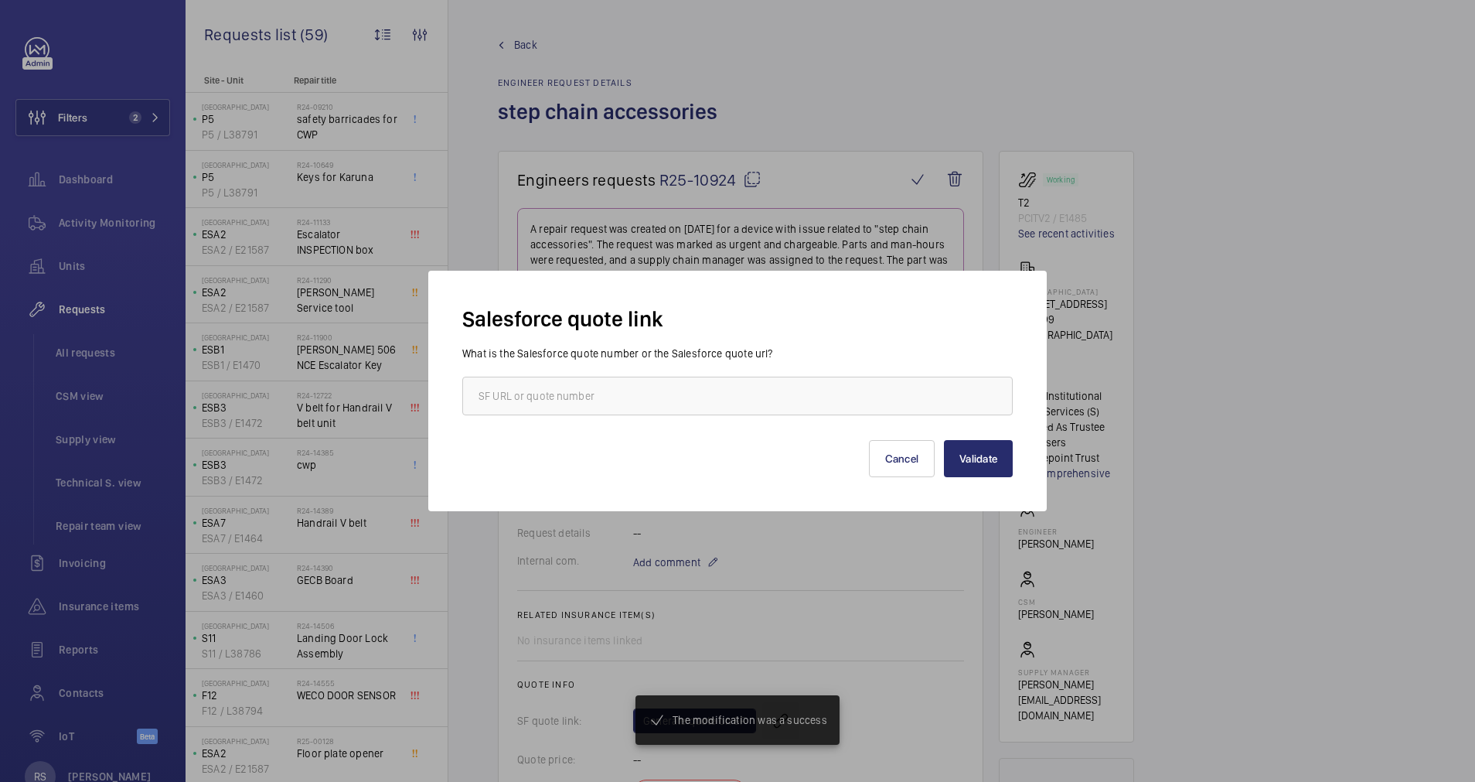
scroll to position [379, 0]
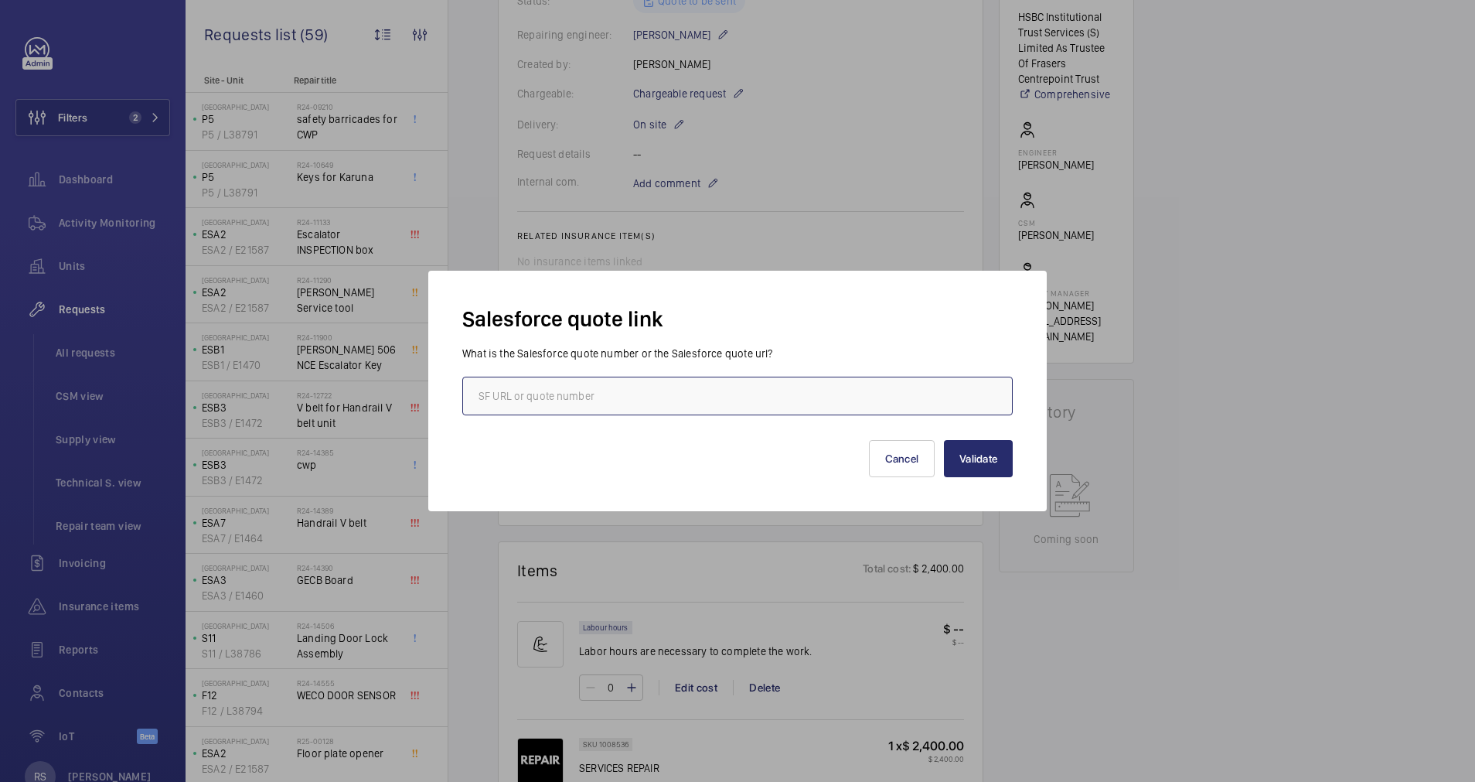
click at [699, 377] on input "text" at bounding box center [737, 395] width 550 height 39
click at [603, 391] on input "text" at bounding box center [737, 395] width 550 height 39
type input "00015515"
click at [967, 453] on button "Validate" at bounding box center [978, 458] width 69 height 37
